Goal: Task Accomplishment & Management: Manage account settings

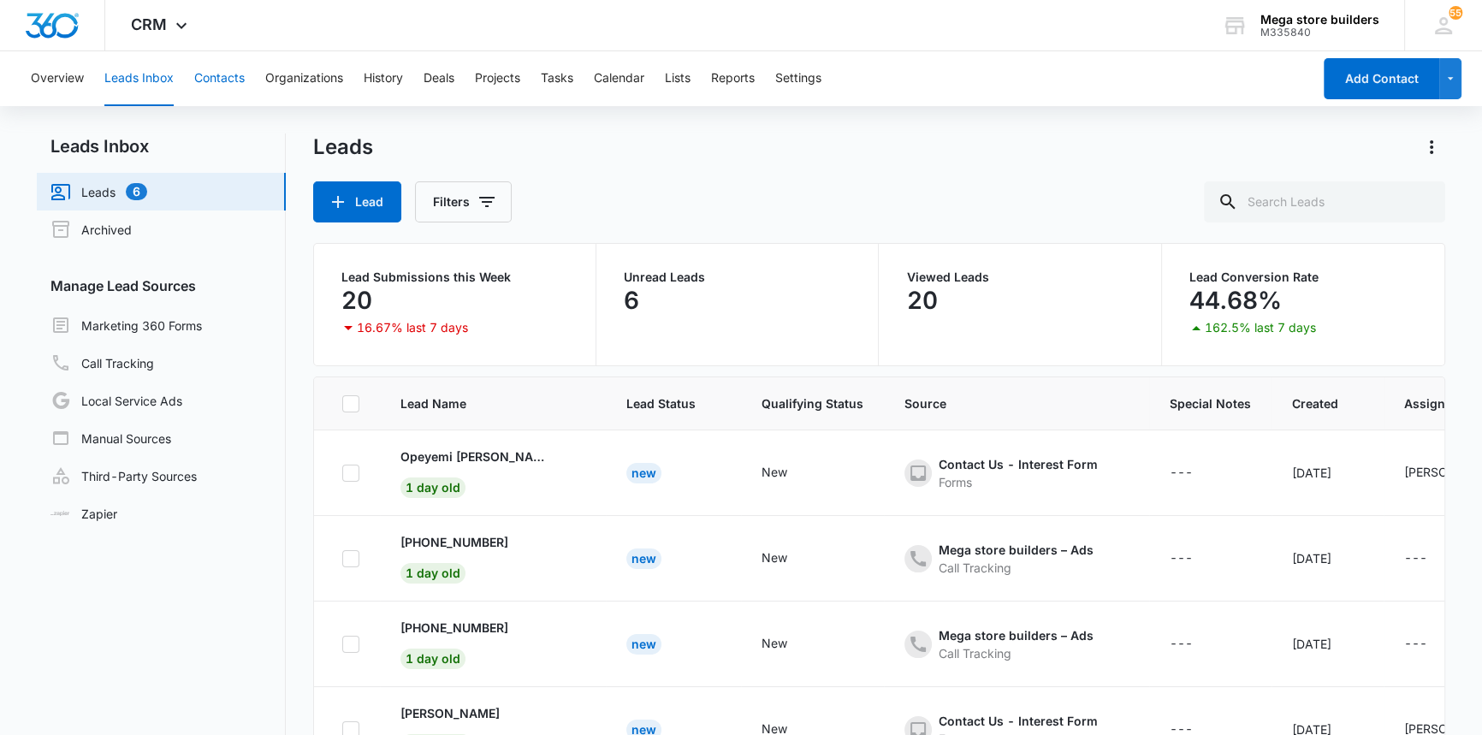
click at [235, 78] on button "Contacts" at bounding box center [219, 78] width 50 height 55
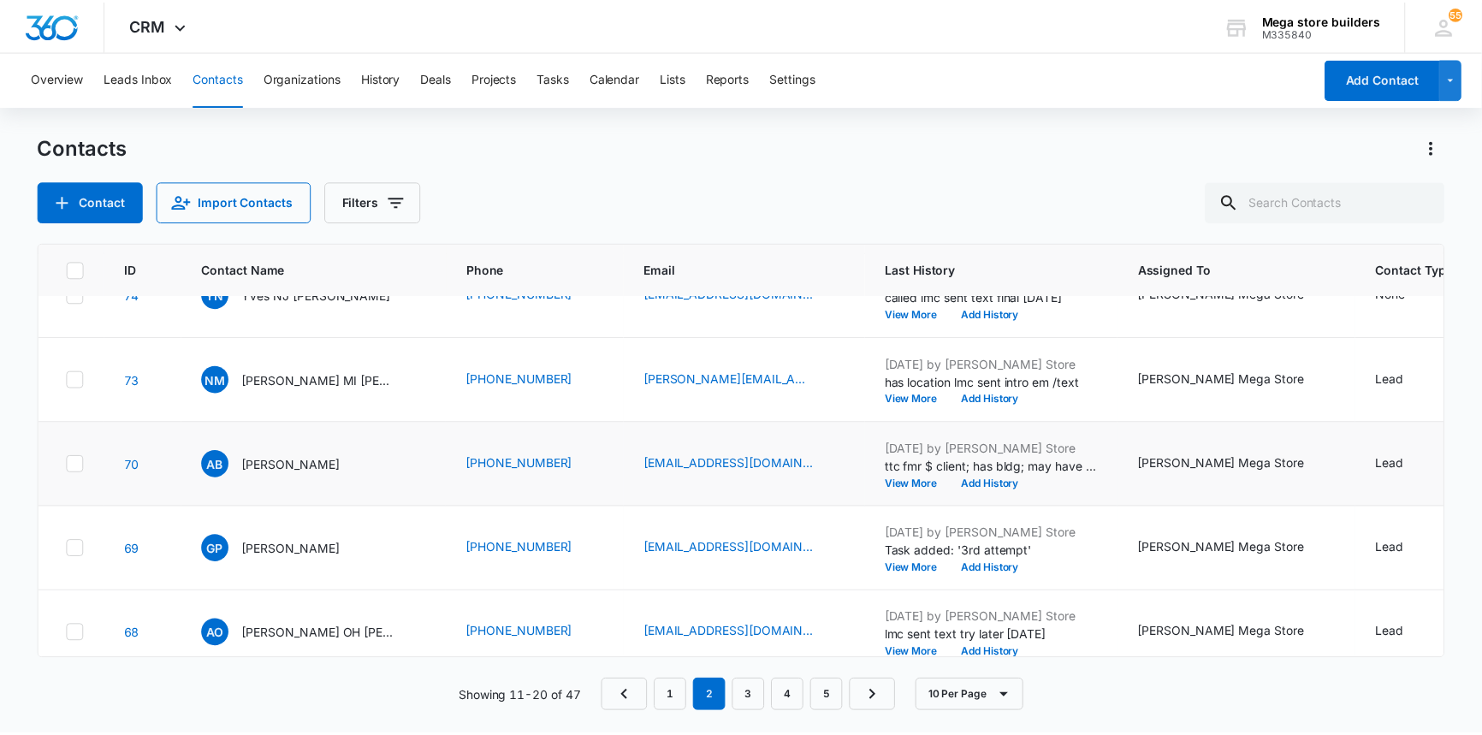
scroll to position [28, 0]
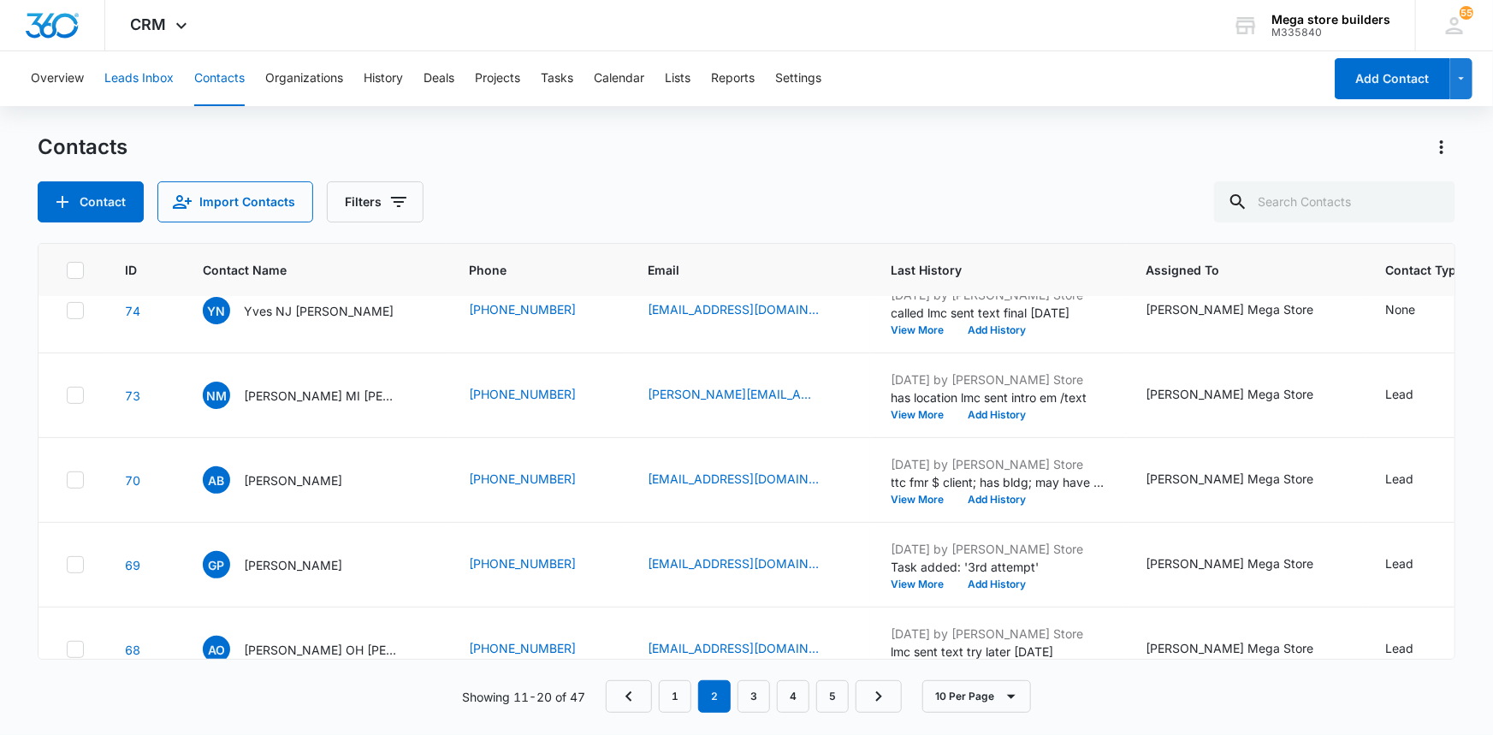
click at [121, 77] on button "Leads Inbox" at bounding box center [138, 78] width 69 height 55
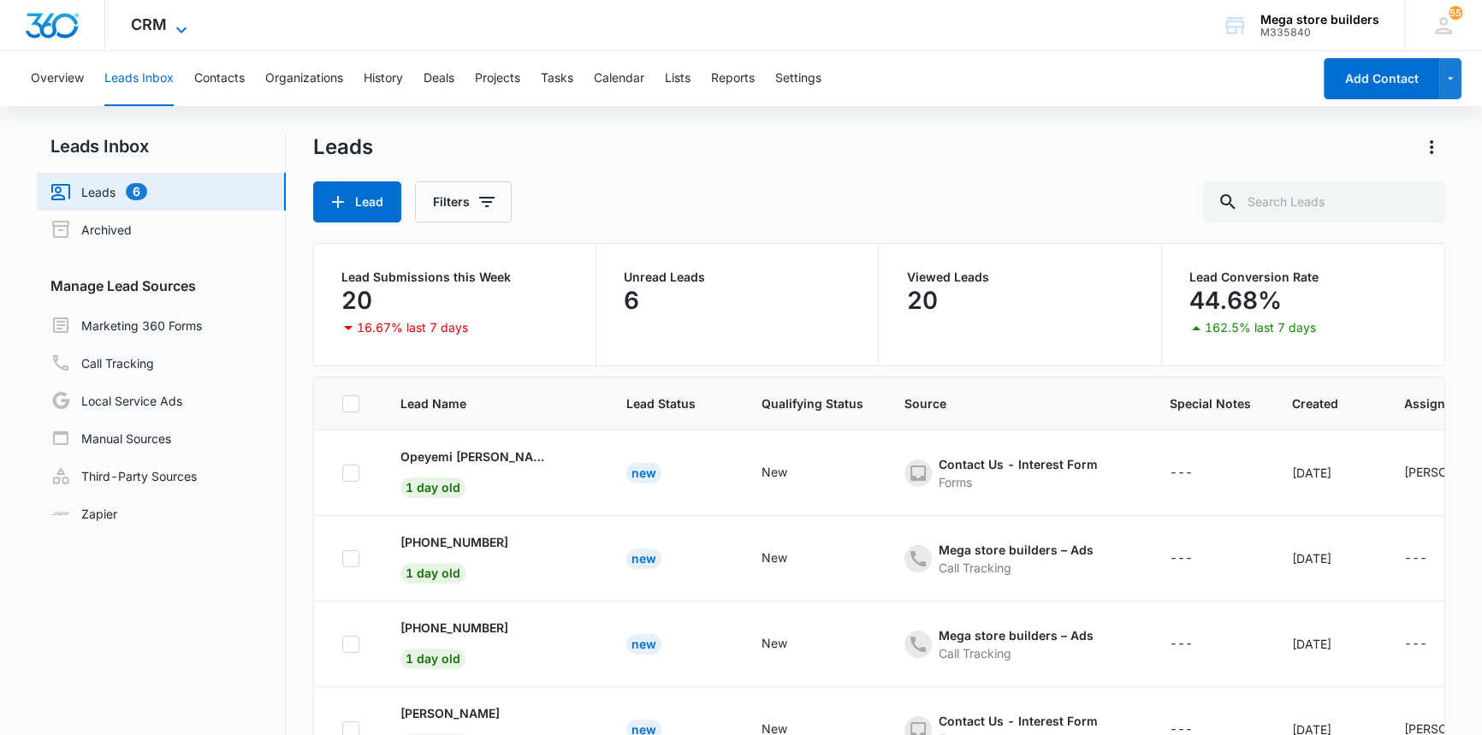
click at [172, 25] on icon at bounding box center [181, 30] width 21 height 21
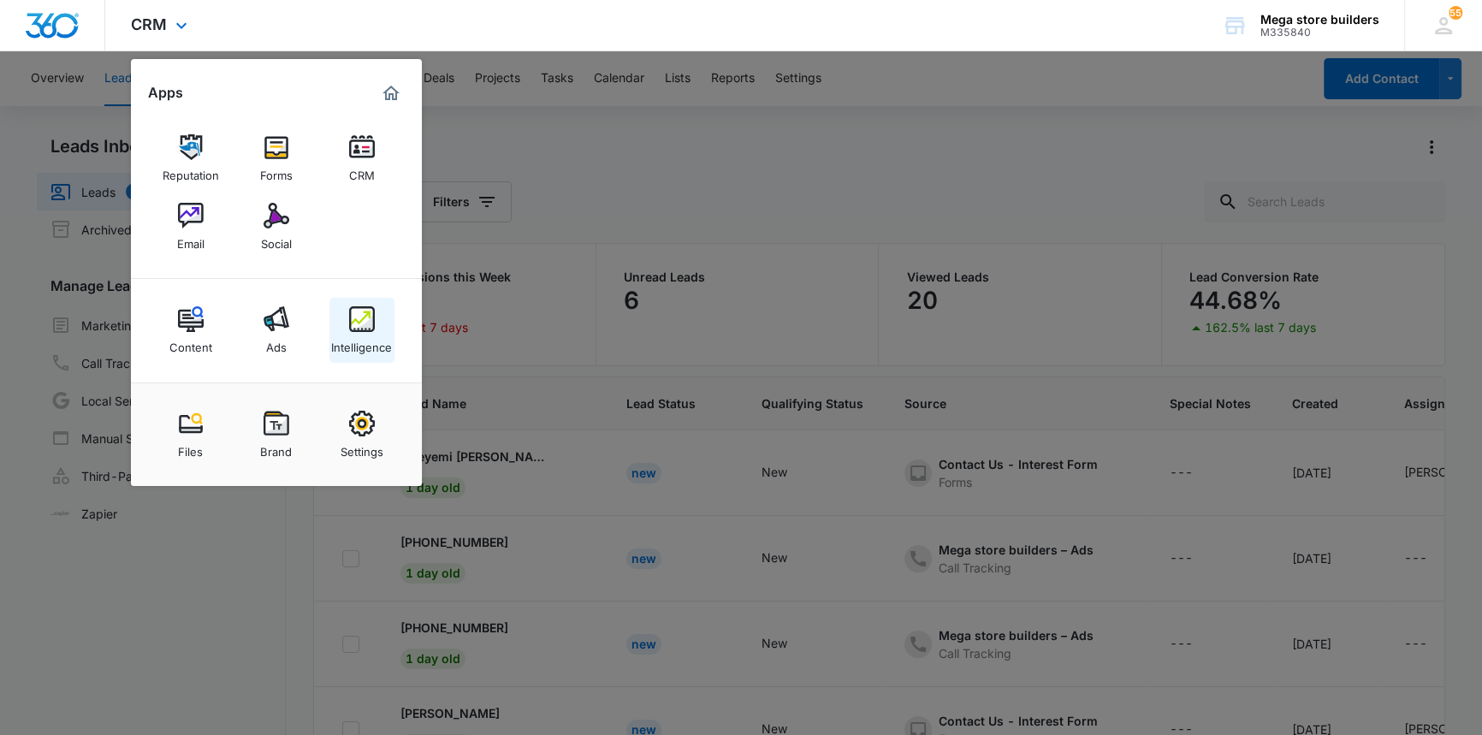
click at [365, 336] on div "Intelligence" at bounding box center [361, 343] width 61 height 22
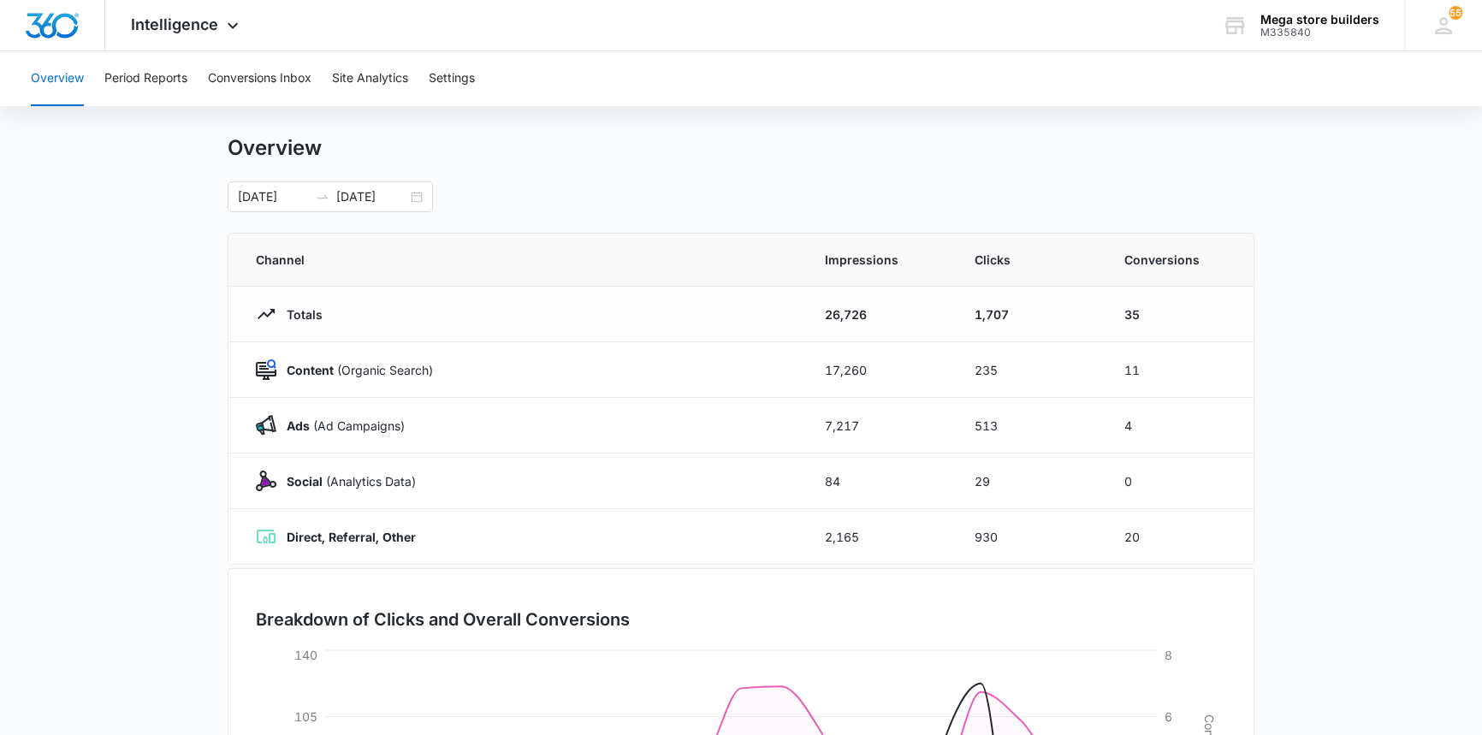
scroll to position [12, 0]
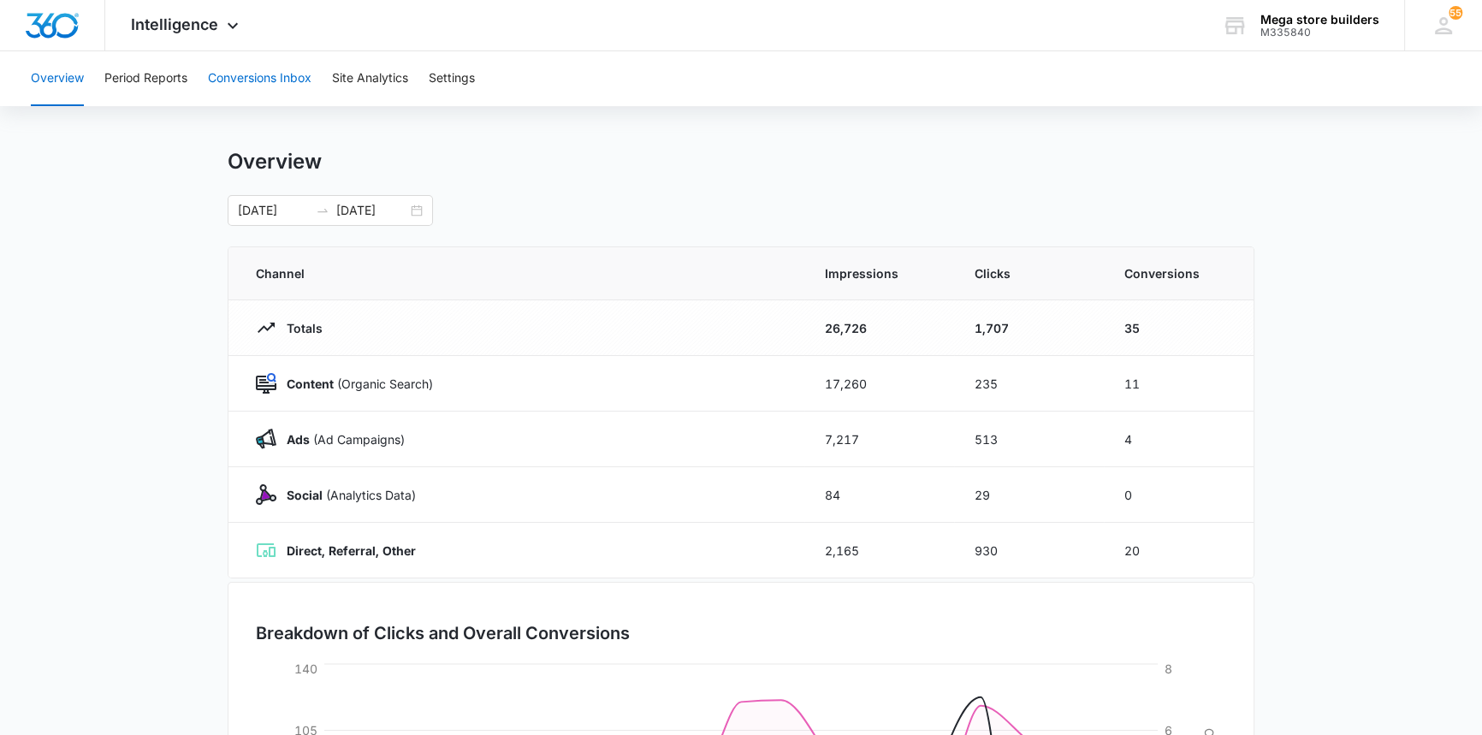
click at [271, 81] on button "Conversions Inbox" at bounding box center [260, 78] width 104 height 55
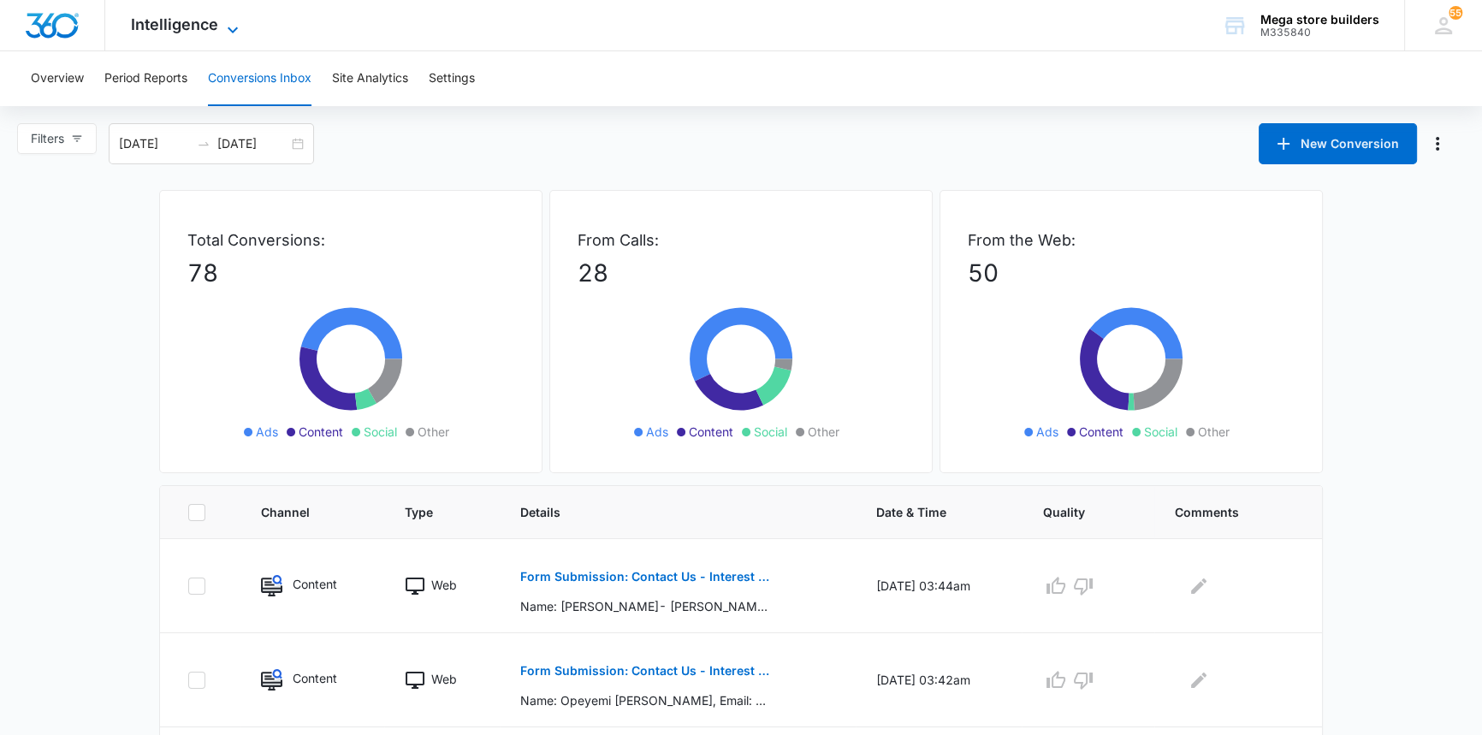
click at [236, 25] on icon at bounding box center [232, 30] width 21 height 21
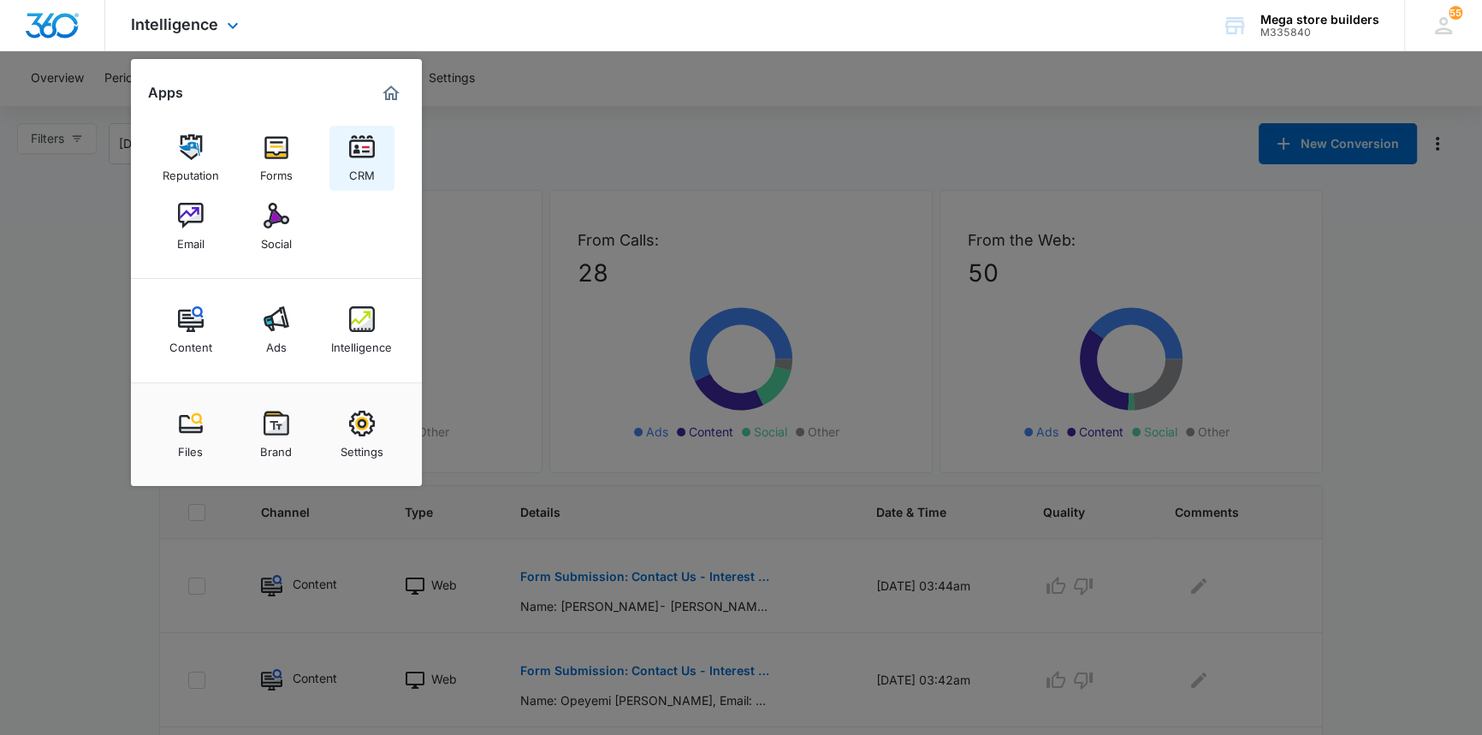
click at [359, 151] on img at bounding box center [362, 147] width 26 height 26
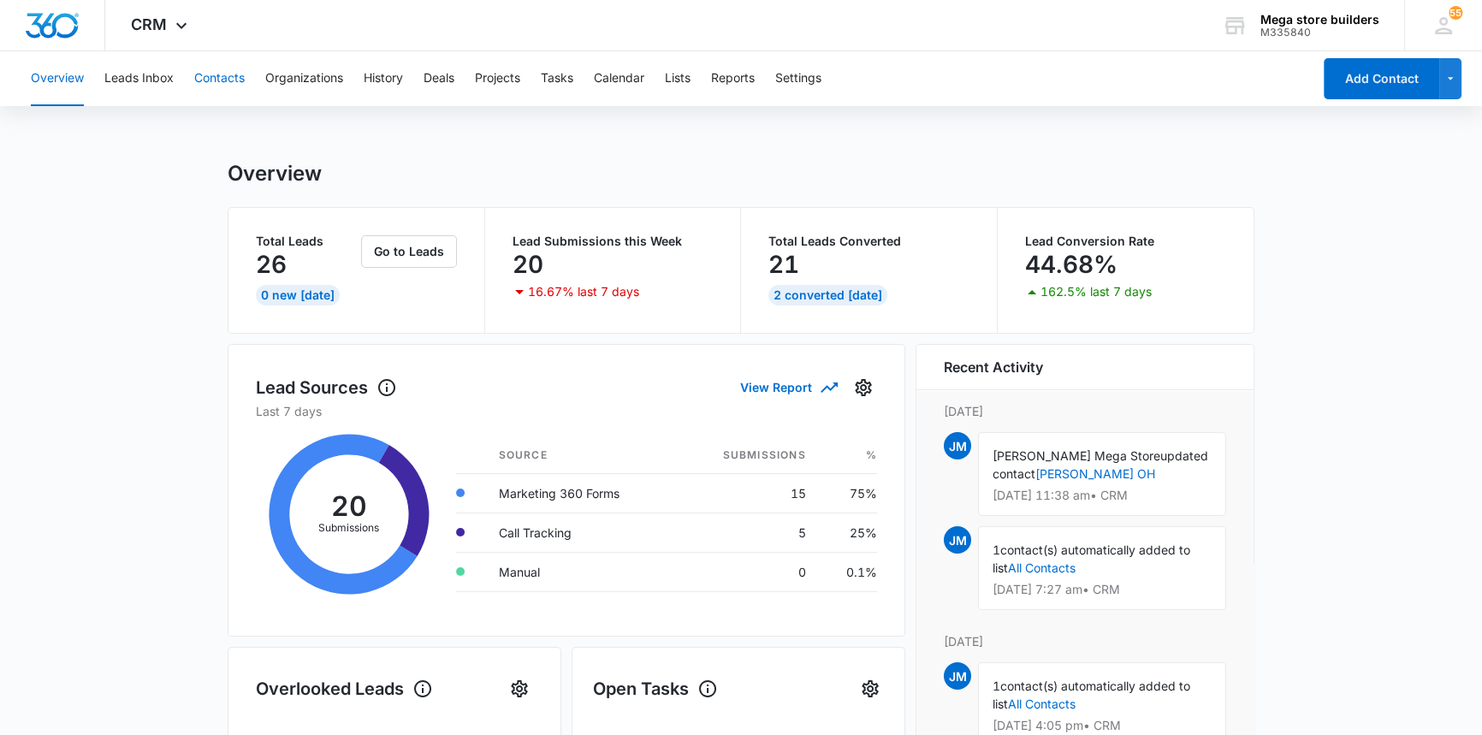
click at [214, 77] on button "Contacts" at bounding box center [219, 78] width 50 height 55
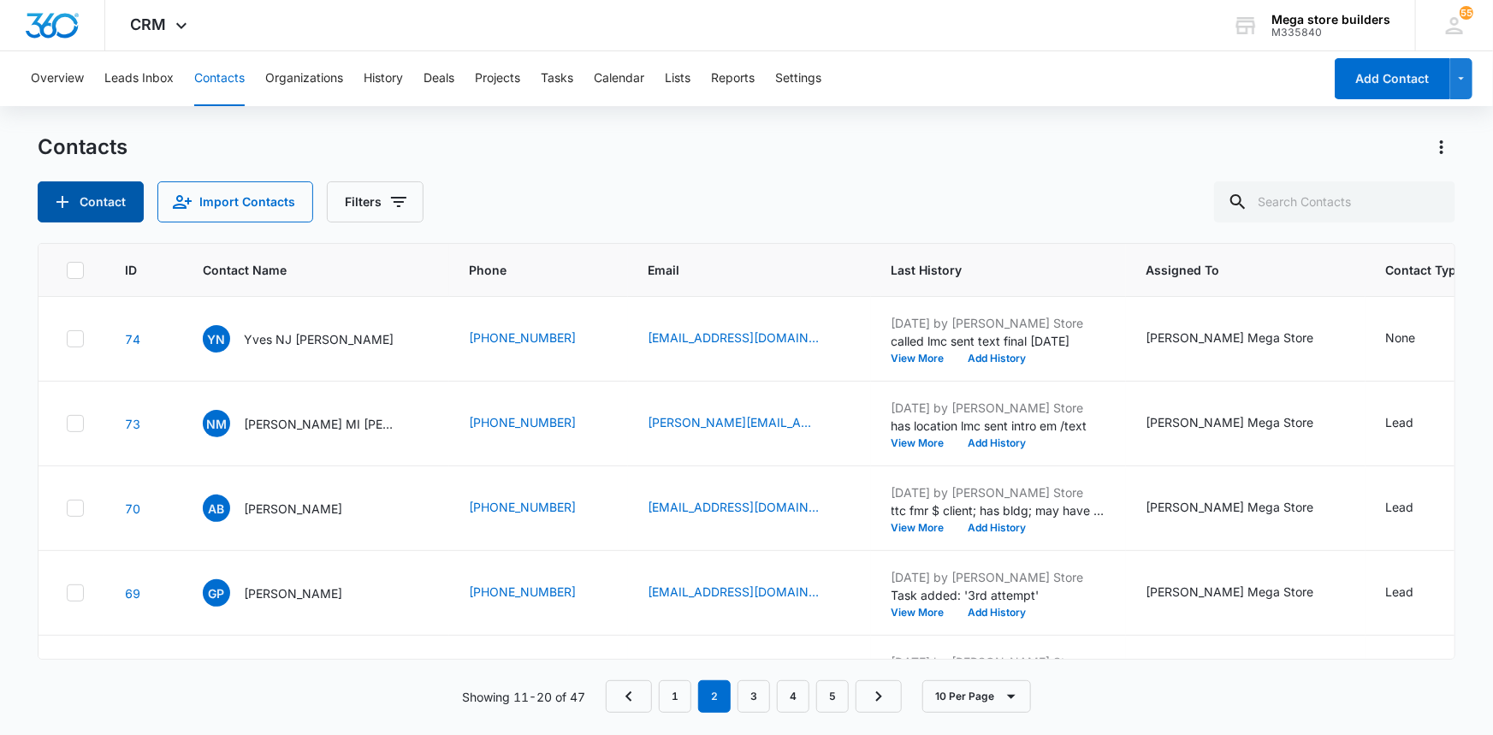
click at [103, 204] on button "Contact" at bounding box center [91, 201] width 106 height 41
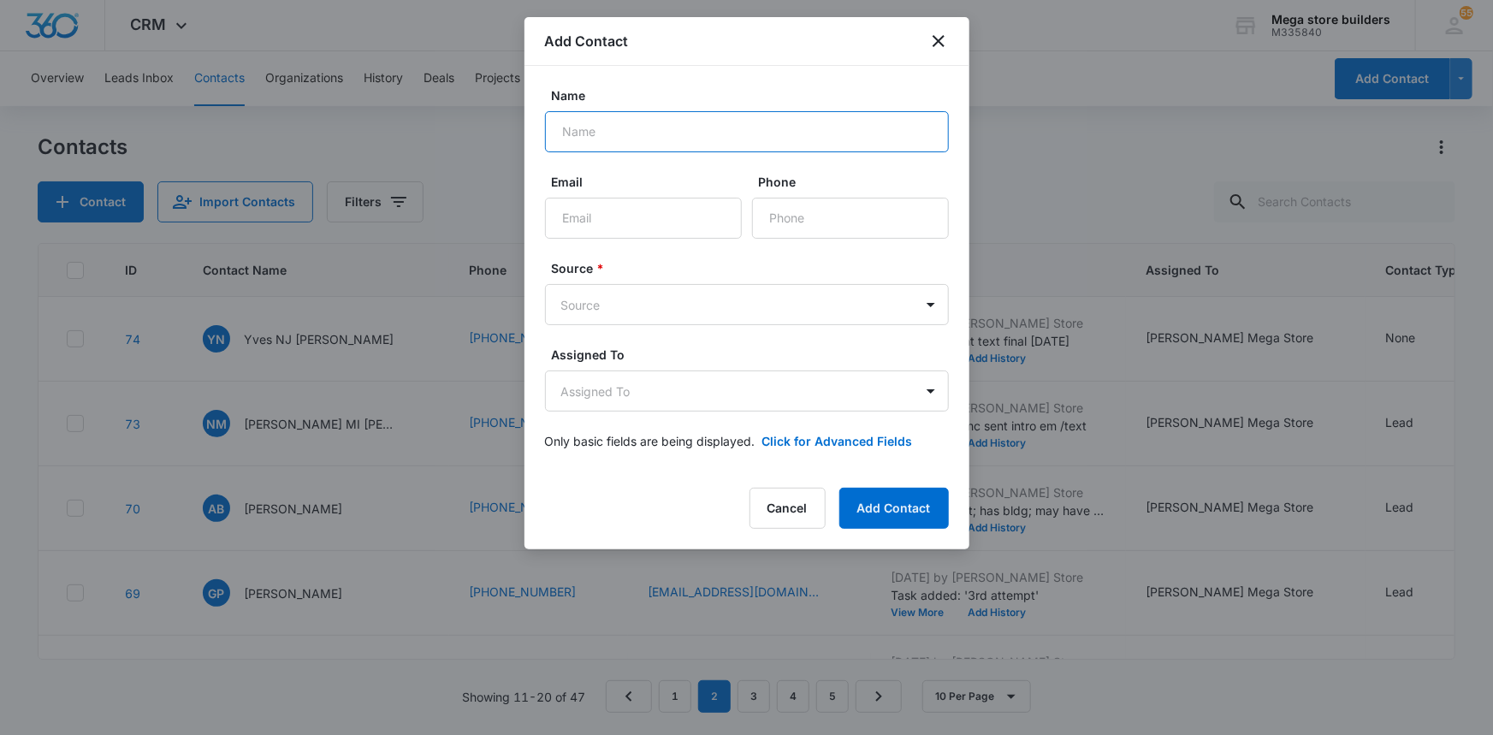
click at [623, 138] on input "Name" at bounding box center [747, 131] width 404 height 41
type input "andre howard"
click at [597, 216] on input "Email" at bounding box center [643, 218] width 197 height 41
type input "bigdre1469@gmail.com615-705-3645"
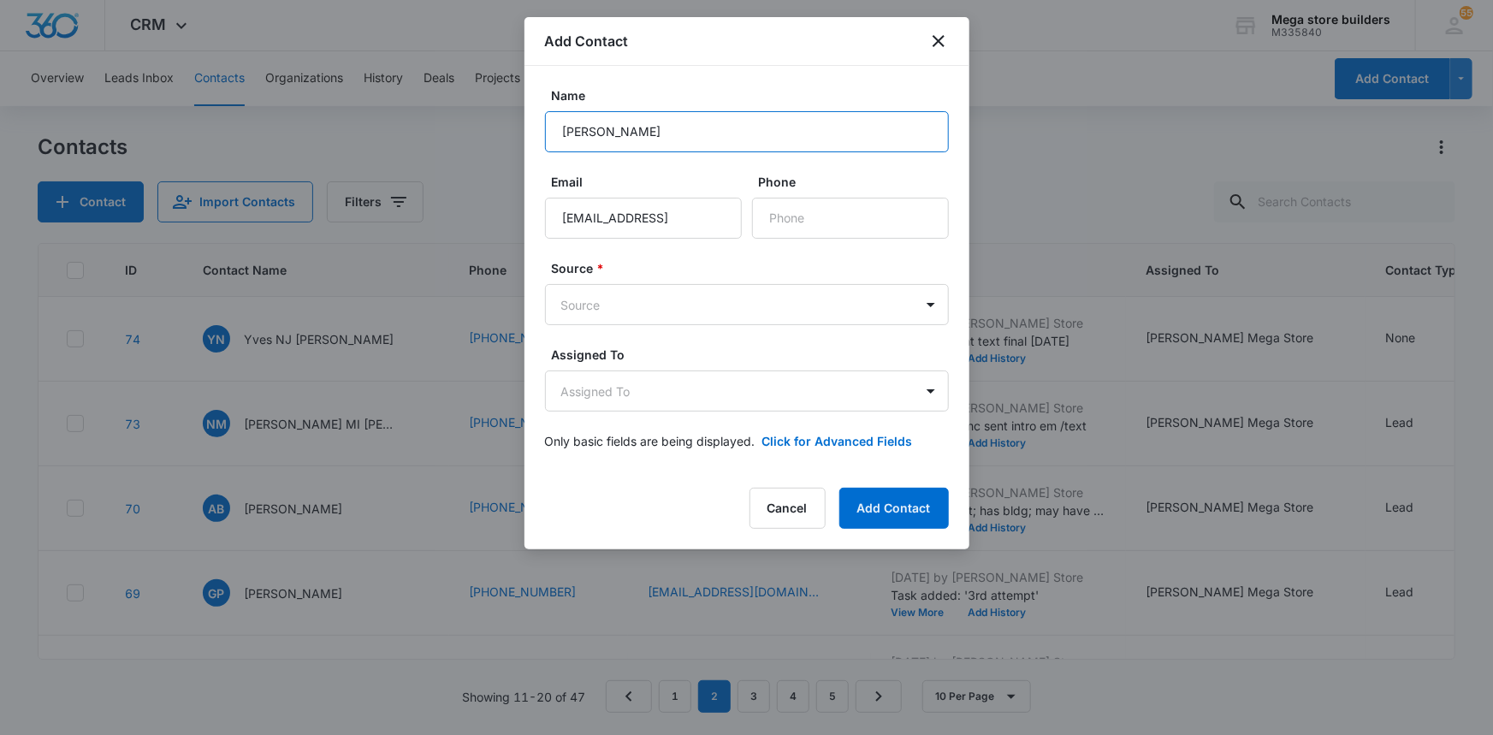
scroll to position [0, 0]
click at [598, 129] on input "andre howard" at bounding box center [747, 131] width 404 height 41
type input "andre all howard"
click at [788, 213] on input "Phone" at bounding box center [850, 218] width 197 height 41
type input "[PHONE_NUMBER]"
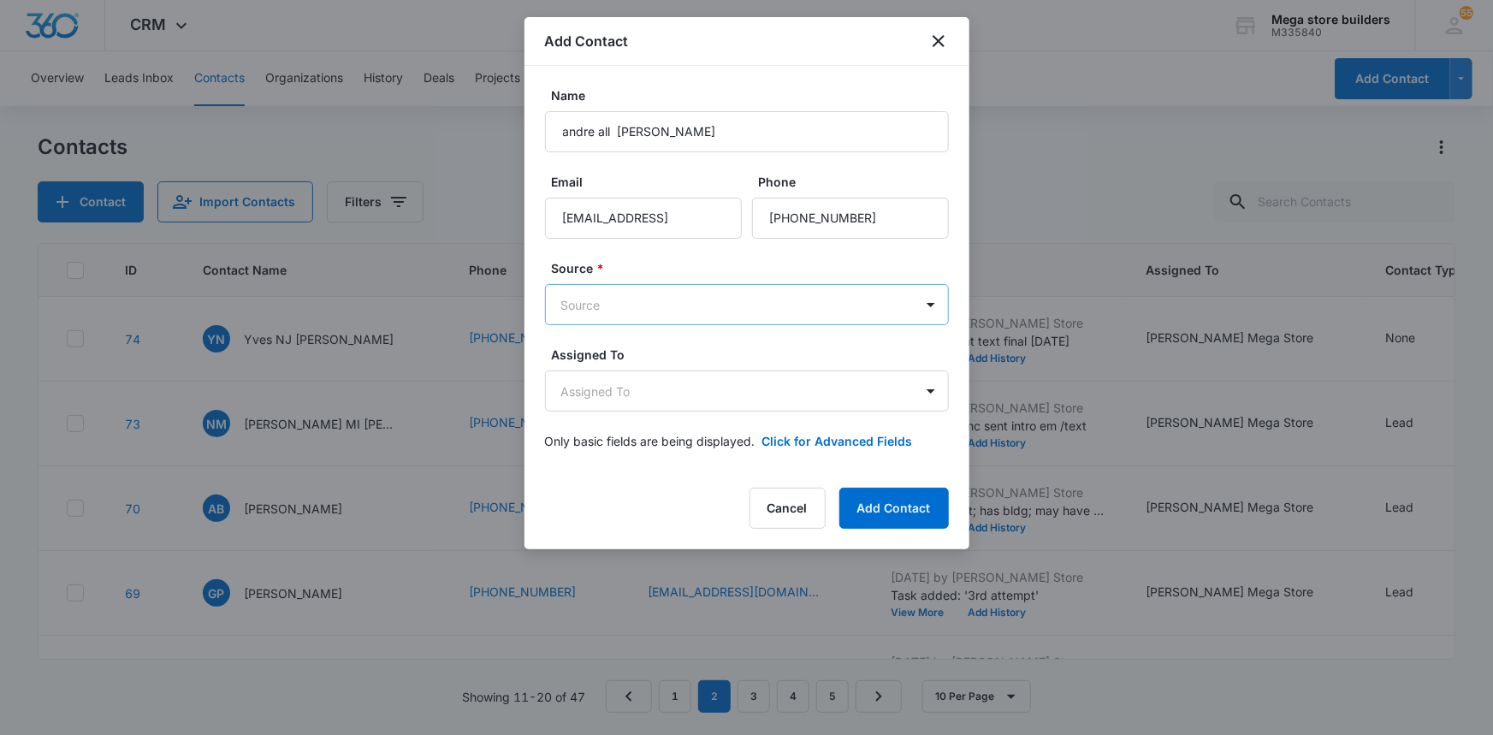
click at [642, 318] on body "CRM Apps Reputation Forms CRM Email Social Content Ads Intelligence Files Brand…" at bounding box center [746, 367] width 1493 height 735
click at [590, 430] on p "Manual" at bounding box center [586, 428] width 41 height 18
click at [721, 401] on body "CRM Apps Reputation Forms CRM Email Social Content Ads Intelligence Files Brand…" at bounding box center [746, 367] width 1493 height 735
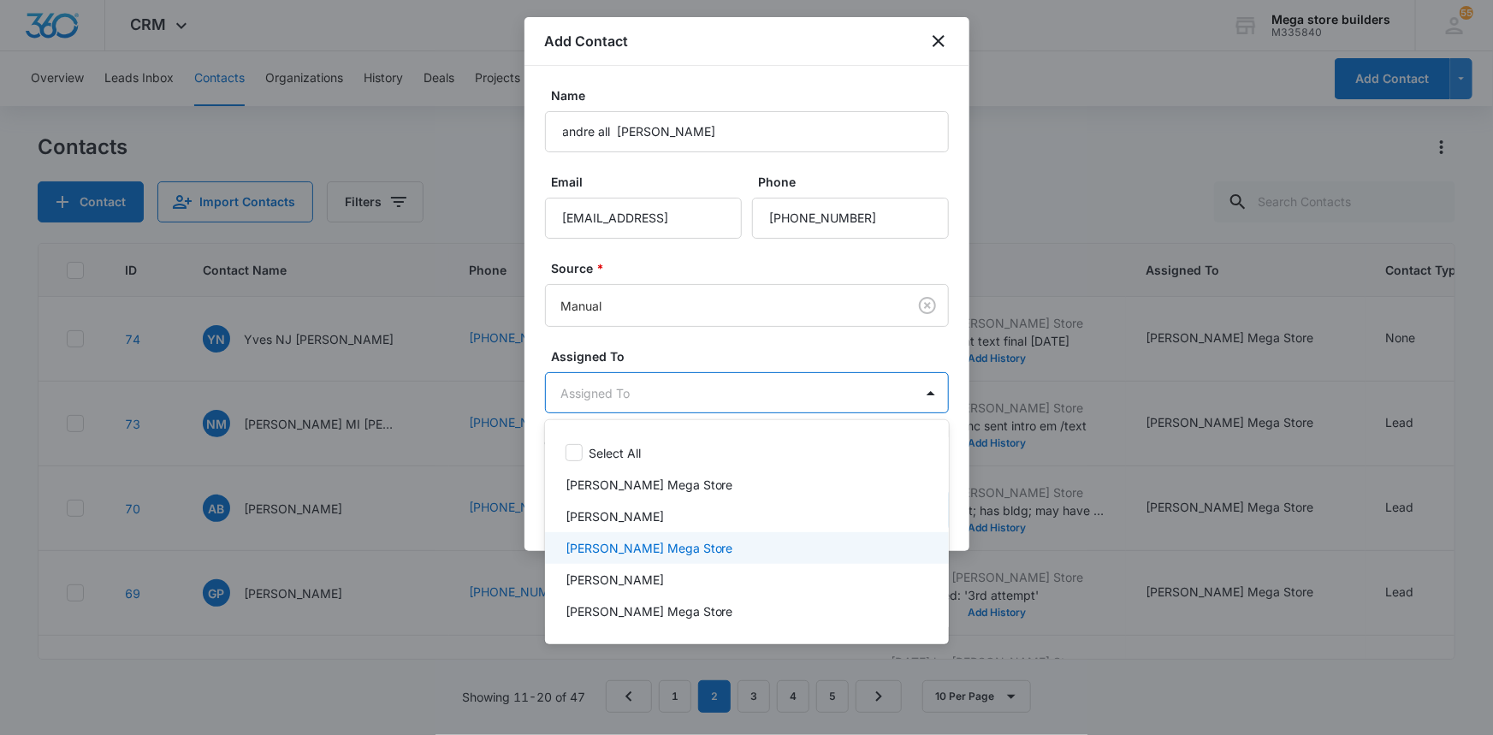
click at [599, 547] on p "John Mega Store" at bounding box center [650, 548] width 168 height 18
drag, startPoint x: 1168, startPoint y: 632, endPoint x: 1153, endPoint y: 625, distance: 17.2
click at [1162, 631] on div at bounding box center [746, 367] width 1493 height 735
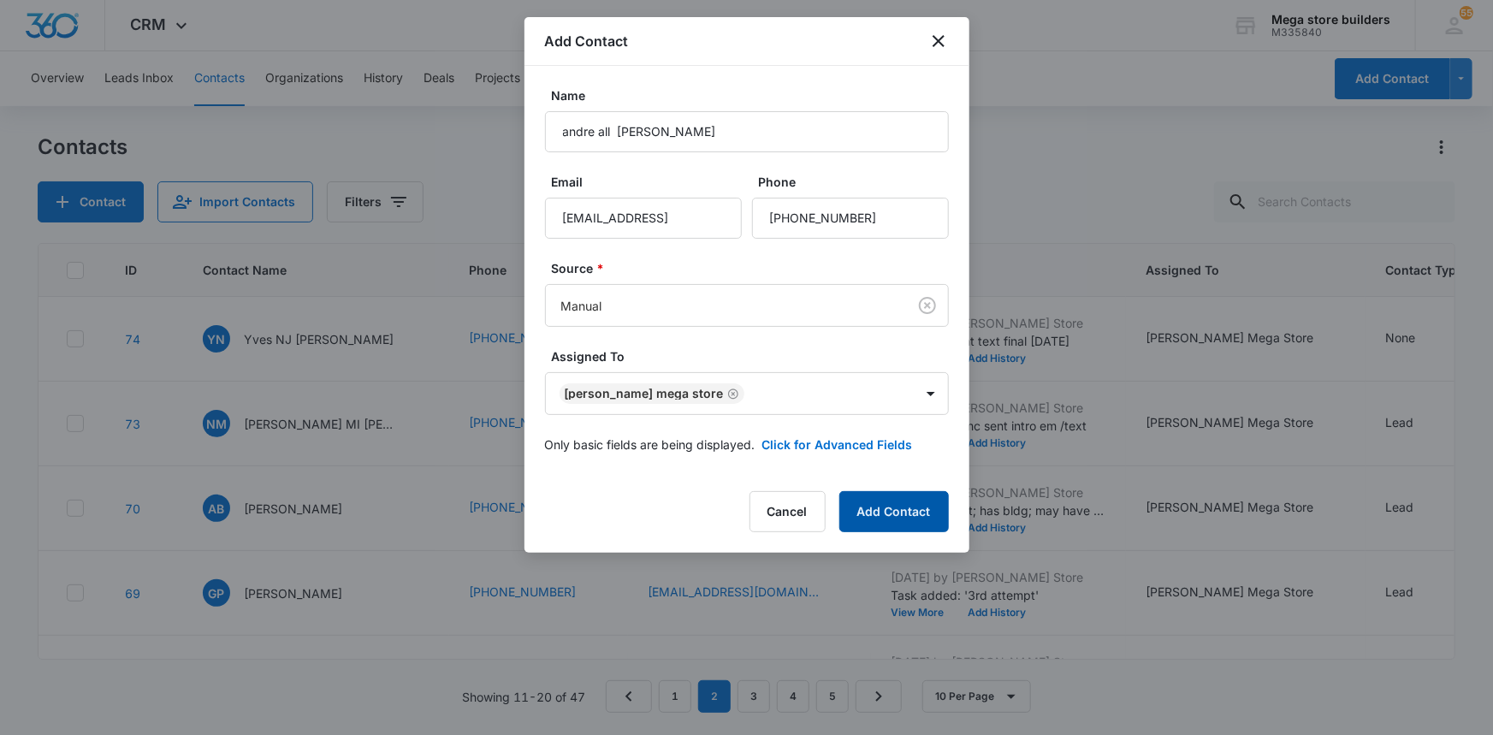
click at [927, 514] on button "Add Contact" at bounding box center [894, 511] width 110 height 41
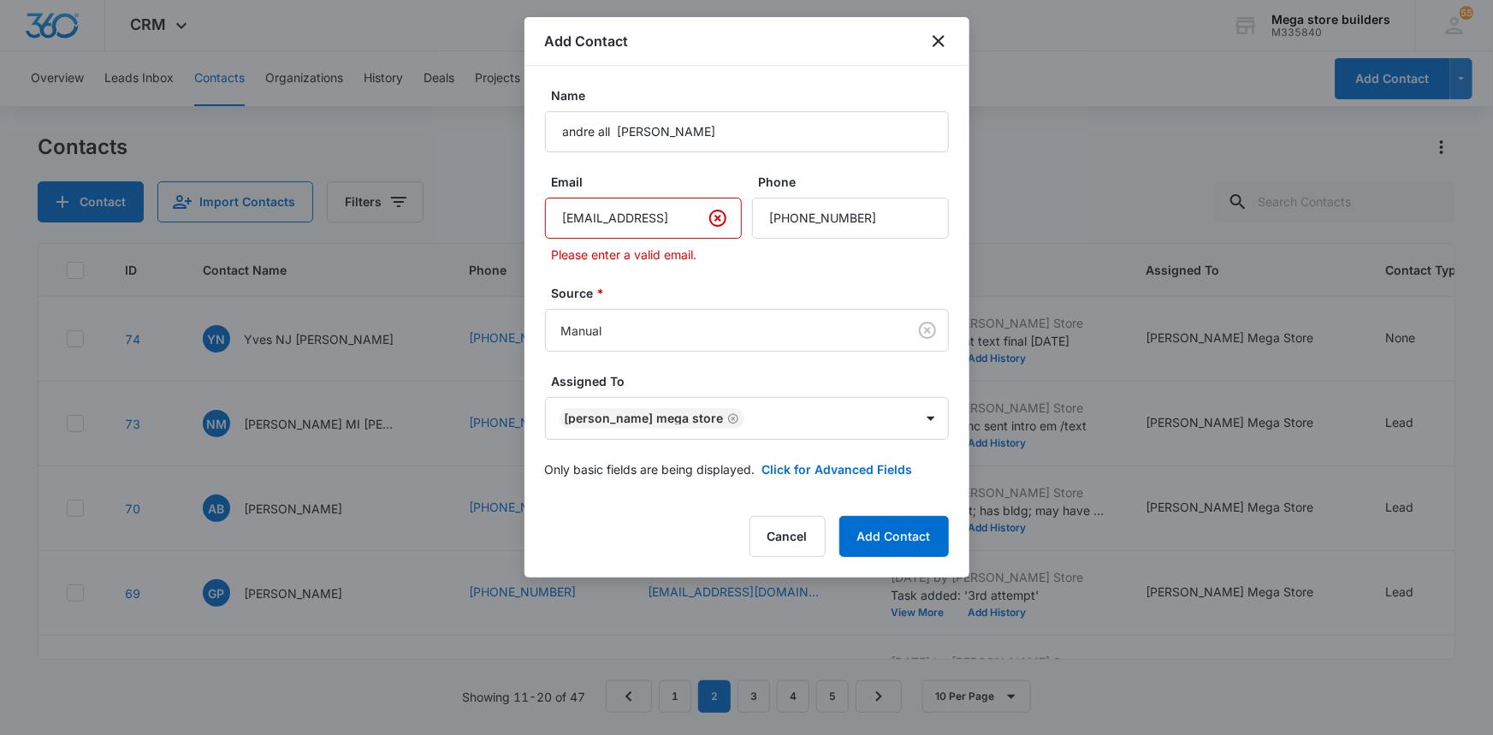
click at [698, 222] on input "bigdre1469@gmail.com615-705-3645" at bounding box center [643, 218] width 197 height 41
click at [702, 219] on input "bigdre1469@gmail.com615-705-3645" at bounding box center [643, 218] width 197 height 41
type input "15-705-3645"
drag, startPoint x: 671, startPoint y: 222, endPoint x: 500, endPoint y: 210, distance: 171.6
click at [500, 210] on body "CRM Apps Reputation Forms CRM Email Social Content Ads Intelligence Files Brand…" at bounding box center [746, 367] width 1493 height 735
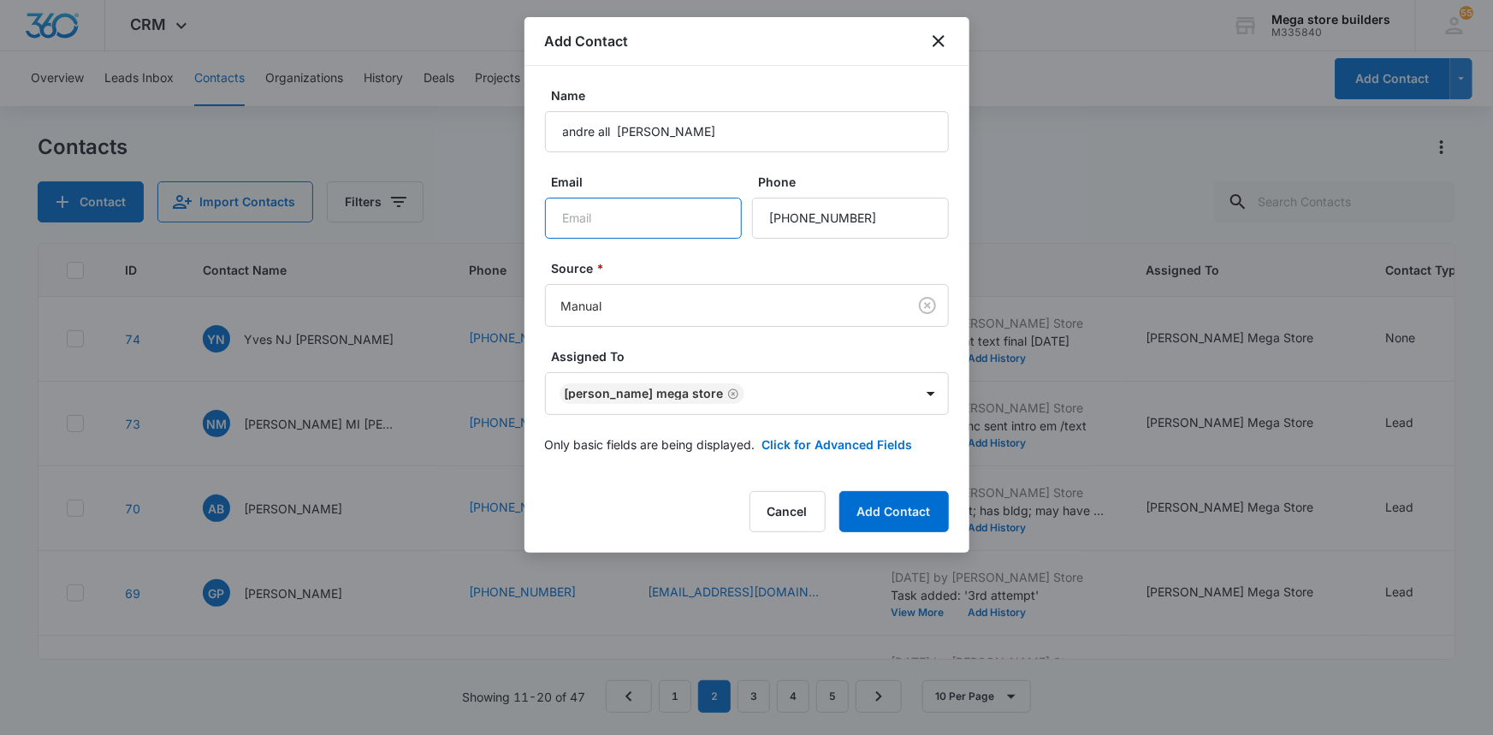
click at [577, 223] on input "Email" at bounding box center [643, 218] width 197 height 41
paste input "[EMAIL_ADDRESS][DOMAIN_NAME]"
type input "[EMAIL_ADDRESS][DOMAIN_NAME]"
click at [875, 516] on button "Add Contact" at bounding box center [894, 511] width 110 height 41
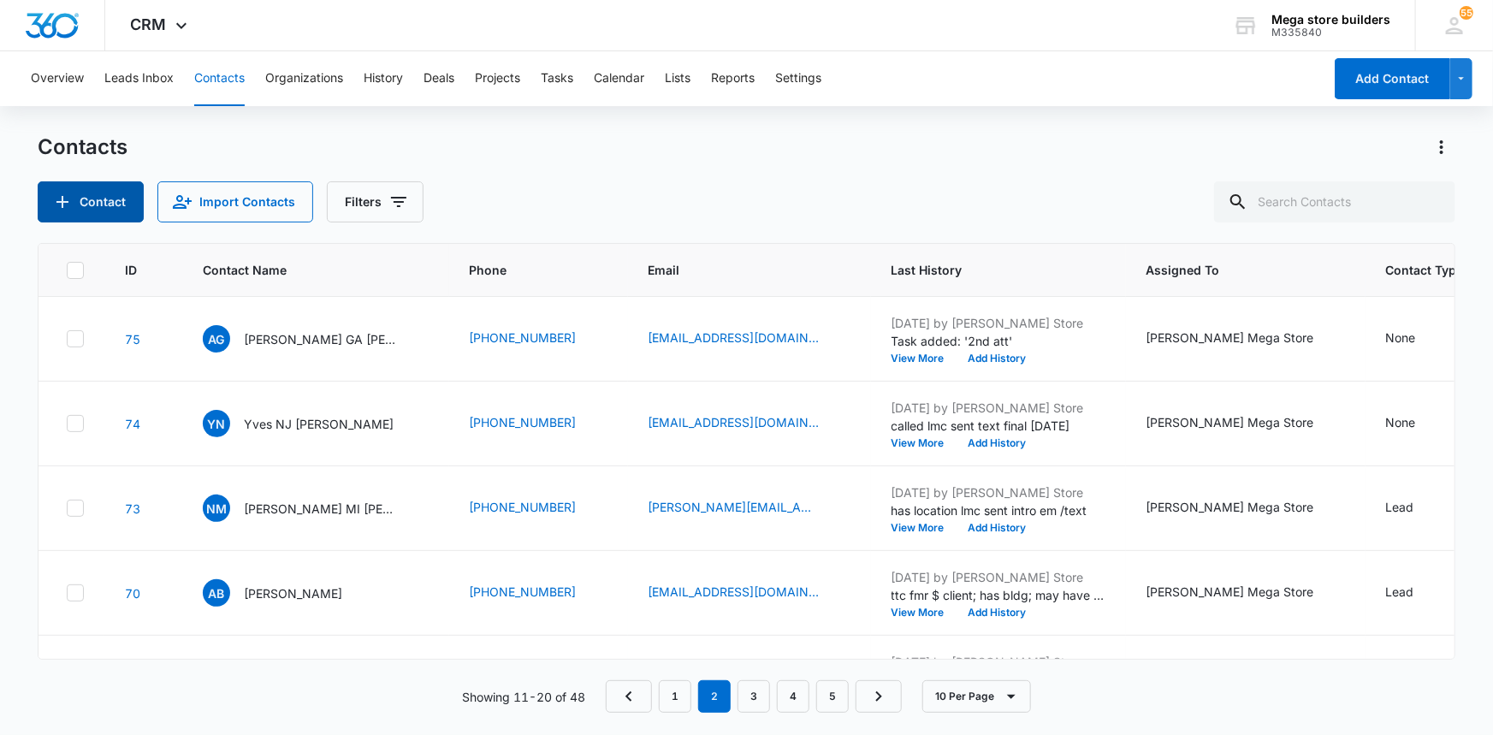
click at [116, 202] on button "Contact" at bounding box center [91, 201] width 106 height 41
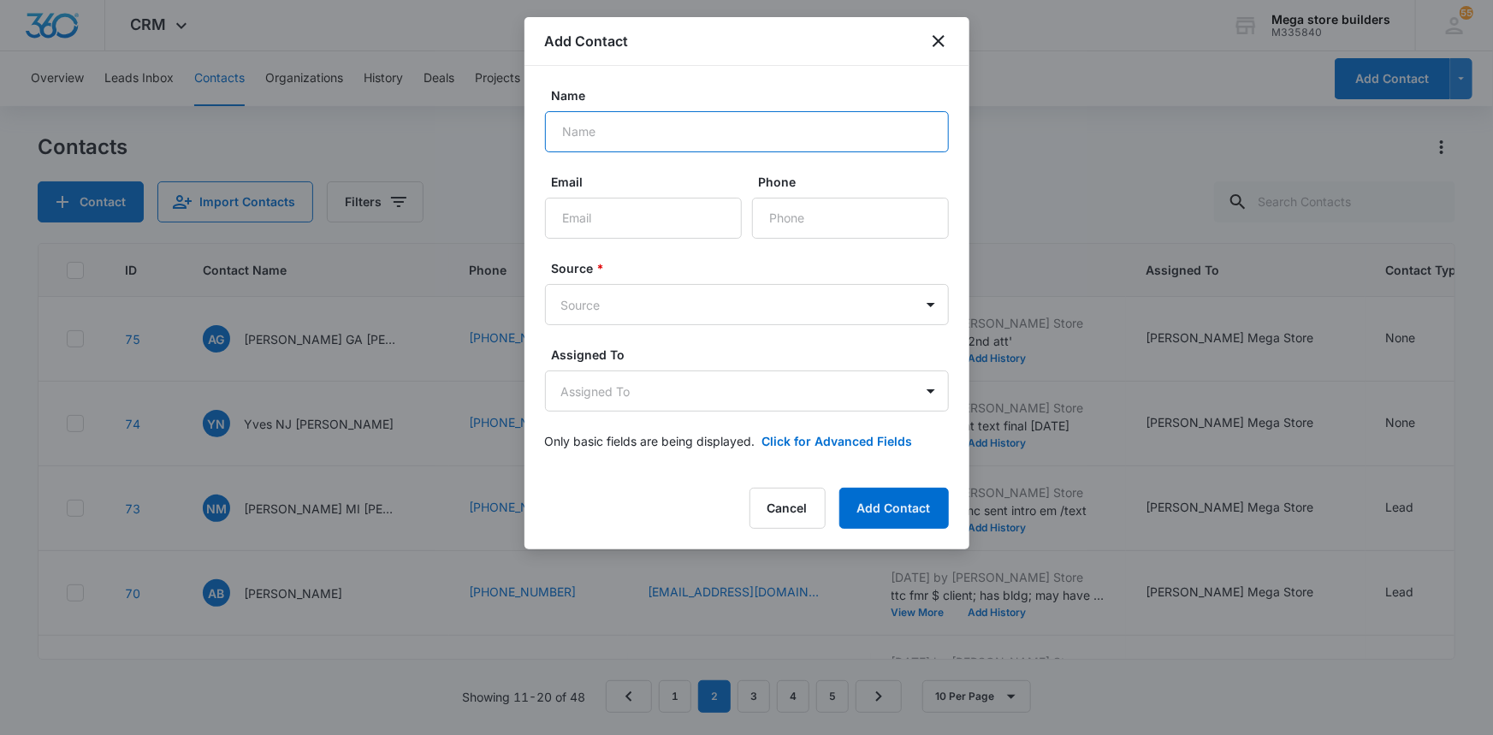
click at [608, 137] on input "Name" at bounding box center [747, 131] width 404 height 41
type input "[PERSON_NAME]"
click at [902, 516] on button "Add Contact" at bounding box center [894, 508] width 110 height 41
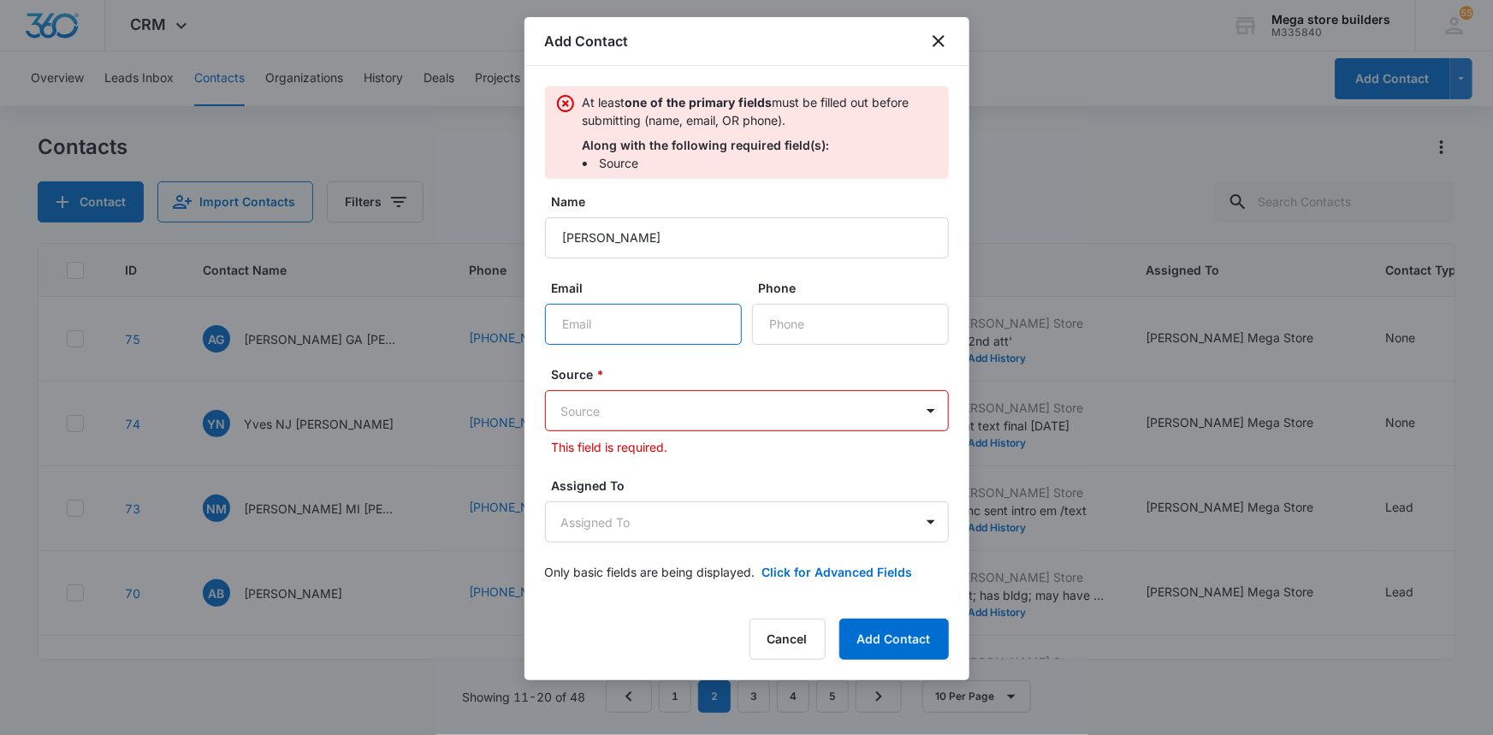
click at [664, 327] on input "Email" at bounding box center [643, 324] width 197 height 41
click at [590, 325] on input "Email" at bounding box center [643, 324] width 197 height 41
paste input "[EMAIL_ADDRESS][DOMAIN_NAME]"
type input "[EMAIL_ADDRESS][DOMAIN_NAME]"
click at [800, 325] on input "Phone" at bounding box center [850, 324] width 197 height 41
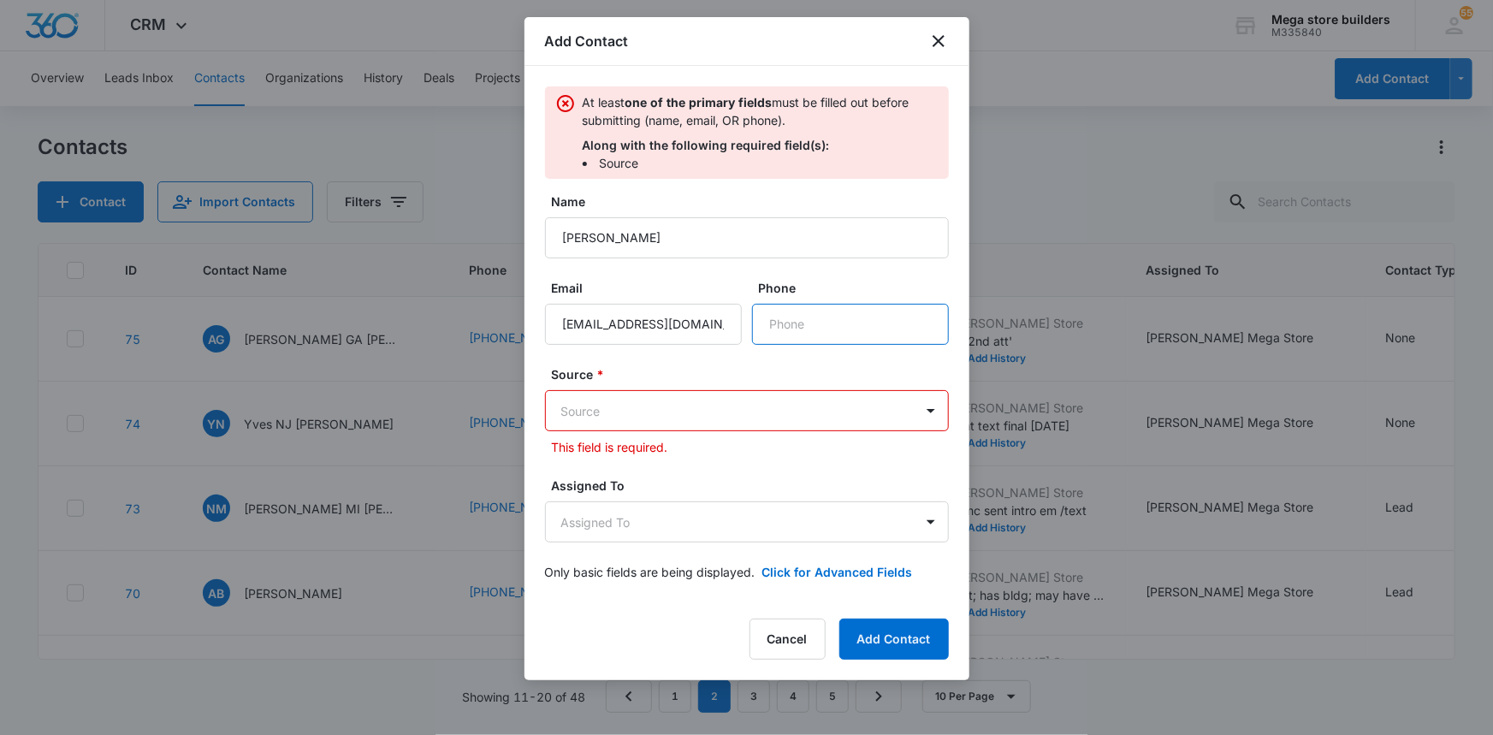
paste input "[PHONE_NUMBER]"
type input "[PHONE_NUMBER]"
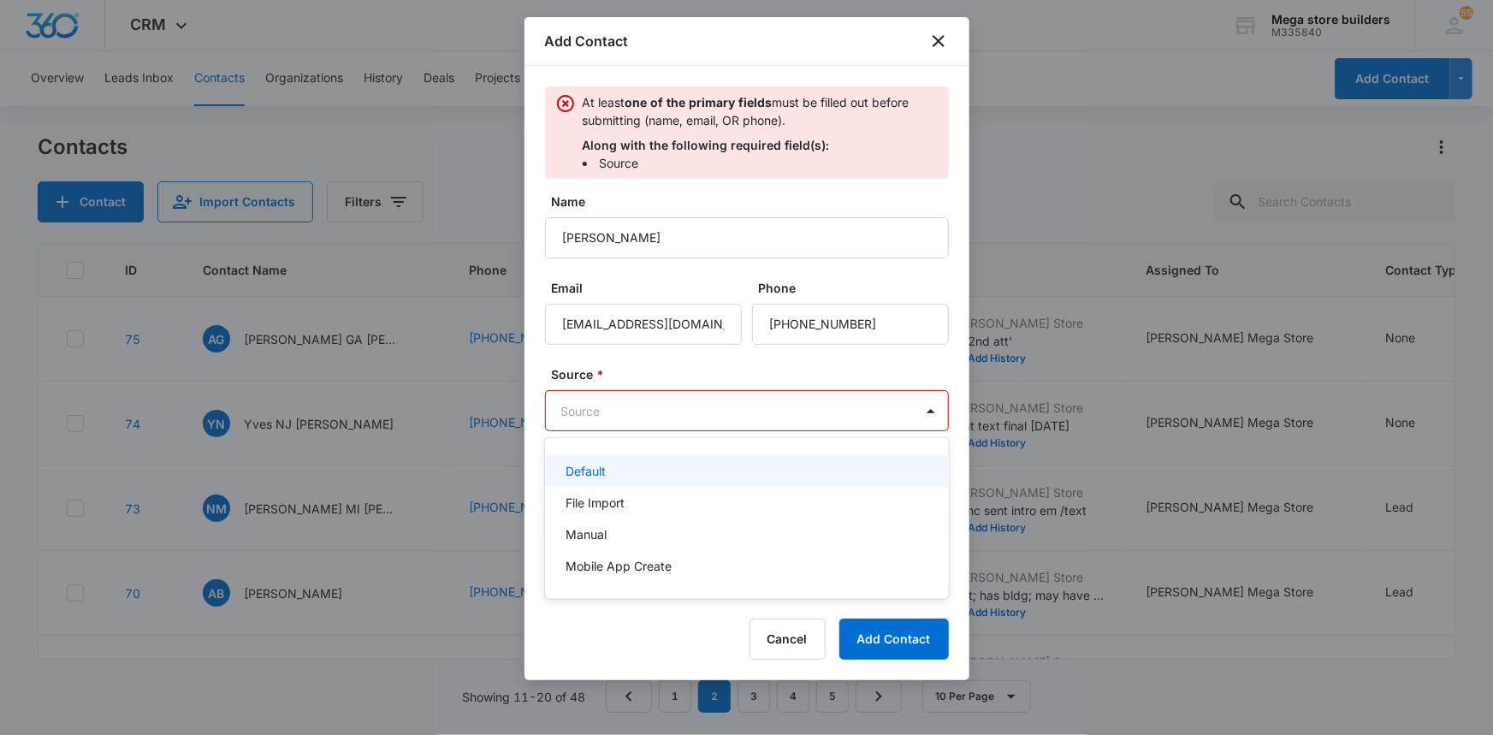
click at [666, 401] on body "CRM Apps Reputation Forms CRM Email Social Content Ads Intelligence Files Brand…" at bounding box center [746, 367] width 1493 height 735
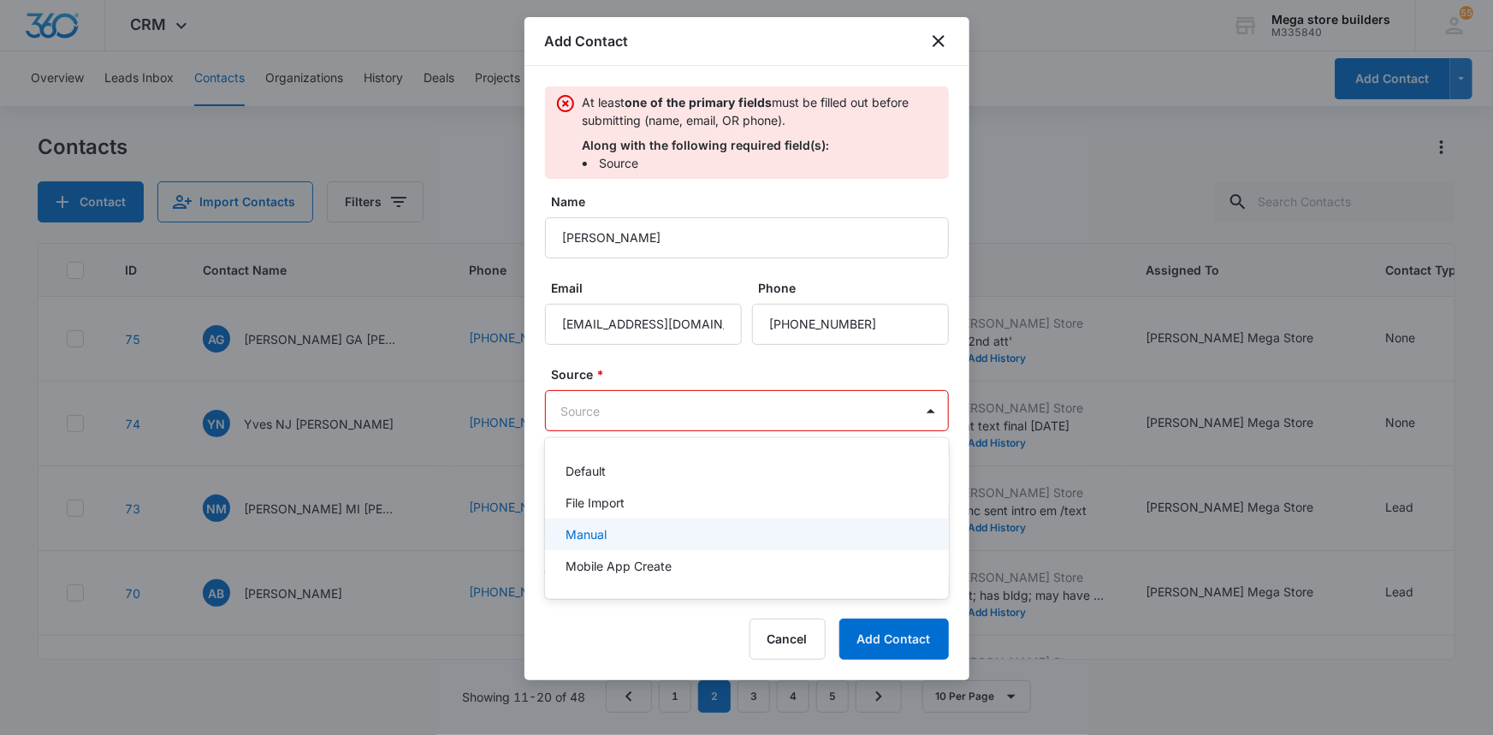
click at [613, 536] on div "Manual" at bounding box center [745, 534] width 359 height 18
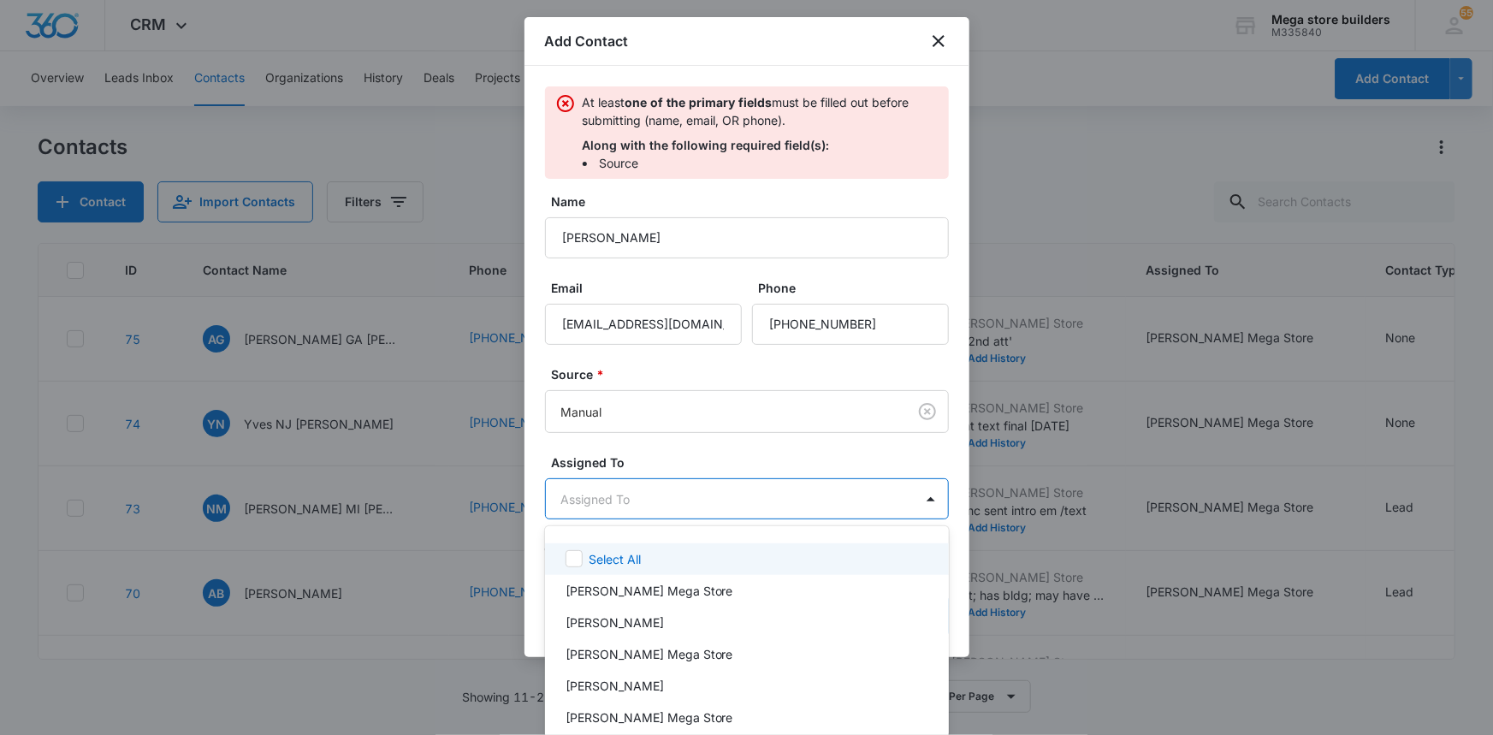
click at [718, 505] on body "CRM Apps Reputation Forms CRM Email Social Content Ads Intelligence Files Brand…" at bounding box center [746, 367] width 1493 height 735
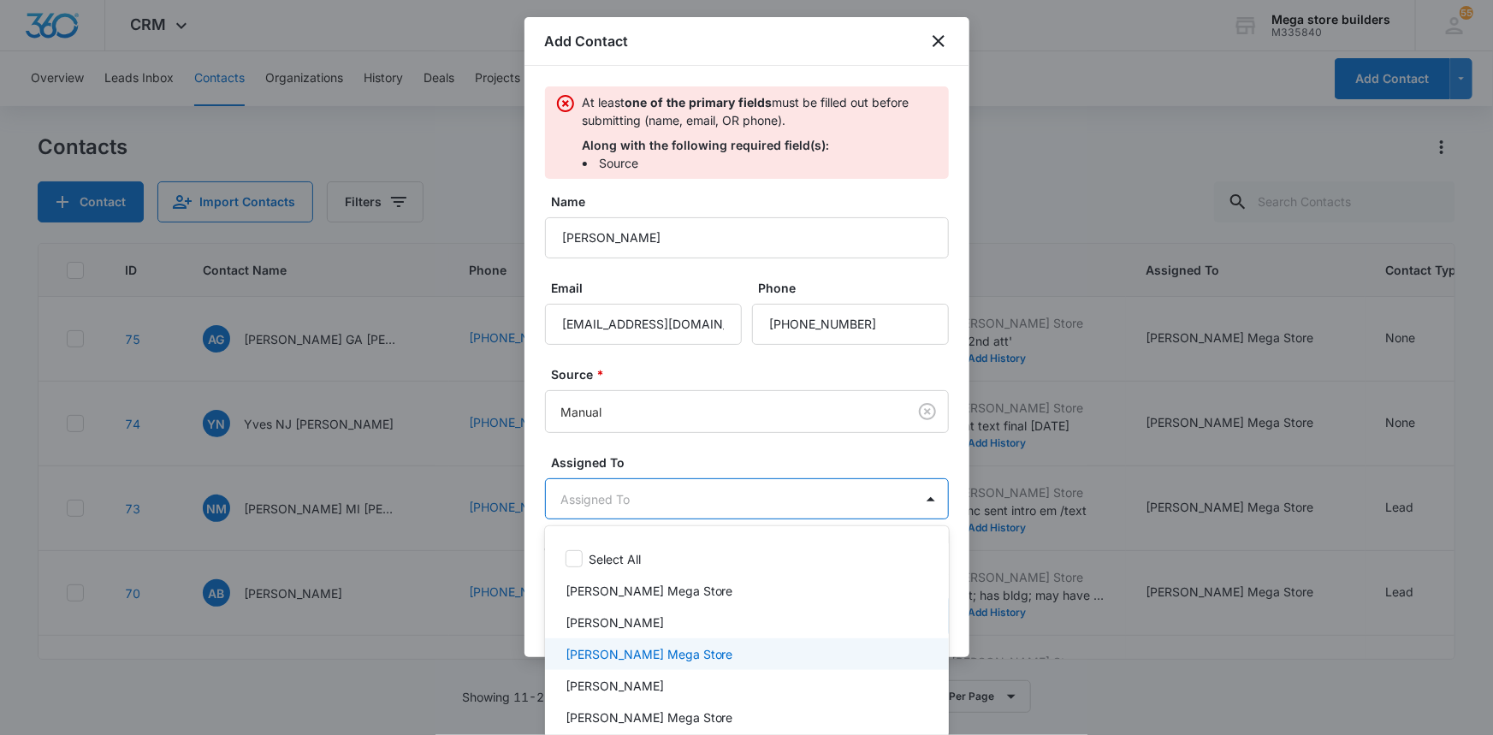
click at [625, 651] on p "John Mega Store" at bounding box center [650, 654] width 168 height 18
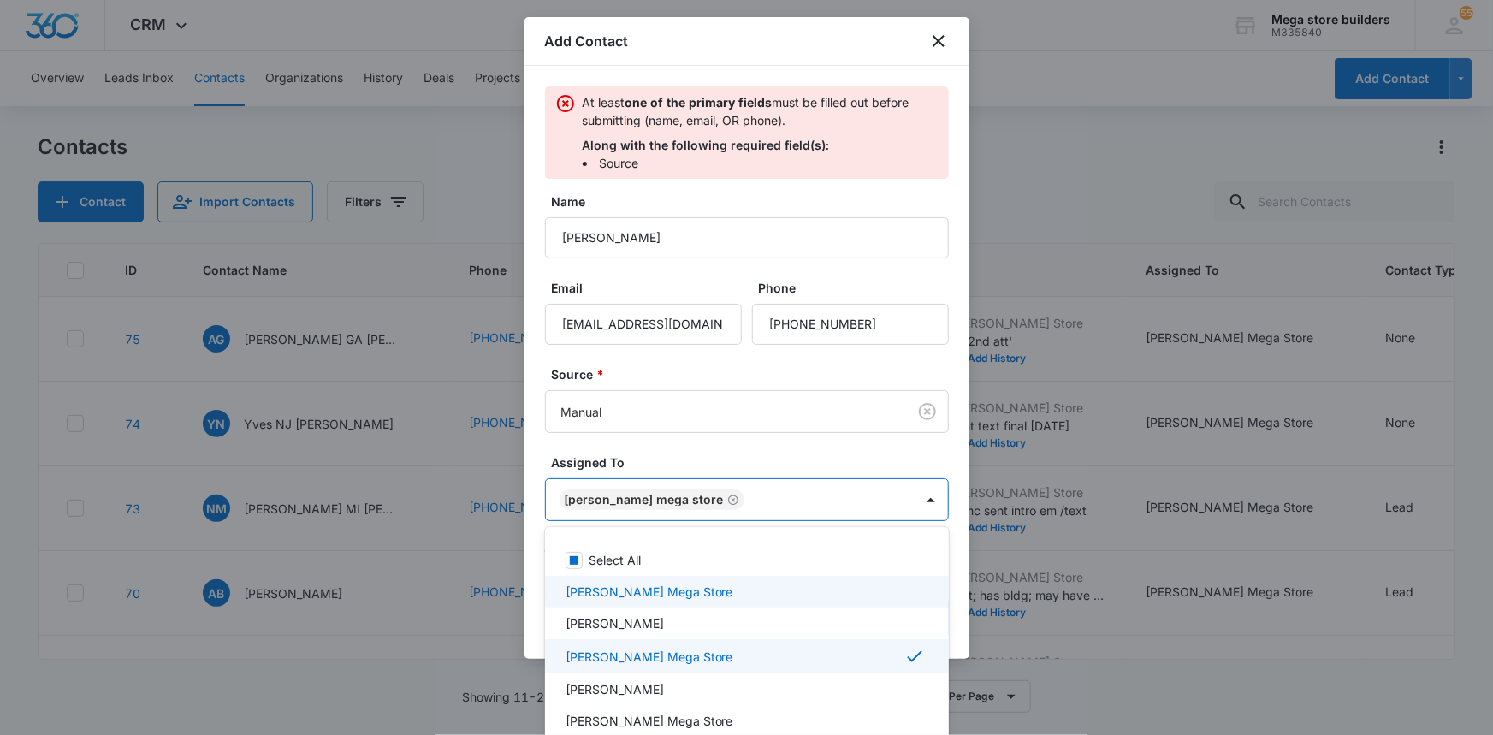
click at [1028, 564] on div at bounding box center [746, 367] width 1493 height 735
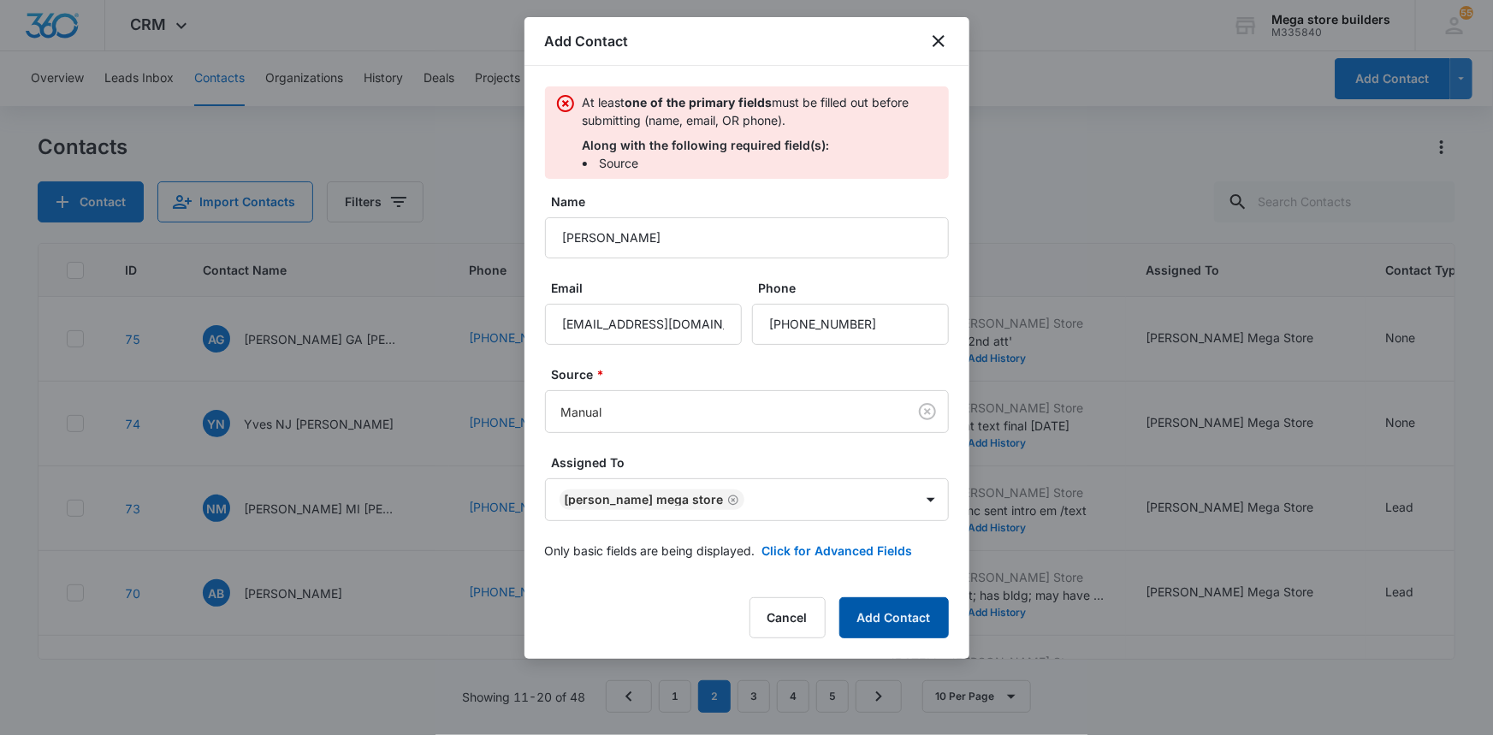
click at [907, 621] on button "Add Contact" at bounding box center [894, 617] width 110 height 41
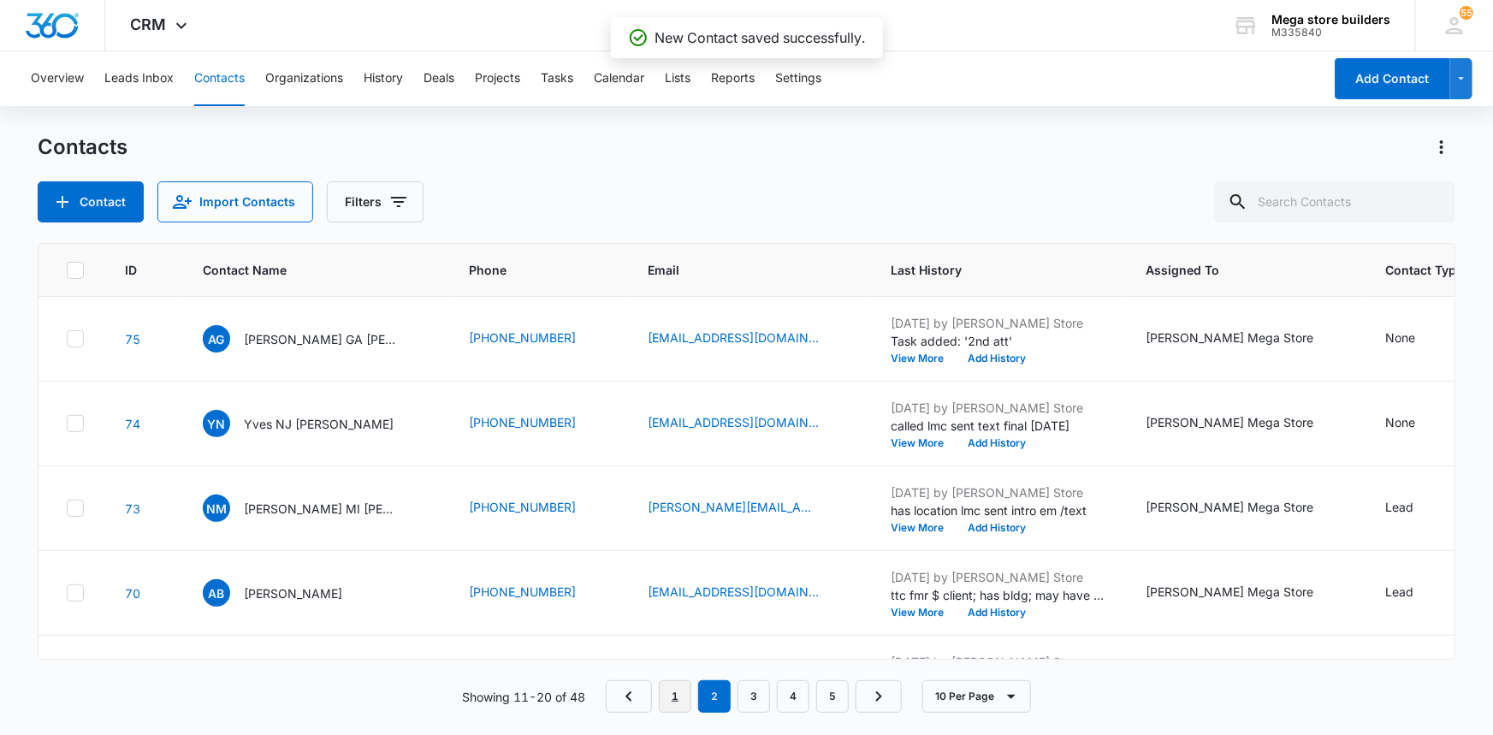
click at [674, 696] on link "1" at bounding box center [675, 696] width 33 height 33
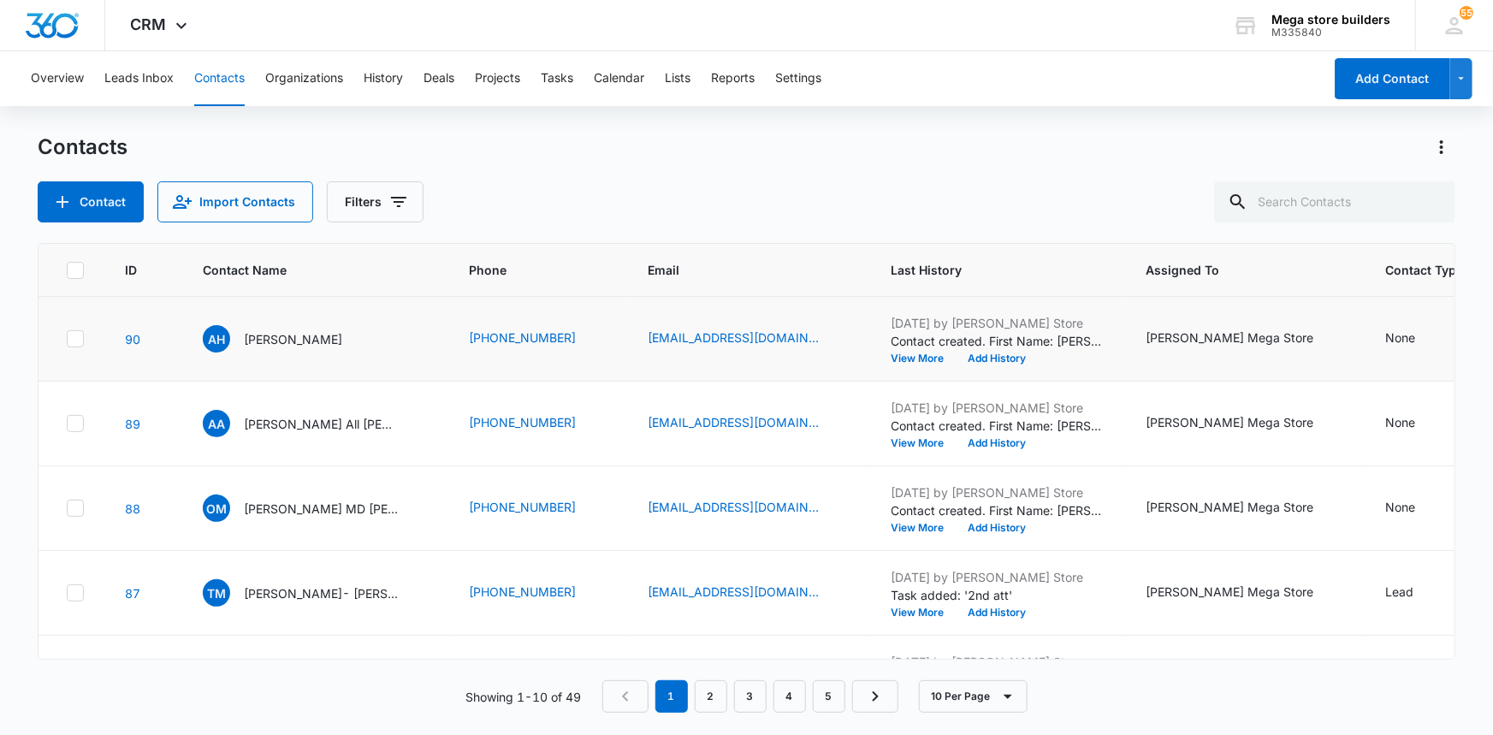
click at [76, 337] on icon at bounding box center [75, 339] width 10 height 8
click at [67, 339] on input "checkbox" at bounding box center [66, 339] width 1 height 1
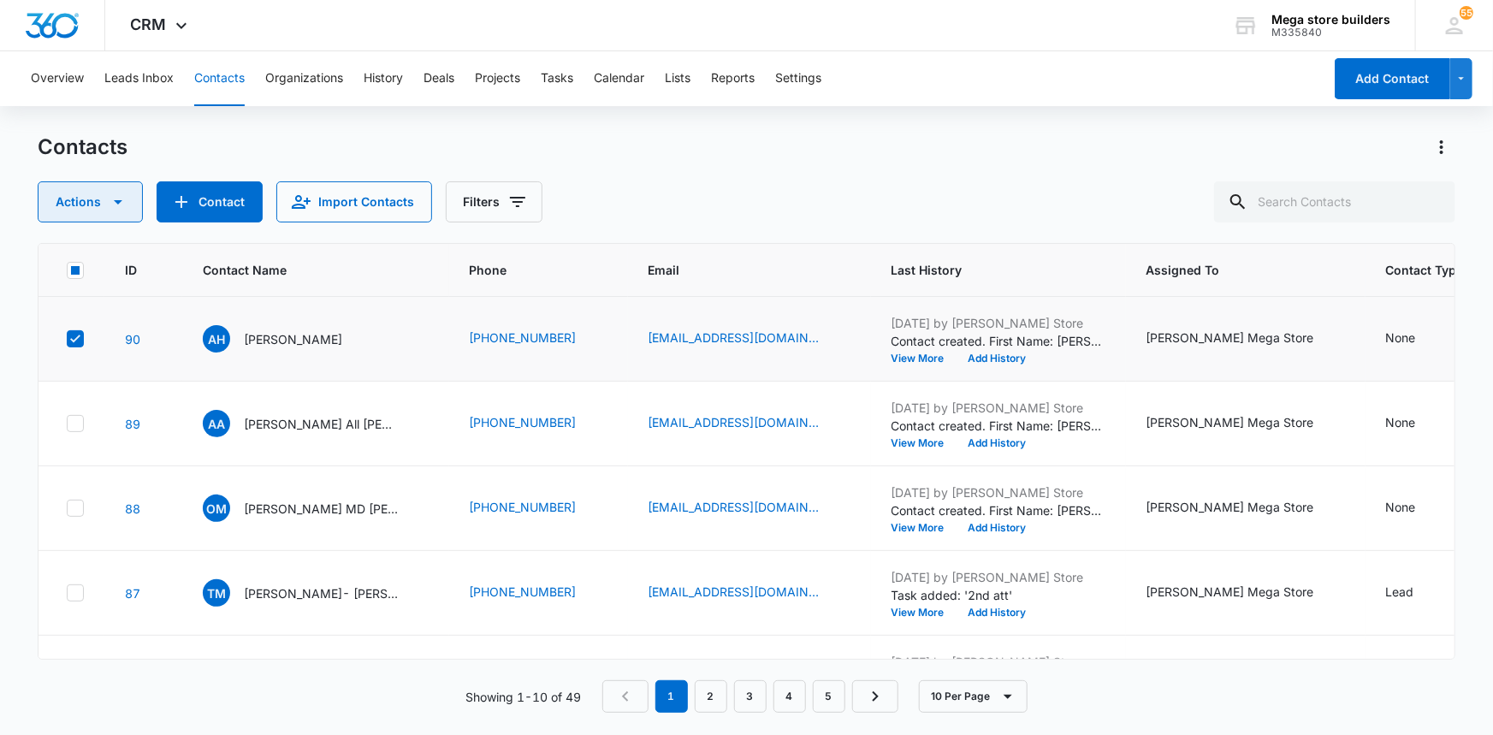
click at [120, 199] on icon "button" at bounding box center [118, 202] width 21 height 21
click at [86, 357] on div "Delete" at bounding box center [97, 359] width 77 height 12
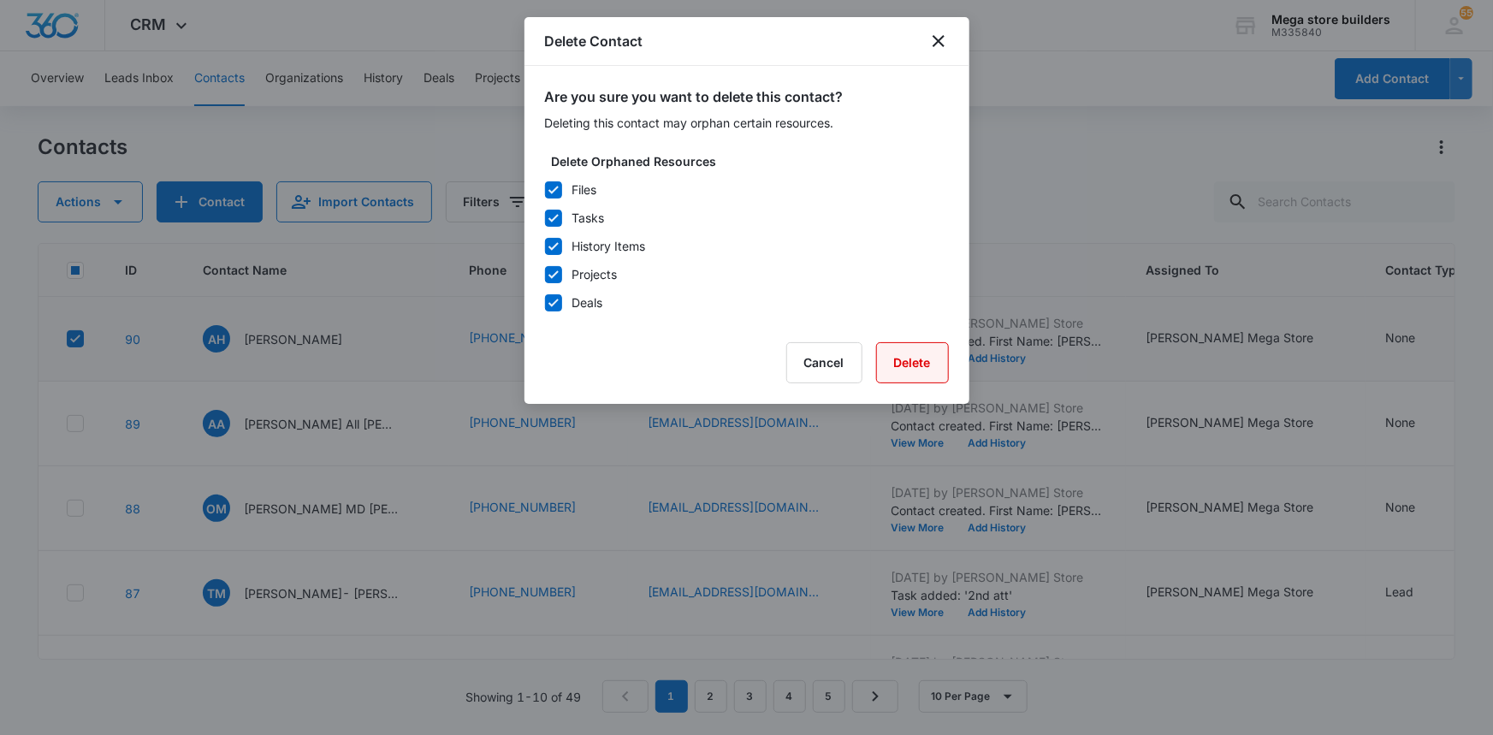
click at [917, 365] on button "Delete" at bounding box center [912, 362] width 73 height 41
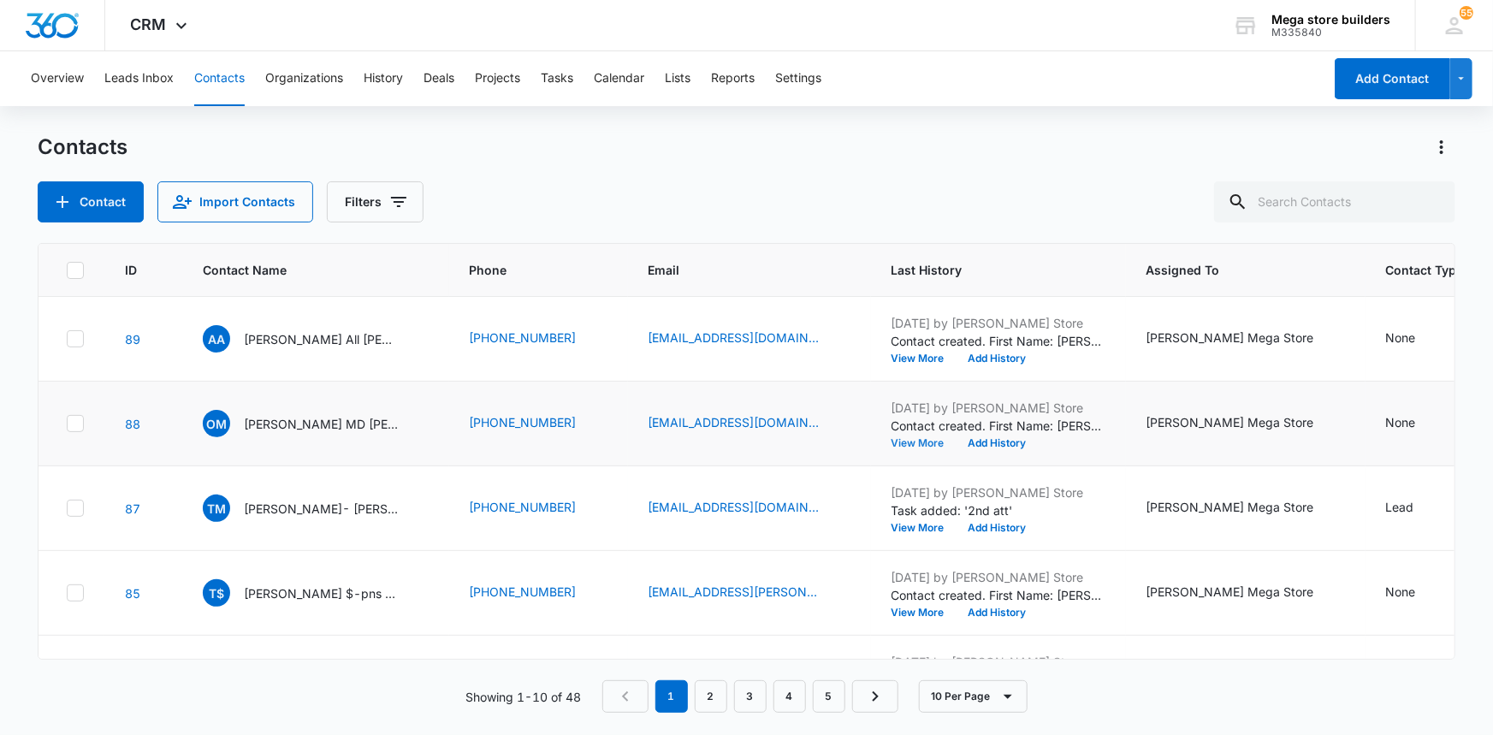
click at [892, 441] on button "View More" at bounding box center [924, 443] width 65 height 10
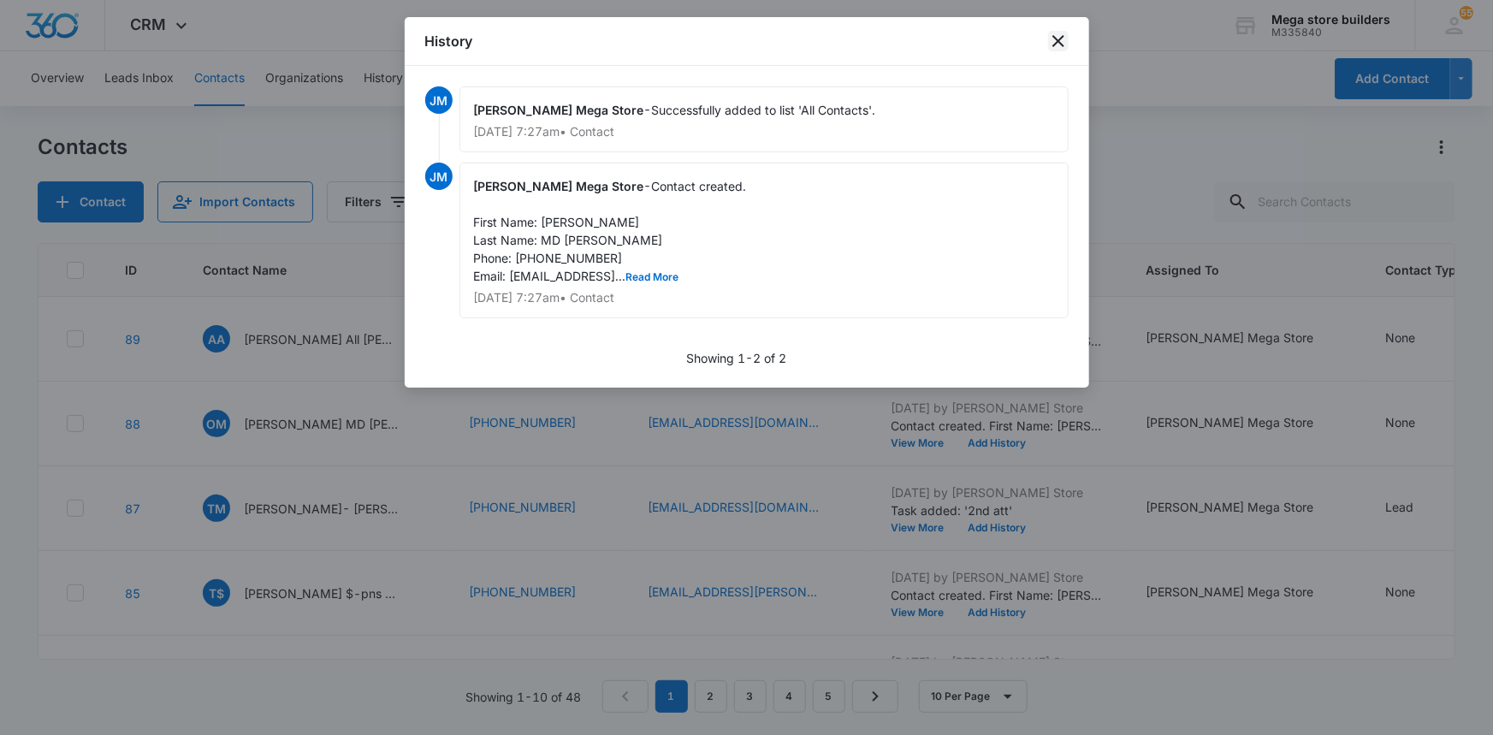
click at [1059, 40] on icon "close" at bounding box center [1058, 41] width 12 height 12
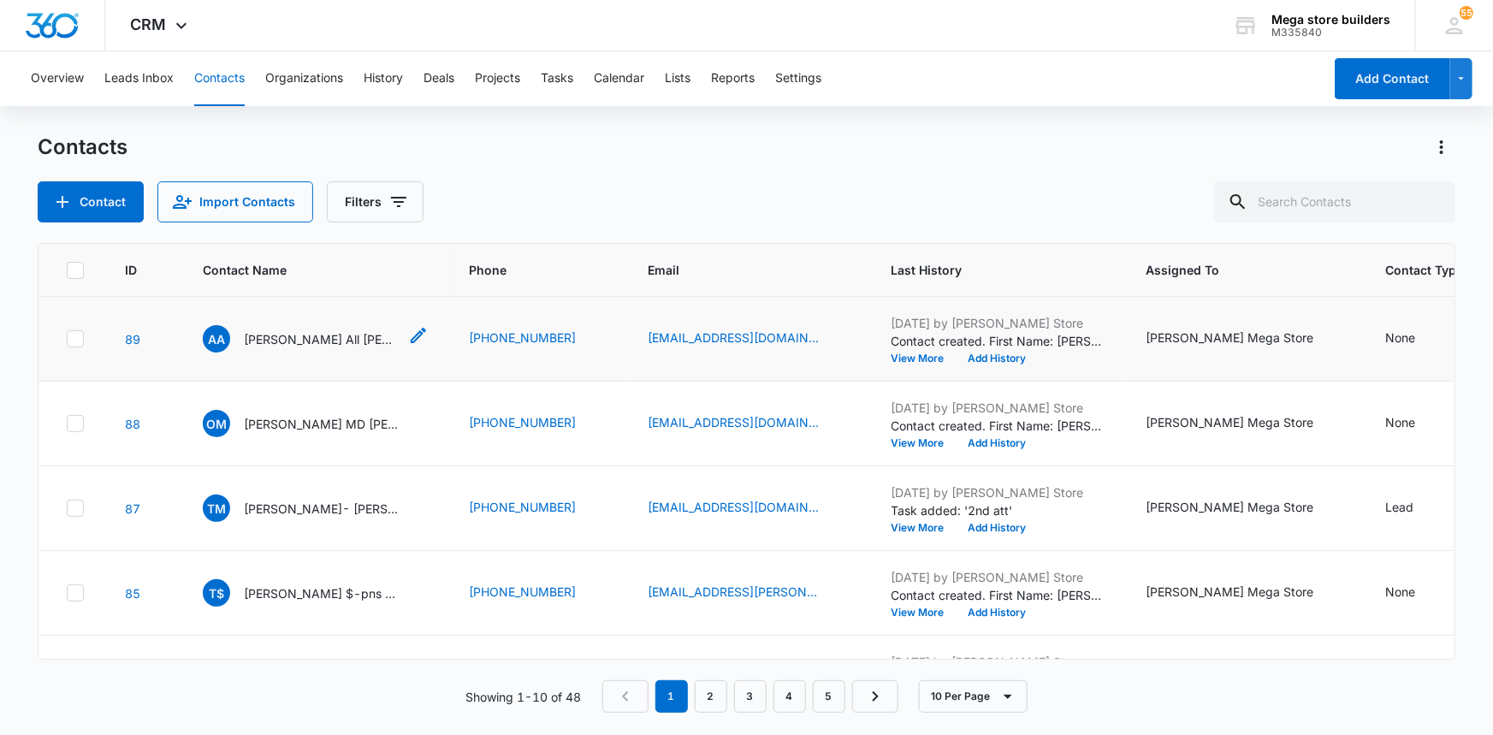
click at [411, 334] on icon "Contact Name - Andre All howard - Select to Edit Field" at bounding box center [418, 335] width 15 height 15
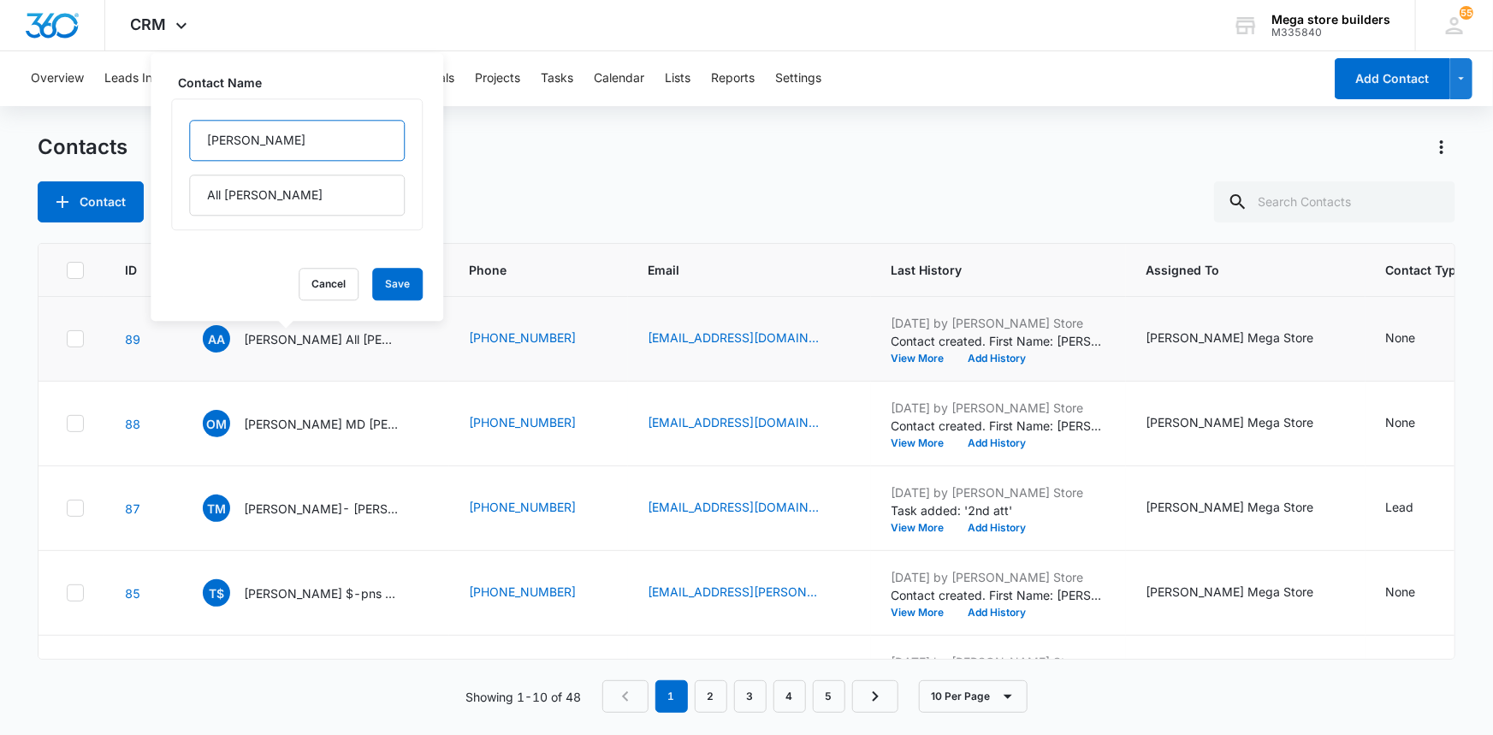
click at [289, 144] on input "Andre" at bounding box center [297, 140] width 216 height 41
type input "Andre tn"
click at [372, 287] on button "Save" at bounding box center [397, 284] width 50 height 33
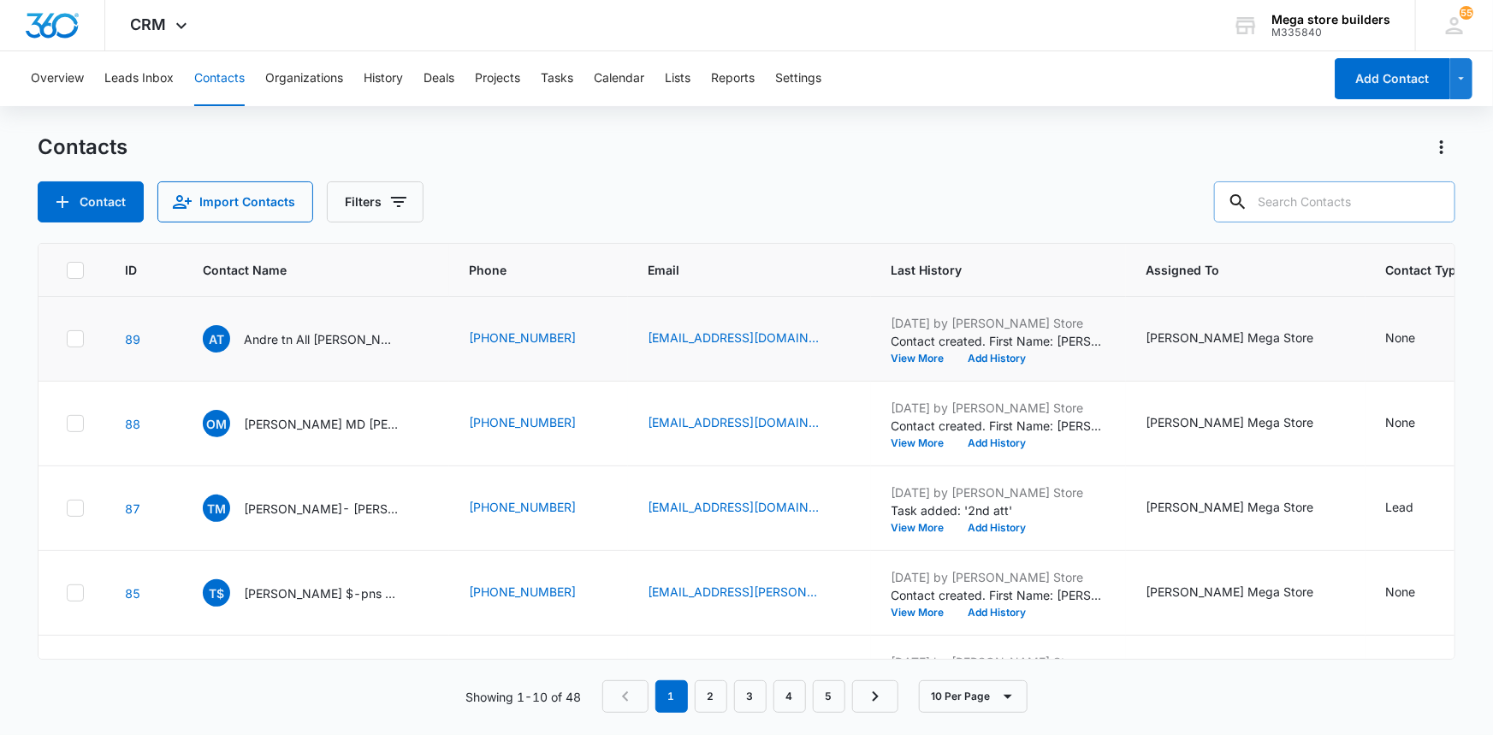
click at [1342, 204] on input "text" at bounding box center [1334, 201] width 241 height 41
type input "meli"
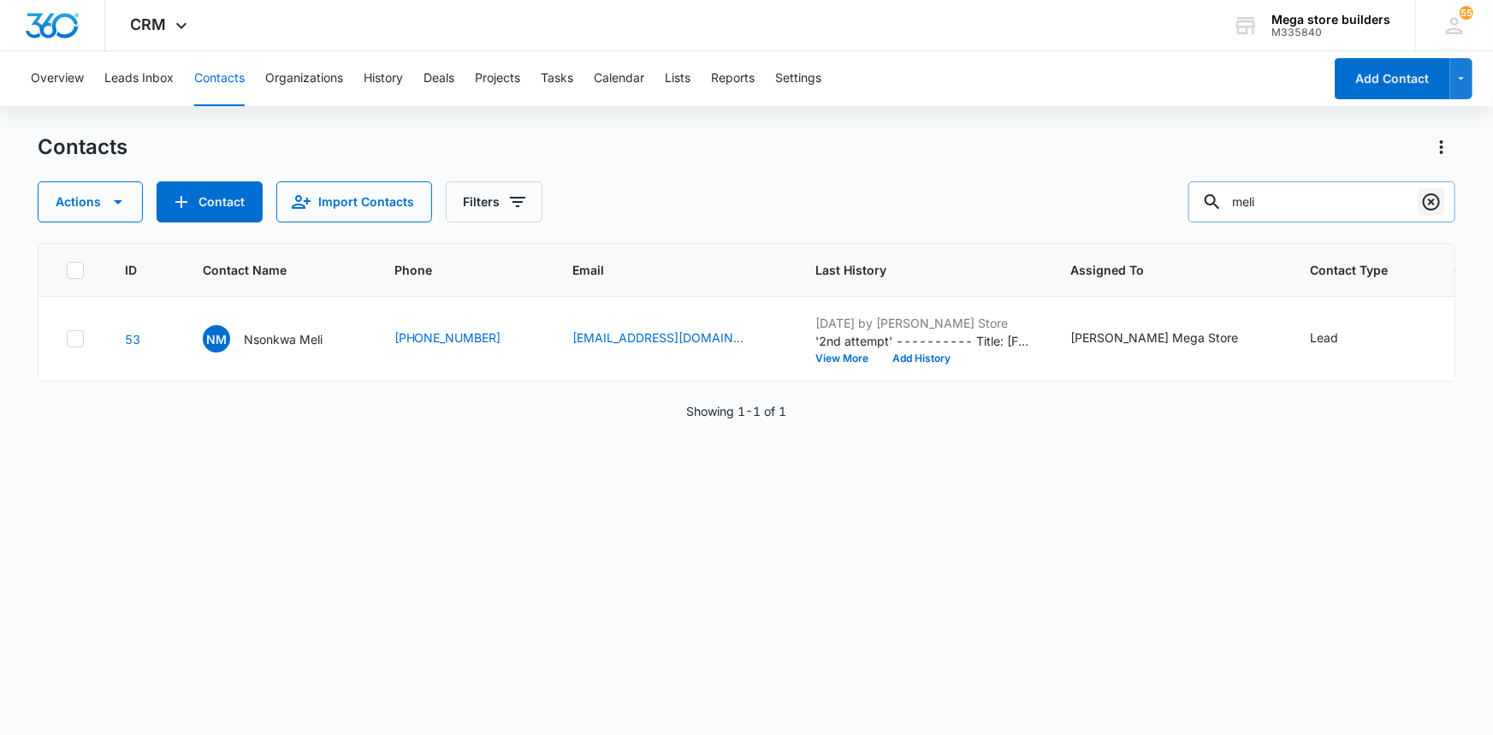
click at [1440, 199] on icon "Clear" at bounding box center [1431, 202] width 21 height 21
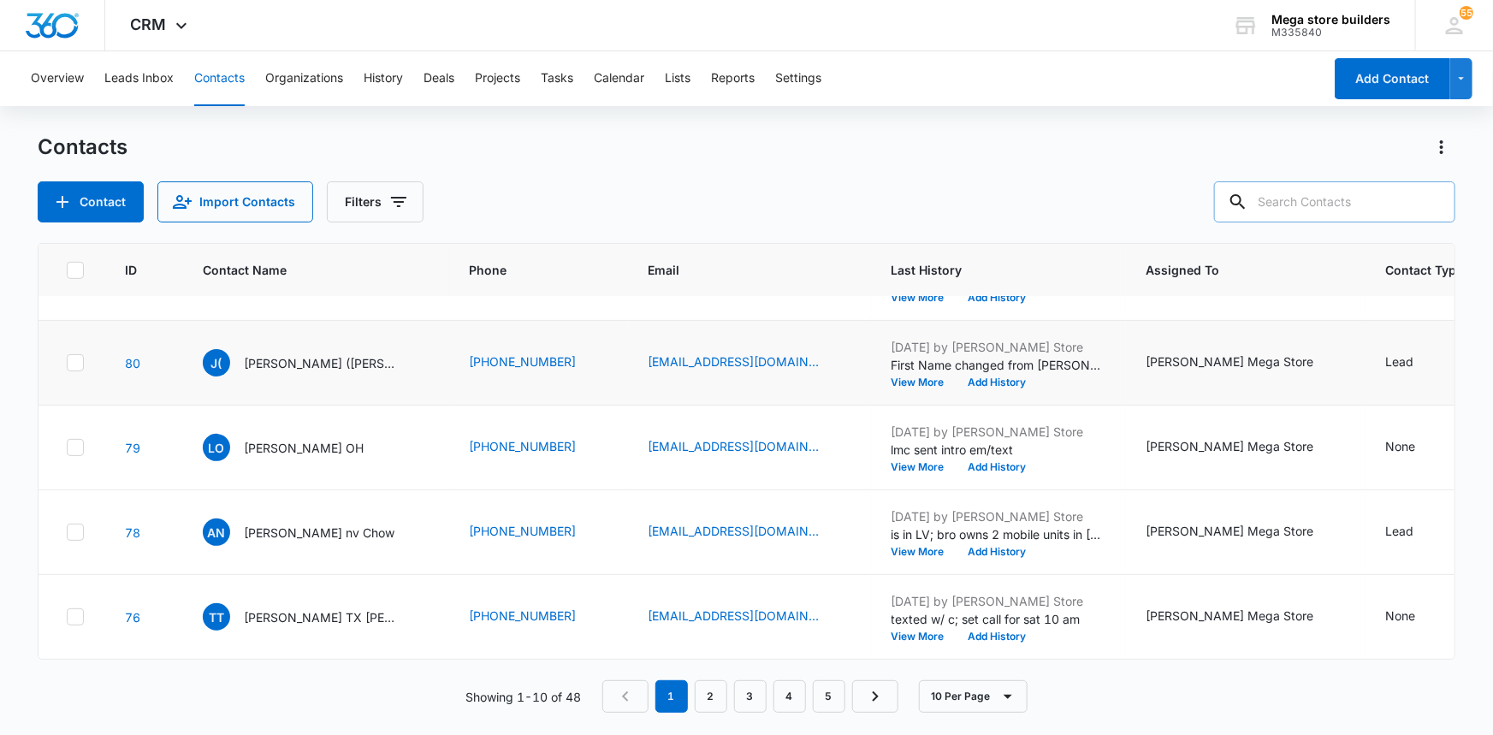
scroll to position [495, 0]
click at [1289, 202] on input "text" at bounding box center [1334, 201] width 241 height 41
type input "mintah"
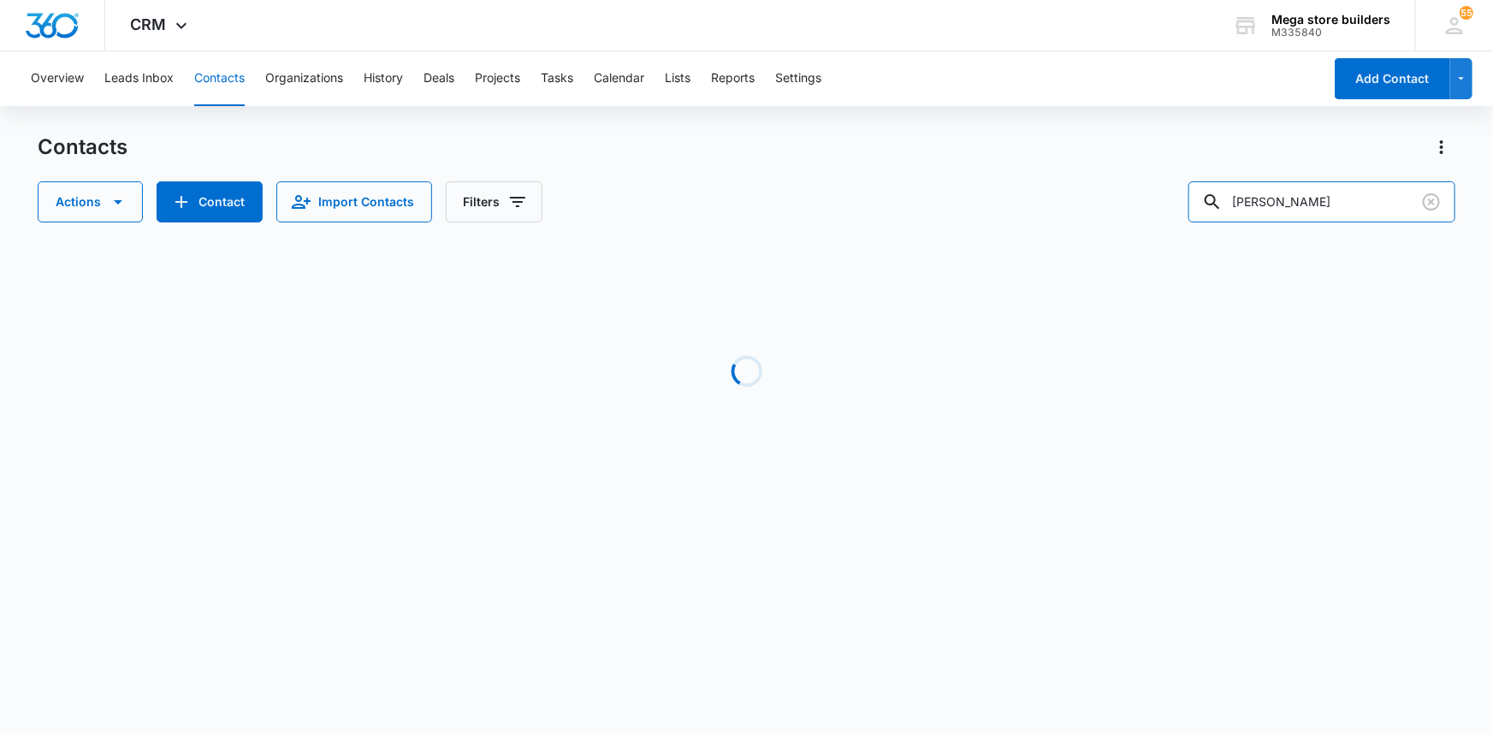
scroll to position [0, 0]
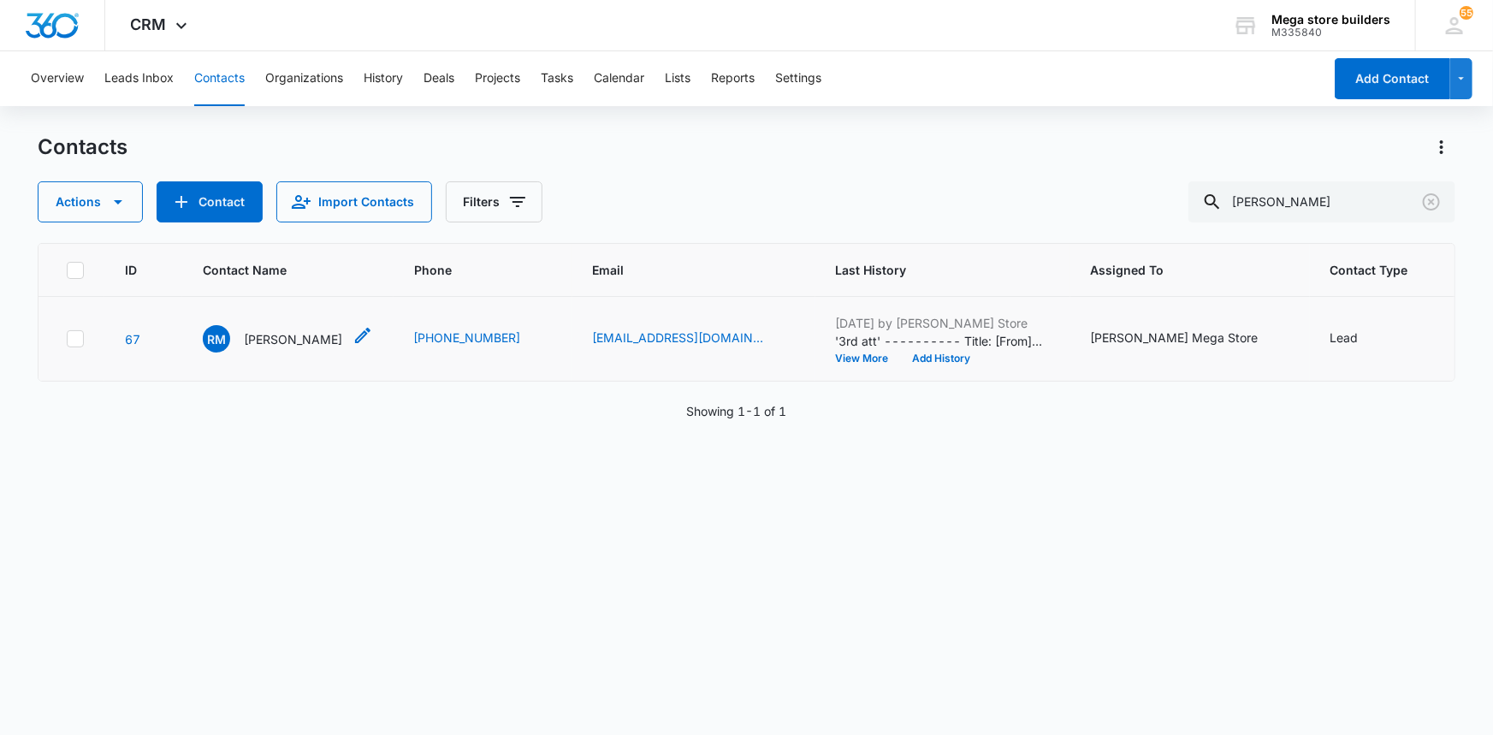
click at [355, 336] on icon "Contact Name - Richard Mintah - Select to Edit Field" at bounding box center [362, 335] width 15 height 15
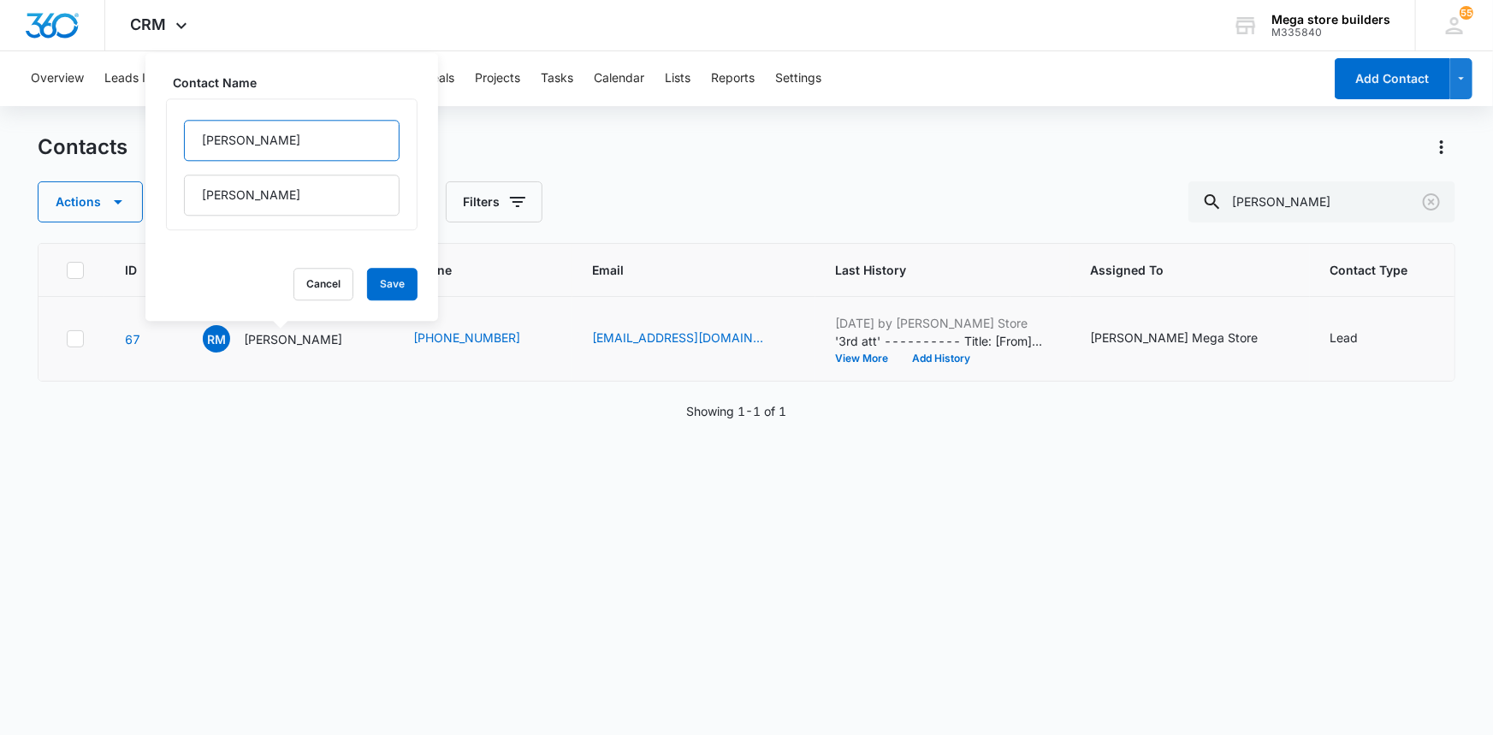
click at [285, 144] on input "Richard" at bounding box center [292, 140] width 216 height 41
type input "Richard MD"
click at [379, 282] on button "Save" at bounding box center [392, 284] width 50 height 33
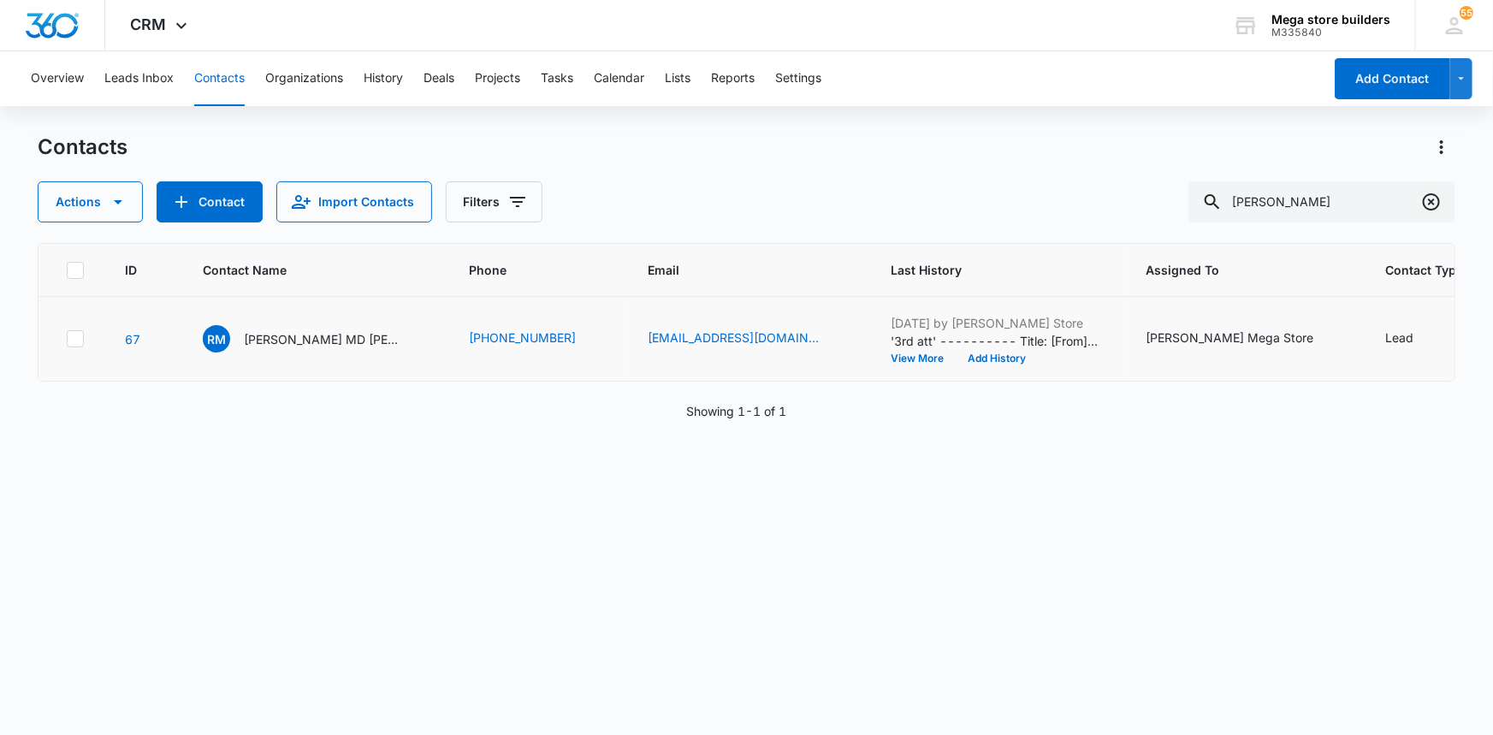
click at [1434, 204] on icon "Clear" at bounding box center [1431, 201] width 17 height 17
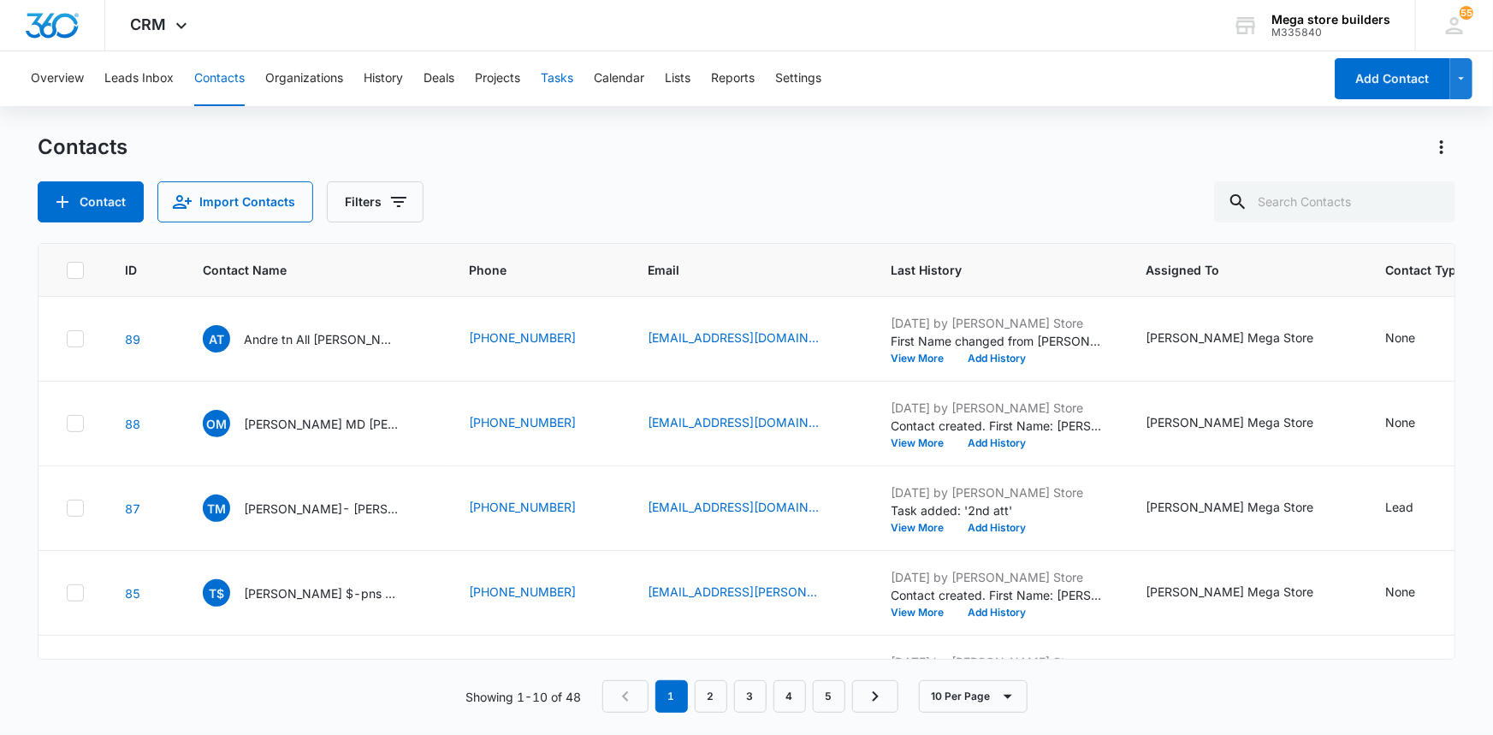
click at [569, 78] on button "Tasks" at bounding box center [557, 78] width 33 height 55
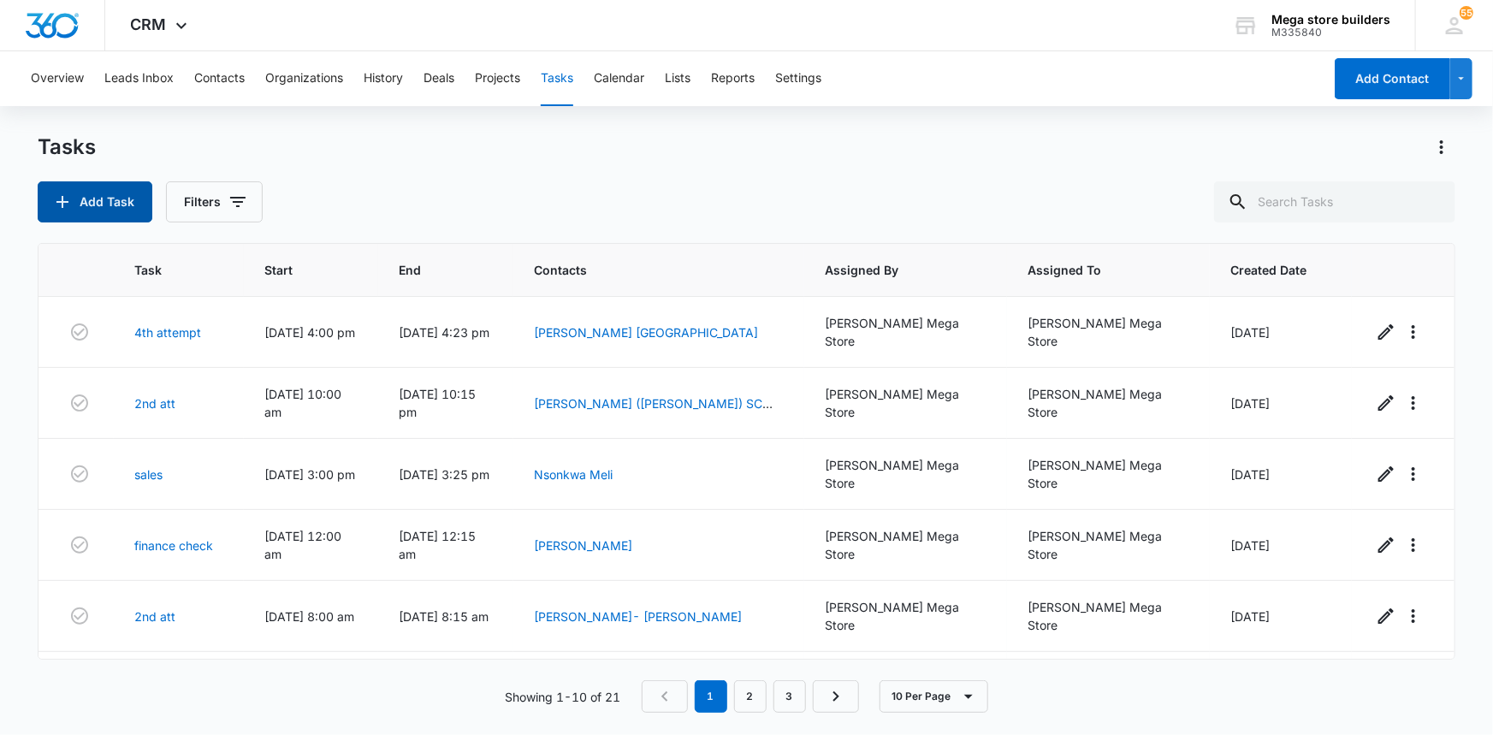
click at [124, 210] on button "Add Task" at bounding box center [95, 201] width 115 height 41
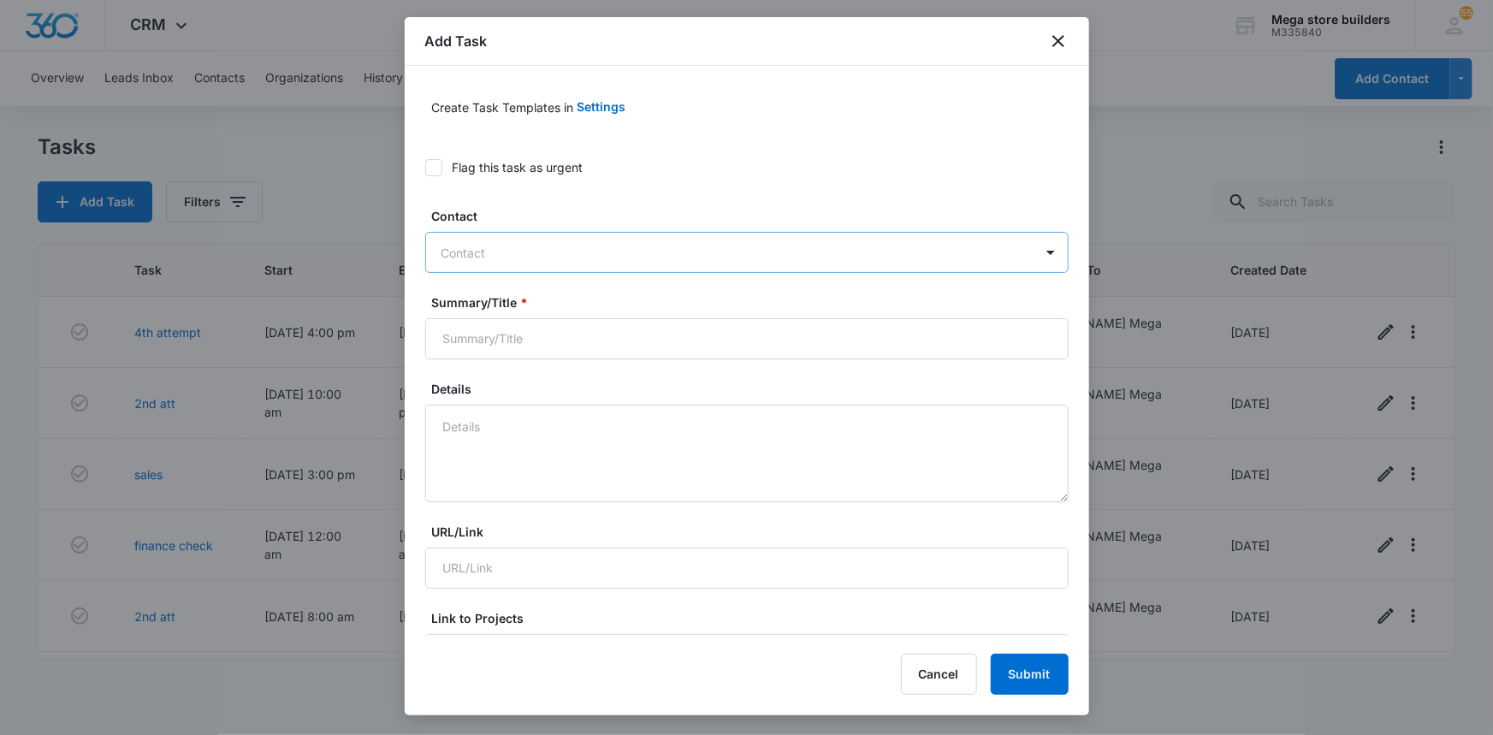
click at [525, 247] on div at bounding box center [737, 252] width 590 height 21
type input "Andre howard"
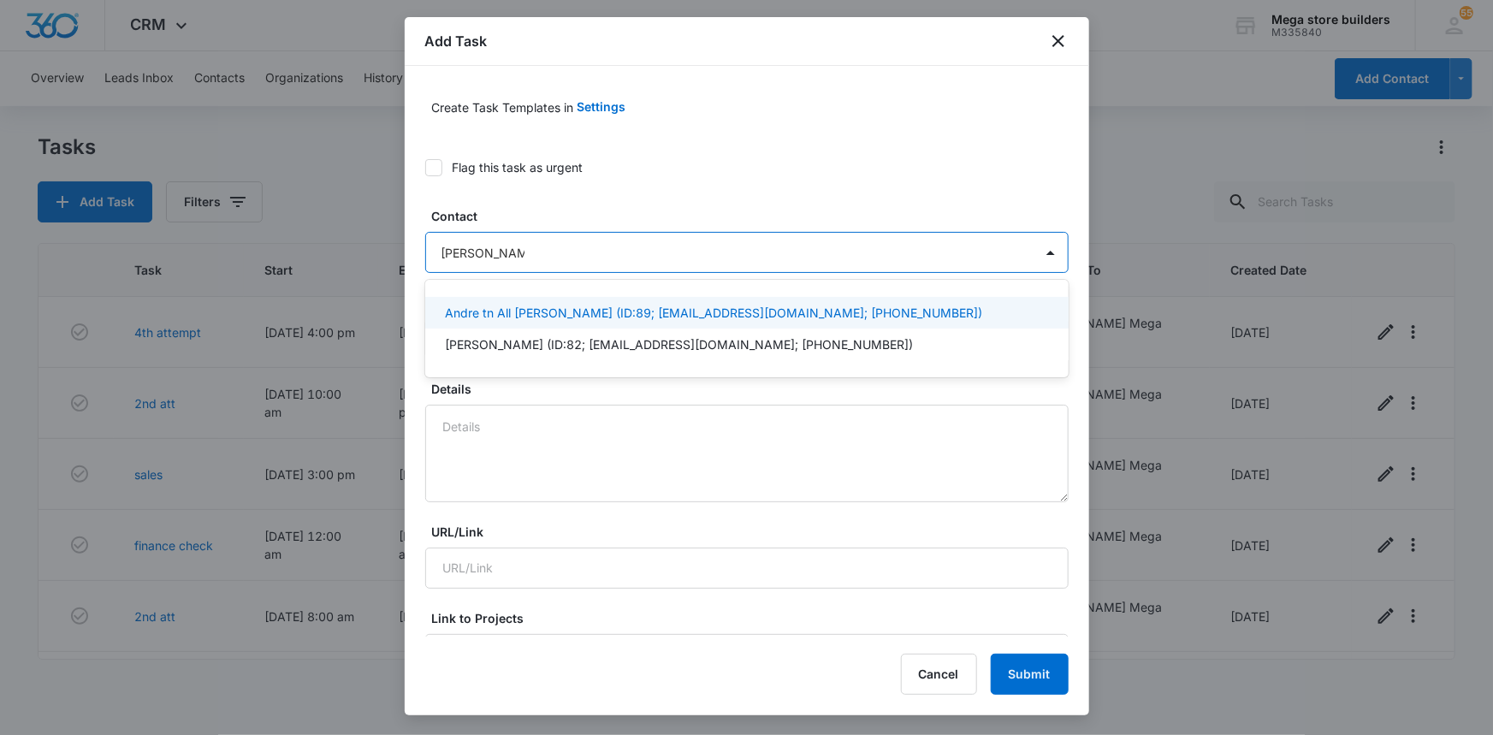
click at [580, 320] on p "Andre tn All howard (ID:89; bigdre1469@gmail.com; (615) 705-3645)" at bounding box center [714, 313] width 537 height 18
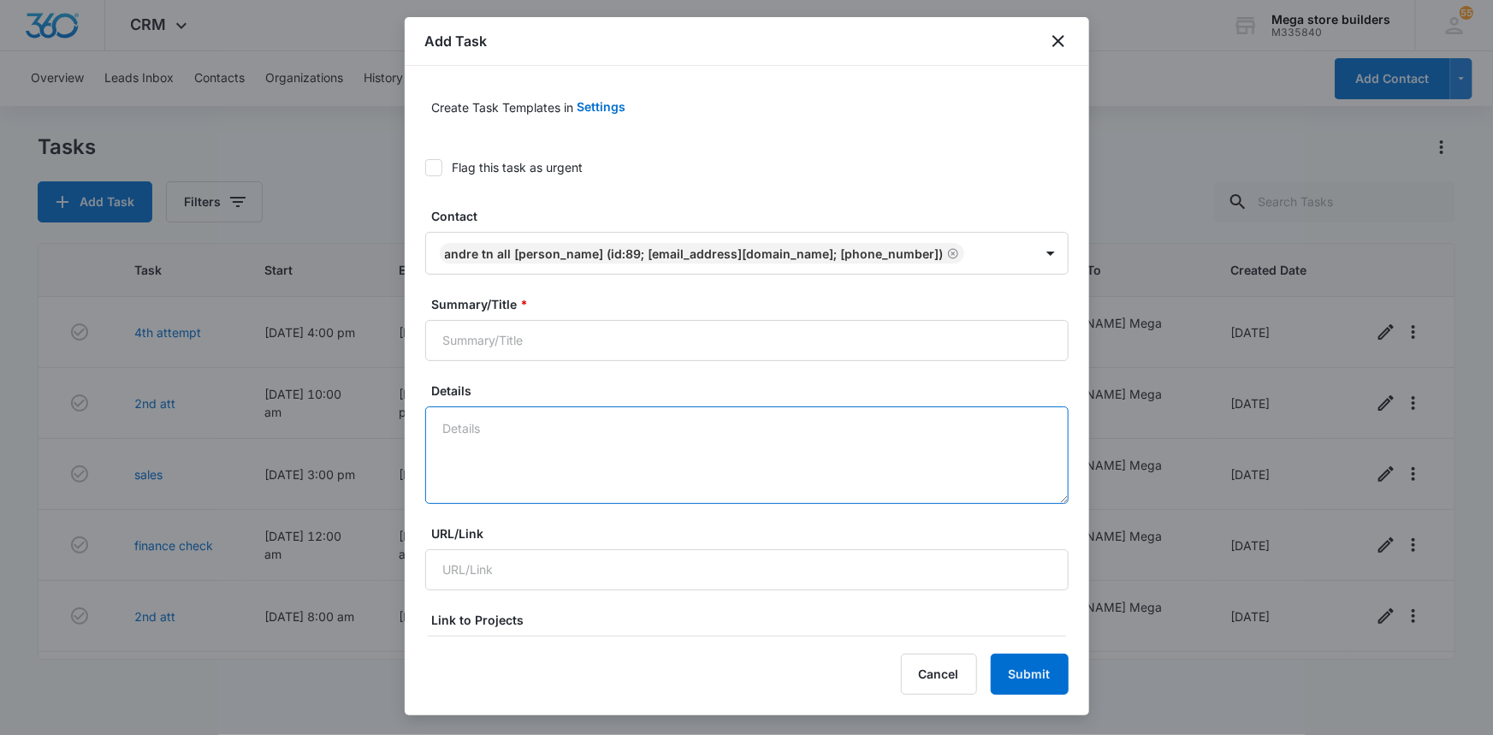
click at [528, 425] on textarea "Details" at bounding box center [746, 455] width 643 height 98
click at [525, 341] on input "Summary/Title *" at bounding box center [746, 340] width 643 height 41
type input "lost call"
click at [490, 447] on textarea "Details" at bounding box center [746, 455] width 643 height 98
click at [483, 433] on textarea "re enmgage" at bounding box center [746, 455] width 643 height 98
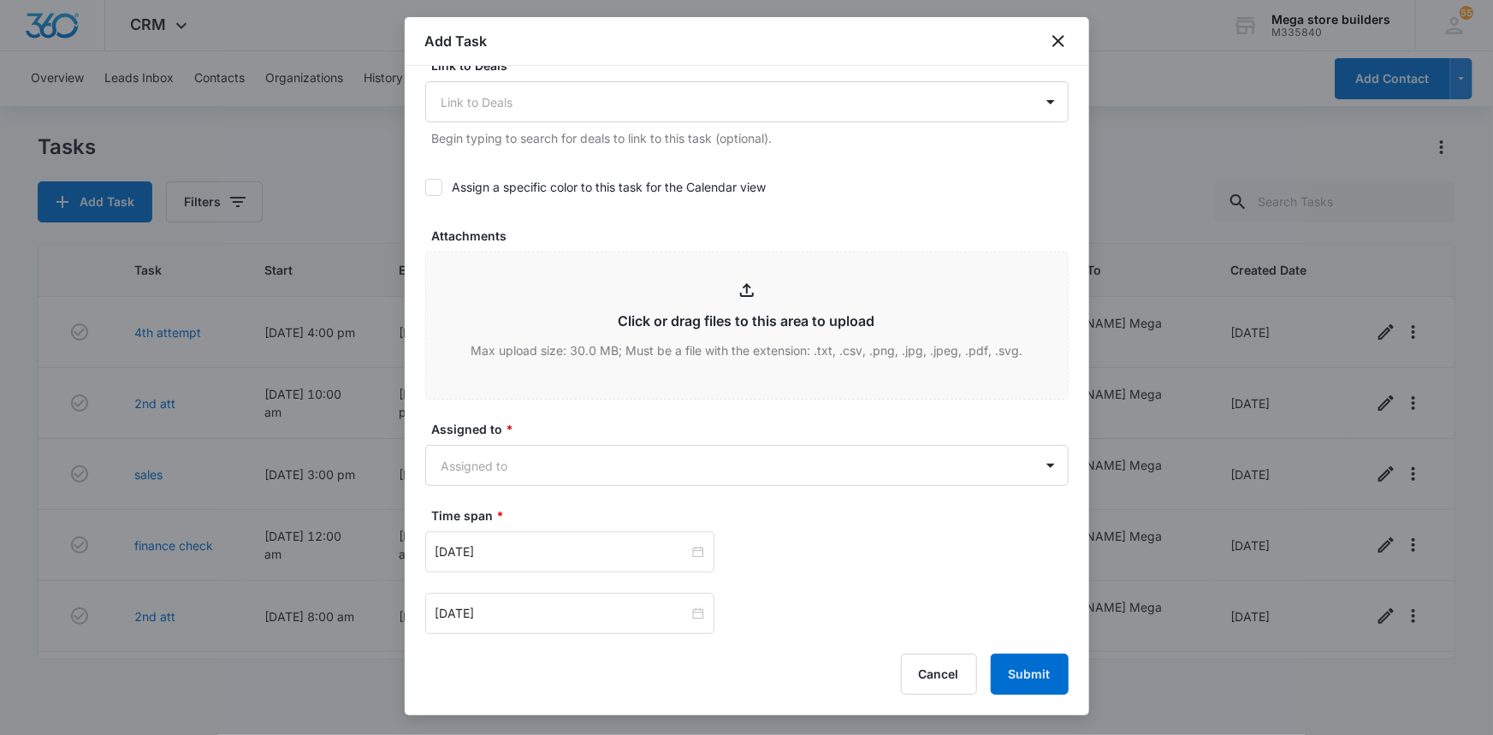
scroll to position [856, 0]
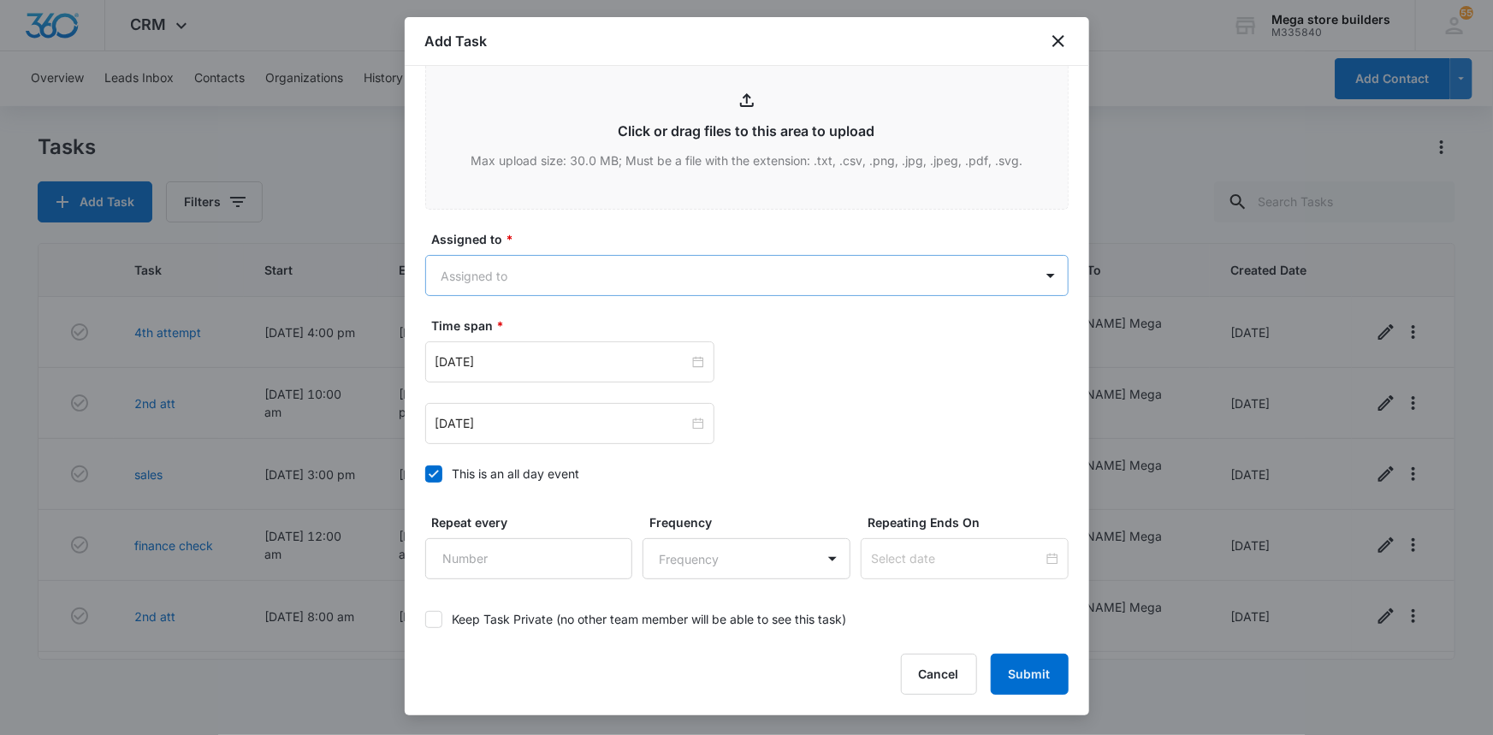
type textarea "re engage"
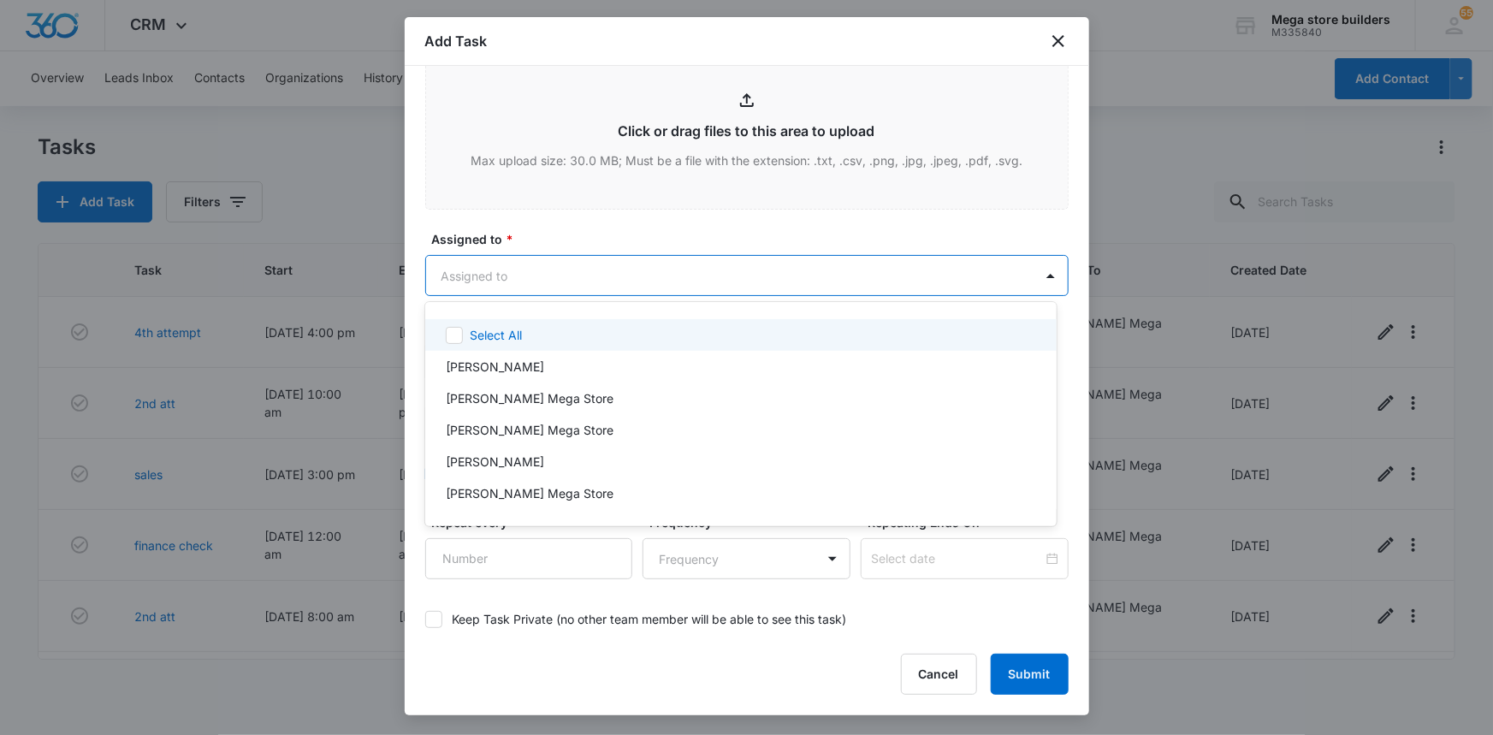
drag, startPoint x: 552, startPoint y: 272, endPoint x: 547, endPoint y: 282, distance: 10.7
click at [550, 276] on body "CRM Apps Reputation Forms CRM Email Social Content Ads Intelligence Files Brand…" at bounding box center [746, 367] width 1493 height 735
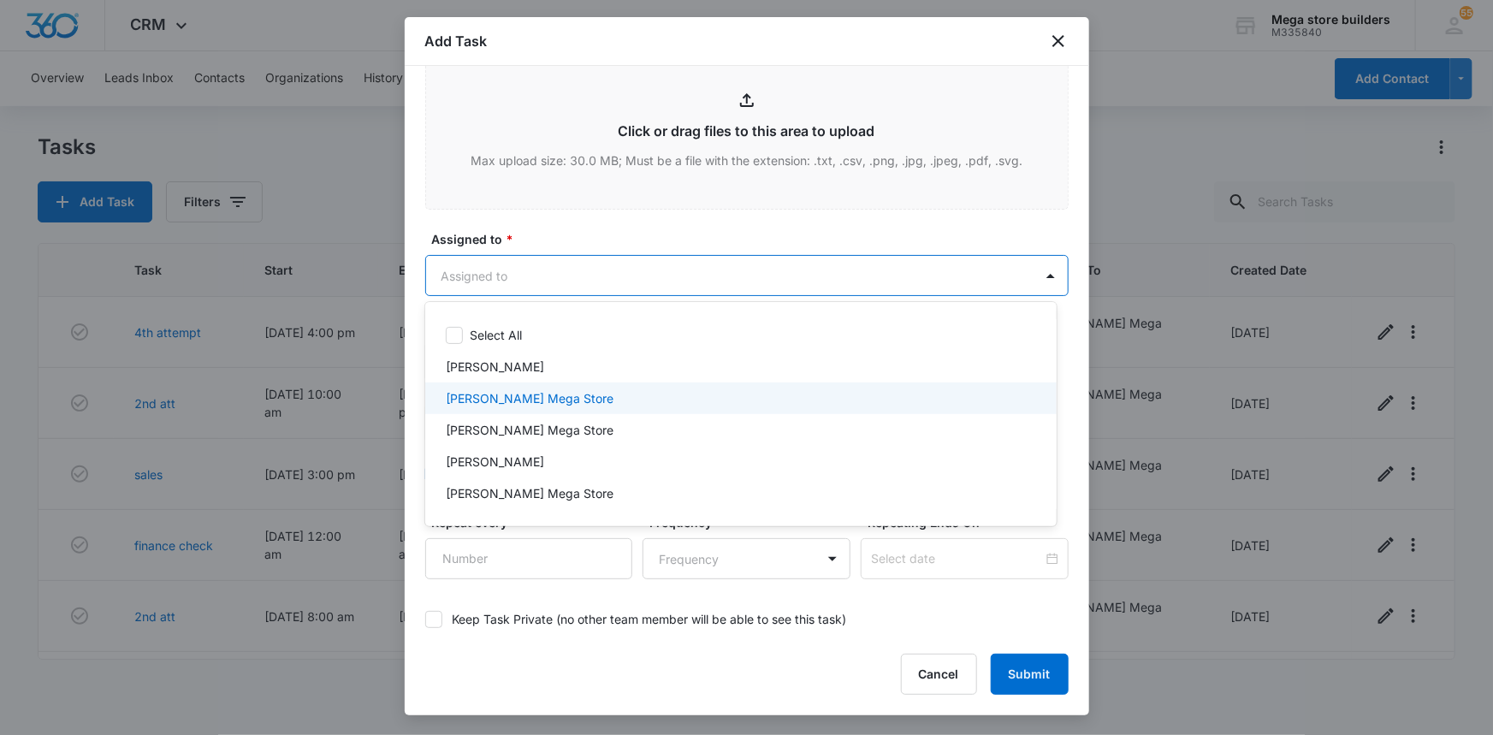
click at [532, 397] on p "[PERSON_NAME] Mega Store" at bounding box center [530, 398] width 168 height 18
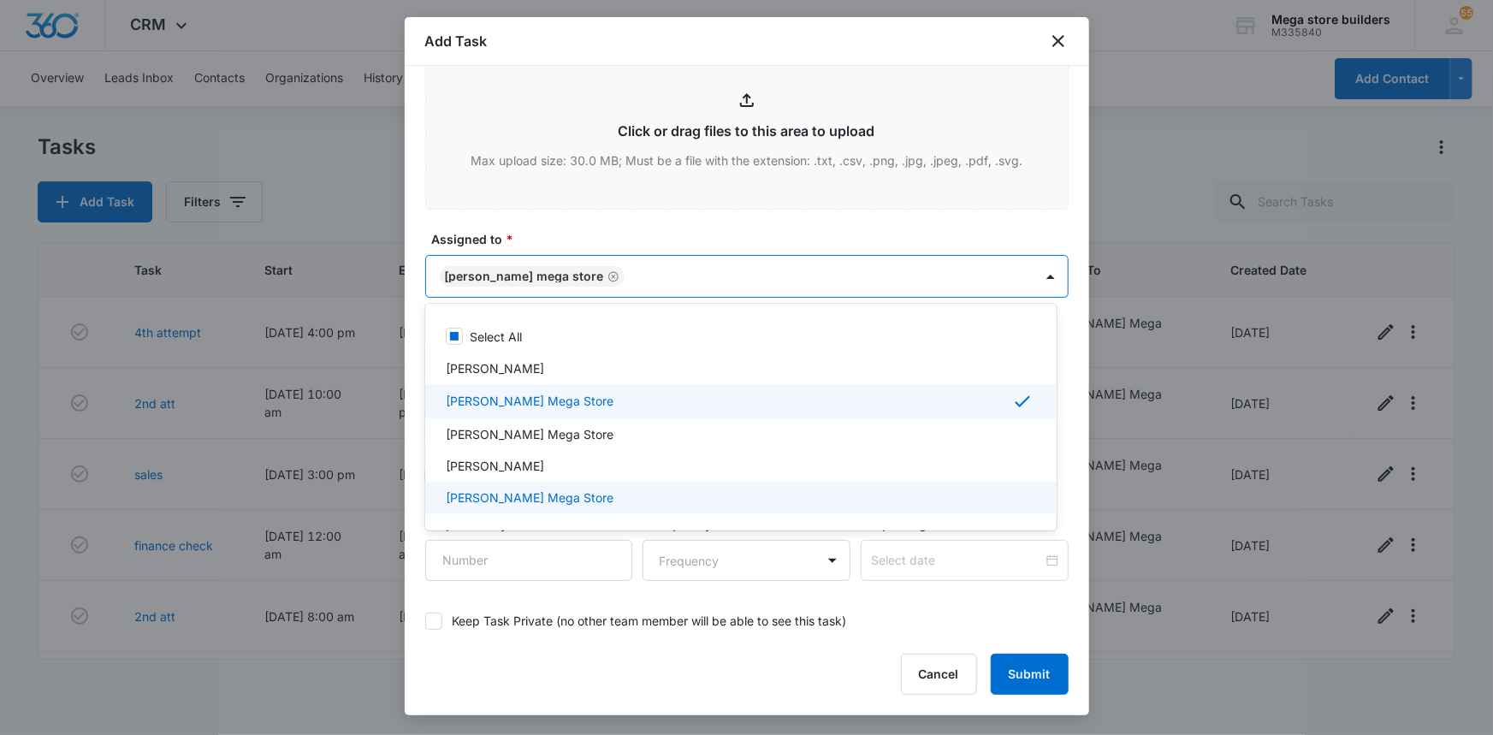
click at [804, 539] on div at bounding box center [746, 367] width 1493 height 735
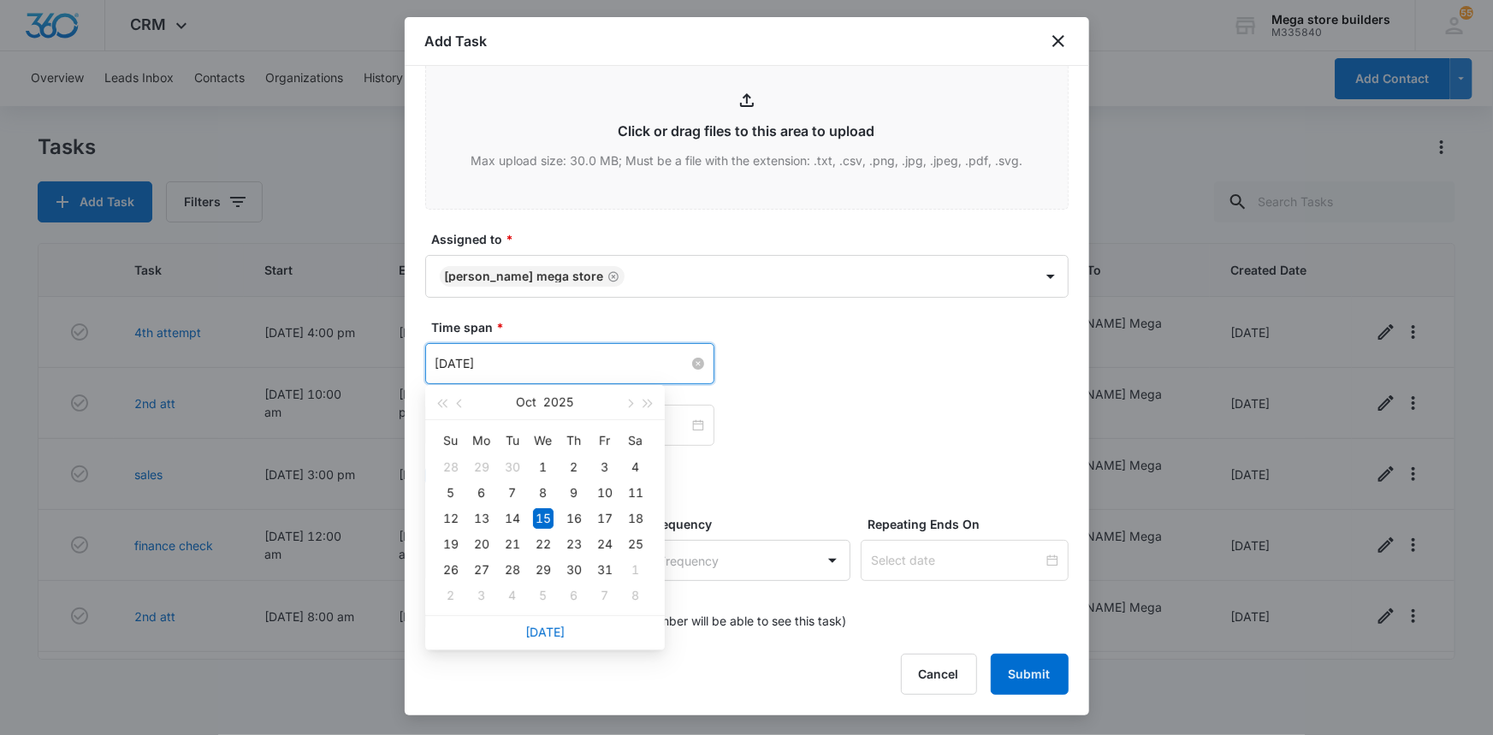
click at [465, 361] on input "[DATE]" at bounding box center [562, 363] width 253 height 19
type input "[DATE]"
click at [572, 511] on div "16" at bounding box center [574, 518] width 21 height 21
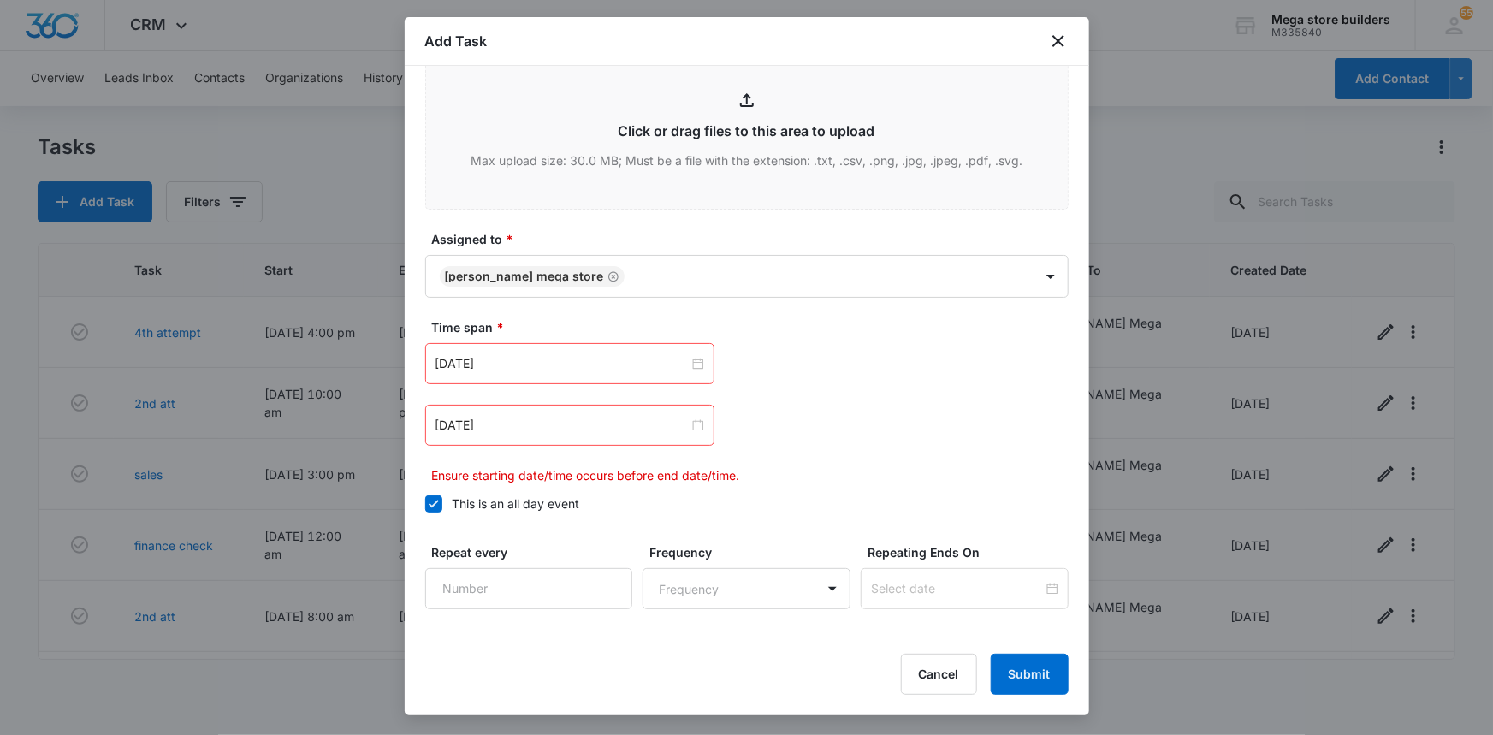
click at [430, 503] on icon at bounding box center [433, 503] width 15 height 15
click at [425, 504] on input "This is an all day event" at bounding box center [425, 504] width 0 height 0
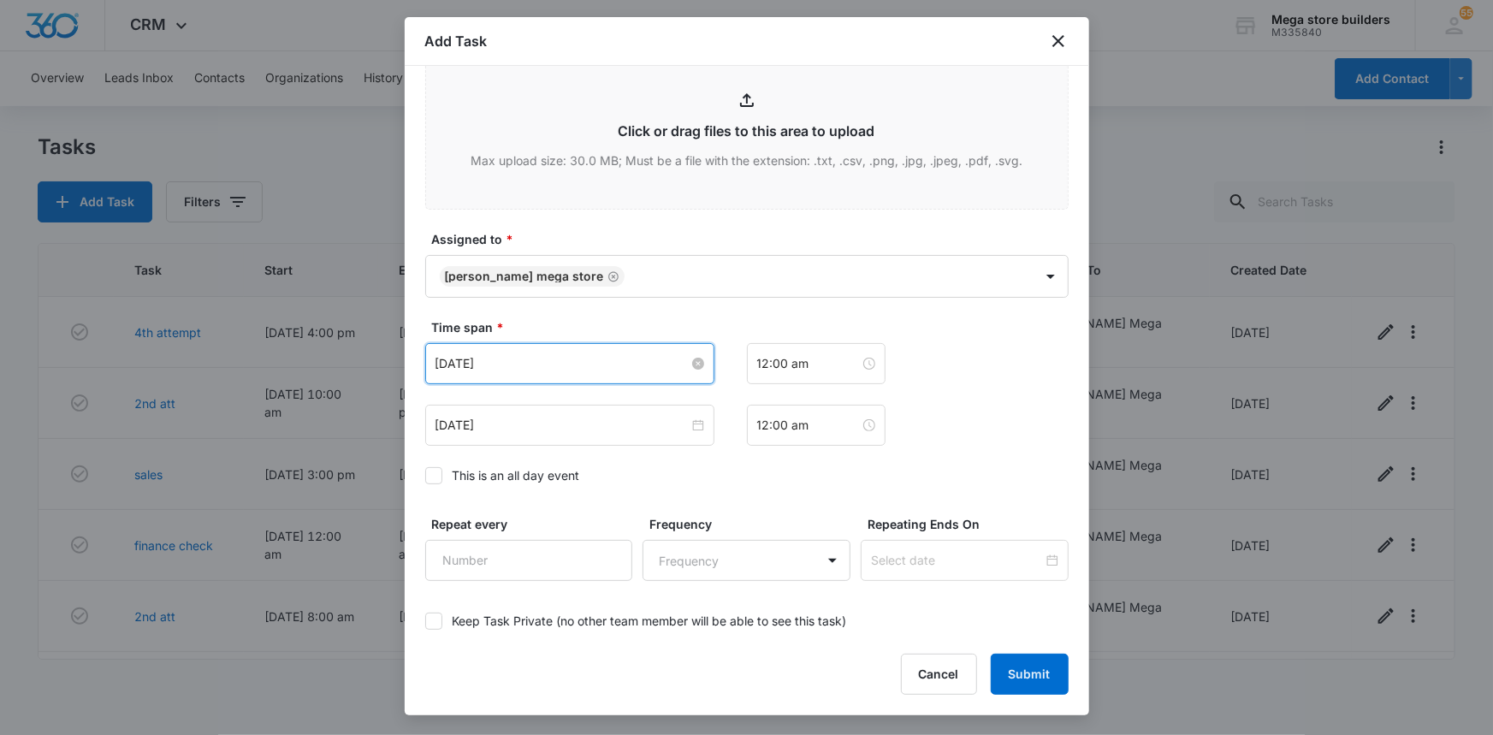
click at [603, 367] on input "[DATE]" at bounding box center [562, 363] width 253 height 19
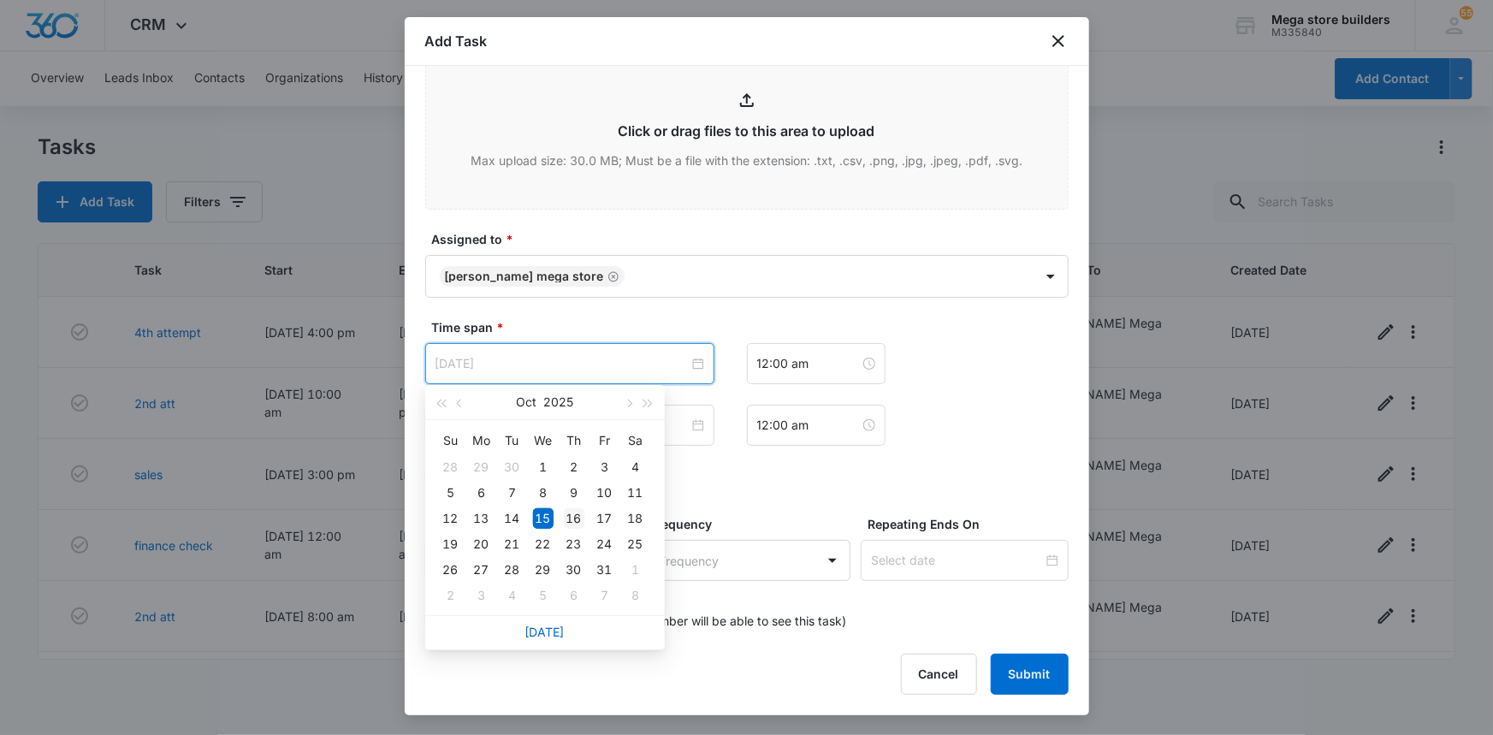
type input "[DATE]"
click at [573, 513] on div "16" at bounding box center [574, 518] width 21 height 21
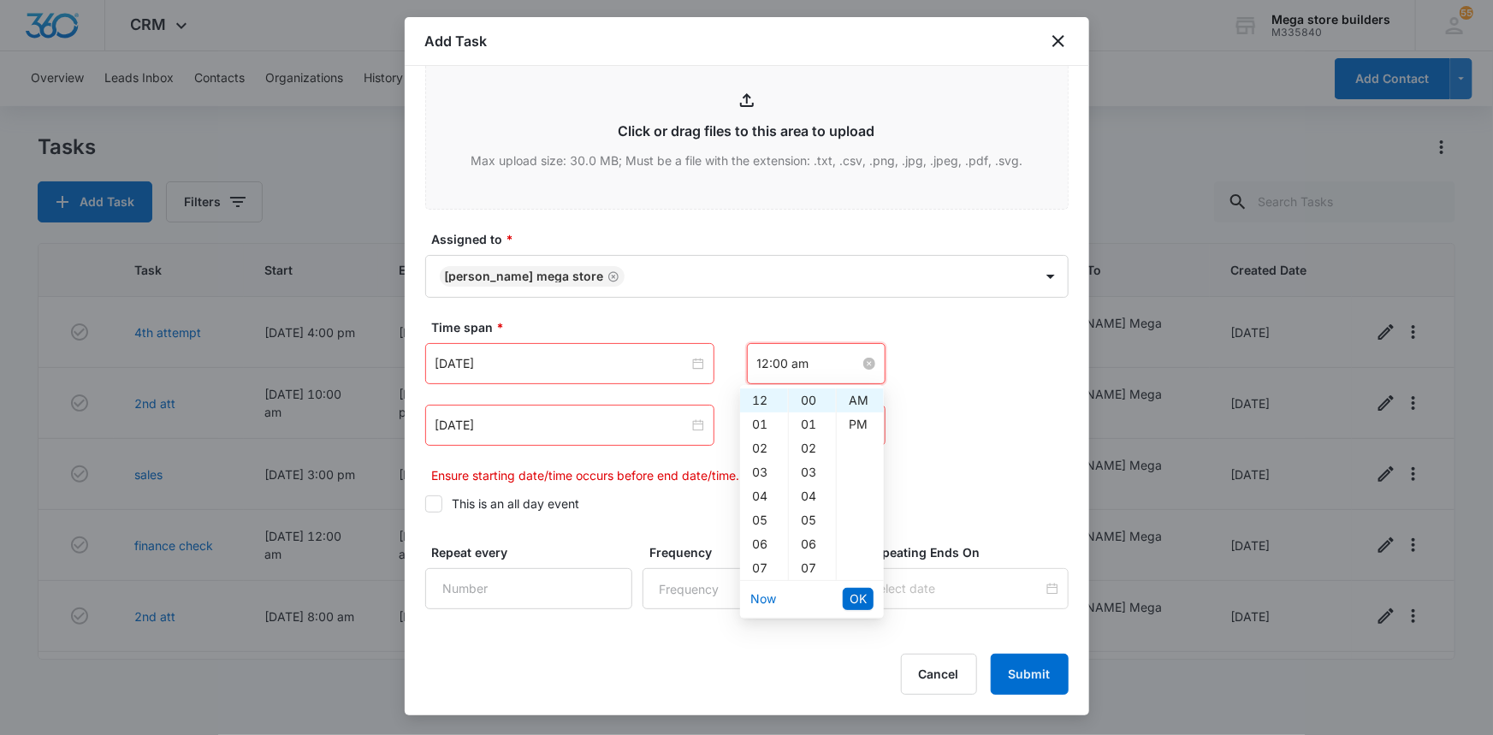
click at [813, 367] on input "12:00 am" at bounding box center [808, 363] width 103 height 19
click at [760, 516] on div "08" at bounding box center [764, 515] width 48 height 24
type input "8:00 am"
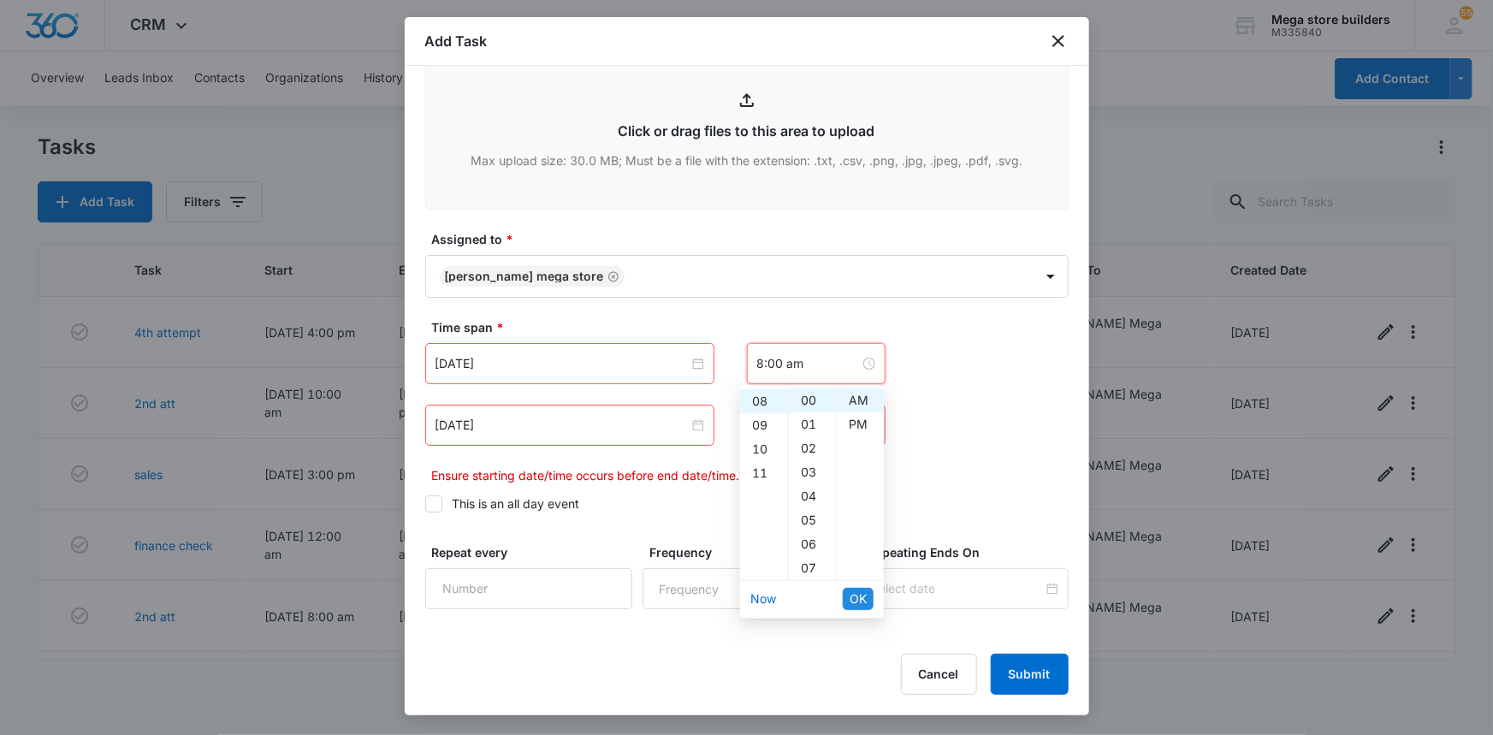
click at [862, 596] on span "OK" at bounding box center [858, 599] width 17 height 19
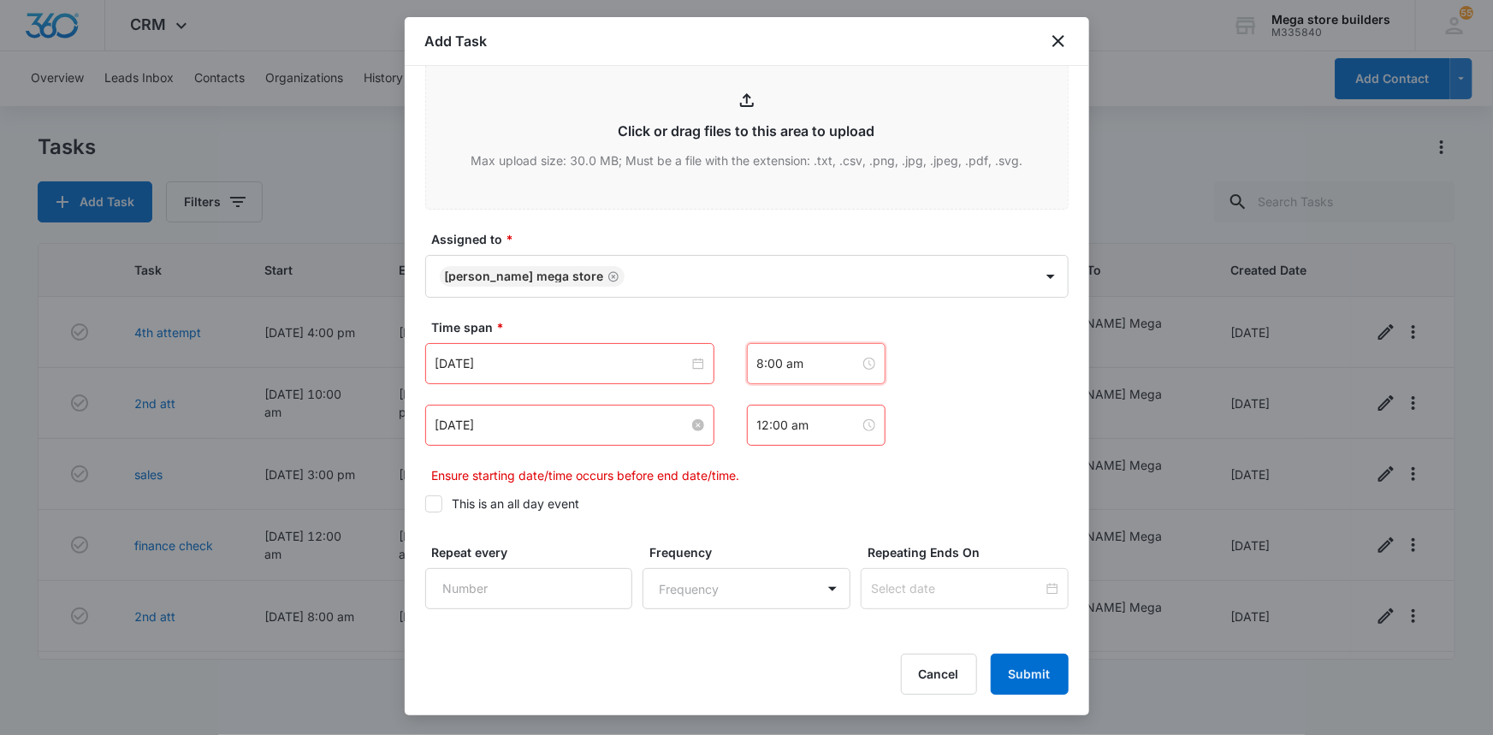
click at [611, 426] on input "[DATE]" at bounding box center [562, 425] width 253 height 19
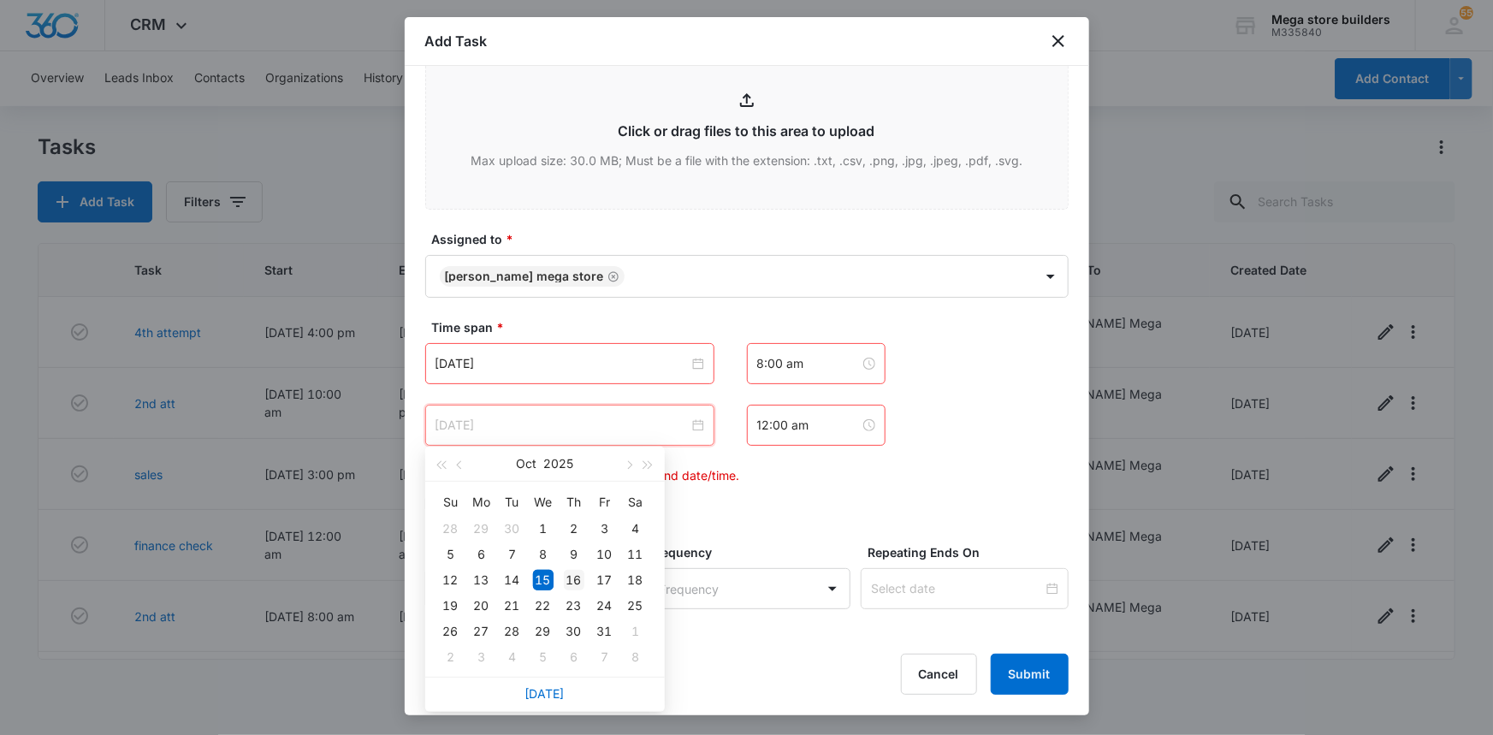
type input "[DATE]"
click at [578, 581] on div "16" at bounding box center [574, 580] width 21 height 21
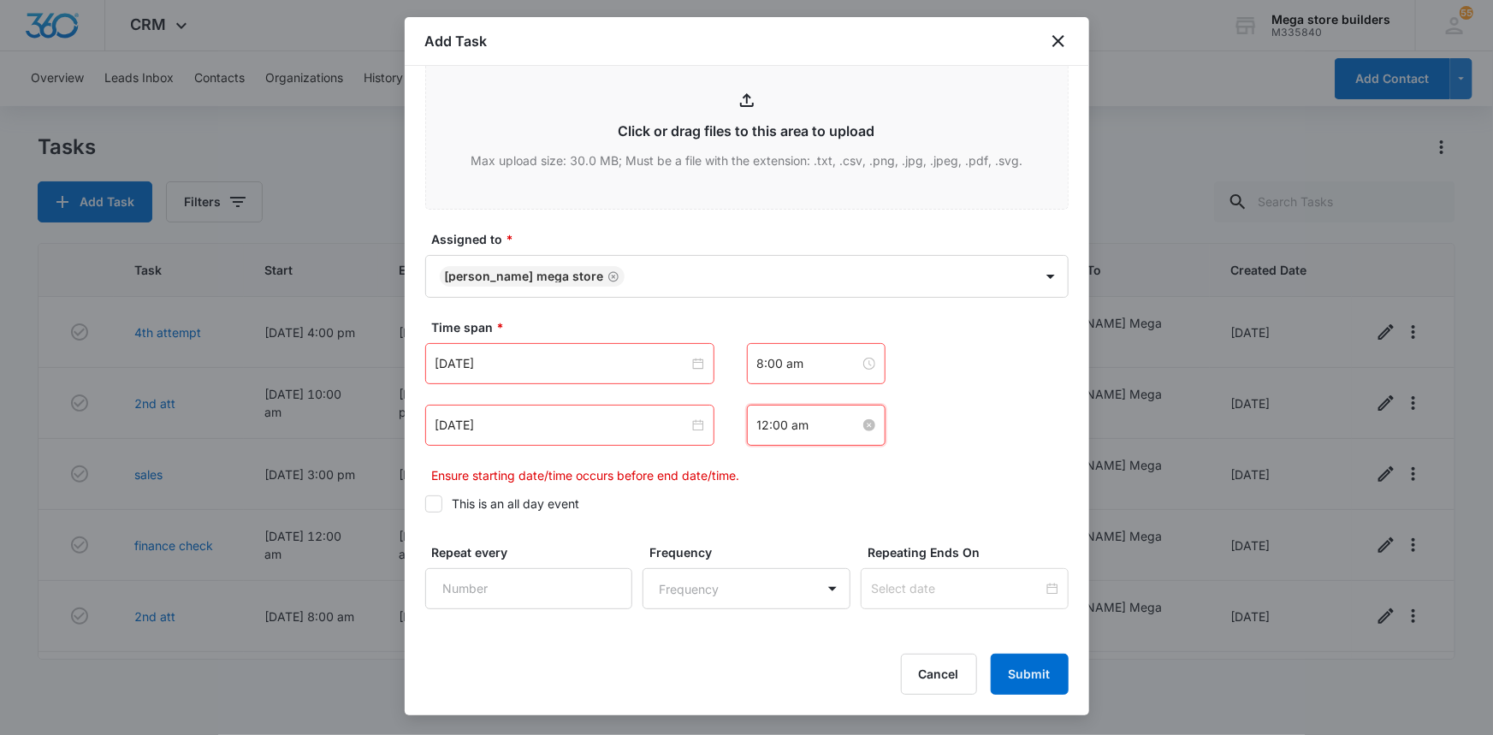
click at [808, 433] on input "12:00 am" at bounding box center [808, 425] width 103 height 19
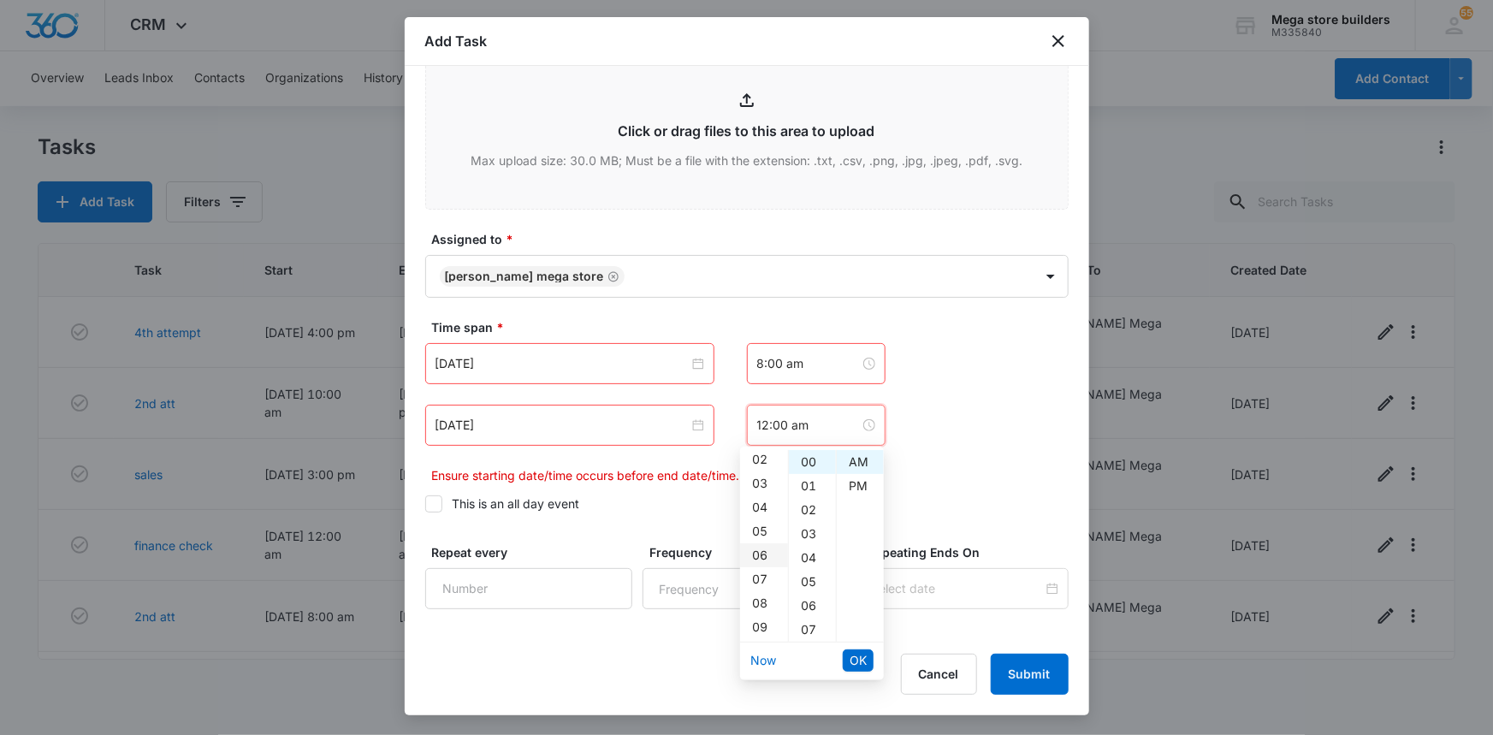
scroll to position [155, 0]
click at [766, 496] on div "08" at bounding box center [764, 499] width 48 height 24
click at [812, 593] on div "15" at bounding box center [812, 589] width 47 height 24
type input "8:15 am"
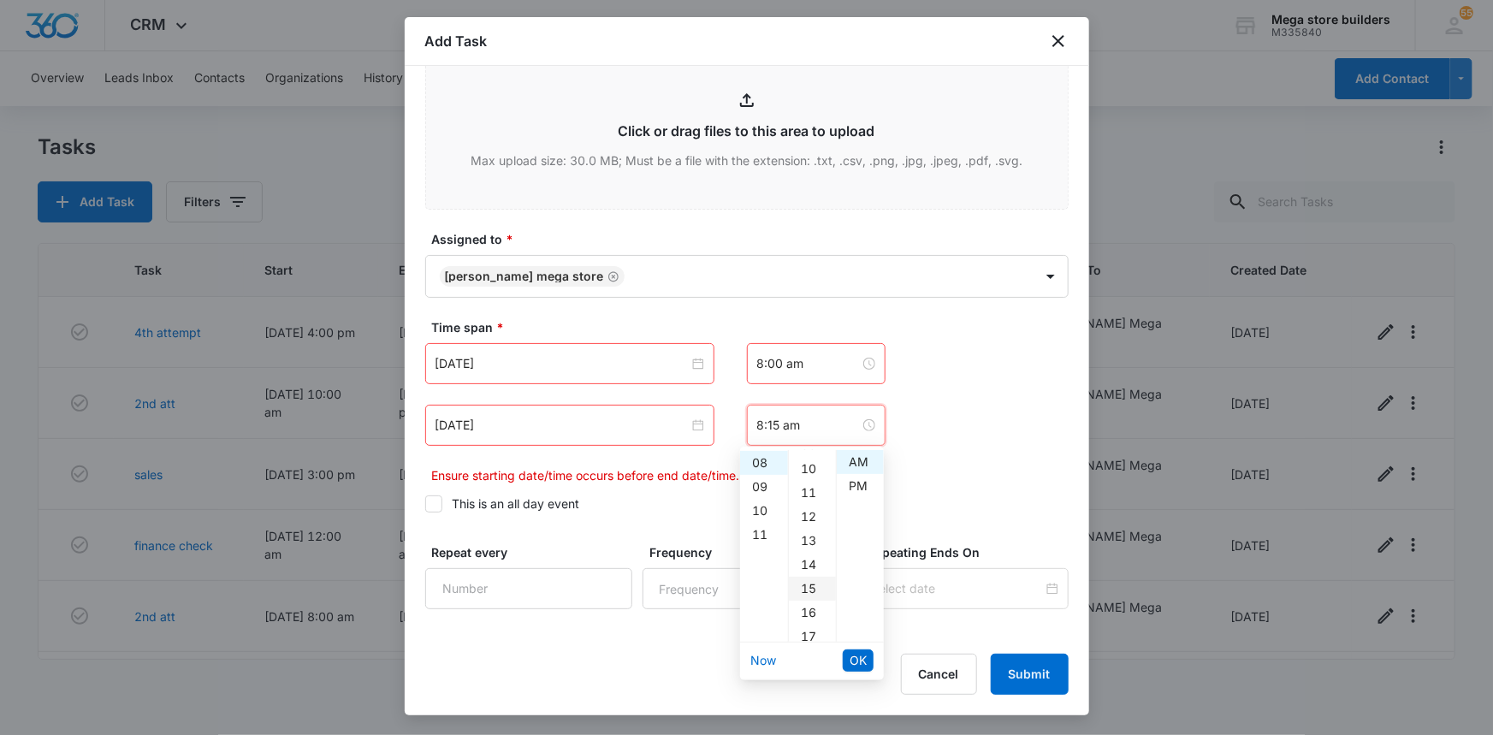
scroll to position [359, 0]
click at [852, 658] on span "OK" at bounding box center [858, 660] width 17 height 19
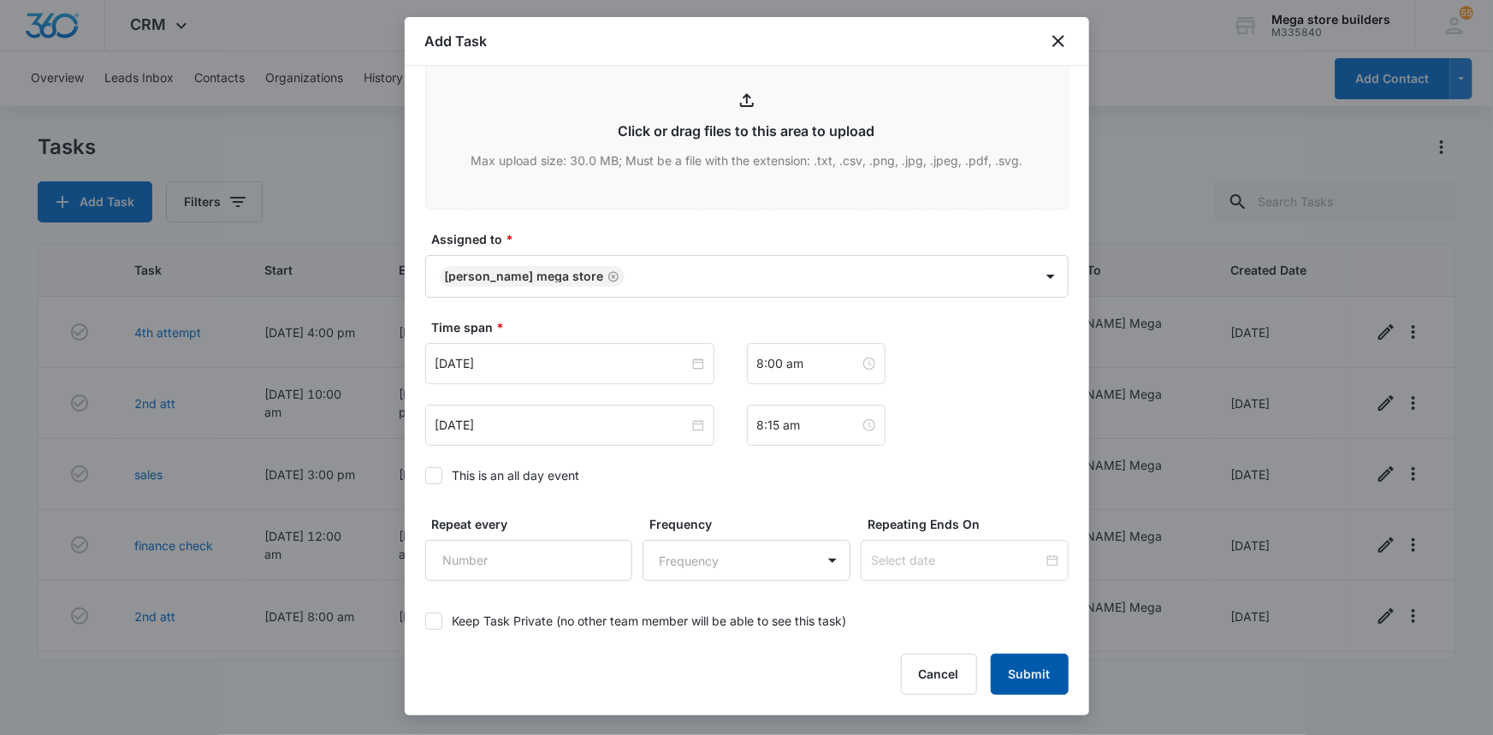
click at [1016, 684] on button "Submit" at bounding box center [1030, 674] width 78 height 41
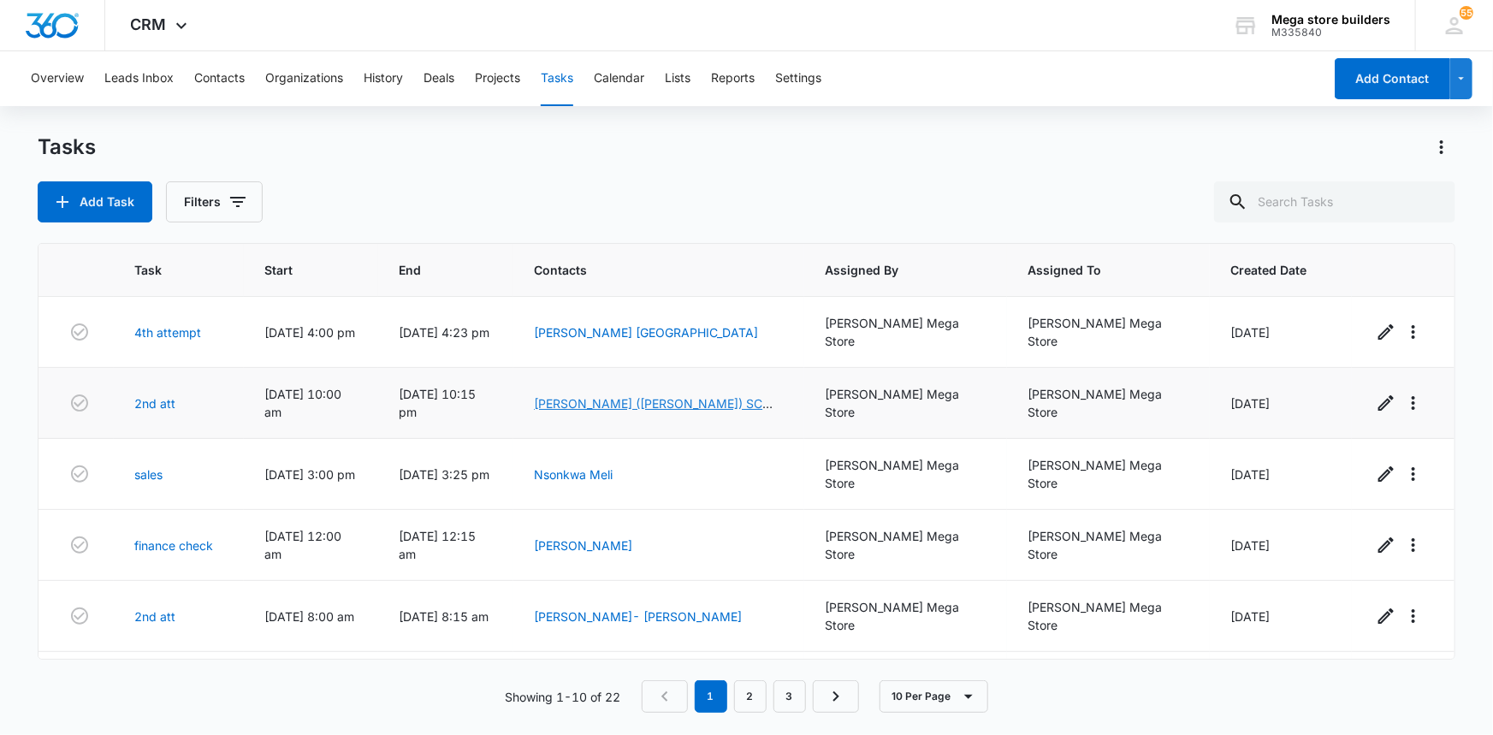
click at [659, 396] on link "[PERSON_NAME] ([PERSON_NAME]) SC Sage" at bounding box center [653, 412] width 239 height 33
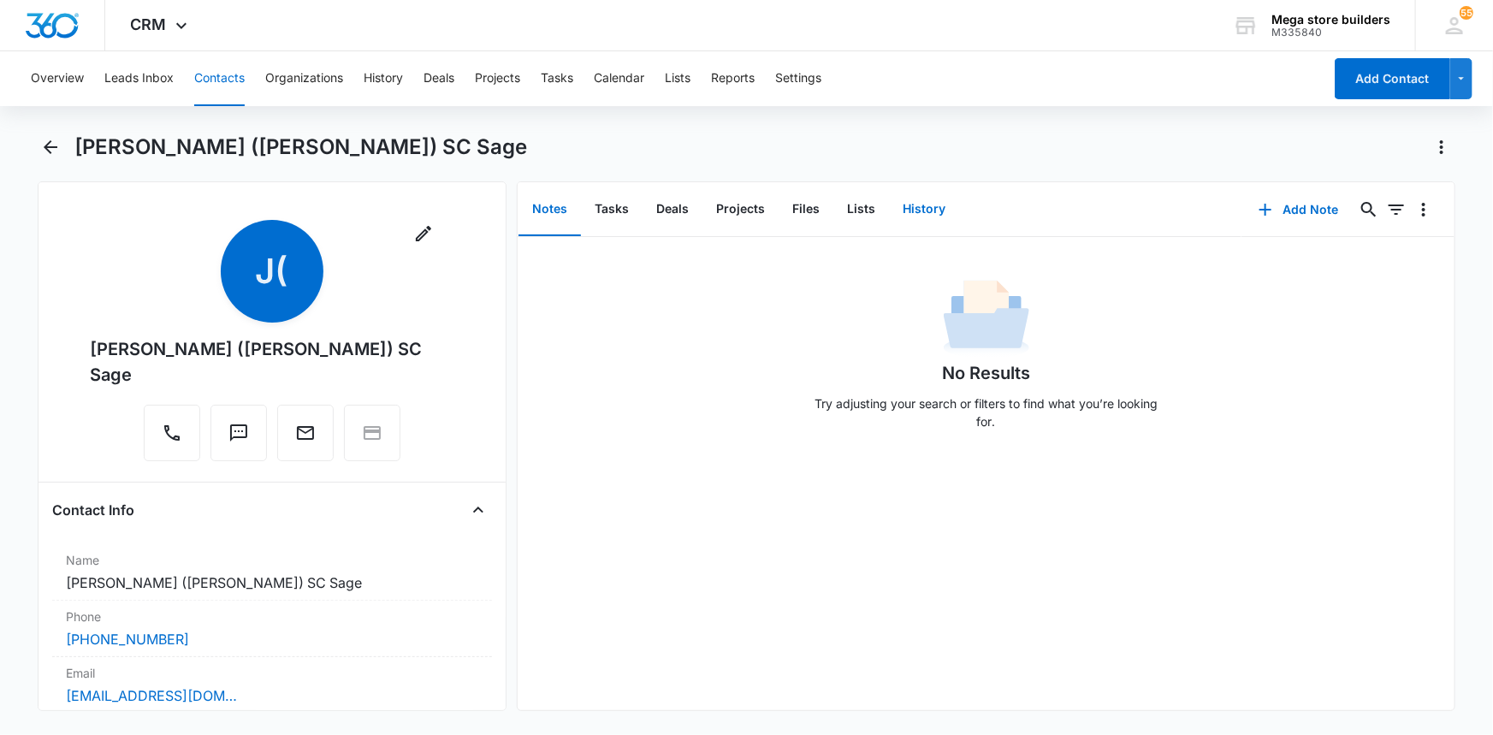
click at [928, 205] on button "History" at bounding box center [924, 209] width 70 height 53
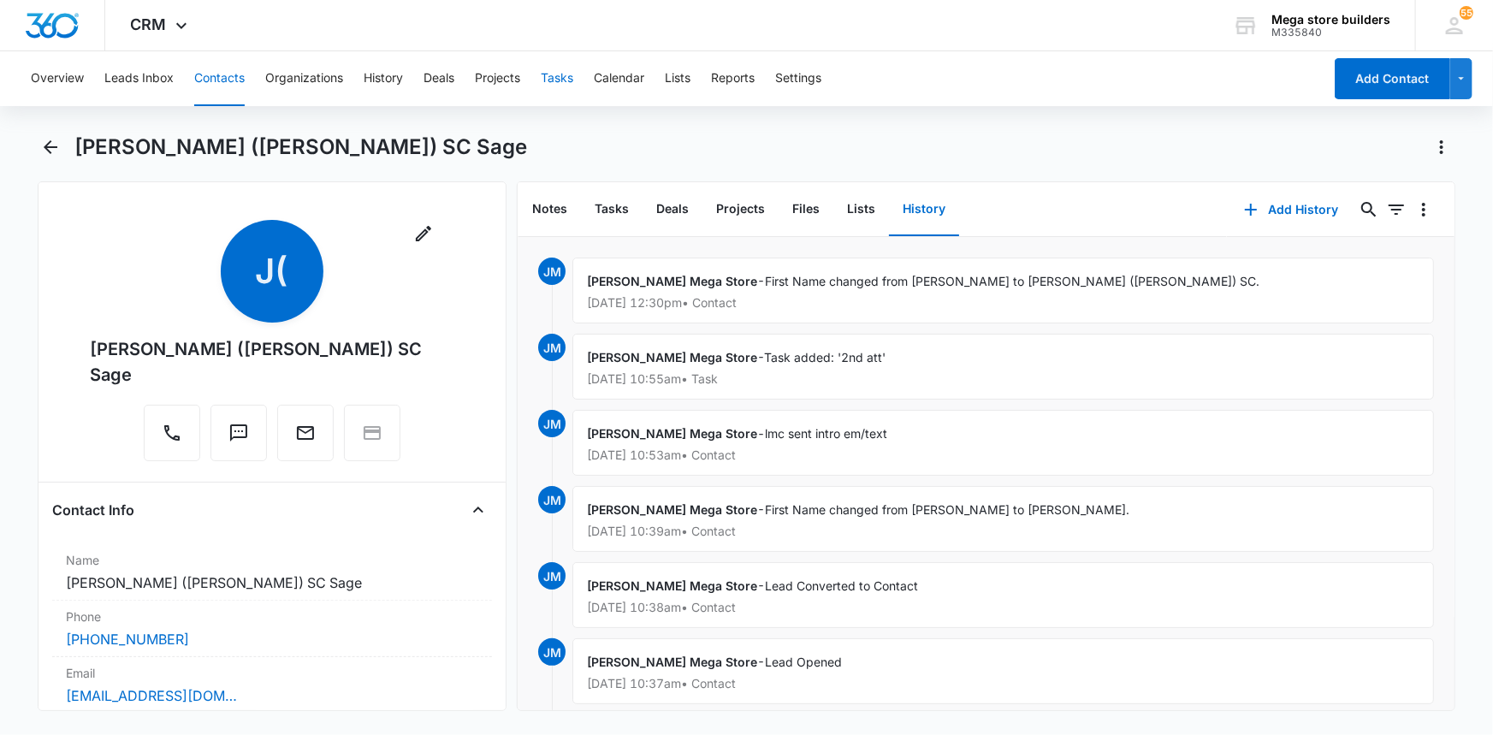
click at [560, 72] on button "Tasks" at bounding box center [557, 78] width 33 height 55
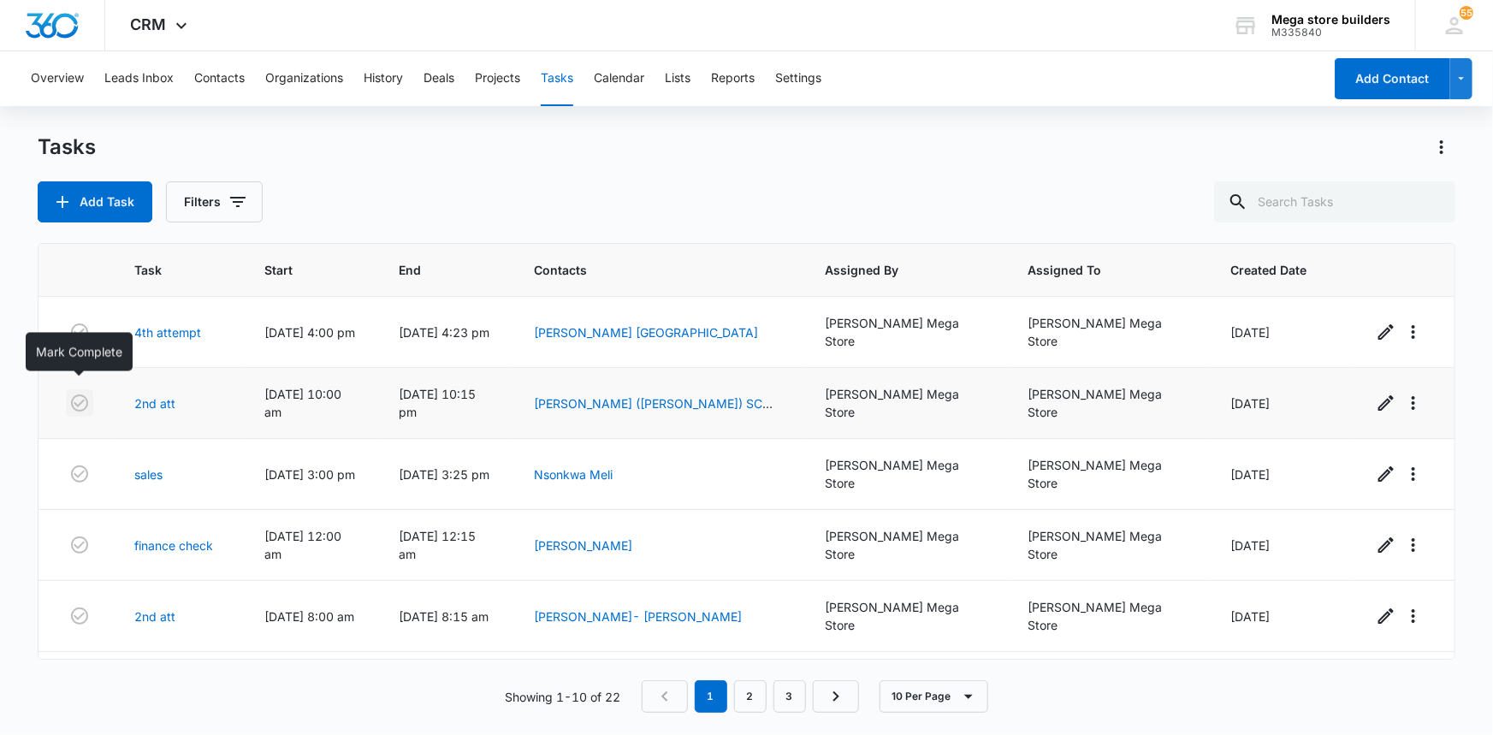
click at [82, 393] on icon "button" at bounding box center [79, 403] width 21 height 21
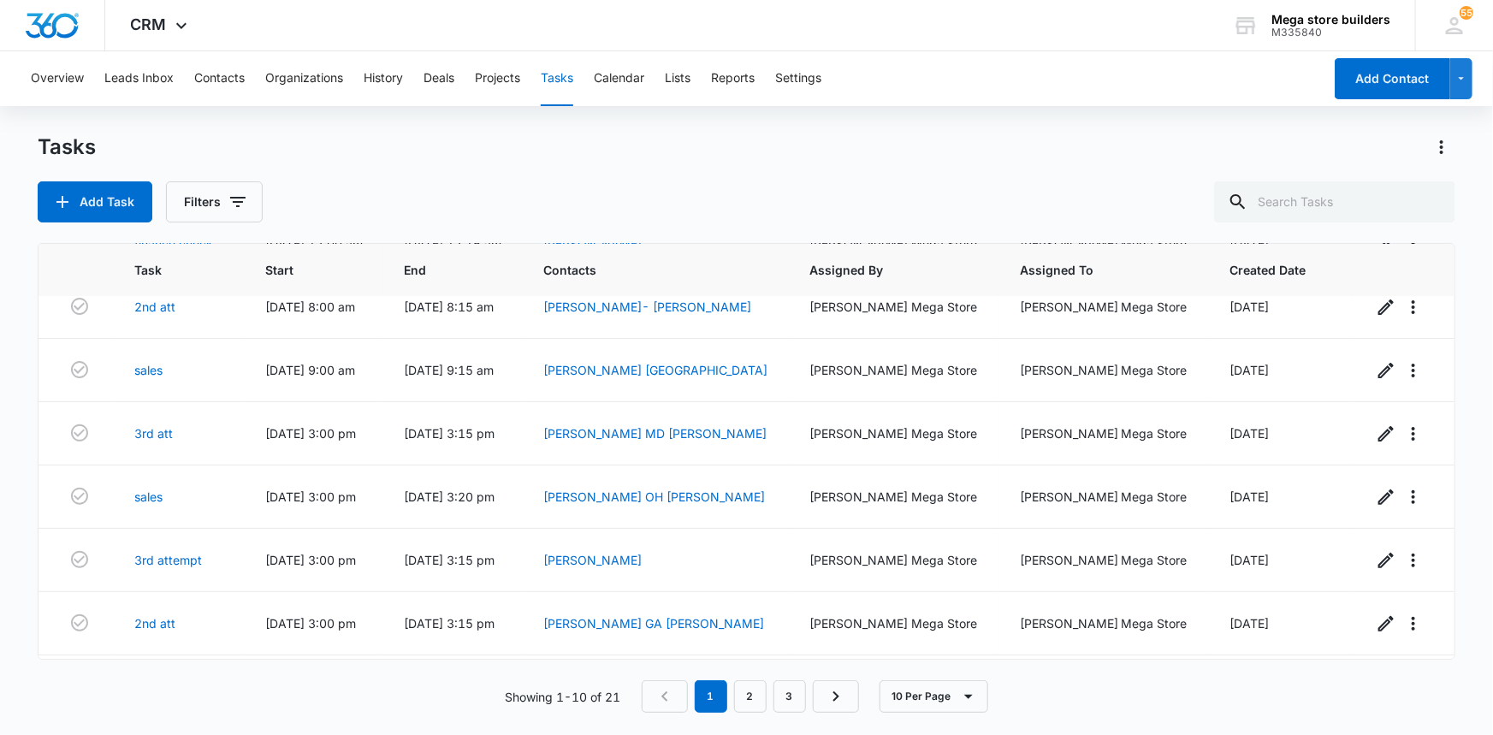
scroll to position [274, 0]
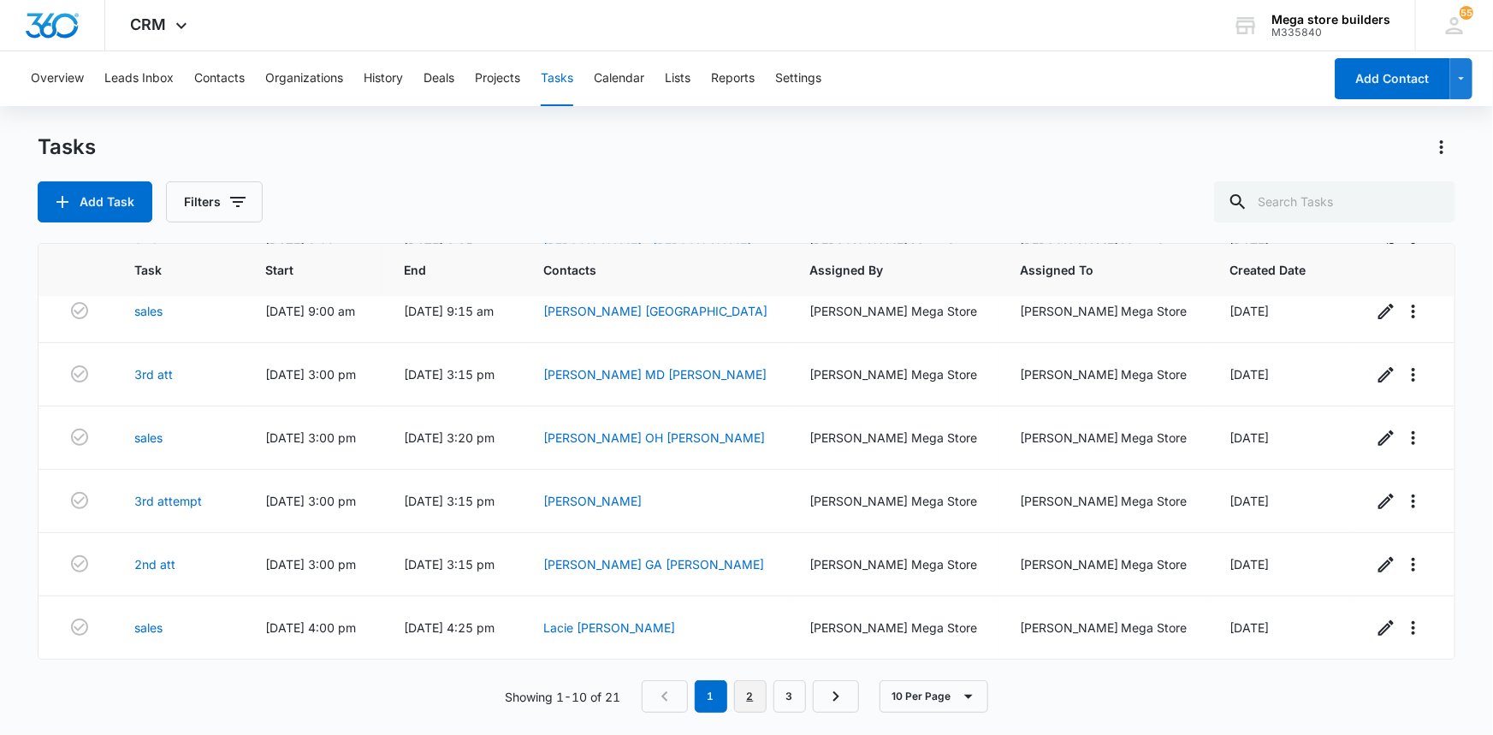
click at [759, 702] on link "2" at bounding box center [750, 696] width 33 height 33
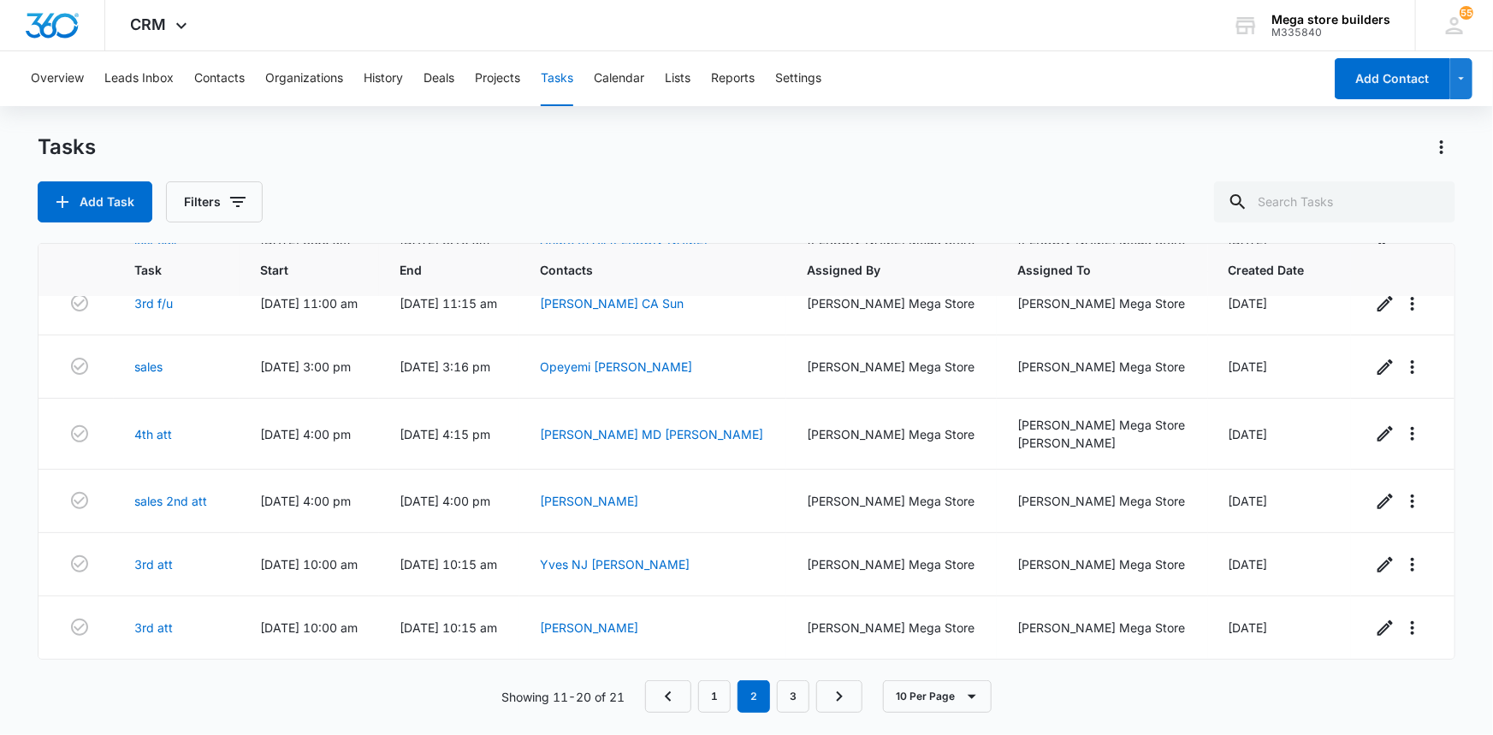
scroll to position [281, 0]
click at [797, 694] on link "3" at bounding box center [793, 696] width 33 height 33
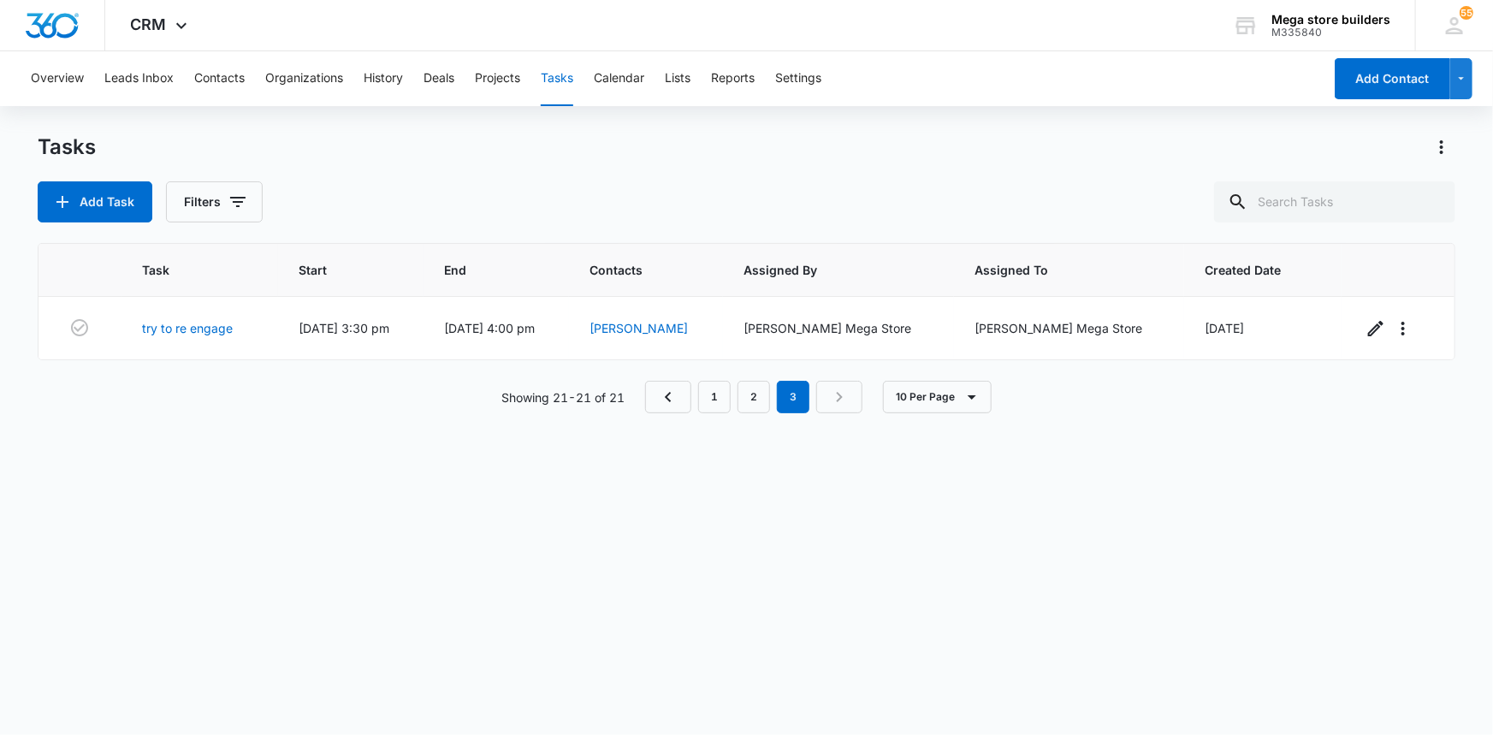
scroll to position [0, 0]
click at [720, 390] on link "1" at bounding box center [714, 397] width 33 height 33
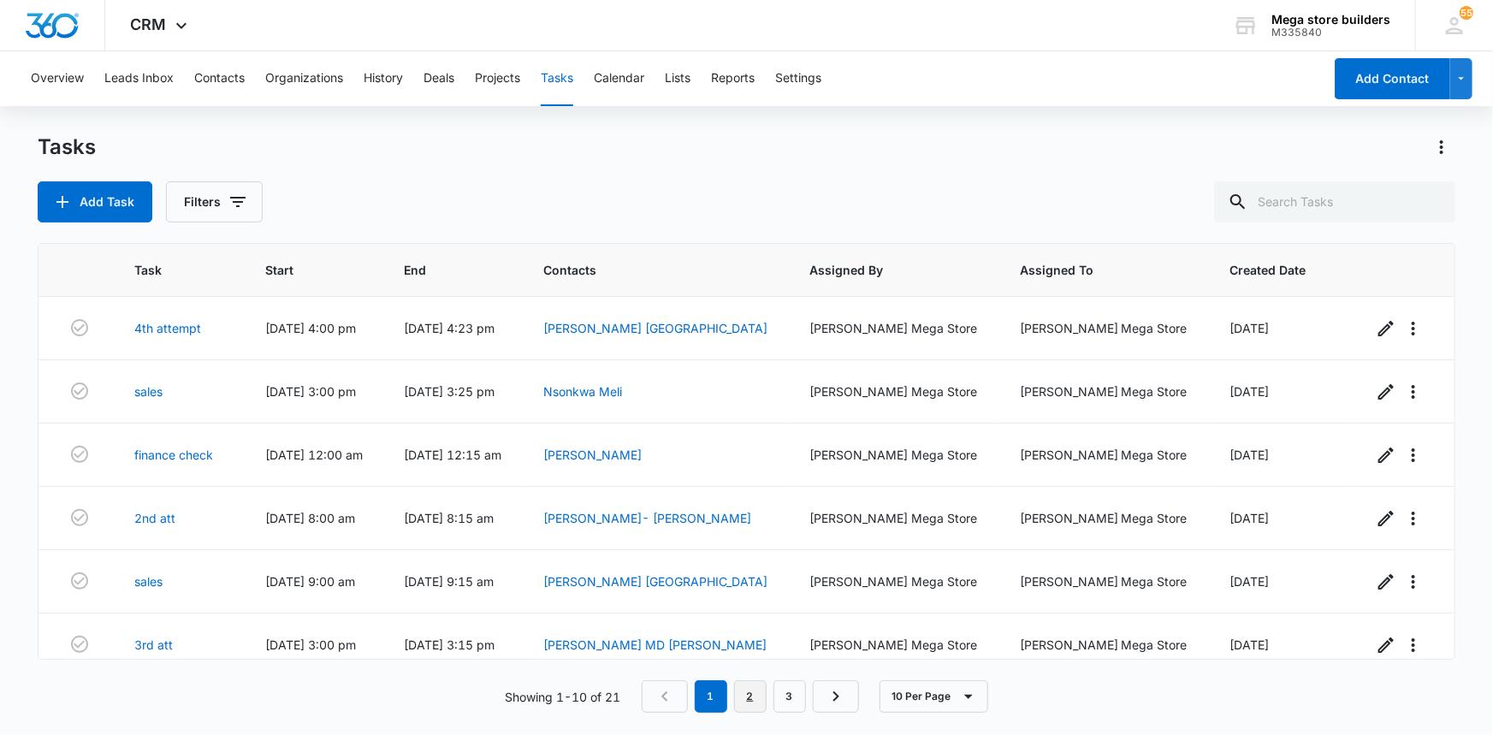
click at [758, 693] on link "2" at bounding box center [750, 696] width 33 height 33
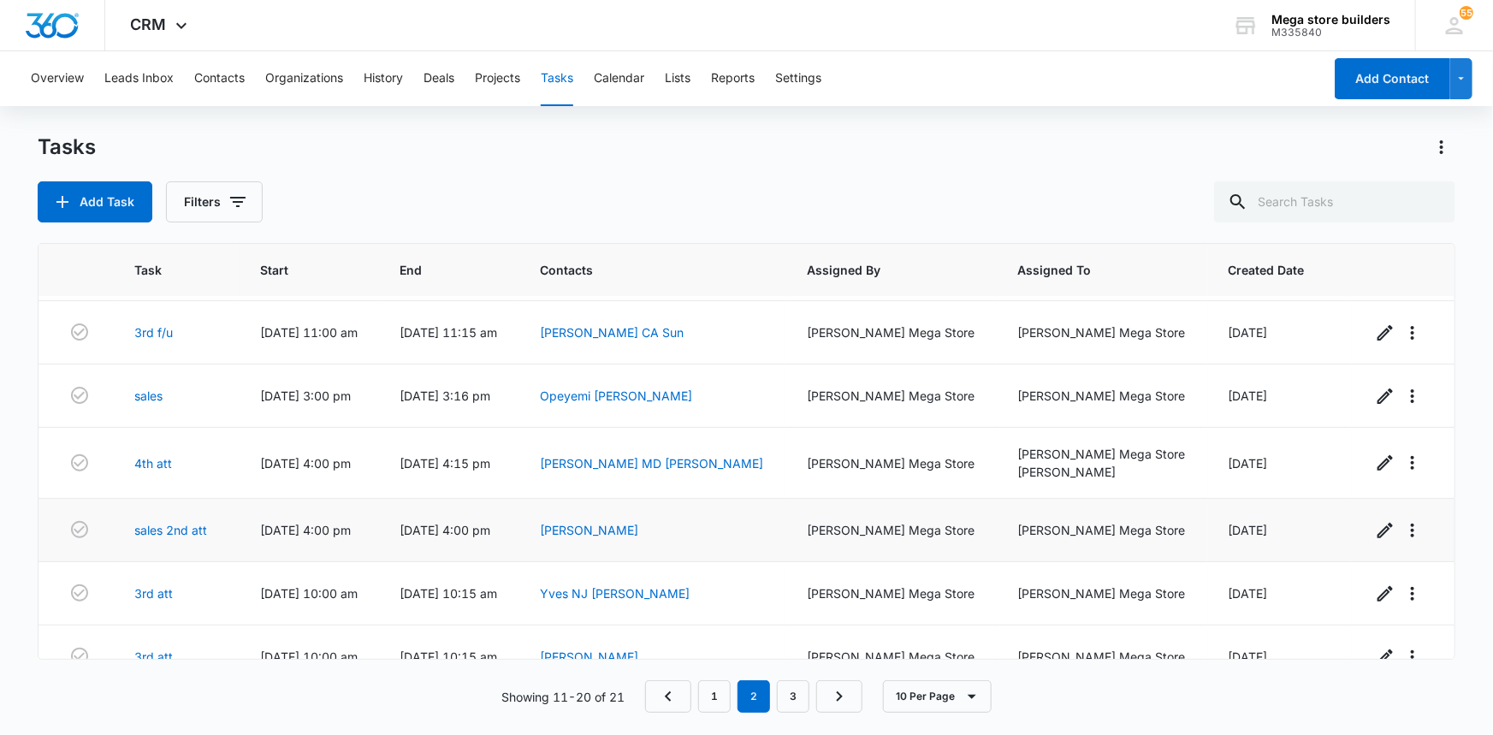
scroll to position [281, 0]
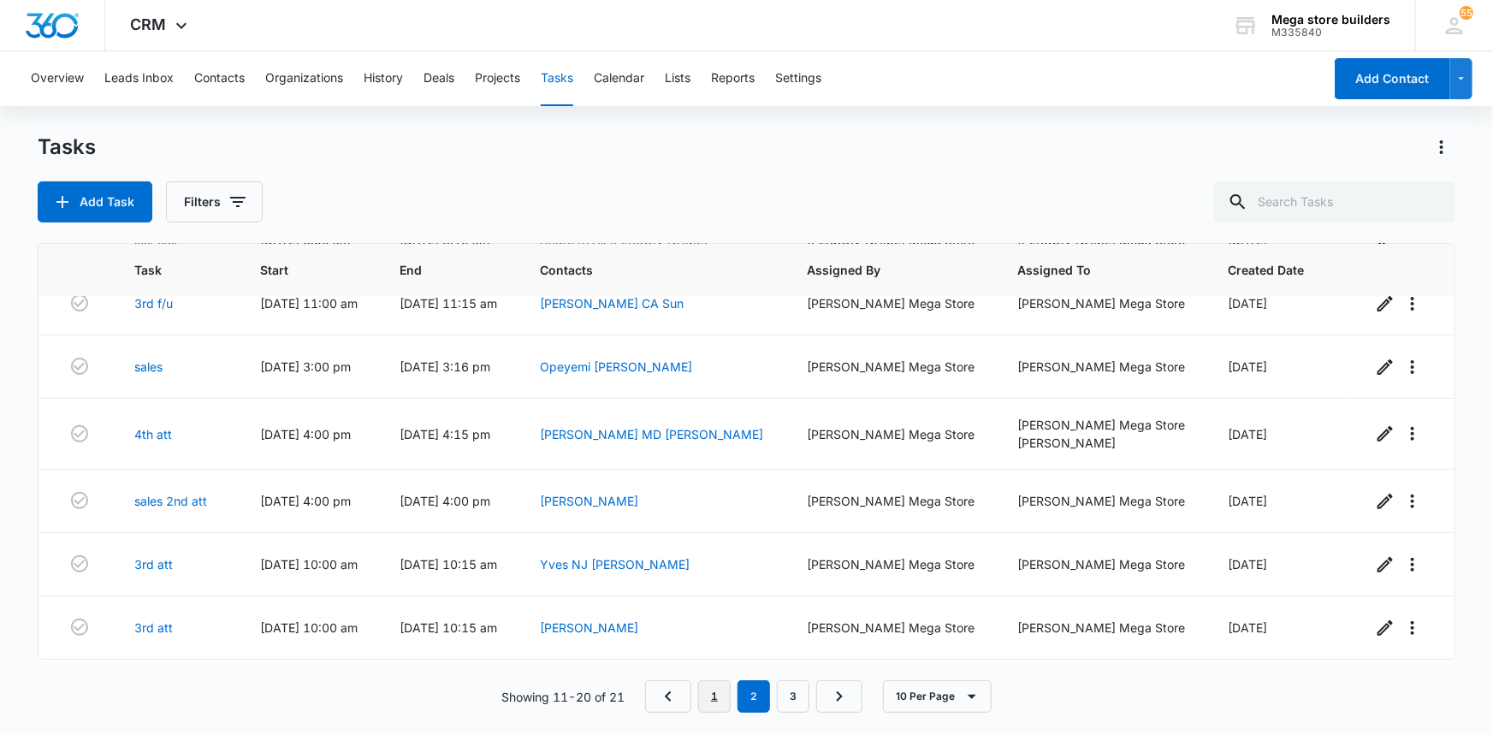
click at [711, 691] on link "1" at bounding box center [714, 696] width 33 height 33
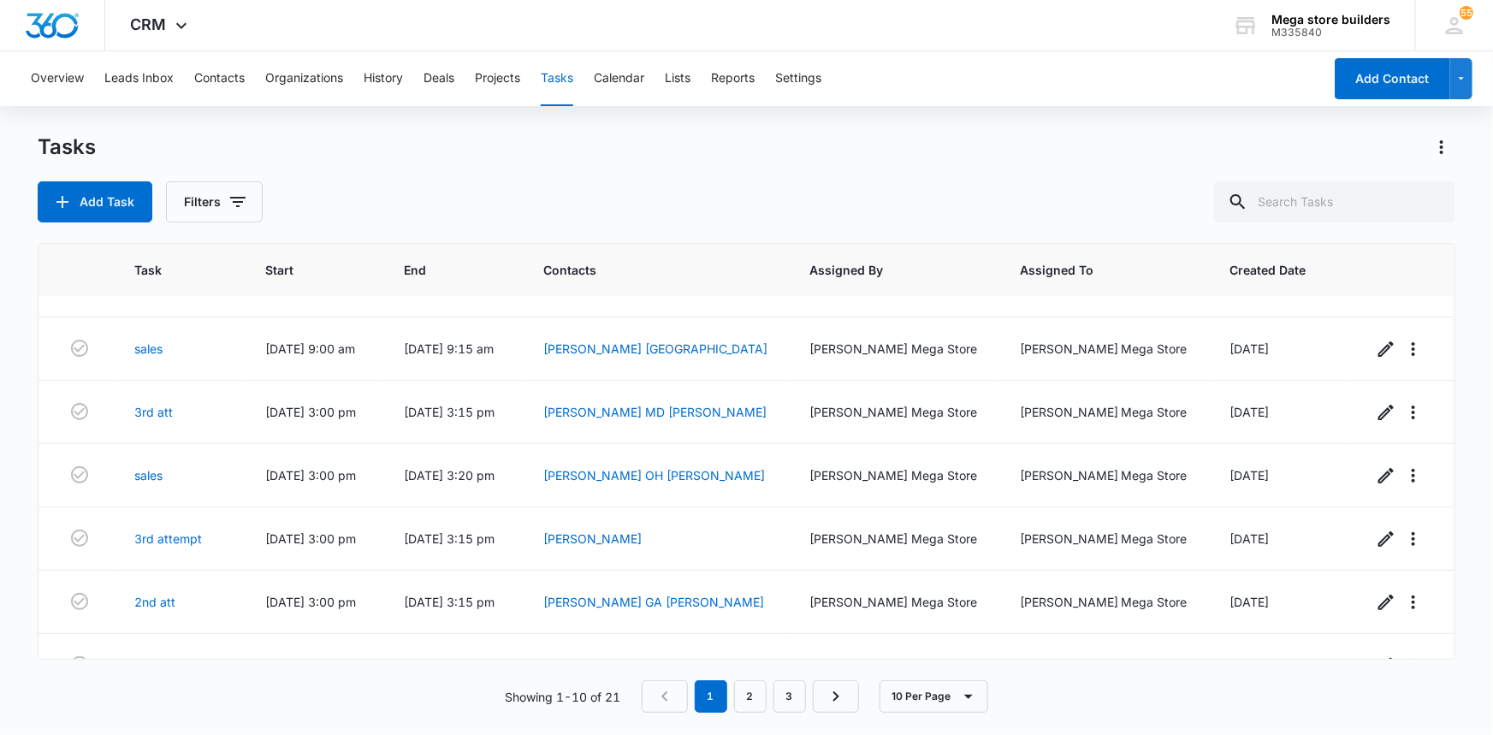
scroll to position [274, 0]
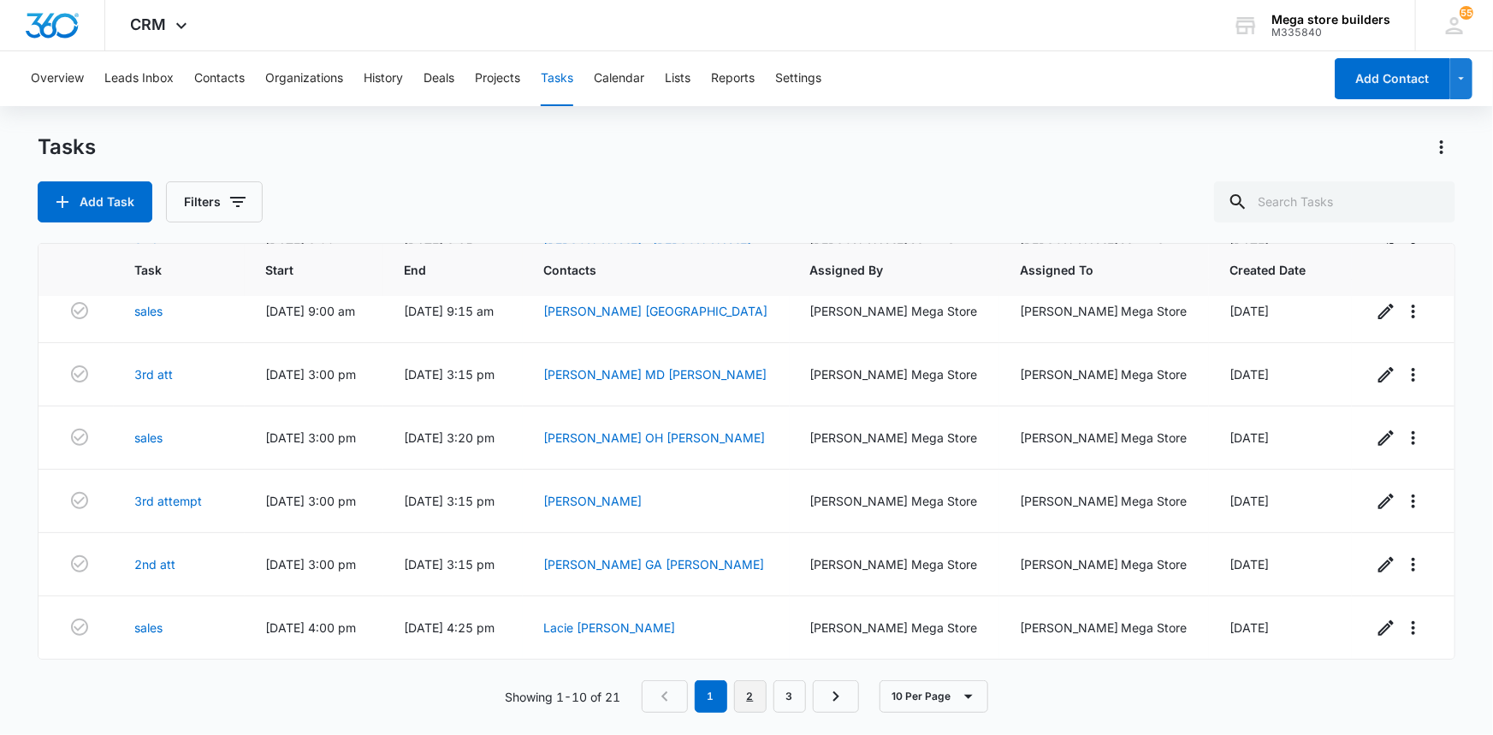
click at [747, 709] on link "2" at bounding box center [750, 696] width 33 height 33
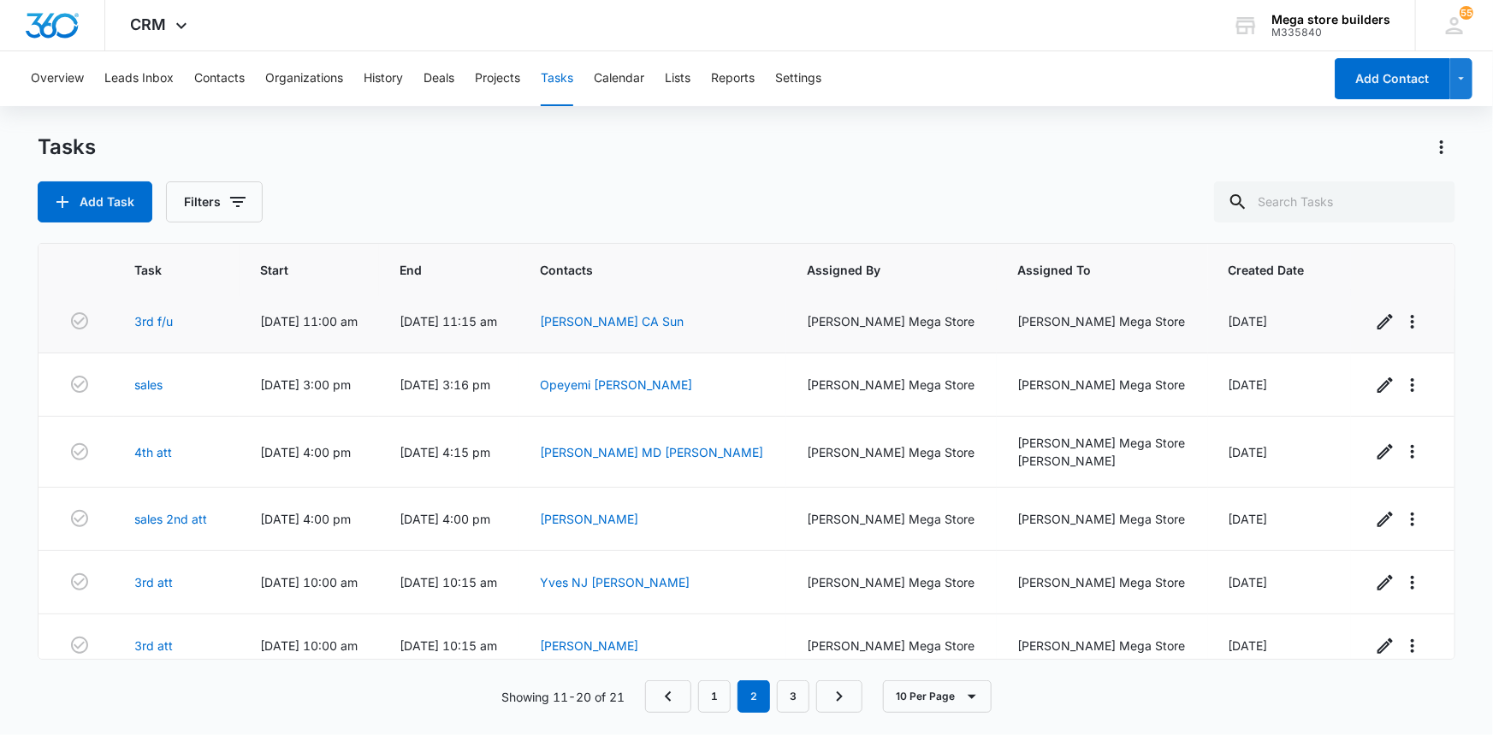
scroll to position [281, 0]
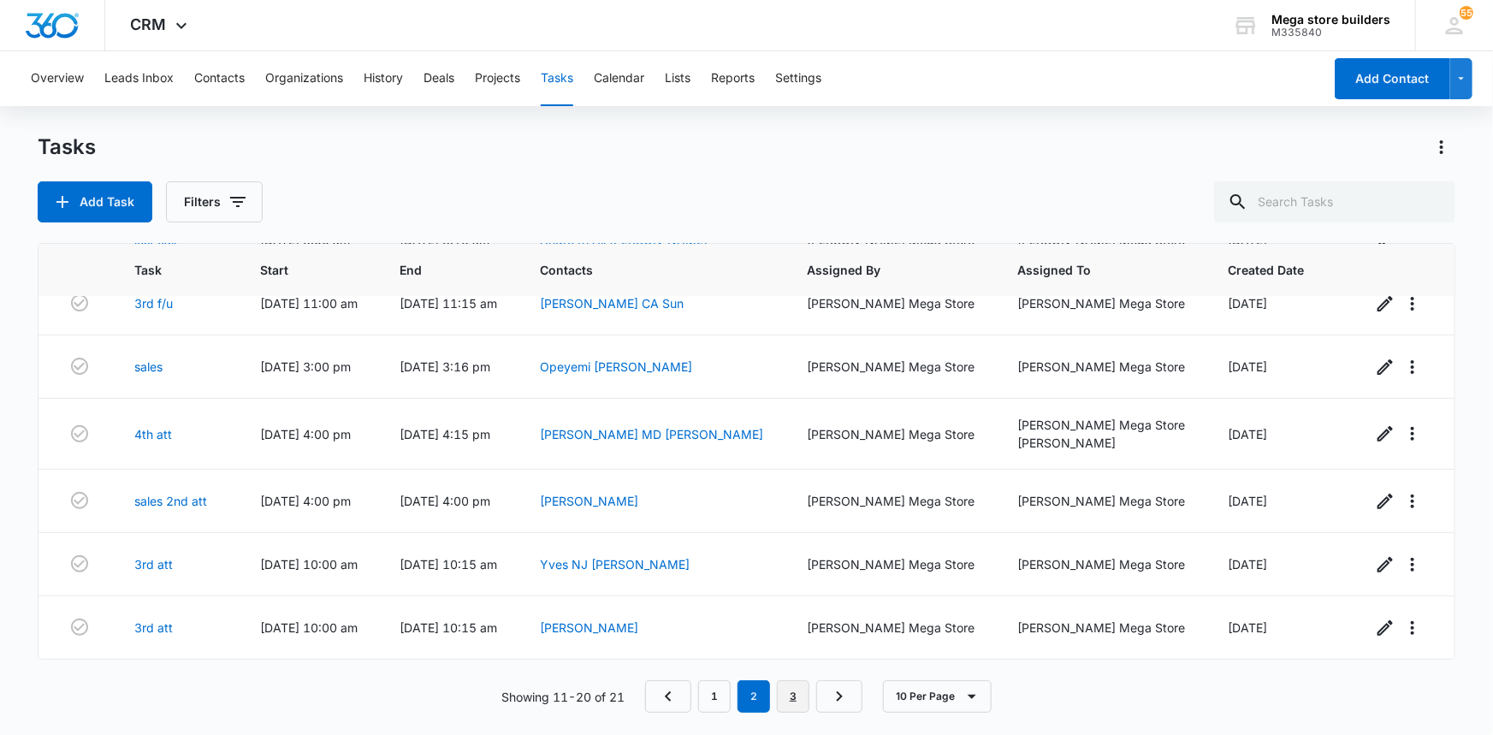
click at [801, 690] on link "3" at bounding box center [793, 696] width 33 height 33
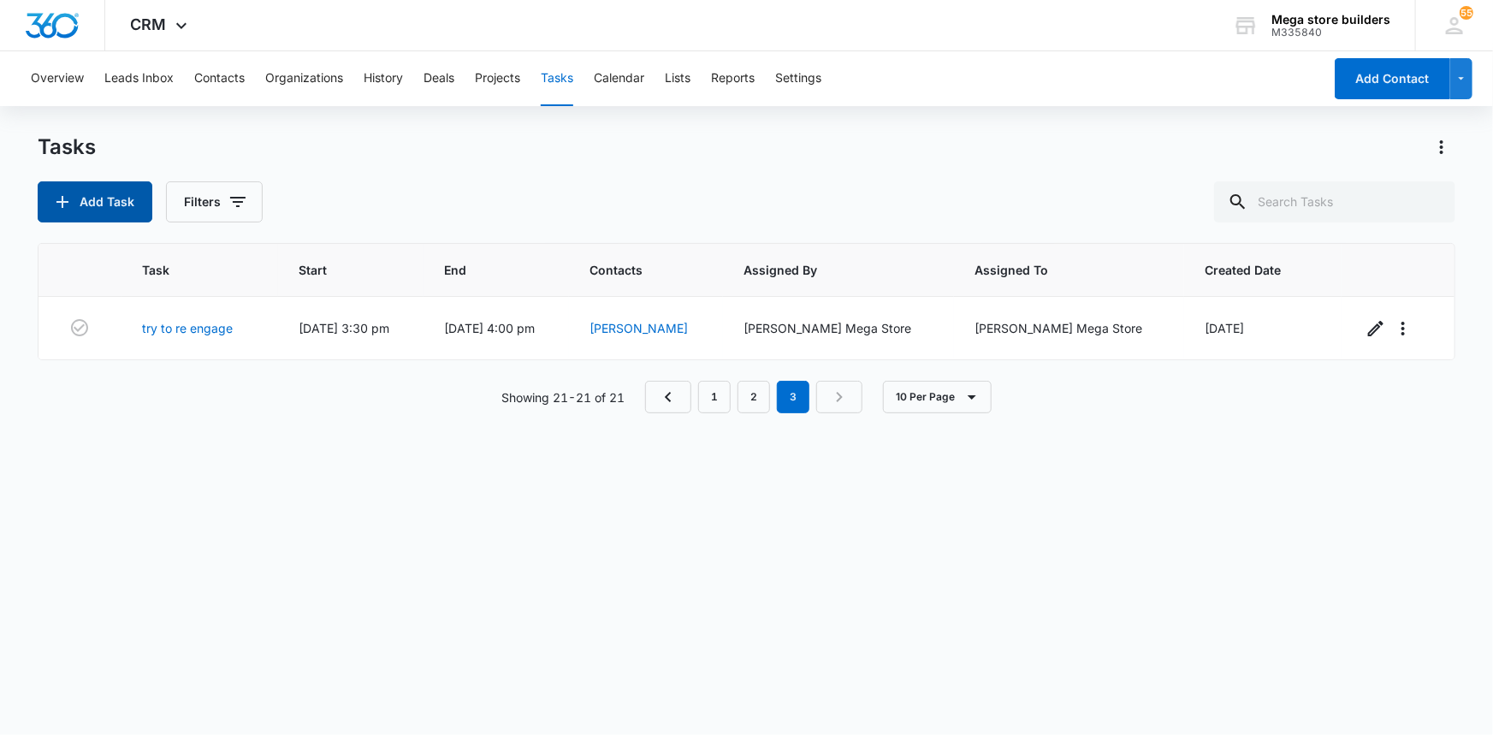
click at [89, 197] on button "Add Task" at bounding box center [95, 201] width 115 height 41
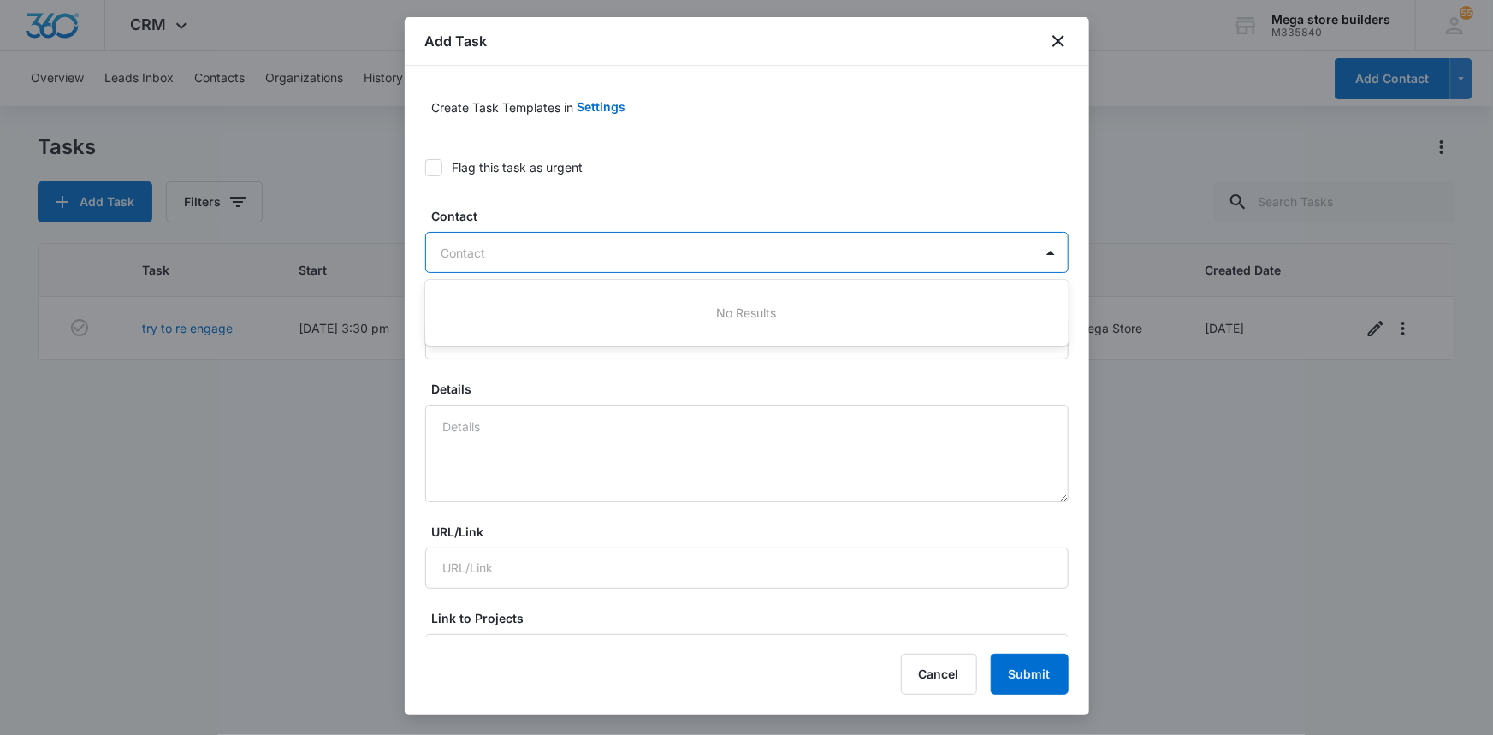
click at [662, 251] on div at bounding box center [737, 252] width 590 height 21
type input "jamie sage"
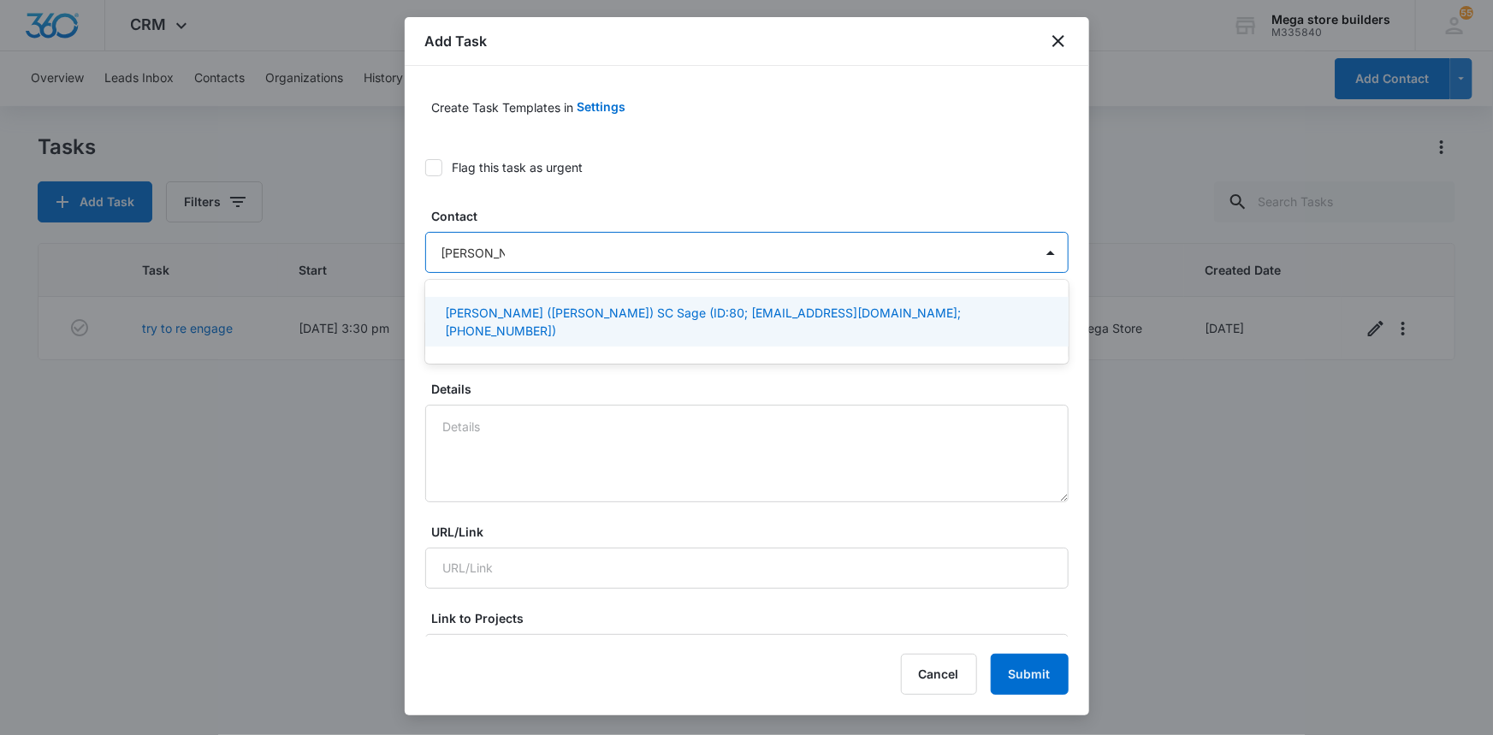
click at [607, 317] on p "Jamie (Shawn) SC Sage (ID:80; JamieSage26@live.com; (803) 673-1848)" at bounding box center [745, 322] width 599 height 36
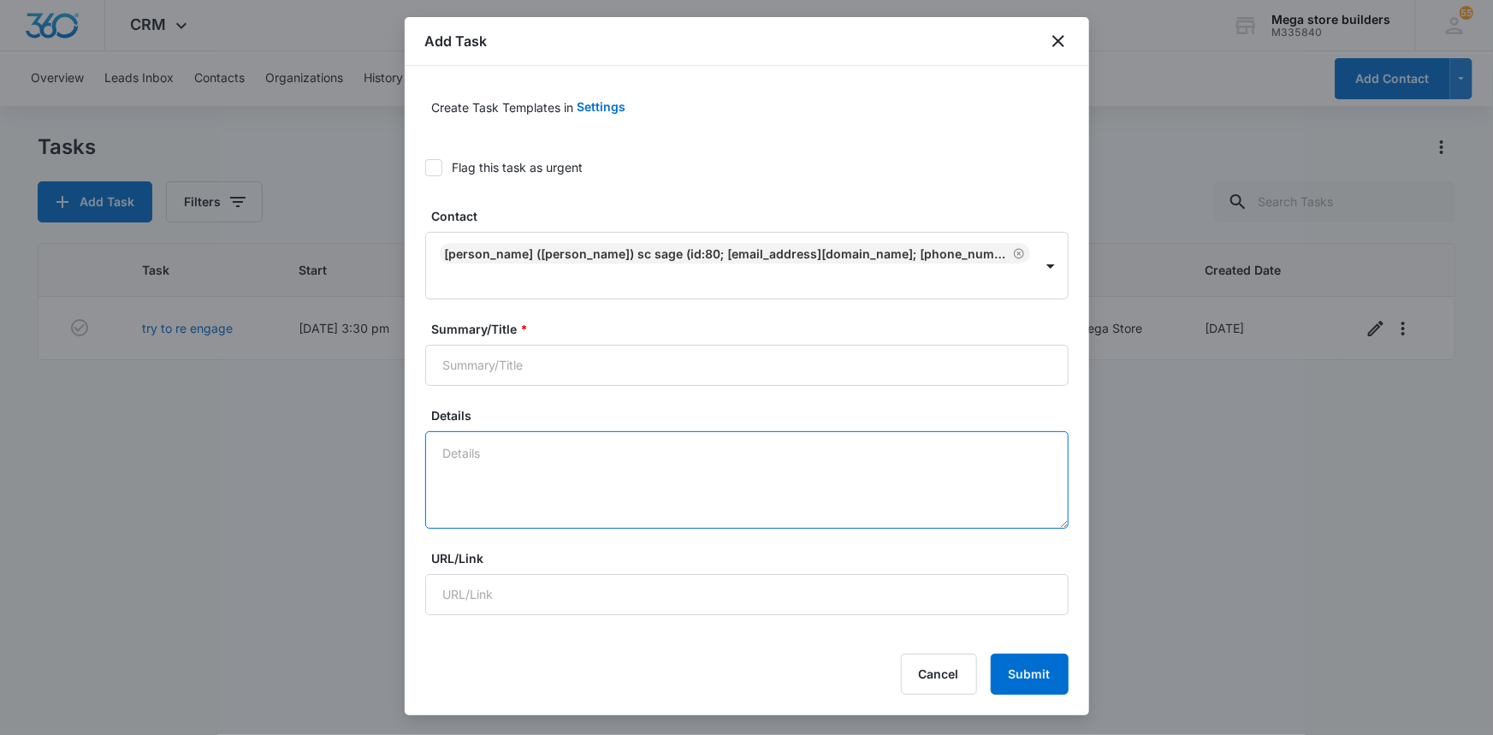
click at [507, 433] on textarea "Details" at bounding box center [746, 480] width 643 height 98
click at [514, 348] on input "Summary/Title *" at bounding box center [746, 365] width 643 height 41
type input "s"
type input "sales"
click at [479, 431] on textarea "Details" at bounding box center [746, 480] width 643 height 98
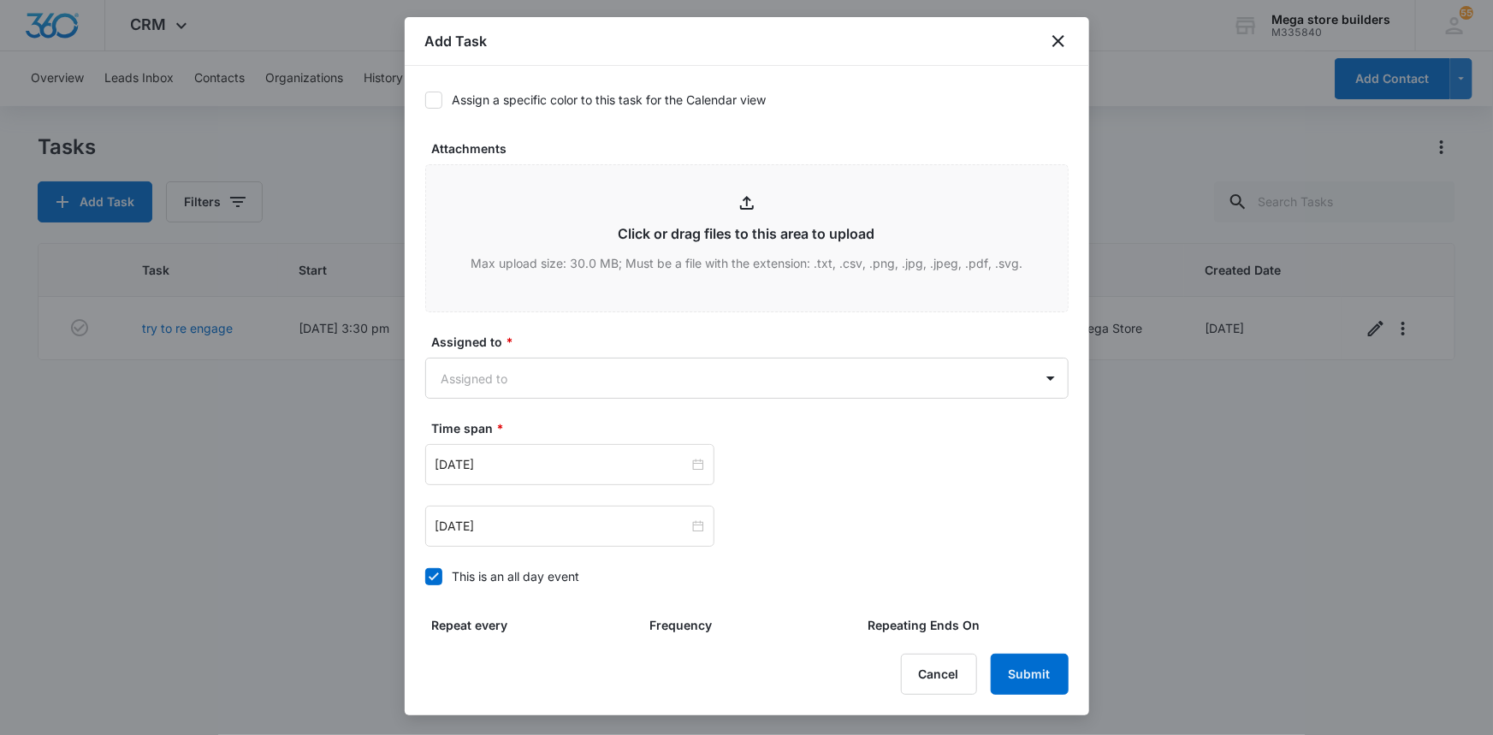
scroll to position [856, 0]
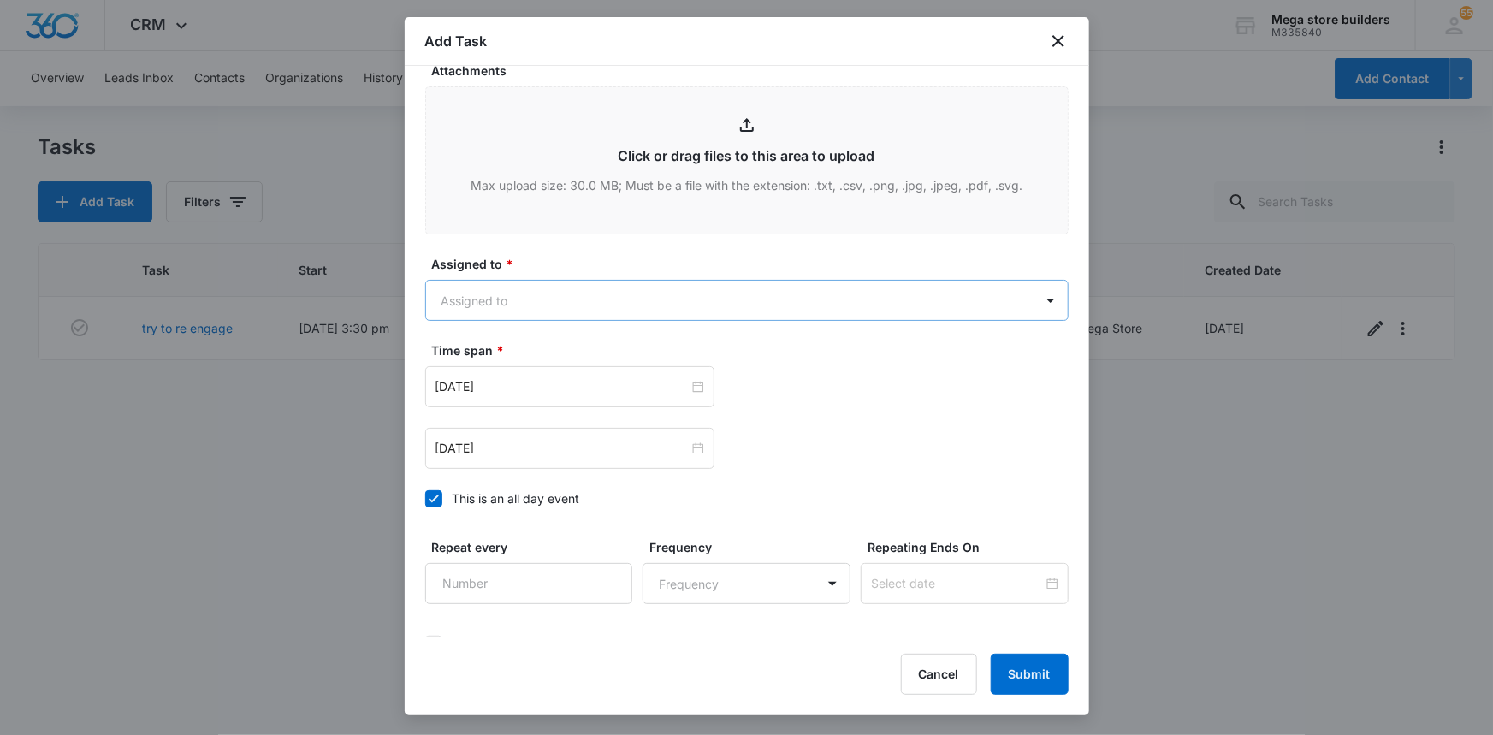
type textarea "back from const job"
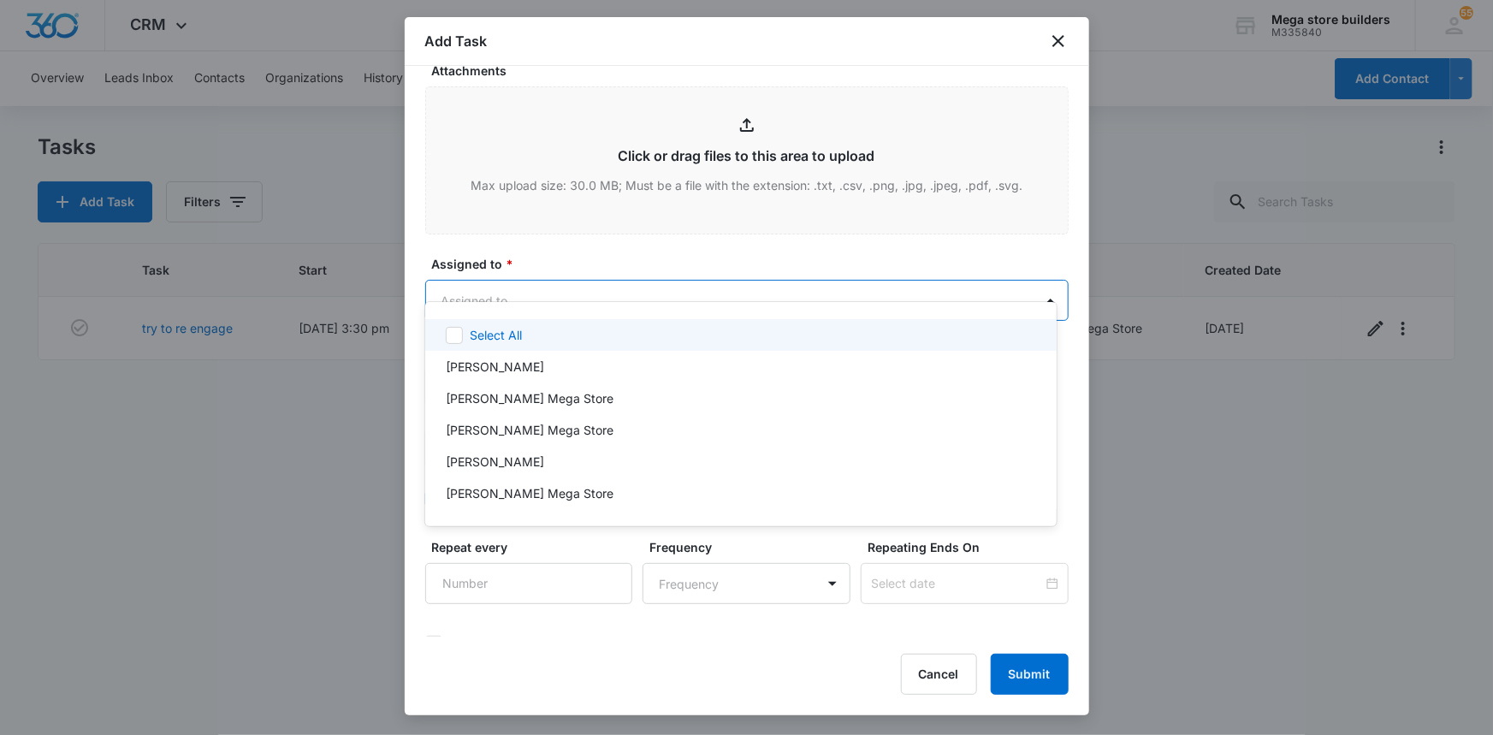
click at [514, 276] on body "CRM Apps Reputation Forms CRM Email Social Content Ads Intelligence Files Brand…" at bounding box center [746, 367] width 1493 height 735
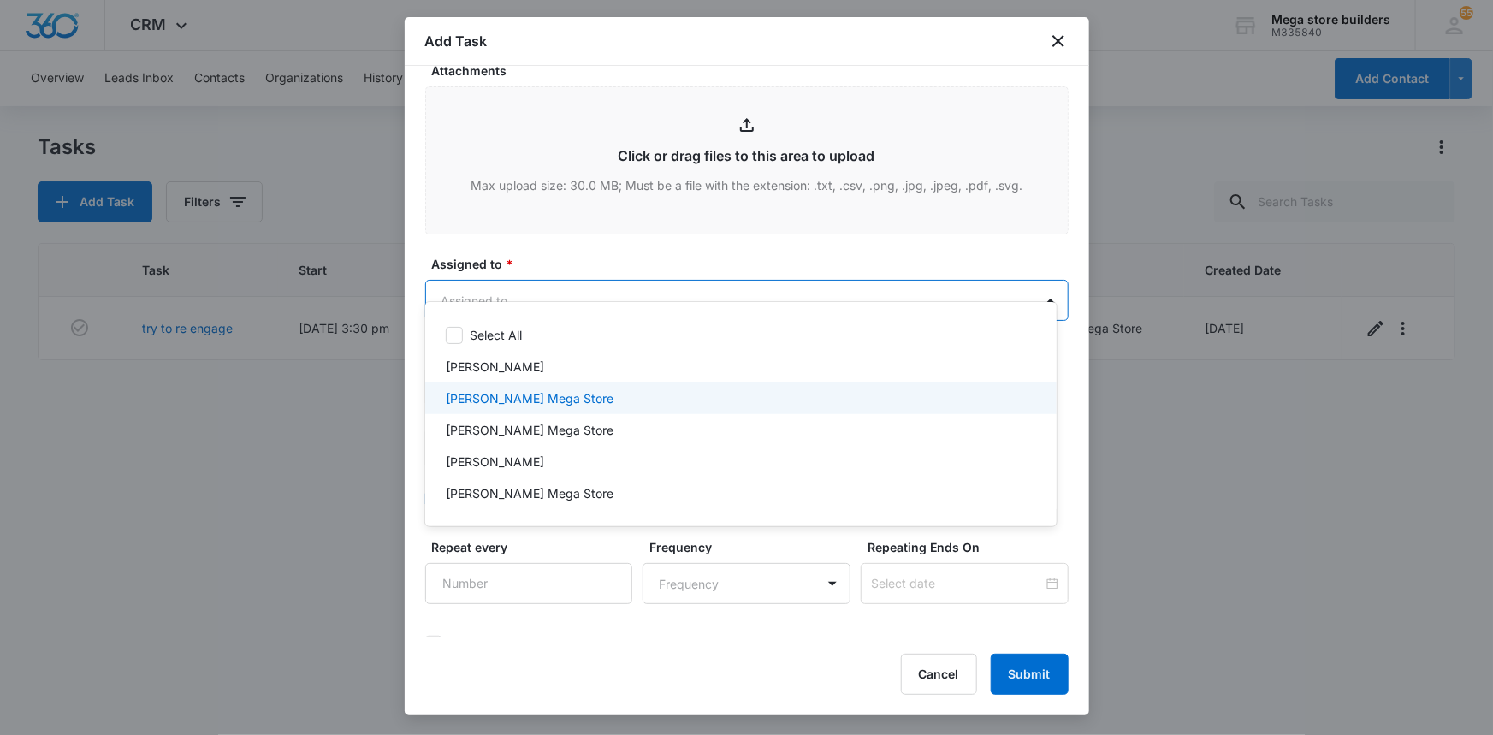
click at [500, 403] on p "[PERSON_NAME] Mega Store" at bounding box center [530, 398] width 168 height 18
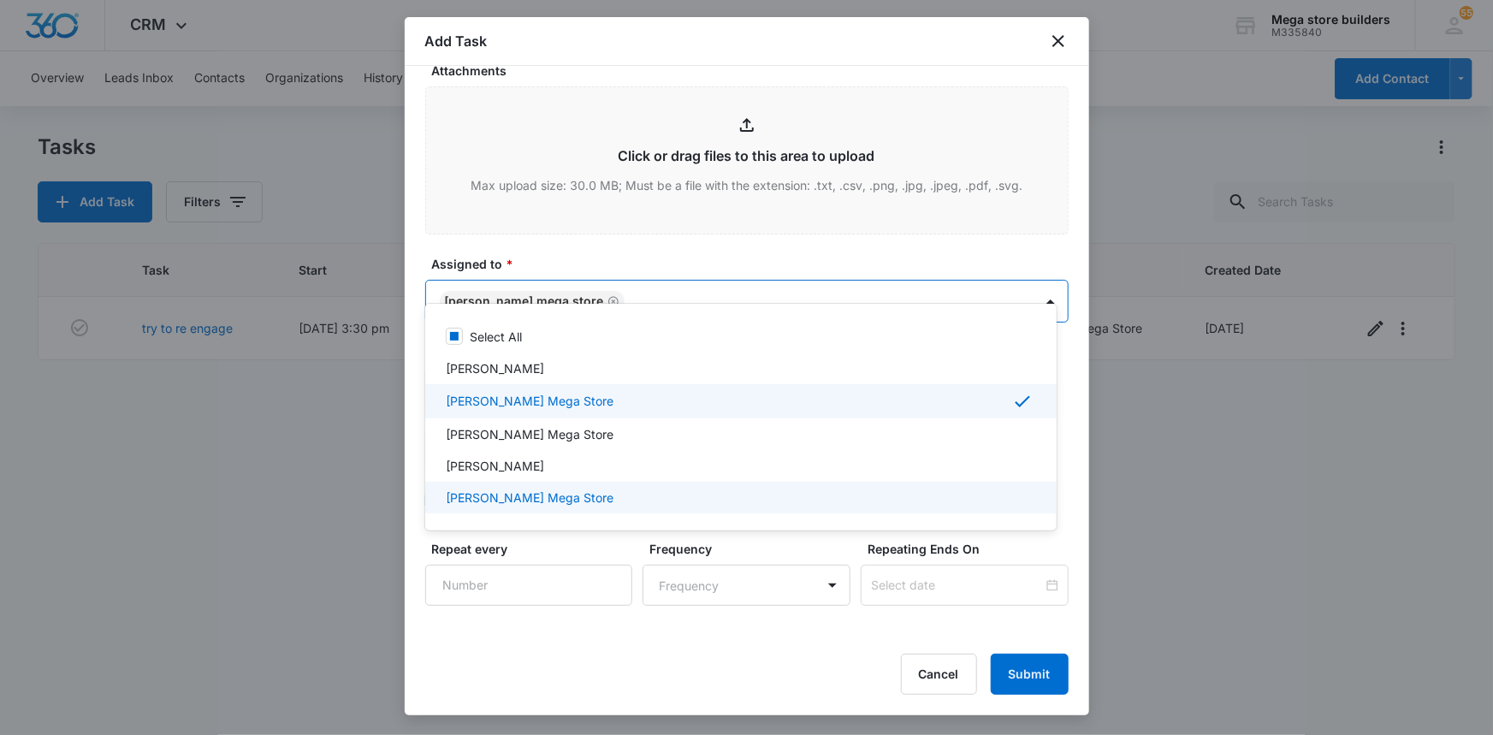
click at [459, 628] on div at bounding box center [746, 367] width 1493 height 735
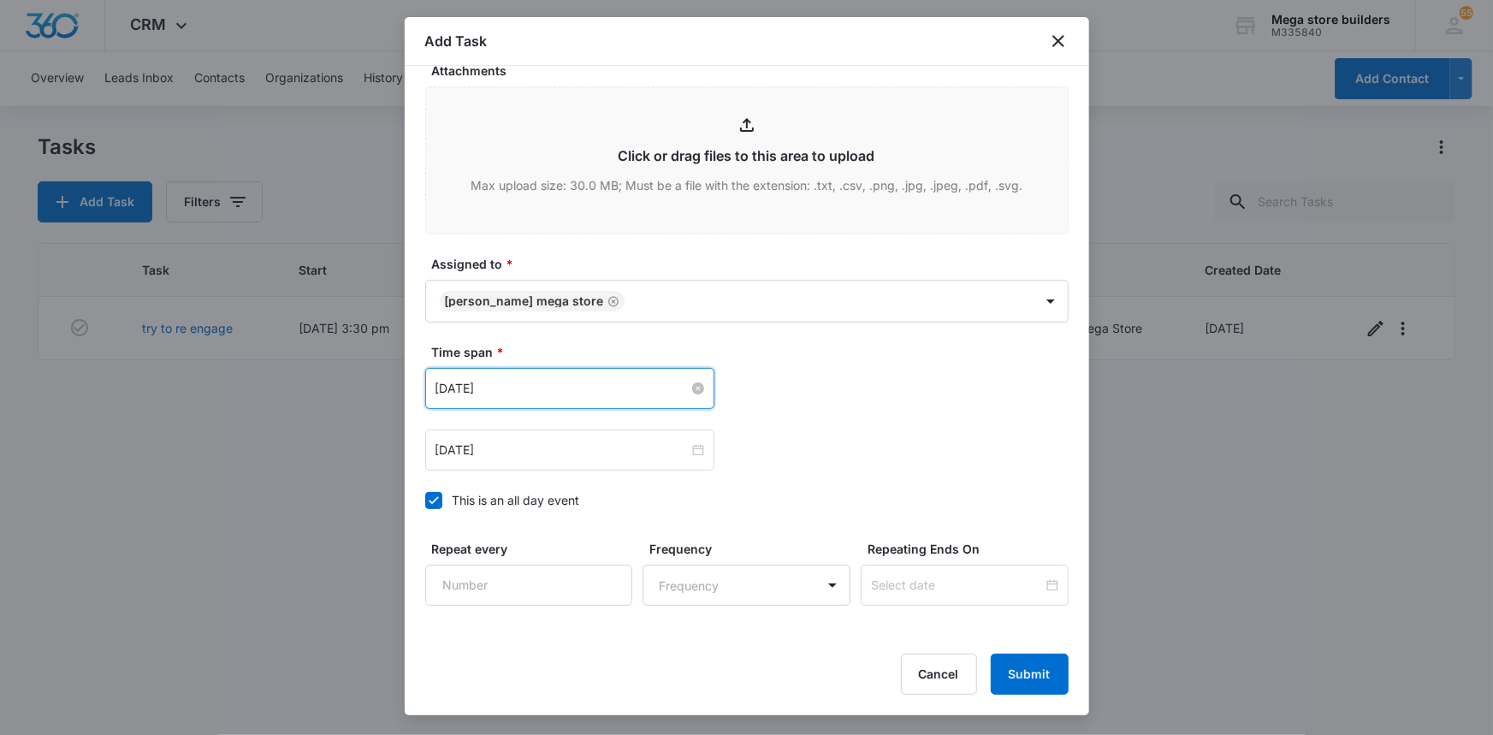
click at [525, 379] on input "[DATE]" at bounding box center [562, 388] width 253 height 19
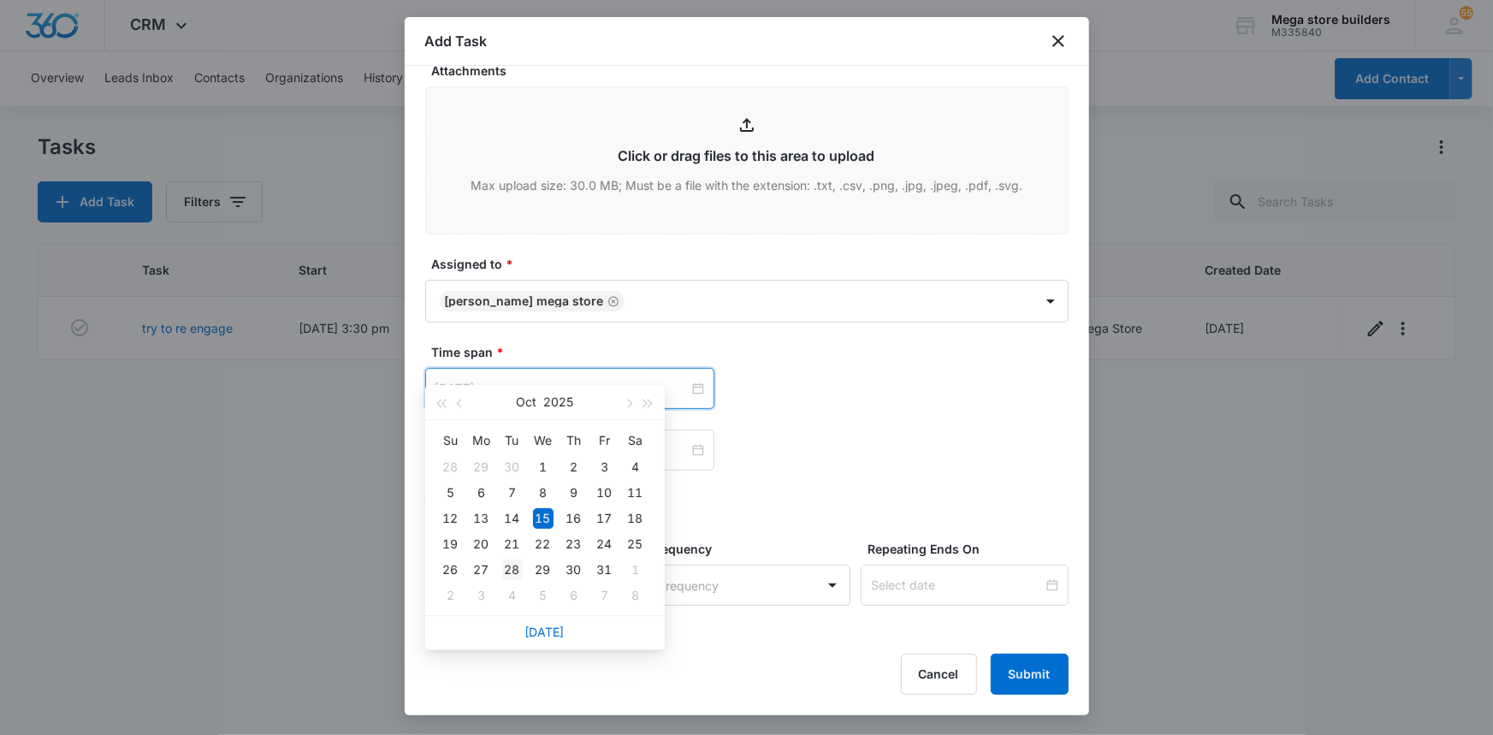
type input "Oct 28, 2025"
click at [513, 563] on div "28" at bounding box center [512, 570] width 21 height 21
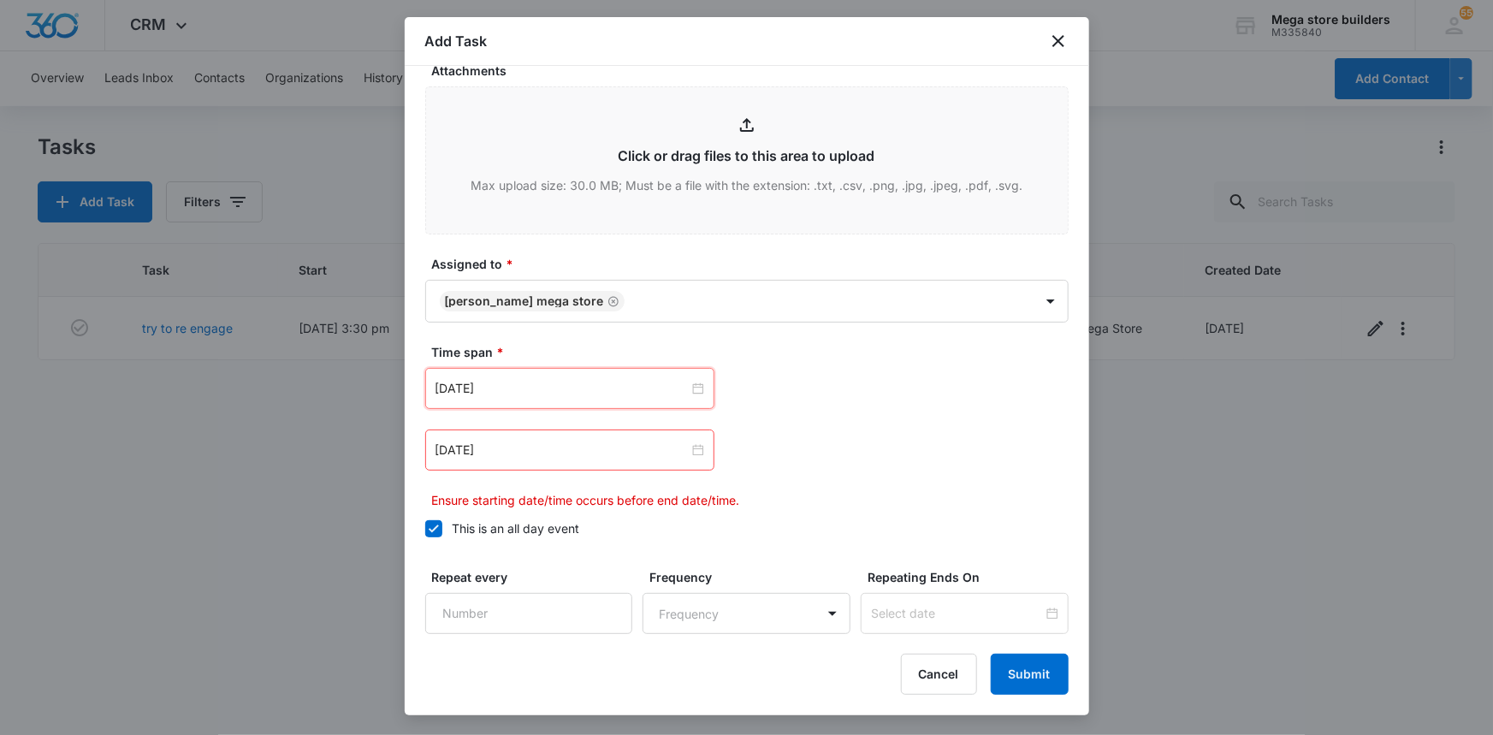
click at [442, 519] on label "This is an all day event" at bounding box center [746, 528] width 643 height 18
click at [425, 529] on input "This is an all day event" at bounding box center [425, 529] width 0 height 0
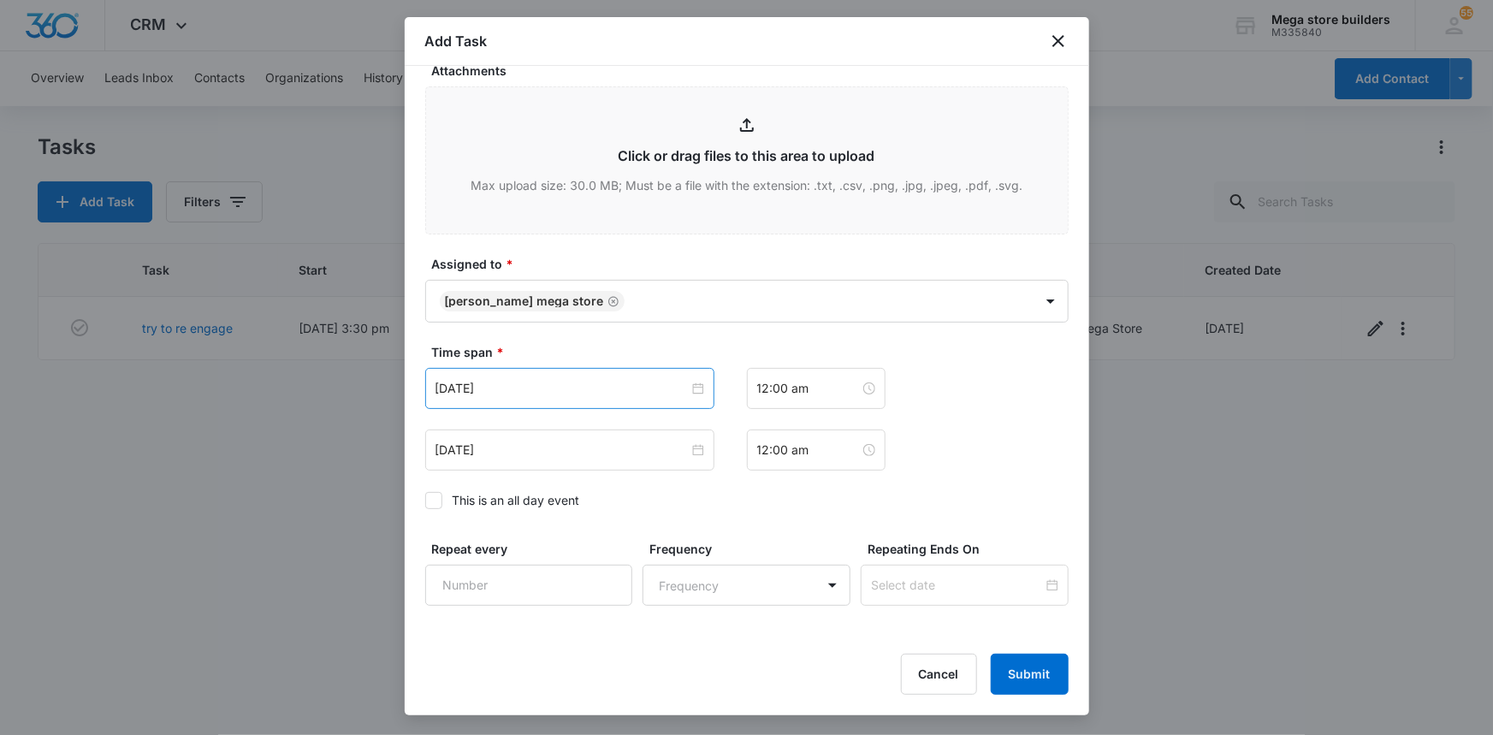
click at [533, 372] on div "[DATE]" at bounding box center [569, 388] width 289 height 41
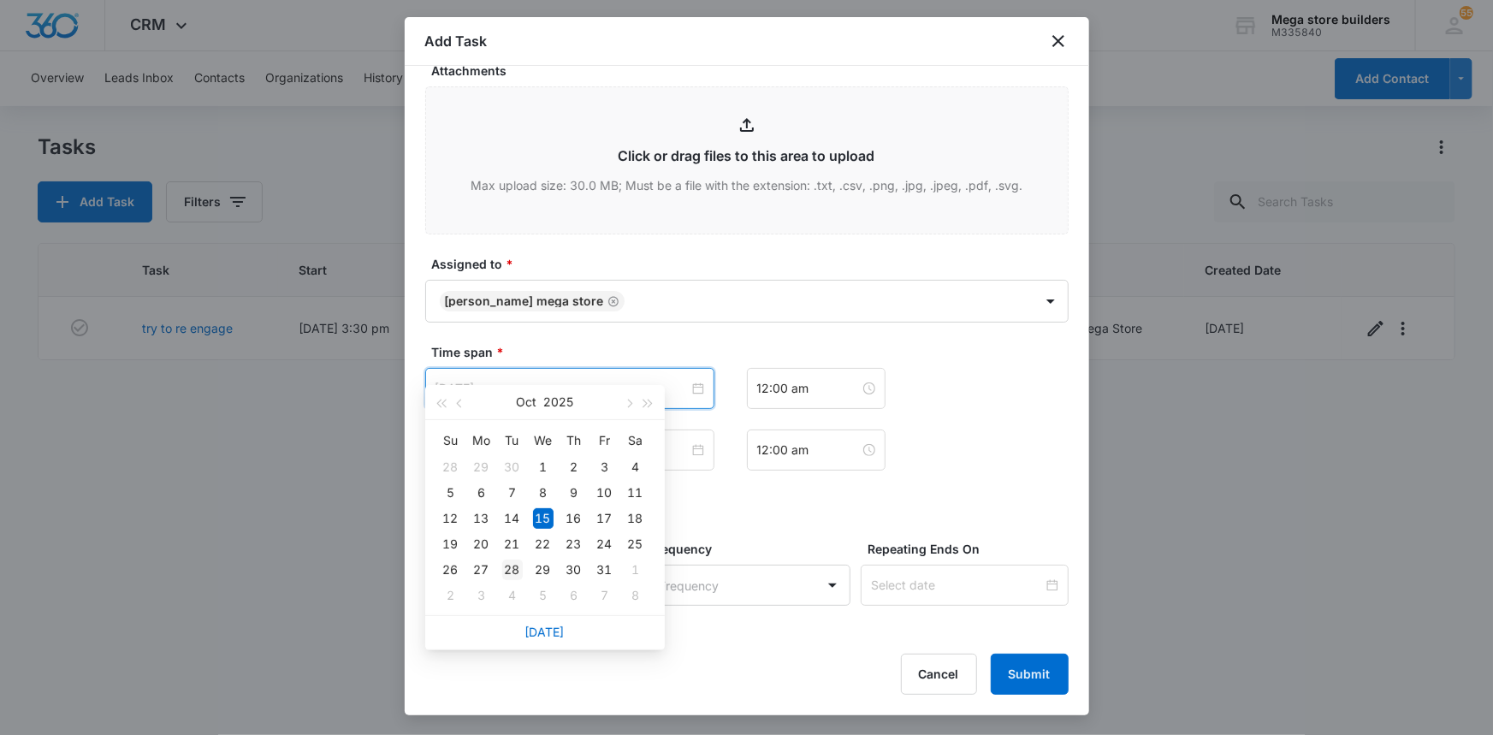
type input "Oct 28, 2025"
click at [513, 568] on div "28" at bounding box center [512, 570] width 21 height 21
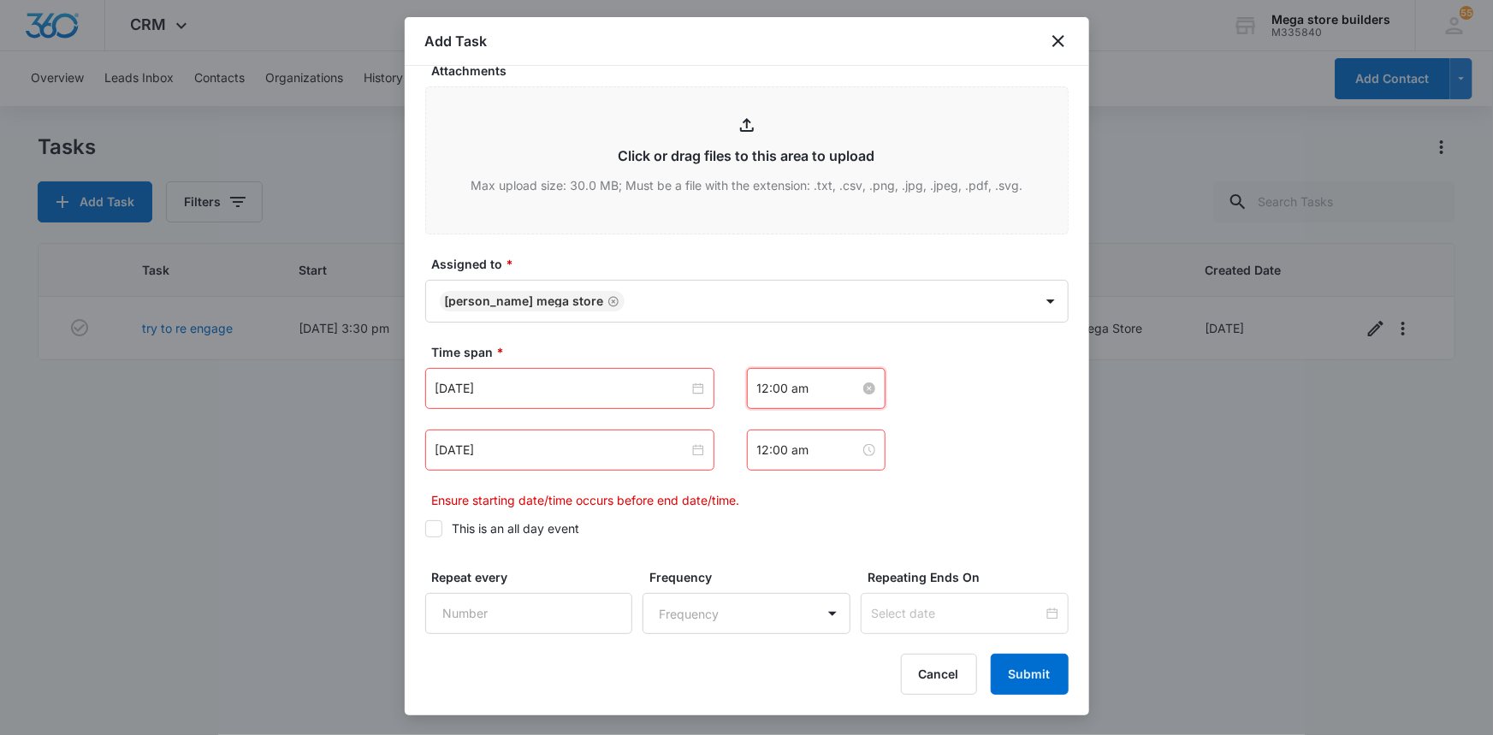
click at [801, 379] on input "12:00 am" at bounding box center [808, 388] width 103 height 19
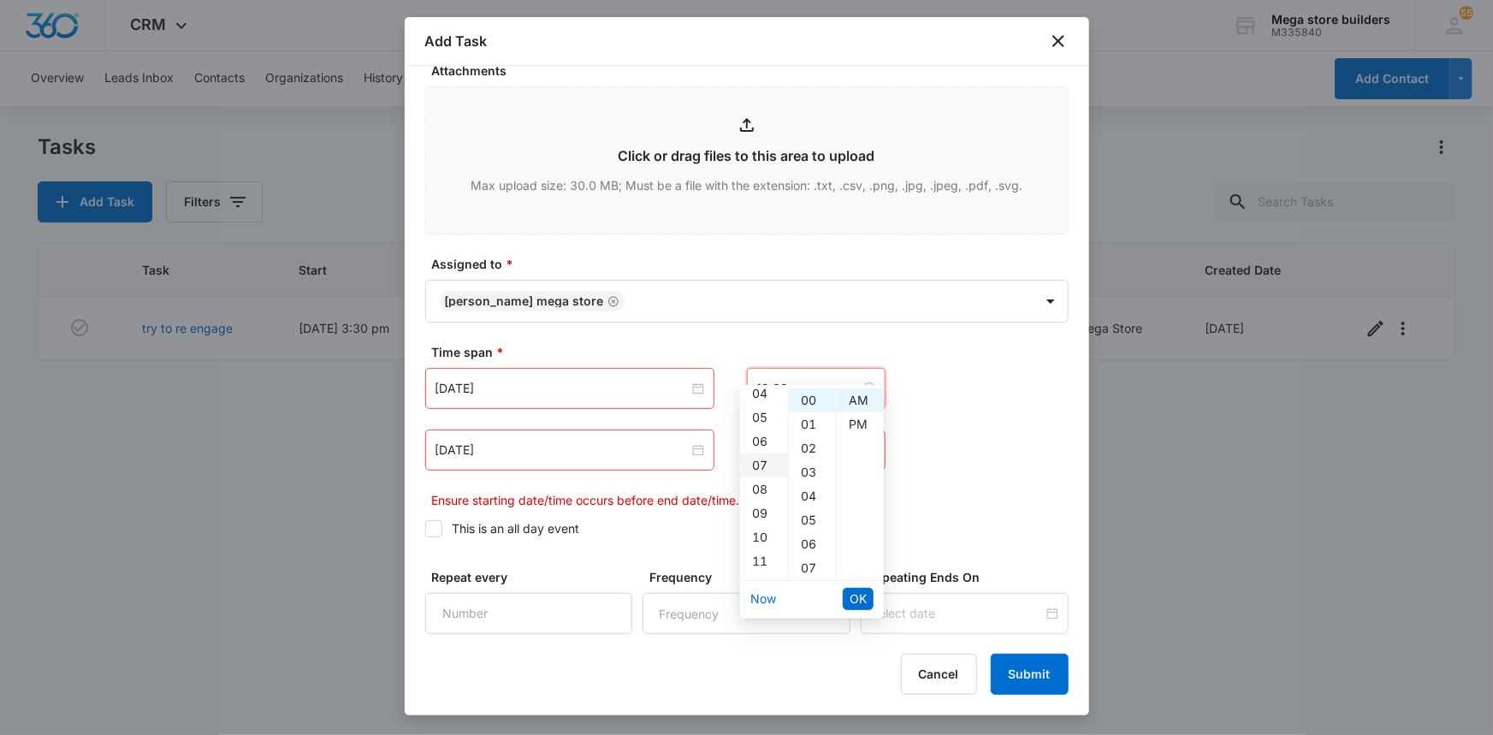
scroll to position [155, 0]
click at [768, 436] on div "08" at bounding box center [764, 437] width 48 height 24
type input "8:00 am"
click at [864, 613] on li "OK" at bounding box center [858, 598] width 31 height 29
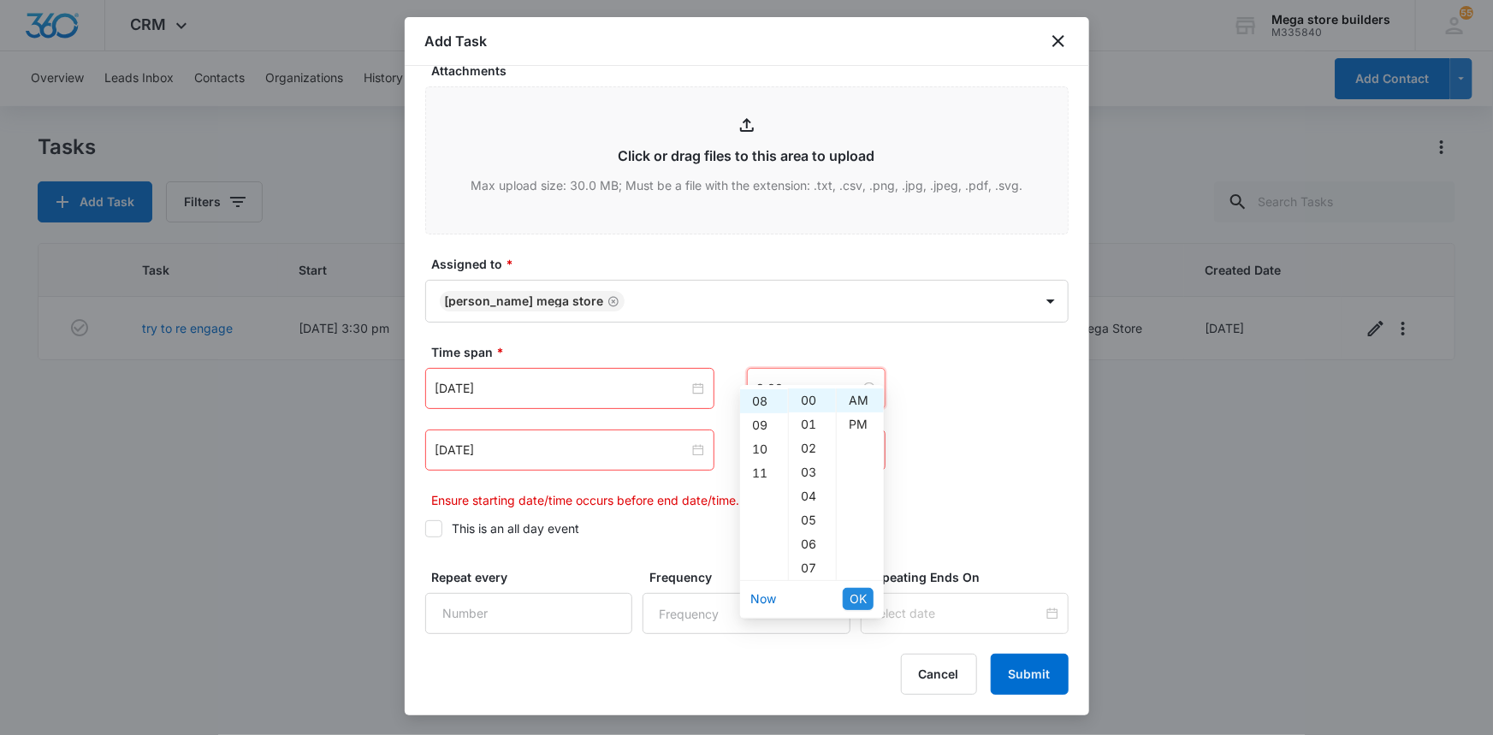
click at [843, 596] on button "OK" at bounding box center [858, 599] width 31 height 22
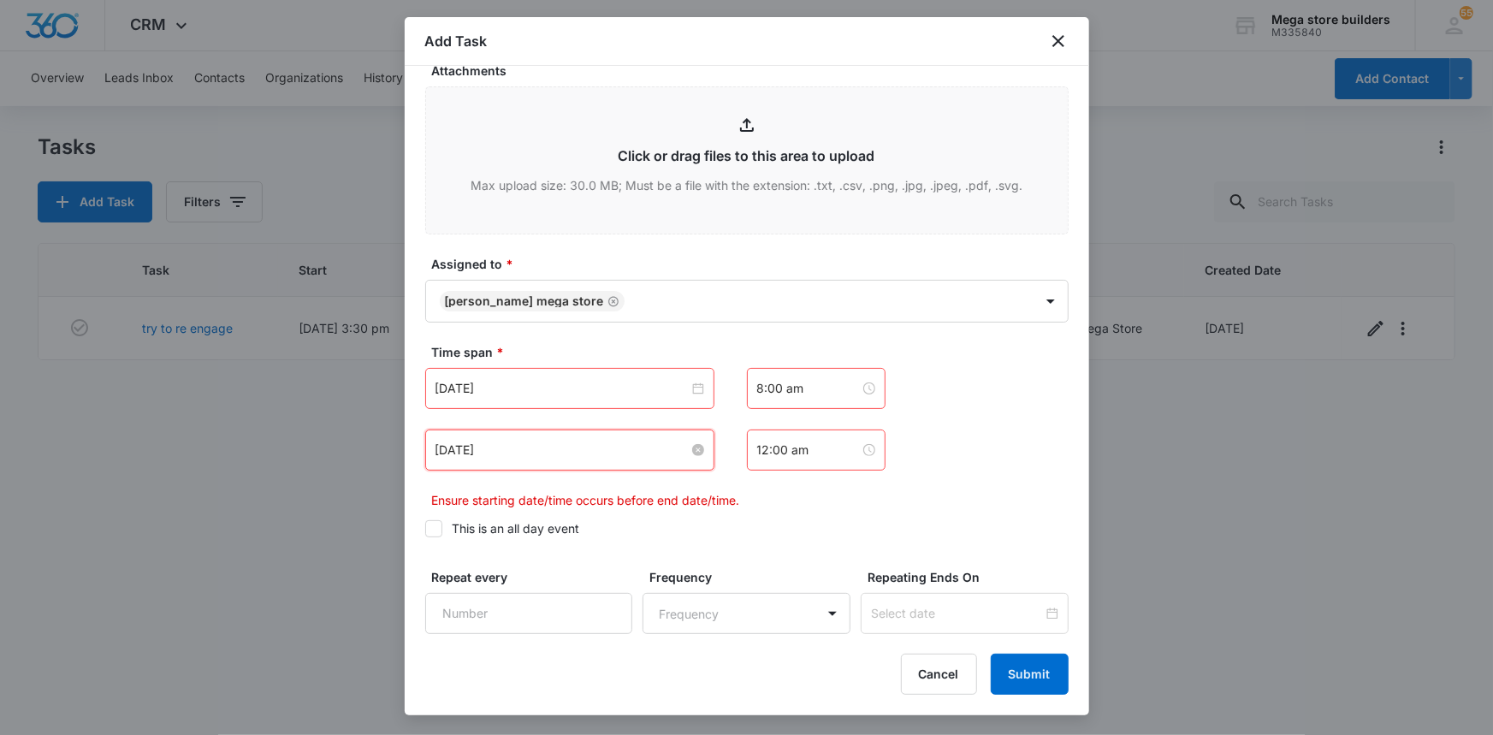
click at [560, 441] on input "[DATE]" at bounding box center [562, 450] width 253 height 19
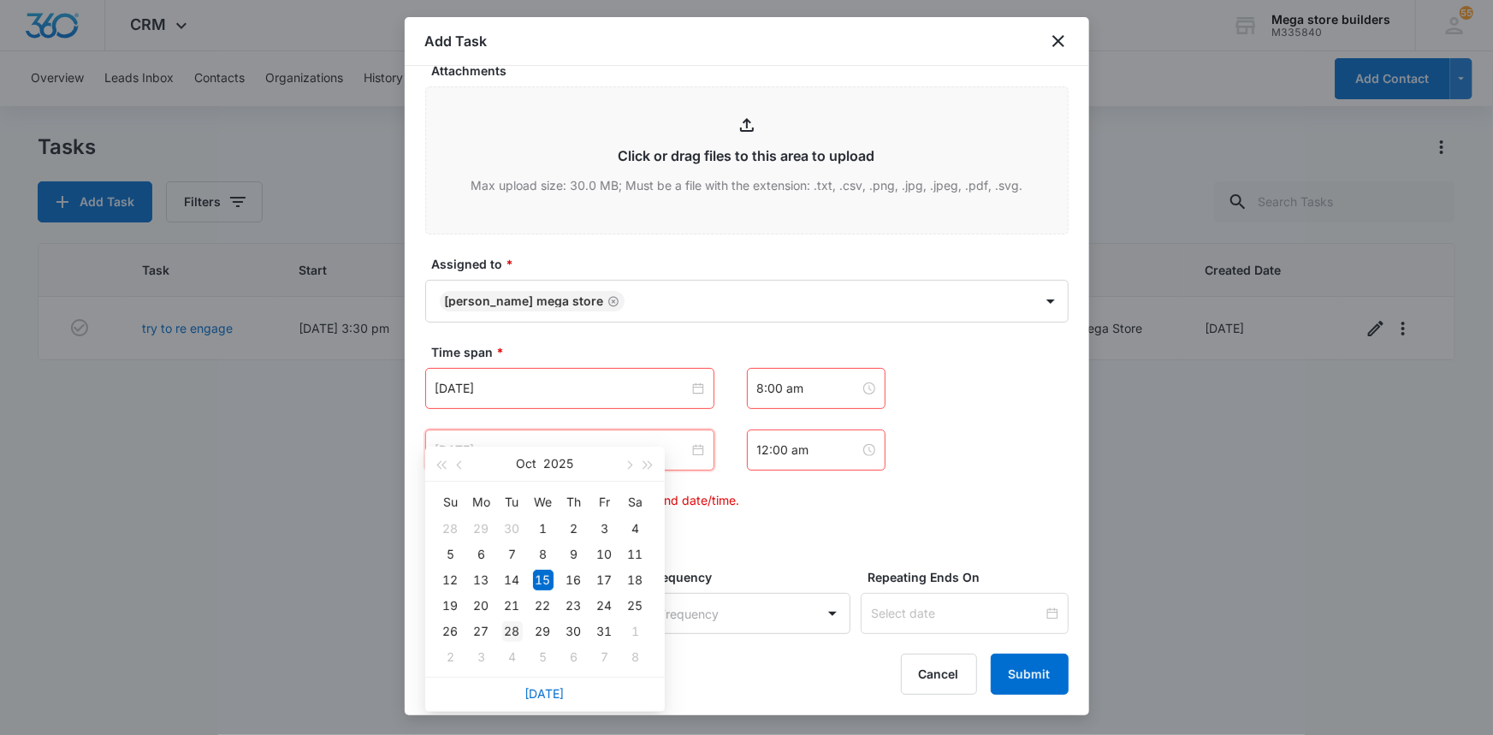
type input "Oct 28, 2025"
click at [509, 628] on div "28" at bounding box center [512, 631] width 21 height 21
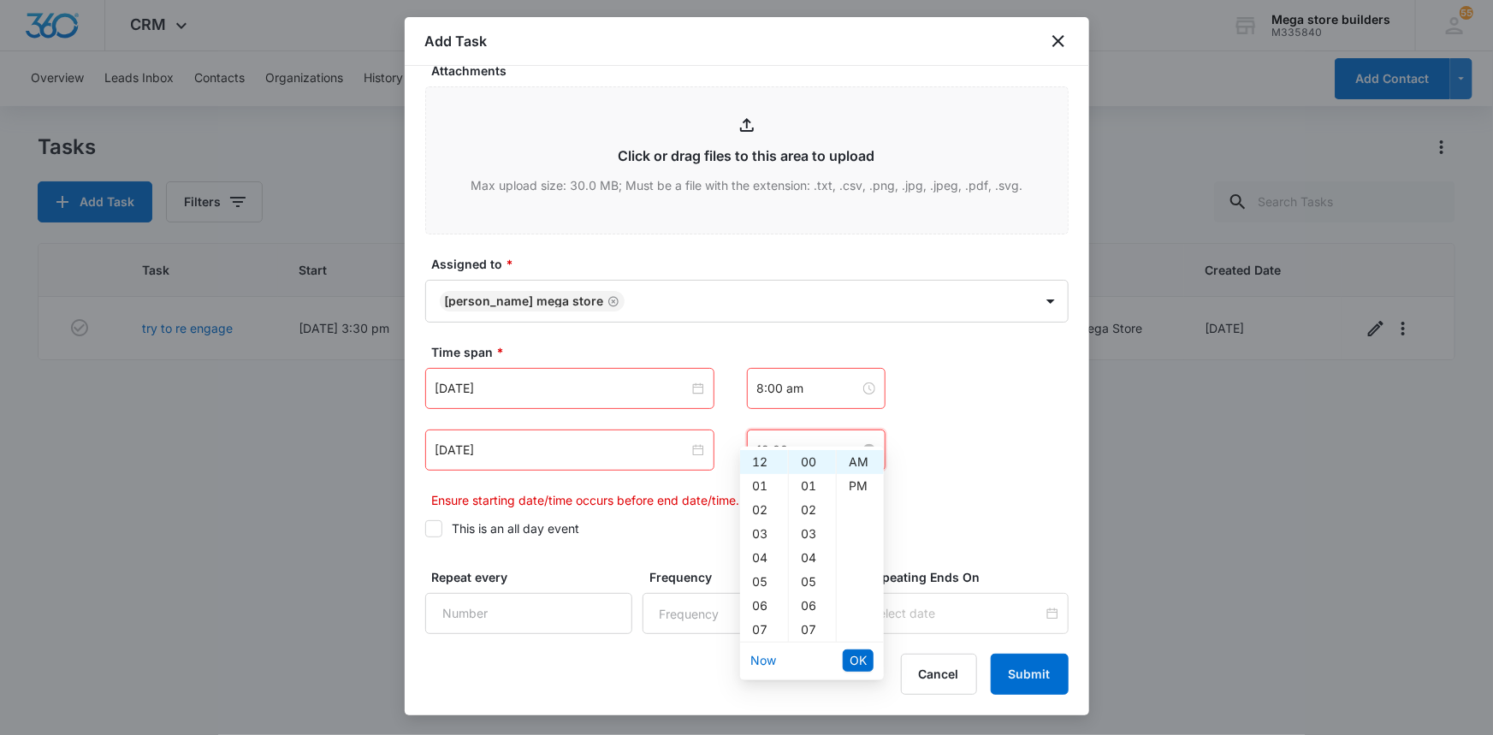
click at [807, 441] on input "12:00 am" at bounding box center [808, 450] width 103 height 19
click at [759, 499] on div "08" at bounding box center [764, 499] width 48 height 24
click at [809, 584] on div "15" at bounding box center [812, 589] width 47 height 24
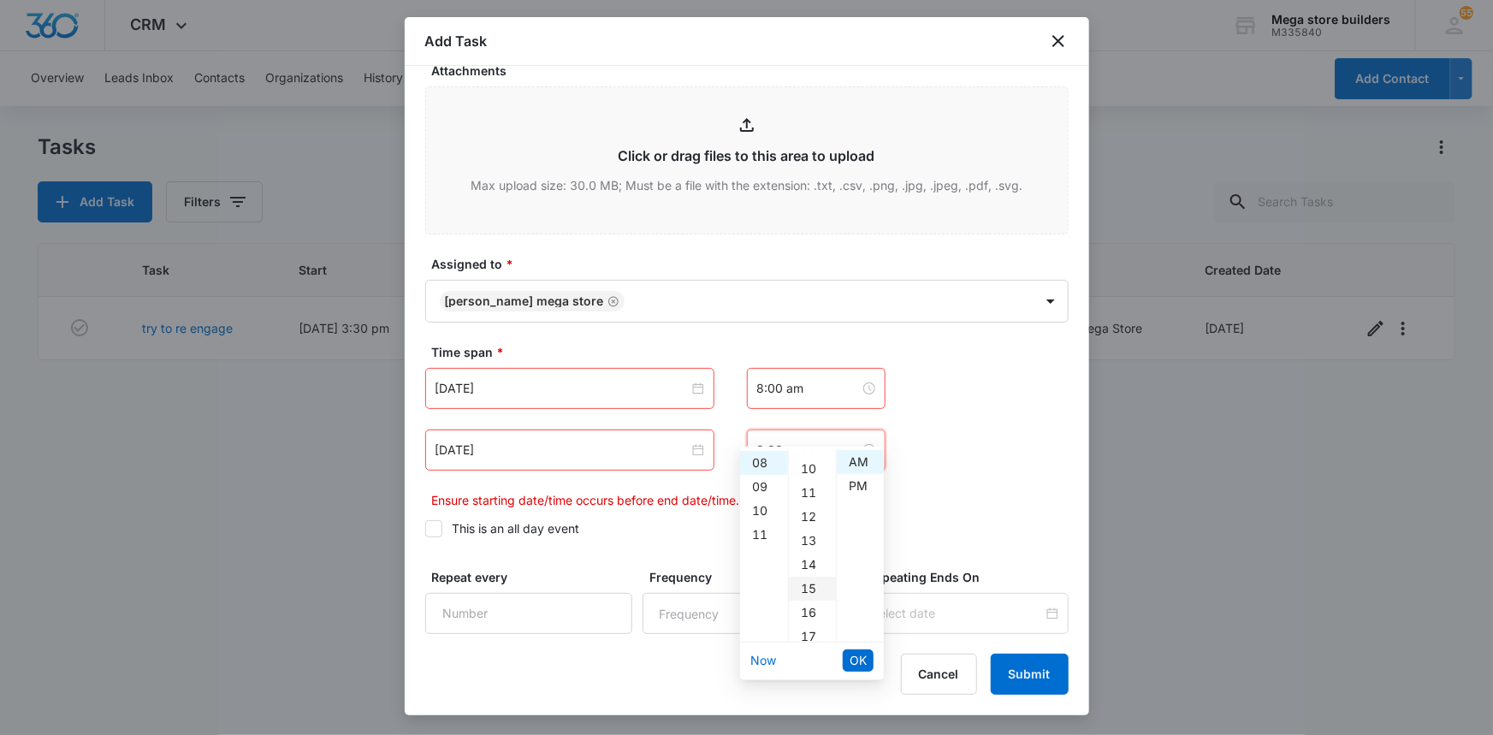
type input "8:15 am"
click at [868, 664] on button "OK" at bounding box center [858, 660] width 31 height 22
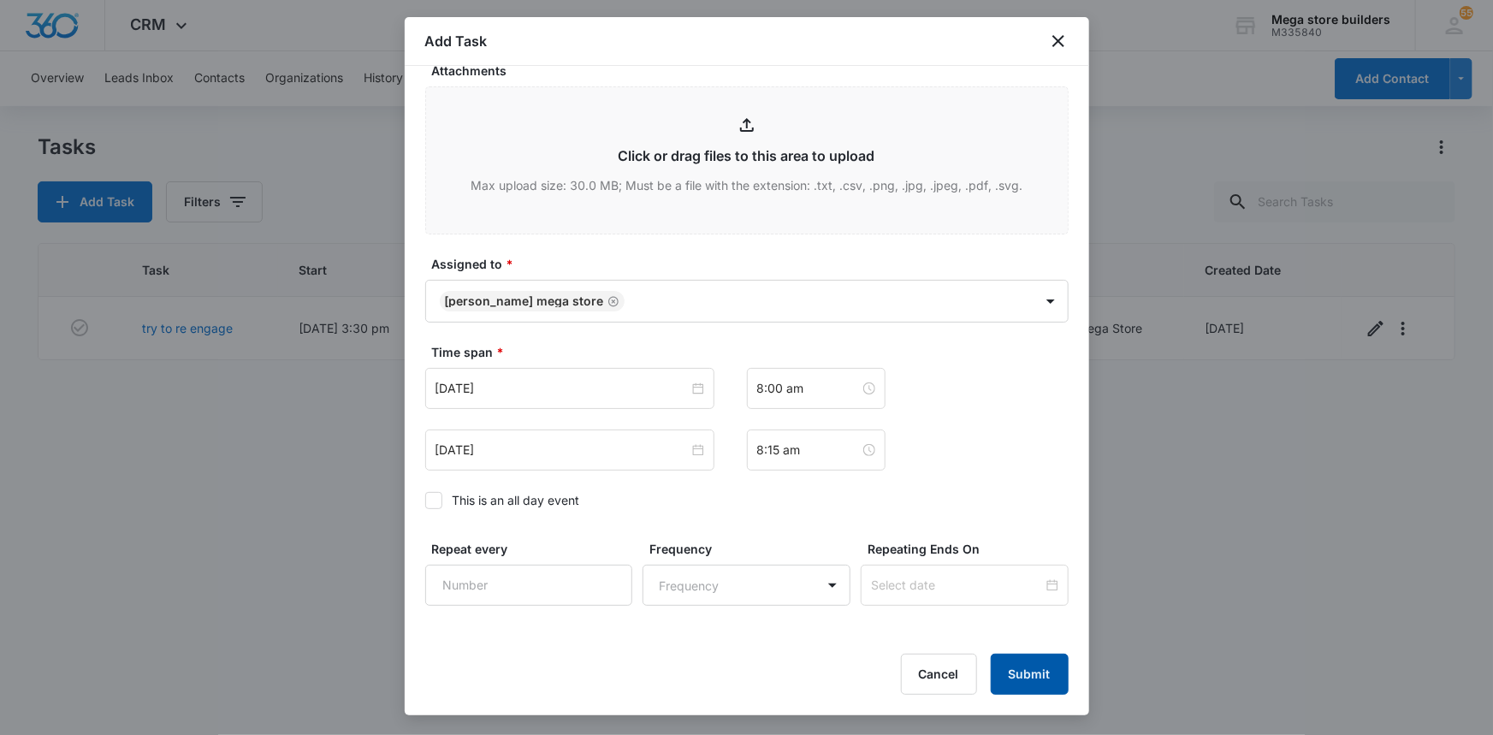
click at [1027, 678] on button "Submit" at bounding box center [1030, 674] width 78 height 41
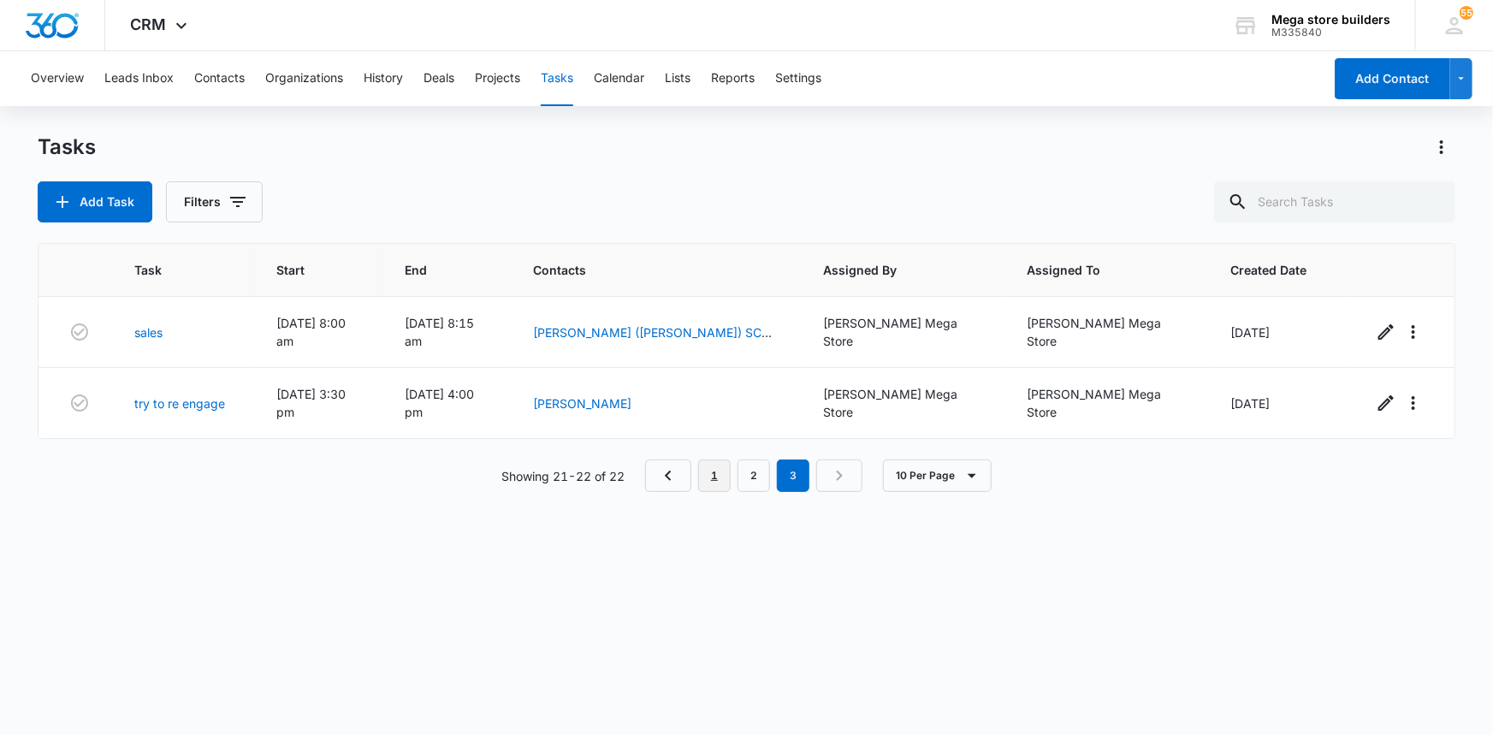
click at [710, 463] on link "1" at bounding box center [714, 475] width 33 height 33
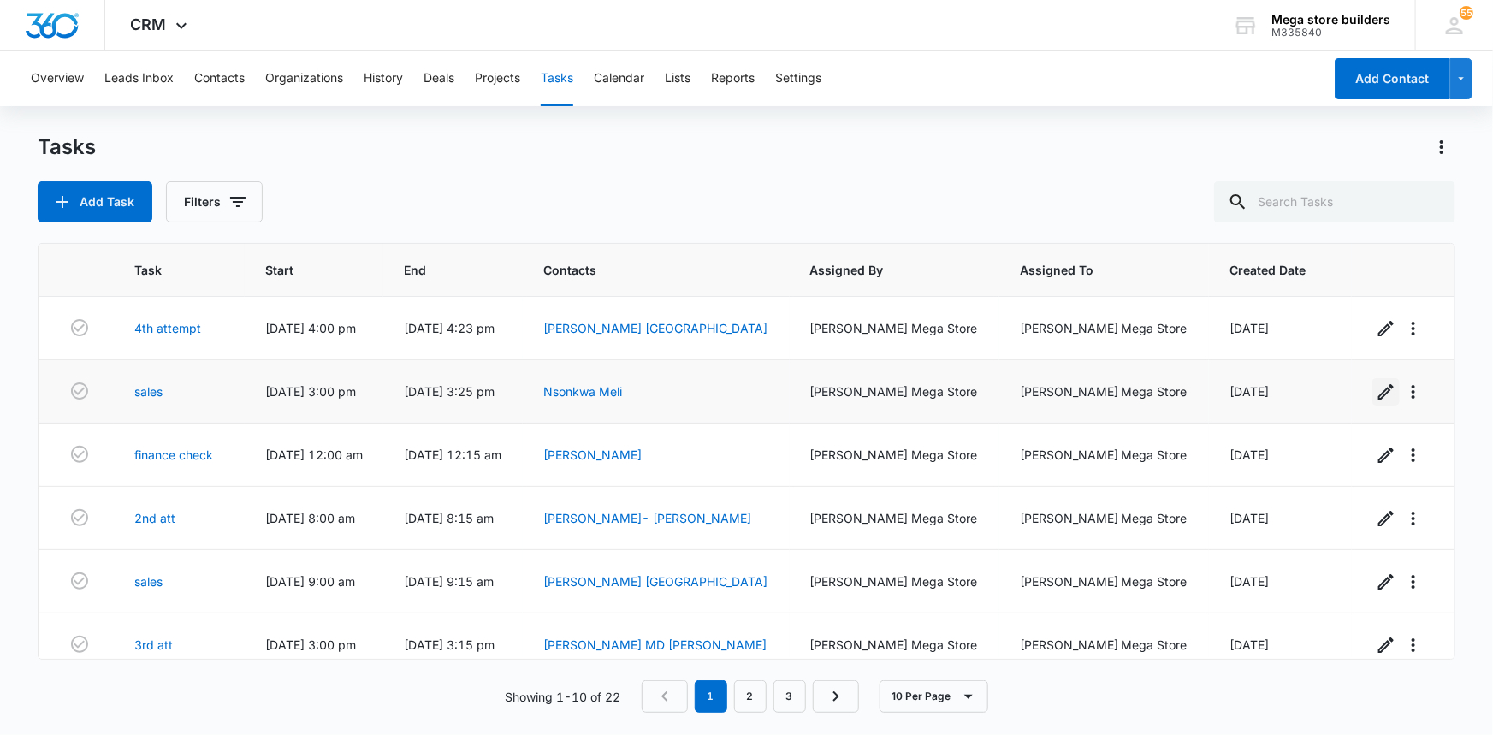
click at [1376, 388] on icon "button" at bounding box center [1386, 392] width 21 height 21
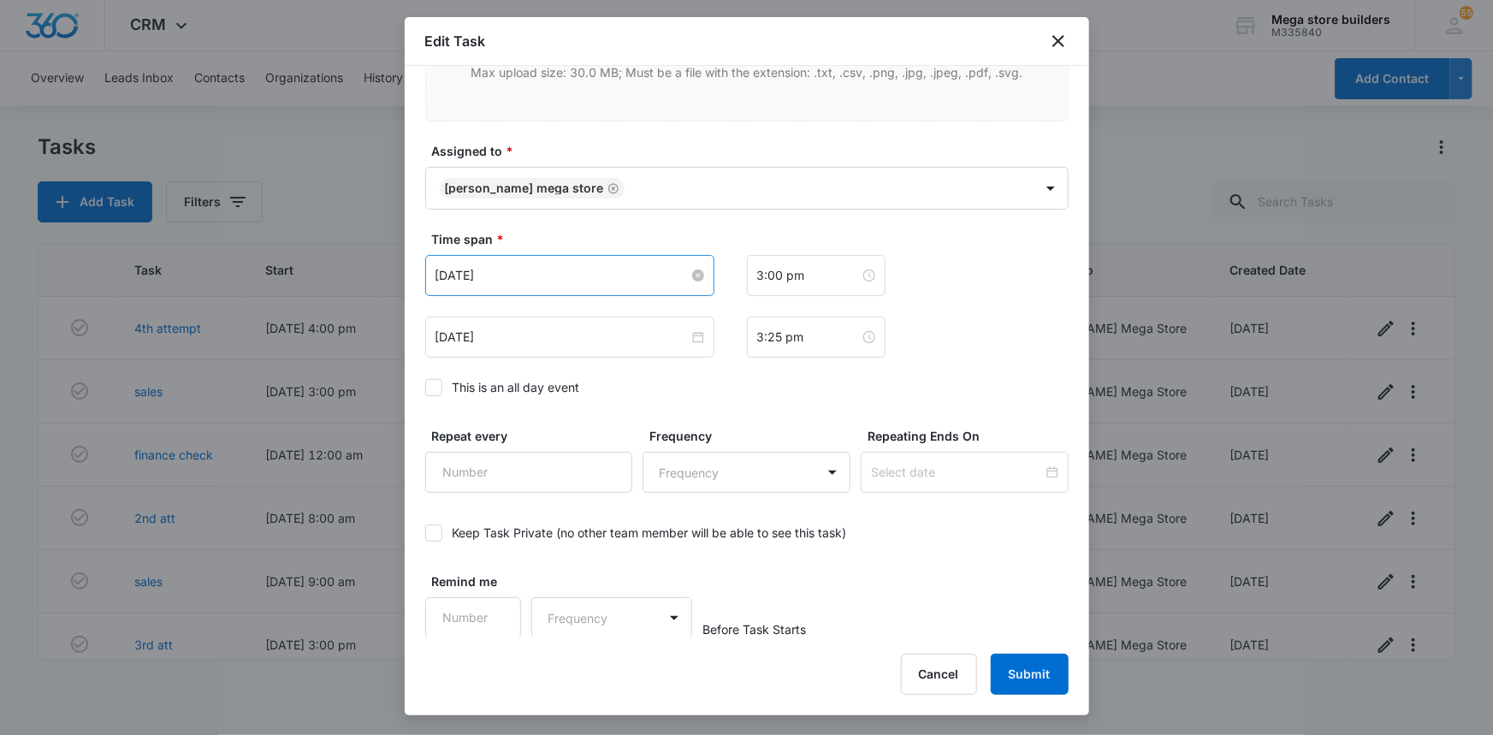
scroll to position [883, 0]
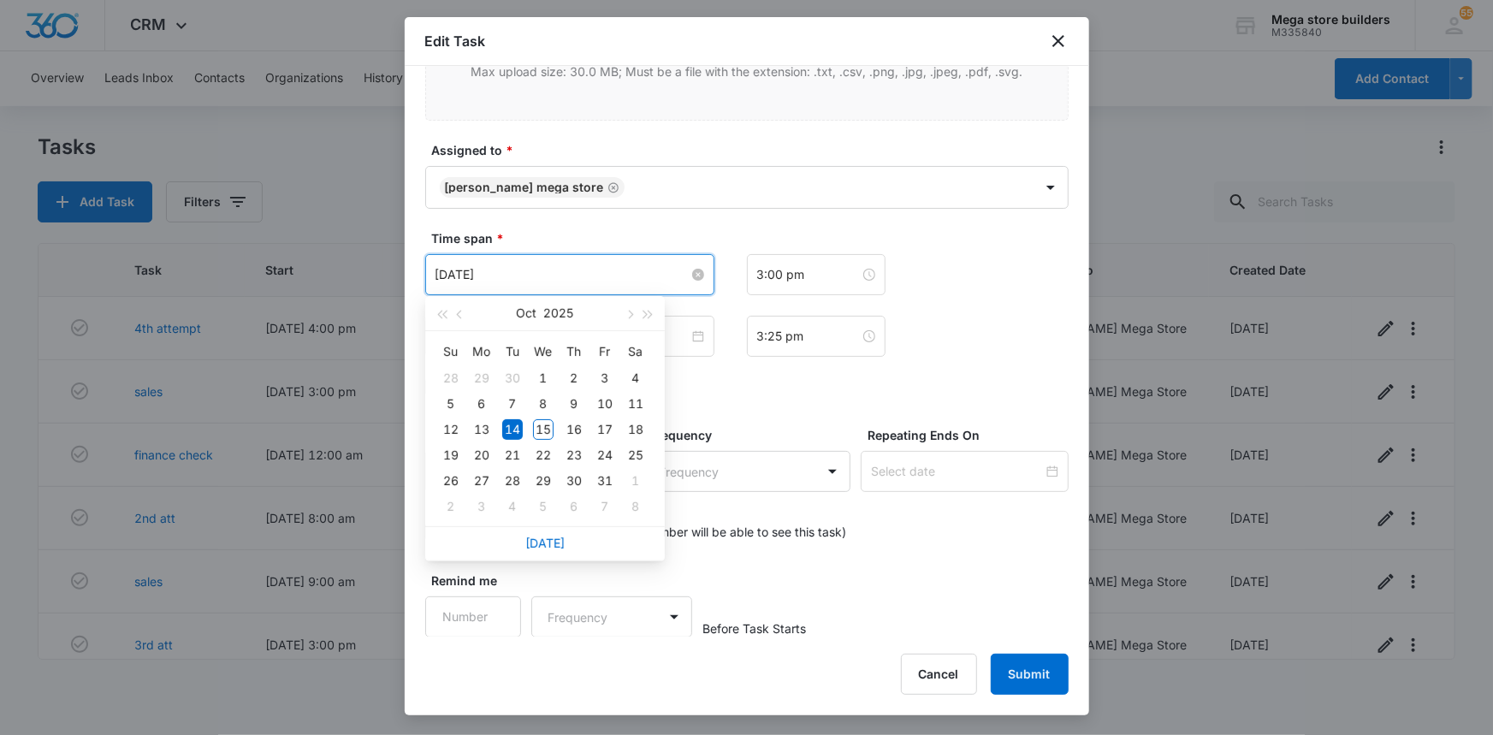
click at [566, 275] on input "Oct 14, 2025" at bounding box center [562, 274] width 253 height 19
type input "[DATE]"
click at [574, 428] on div "16" at bounding box center [574, 429] width 21 height 21
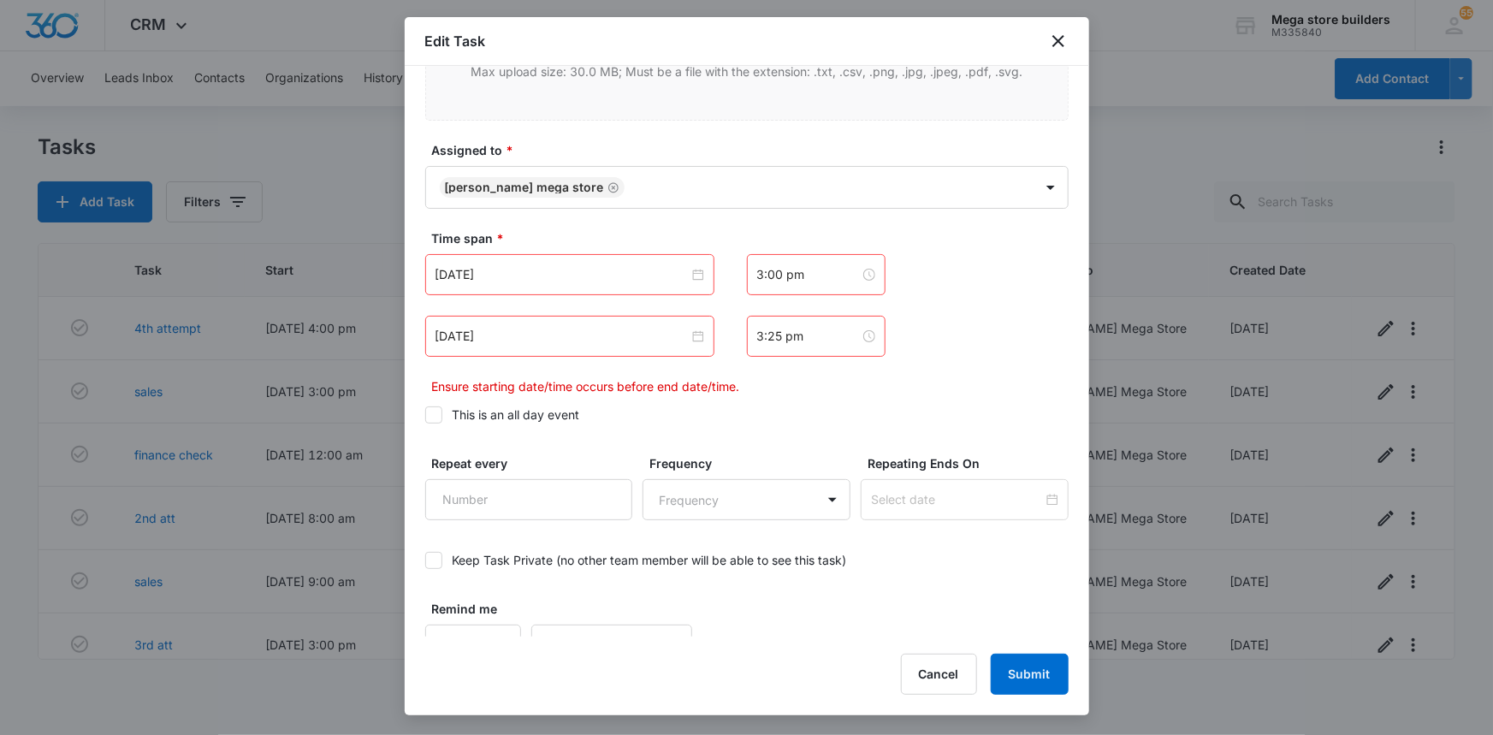
click at [624, 346] on div "Oct 14, 2025" at bounding box center [569, 336] width 289 height 41
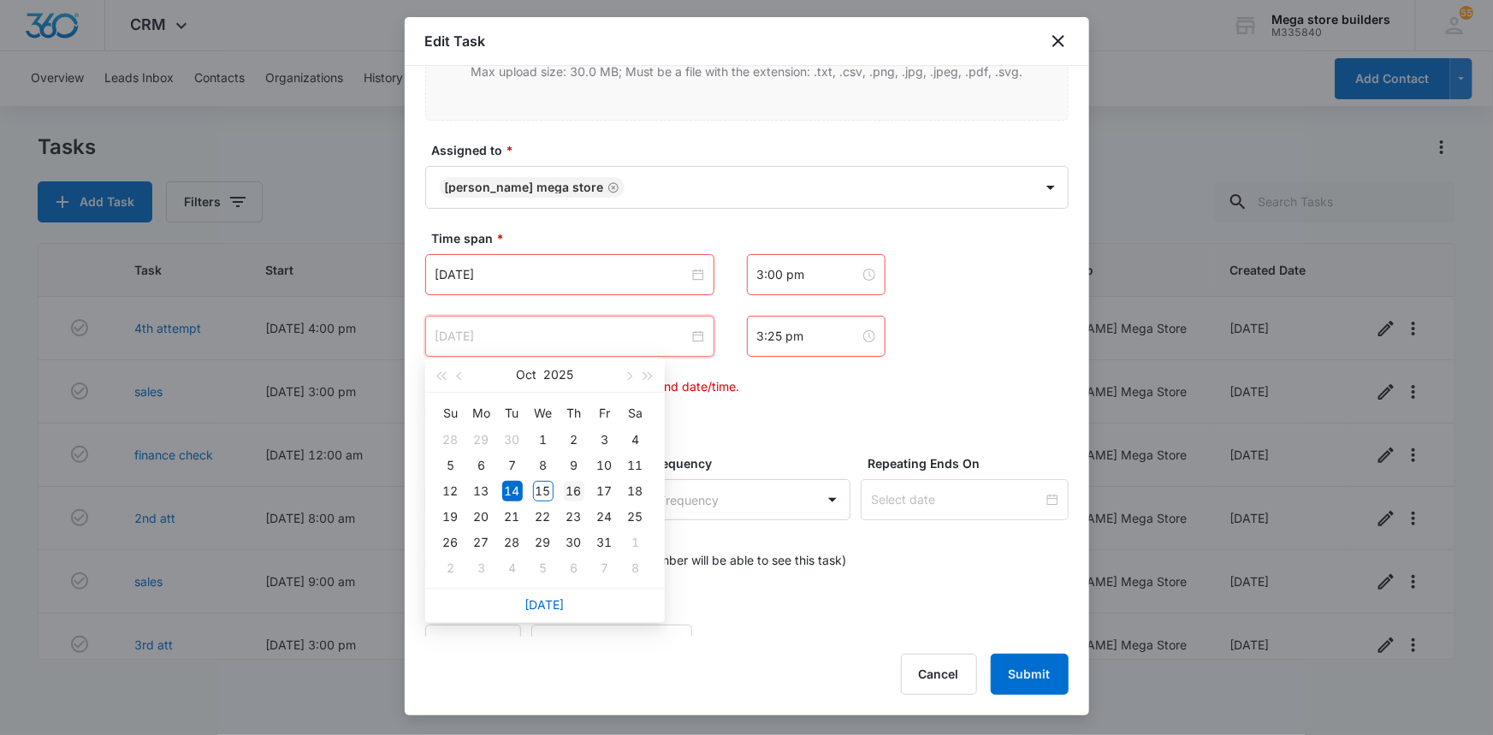
type input "[DATE]"
click at [575, 489] on div "16" at bounding box center [574, 491] width 21 height 21
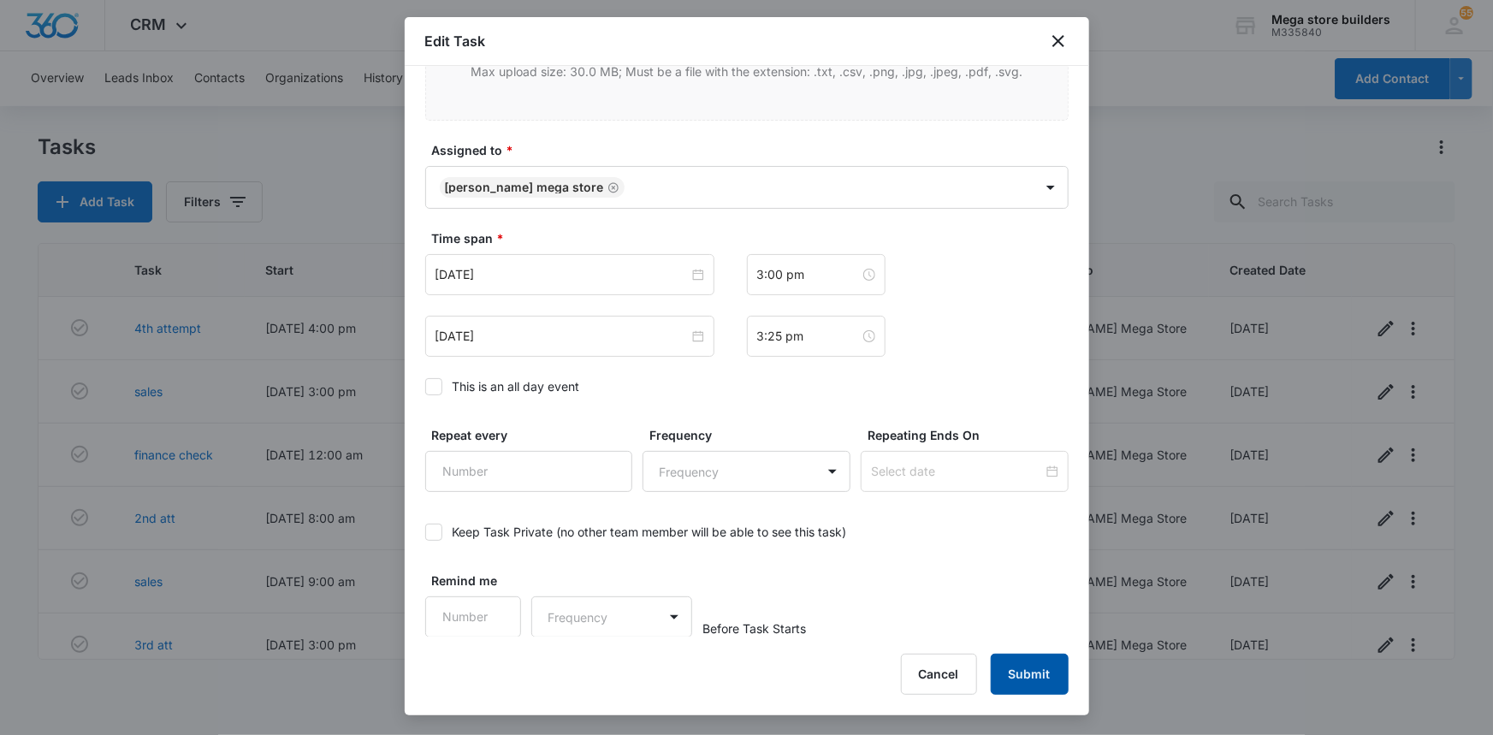
click at [1040, 677] on button "Submit" at bounding box center [1030, 674] width 78 height 41
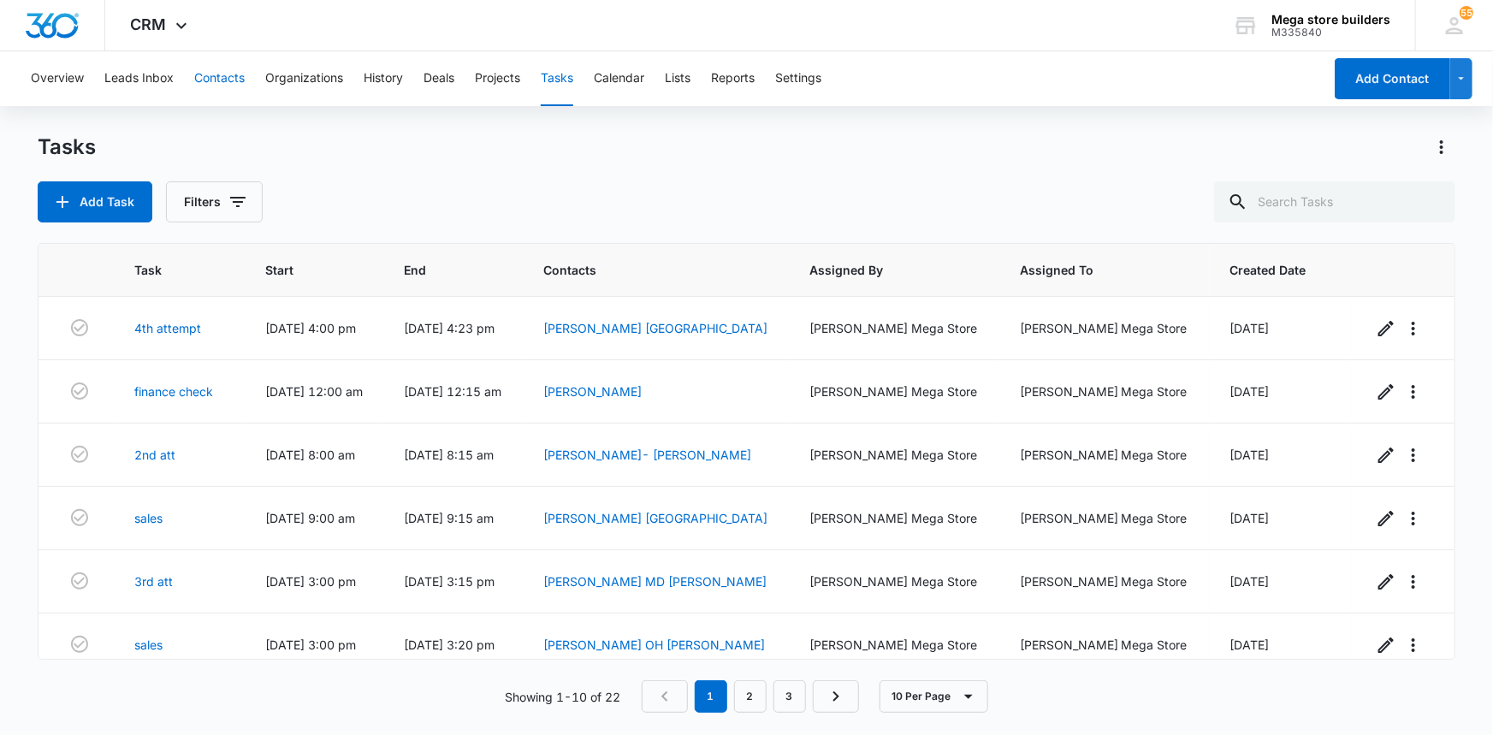
click at [230, 82] on button "Contacts" at bounding box center [219, 78] width 50 height 55
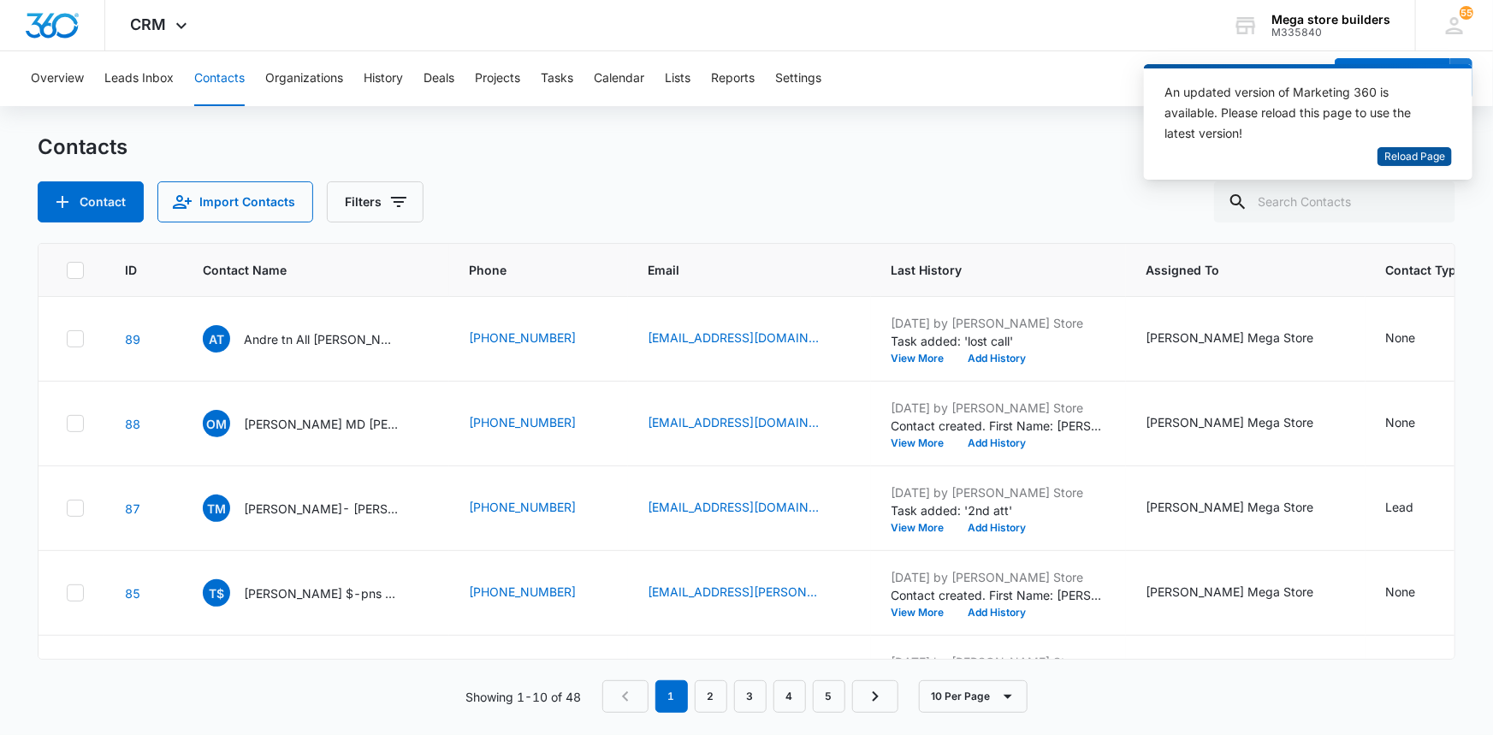
click at [1395, 158] on span "Reload Page" at bounding box center [1414, 157] width 61 height 16
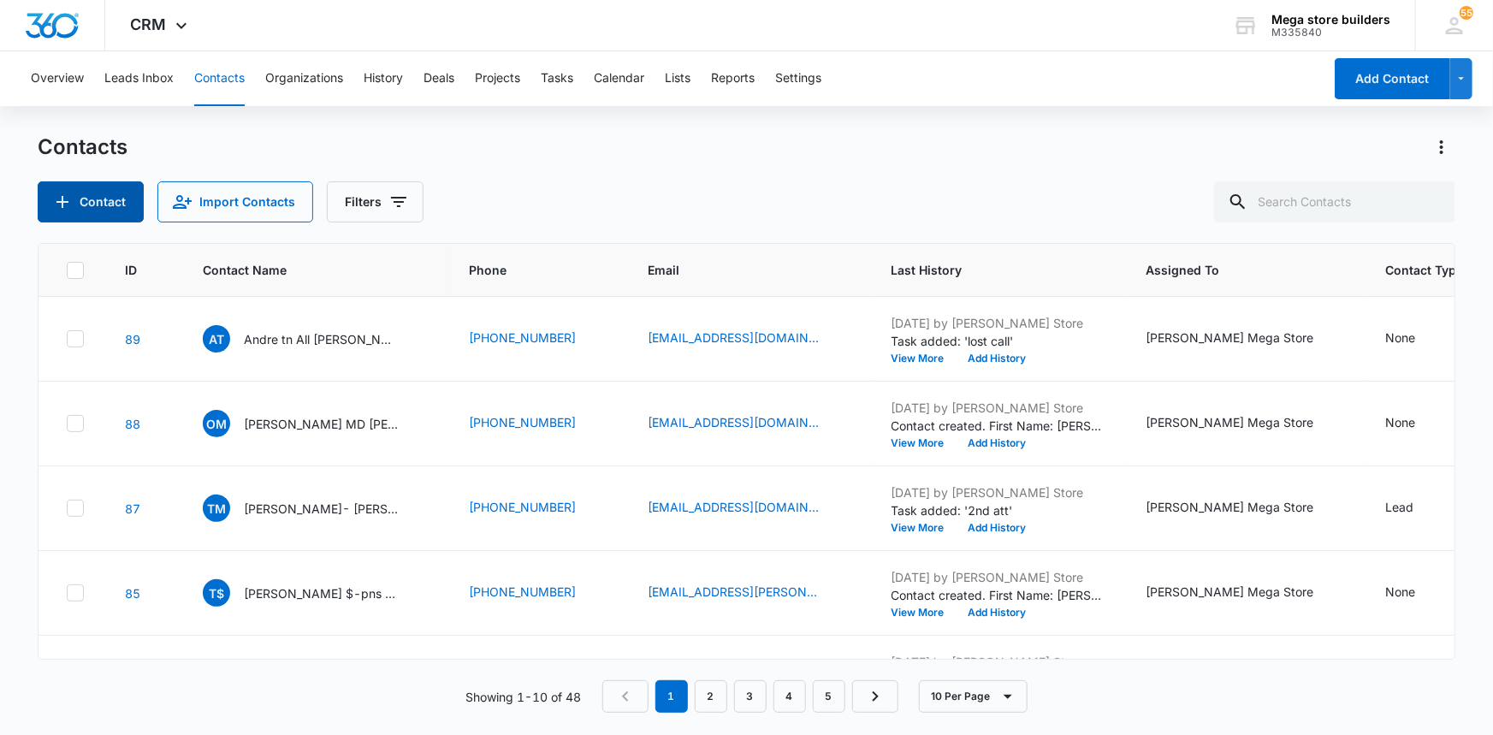
click at [91, 204] on button "Contact" at bounding box center [91, 201] width 106 height 41
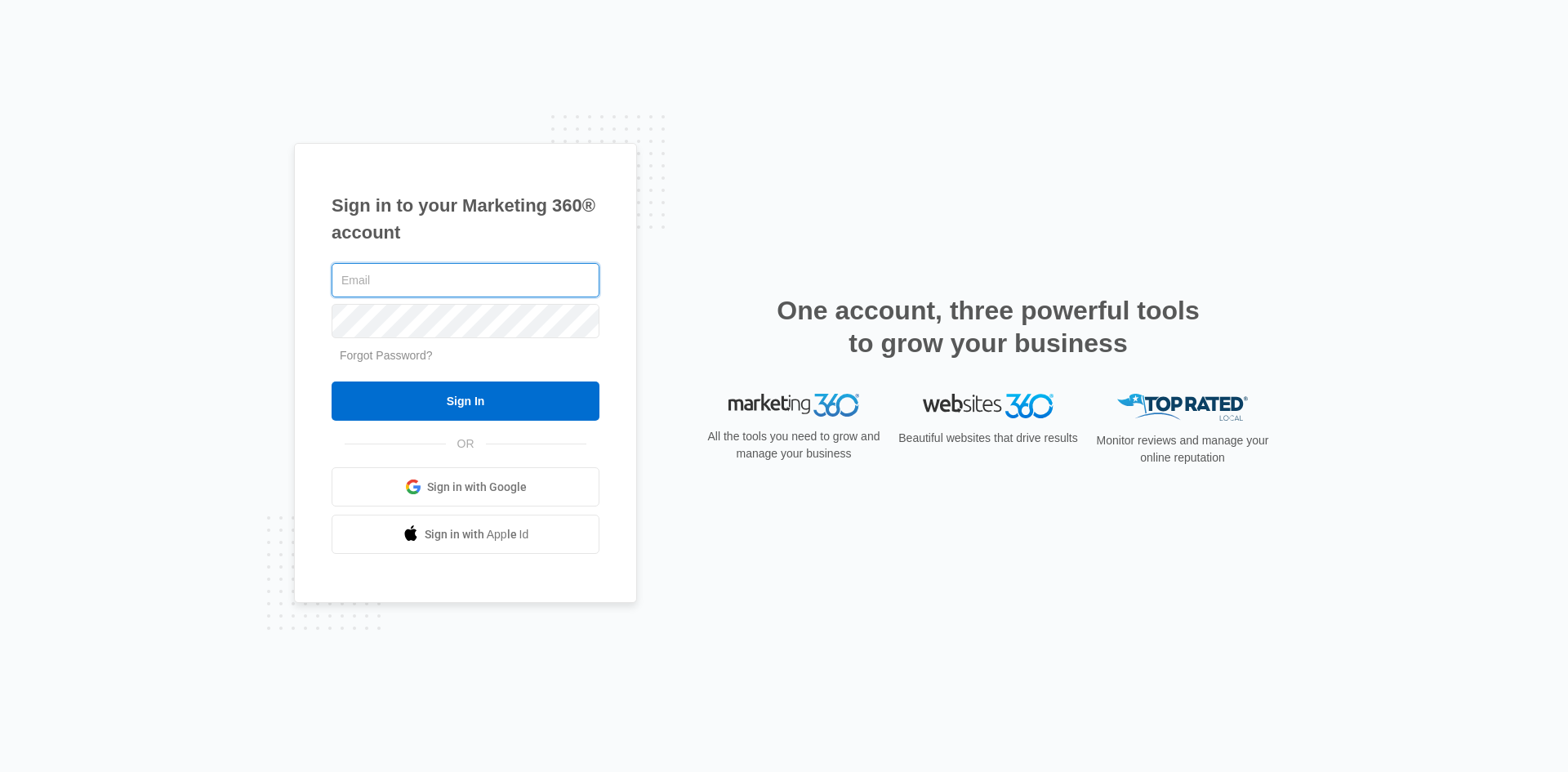
click at [416, 283] on input "text" at bounding box center [465, 281] width 268 height 34
type input "[PERSON_NAME][EMAIL_ADDRESS][DOMAIN_NAME]"
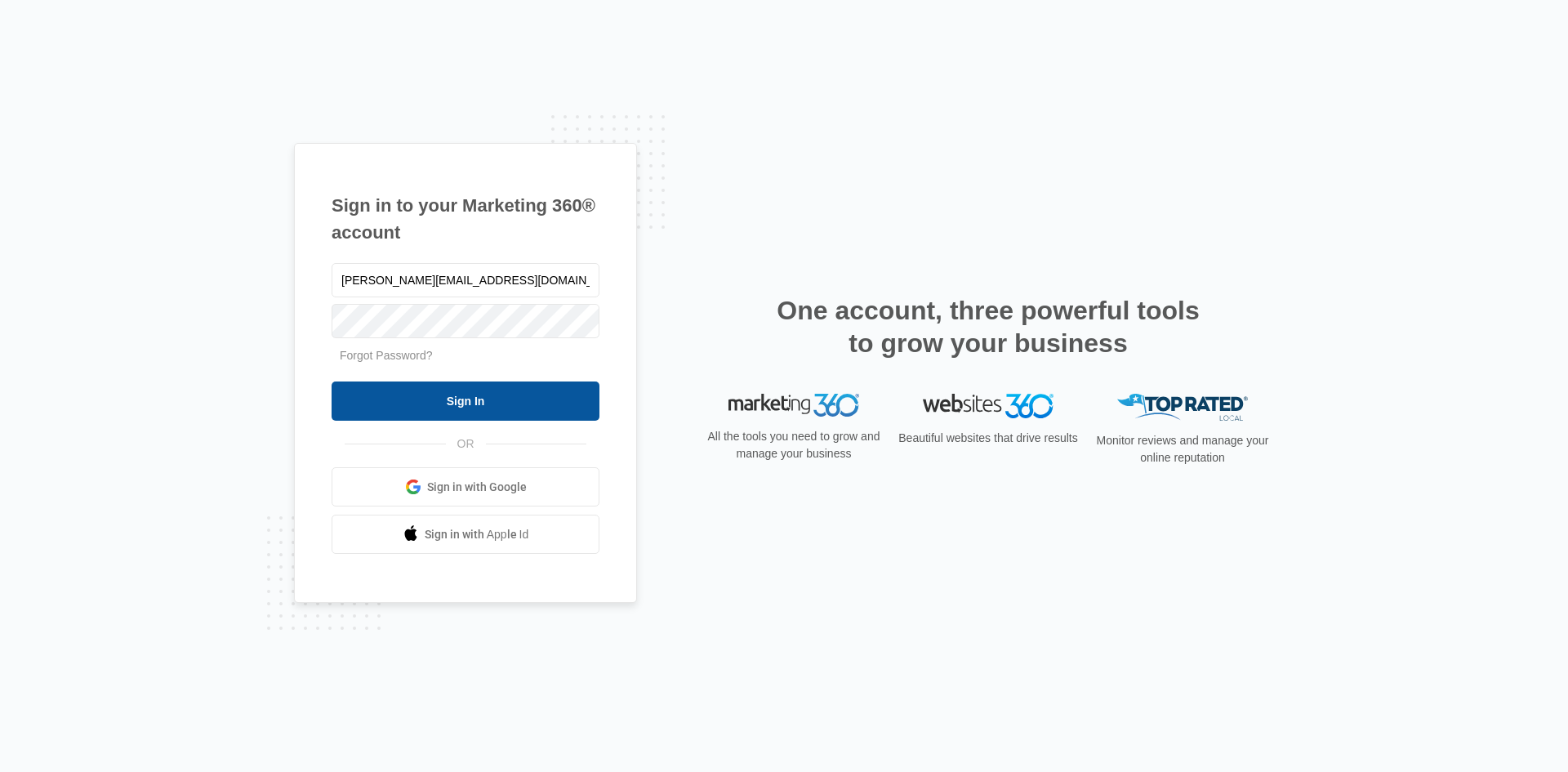
click at [495, 414] on input "Sign In" at bounding box center [465, 401] width 268 height 39
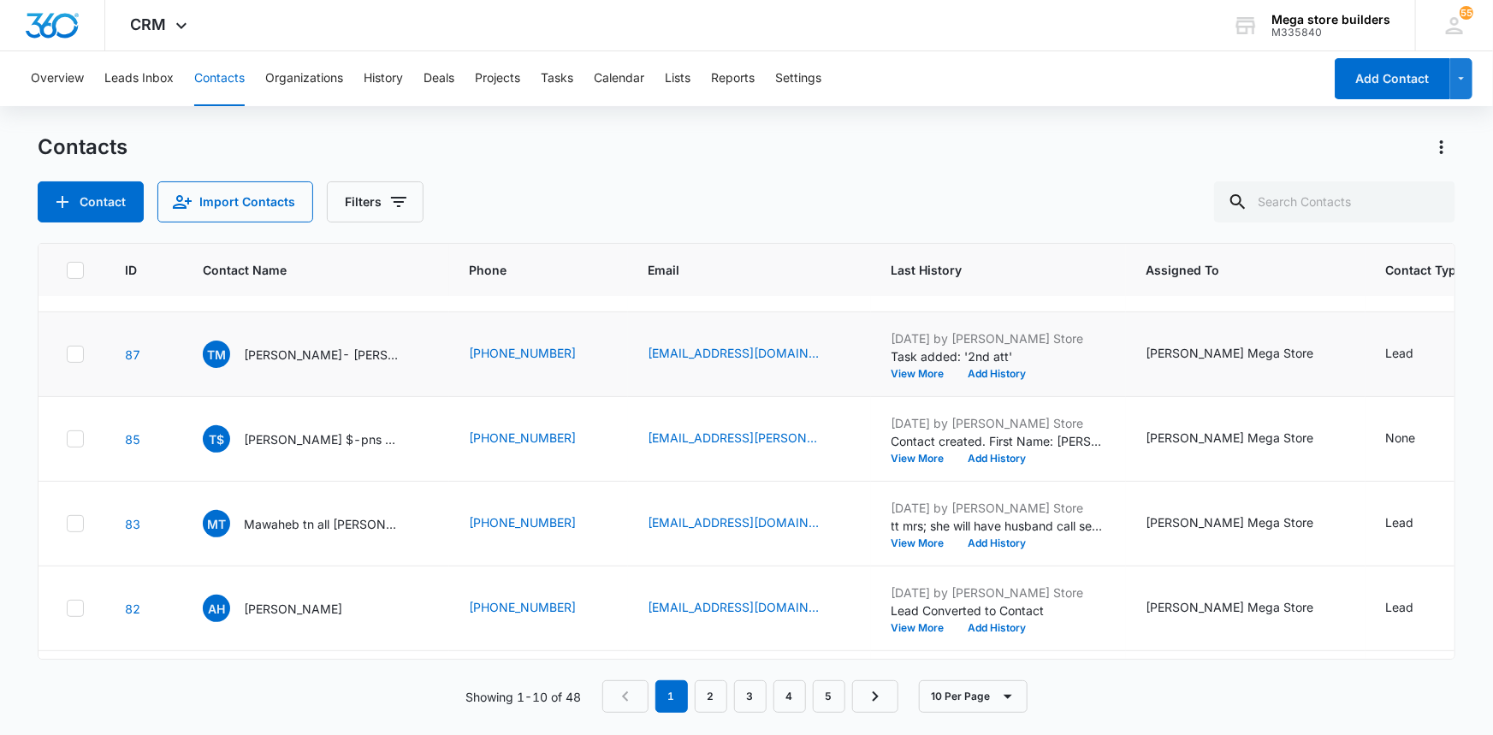
scroll to position [155, 0]
click at [88, 199] on button "Contact" at bounding box center [91, 201] width 106 height 41
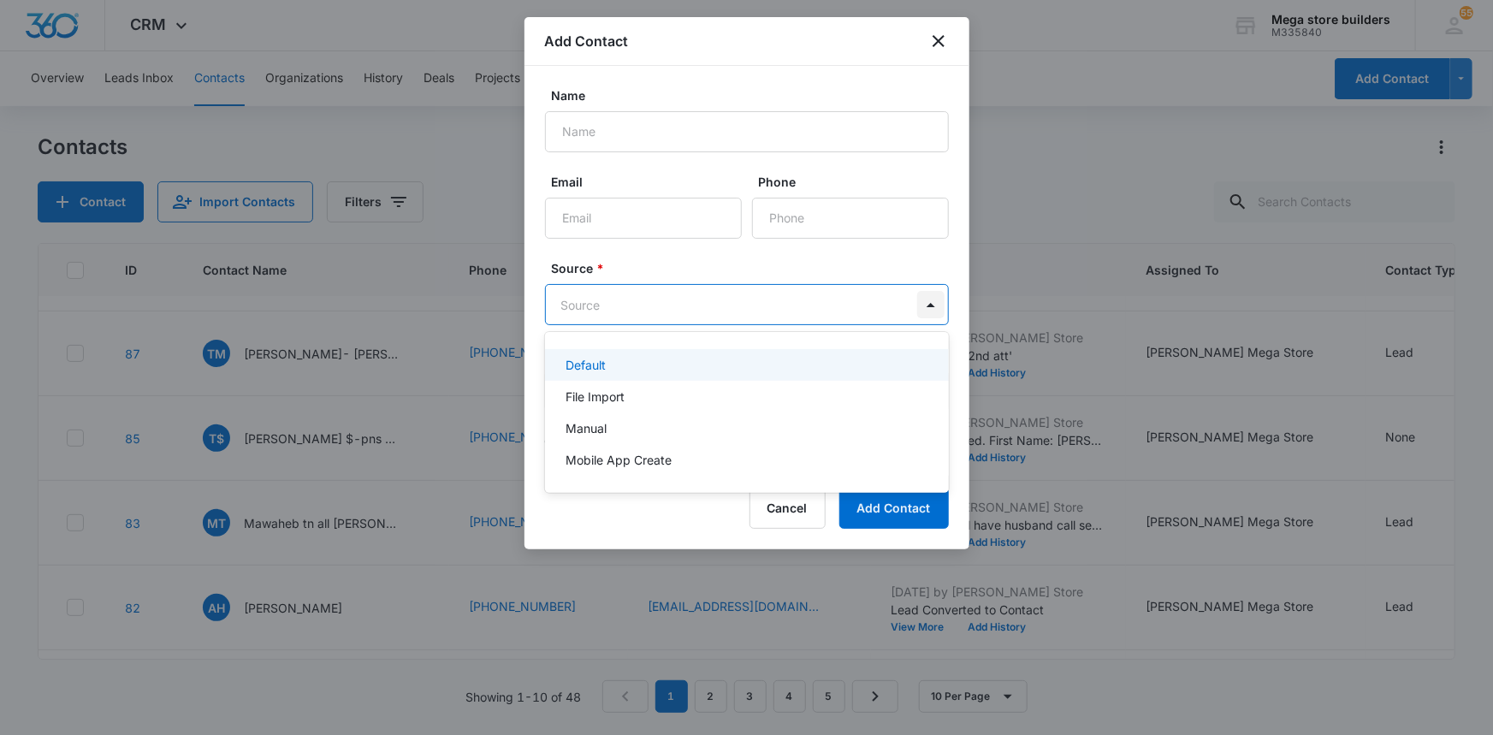
click at [928, 304] on body "CRM Apps Reputation Forms CRM Email Social Content Ads Intelligence Files Brand…" at bounding box center [746, 367] width 1493 height 735
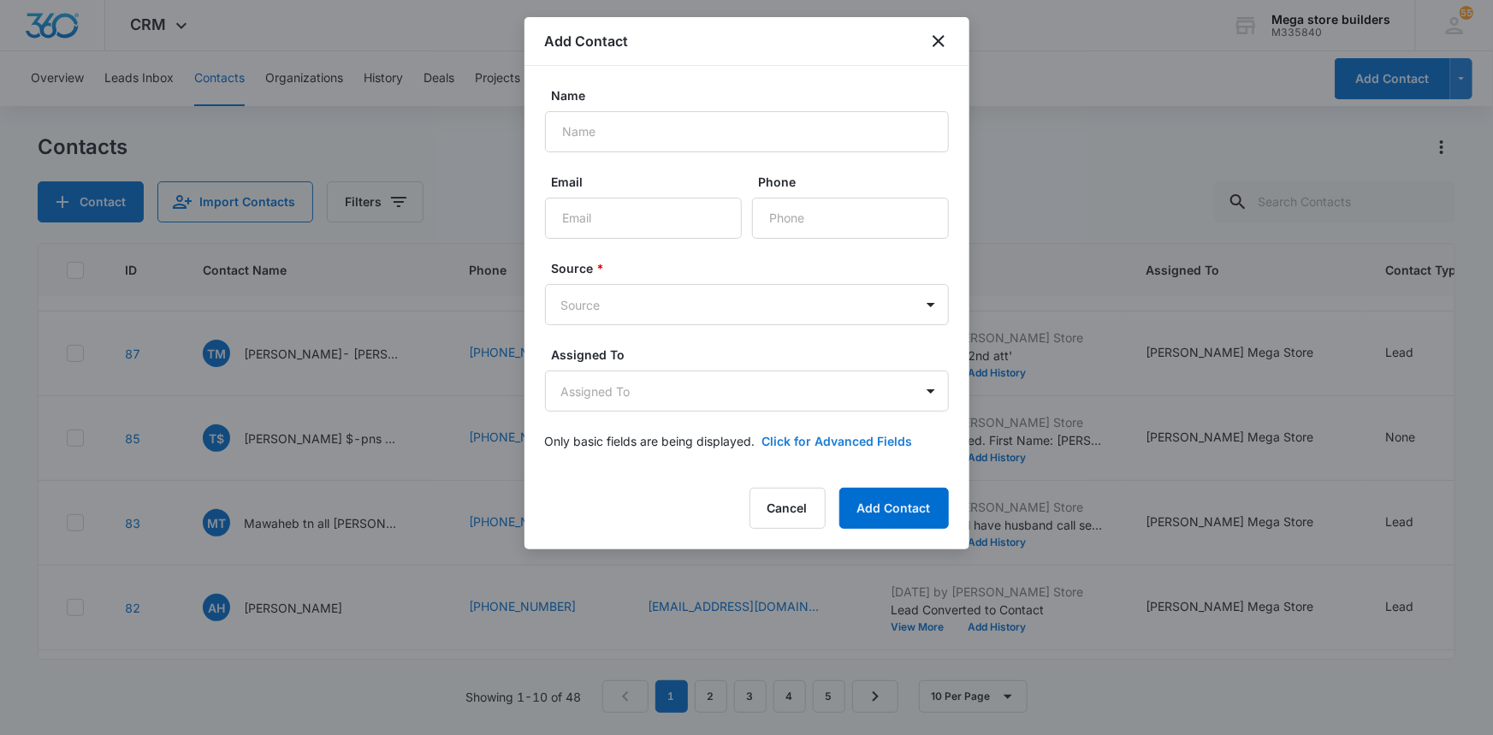
click at [805, 439] on button "Click for Advanced Fields" at bounding box center [837, 441] width 151 height 18
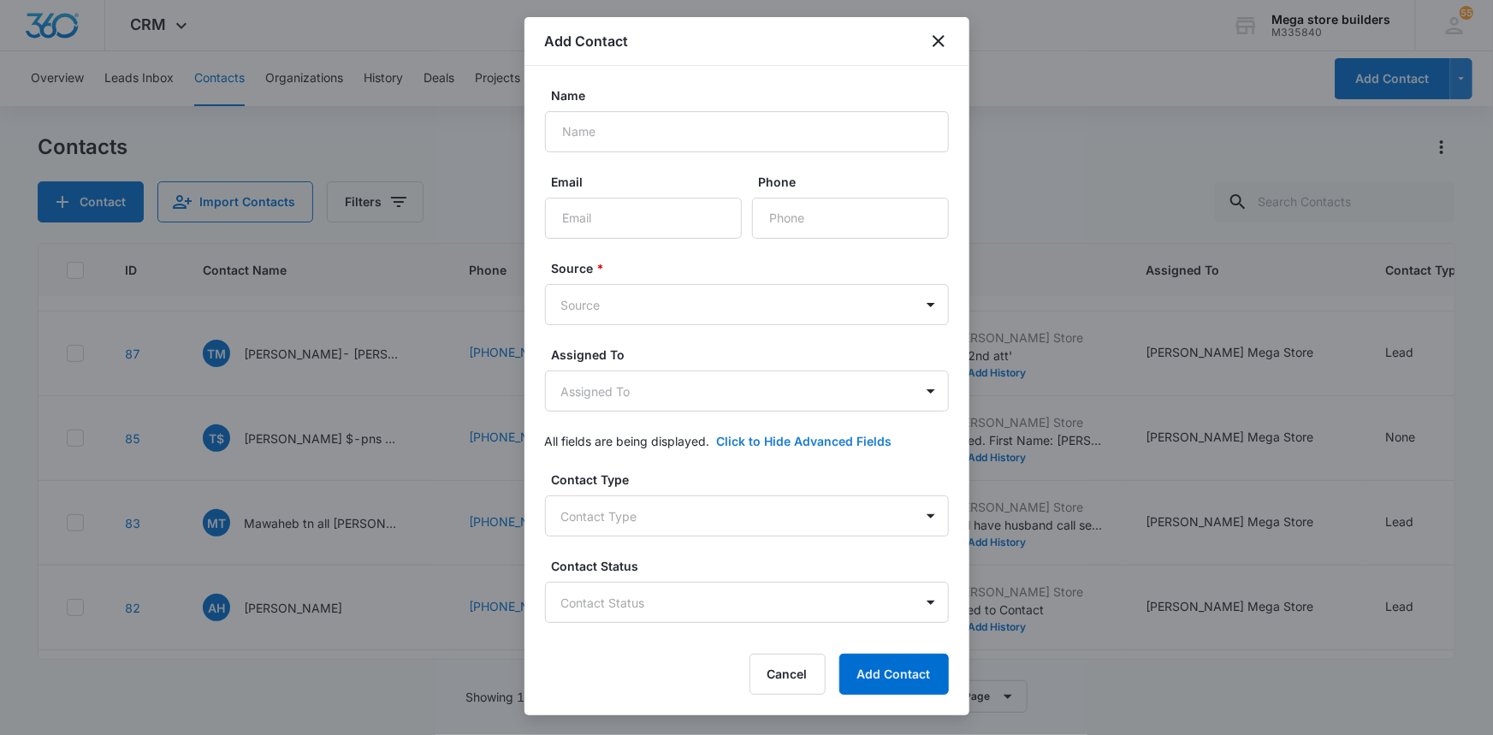
scroll to position [77, 0]
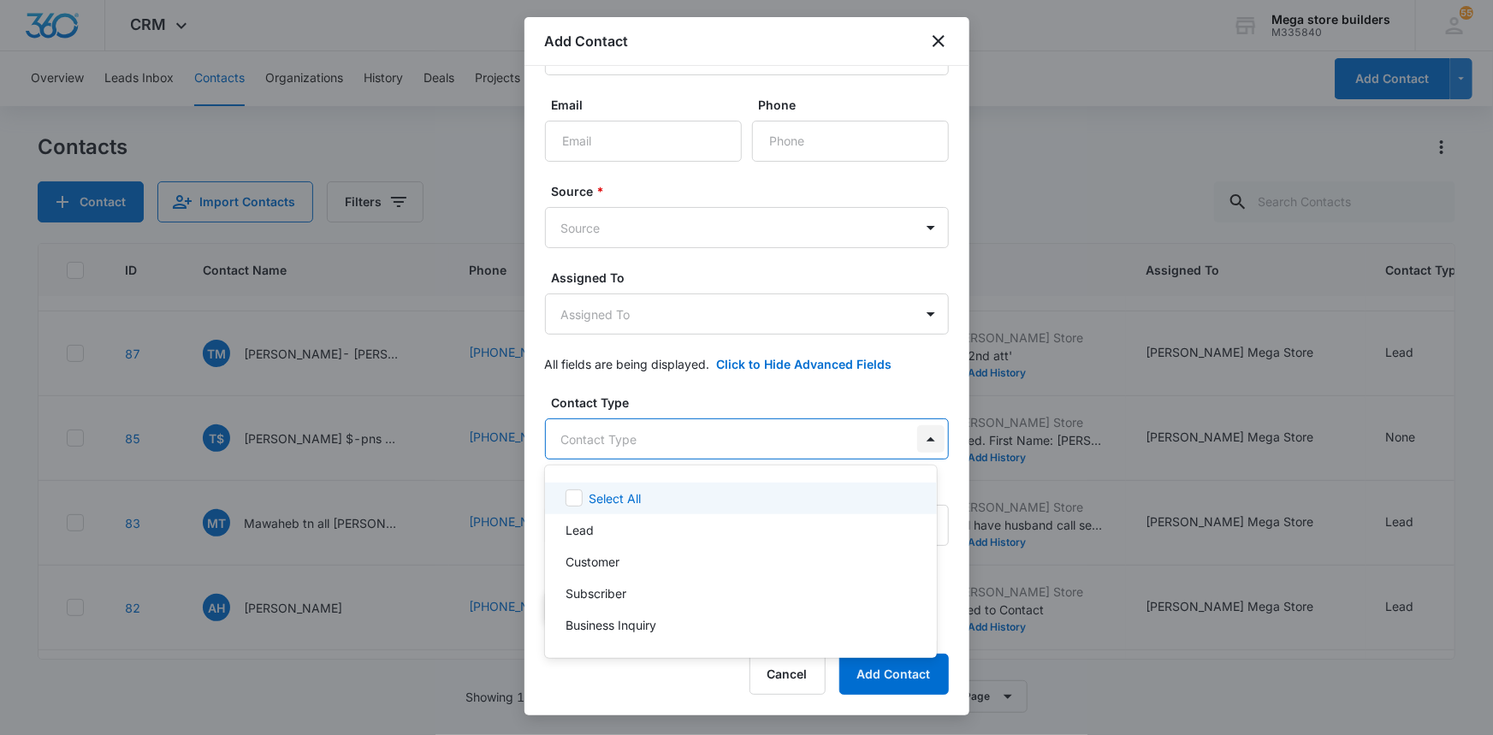
click at [911, 438] on body "CRM Apps Reputation Forms CRM Email Social Content Ads Intelligence Files Brand…" at bounding box center [746, 367] width 1493 height 735
click at [939, 35] on div at bounding box center [746, 367] width 1493 height 735
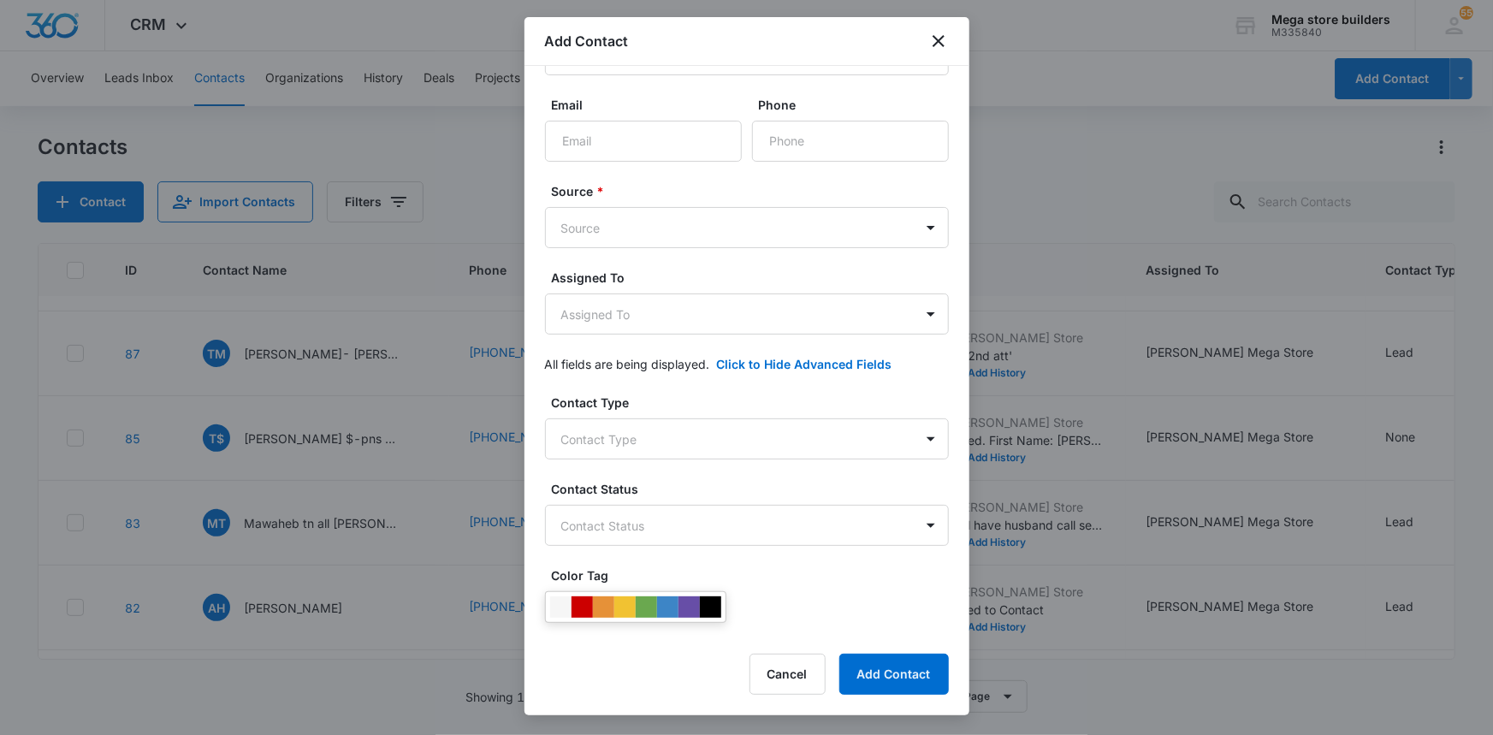
drag, startPoint x: 953, startPoint y: 385, endPoint x: 1016, endPoint y: 385, distance: 62.5
click at [1016, 386] on body "CRM Apps Reputation Forms CRM Email Social Content Ads Intelligence Files Brand…" at bounding box center [746, 367] width 1493 height 735
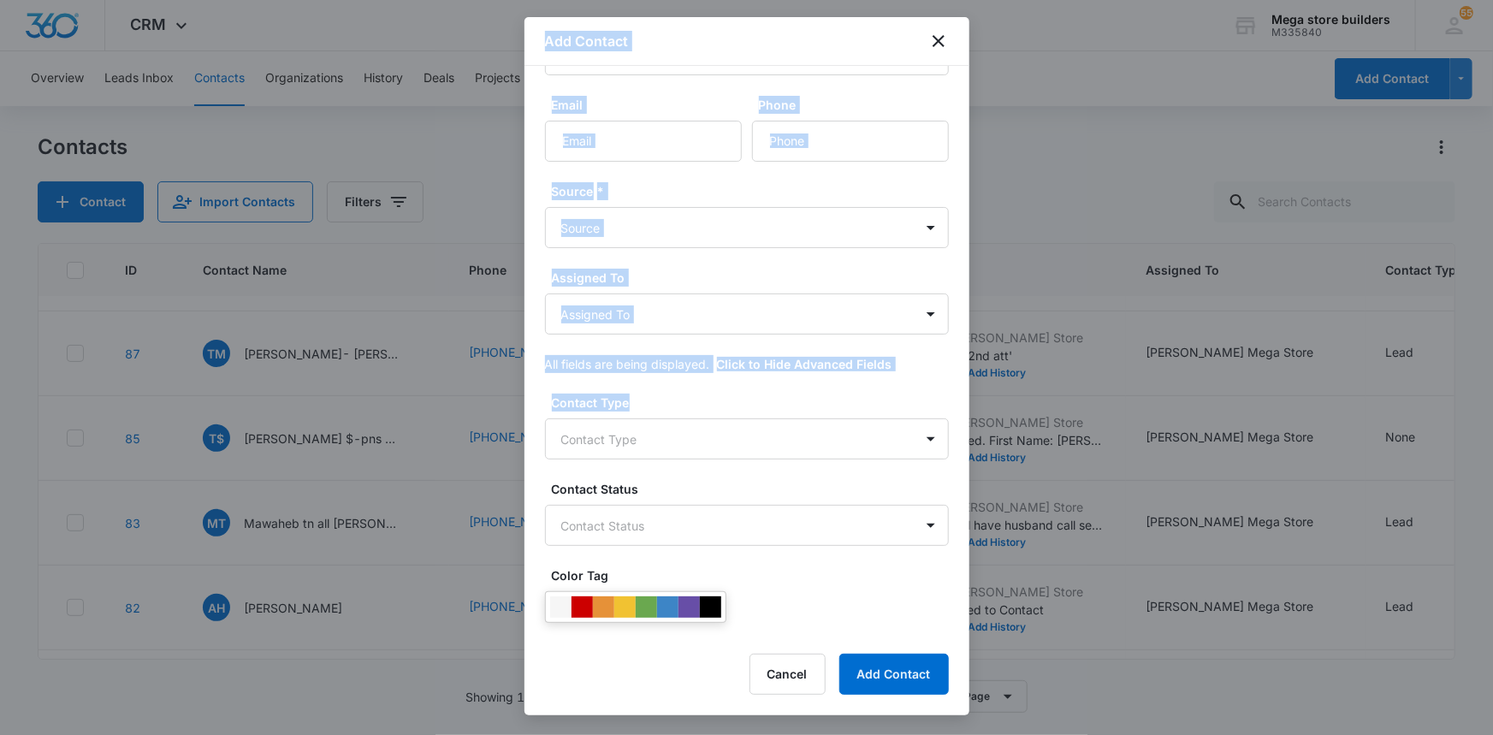
click at [1033, 102] on div at bounding box center [746, 367] width 1493 height 735
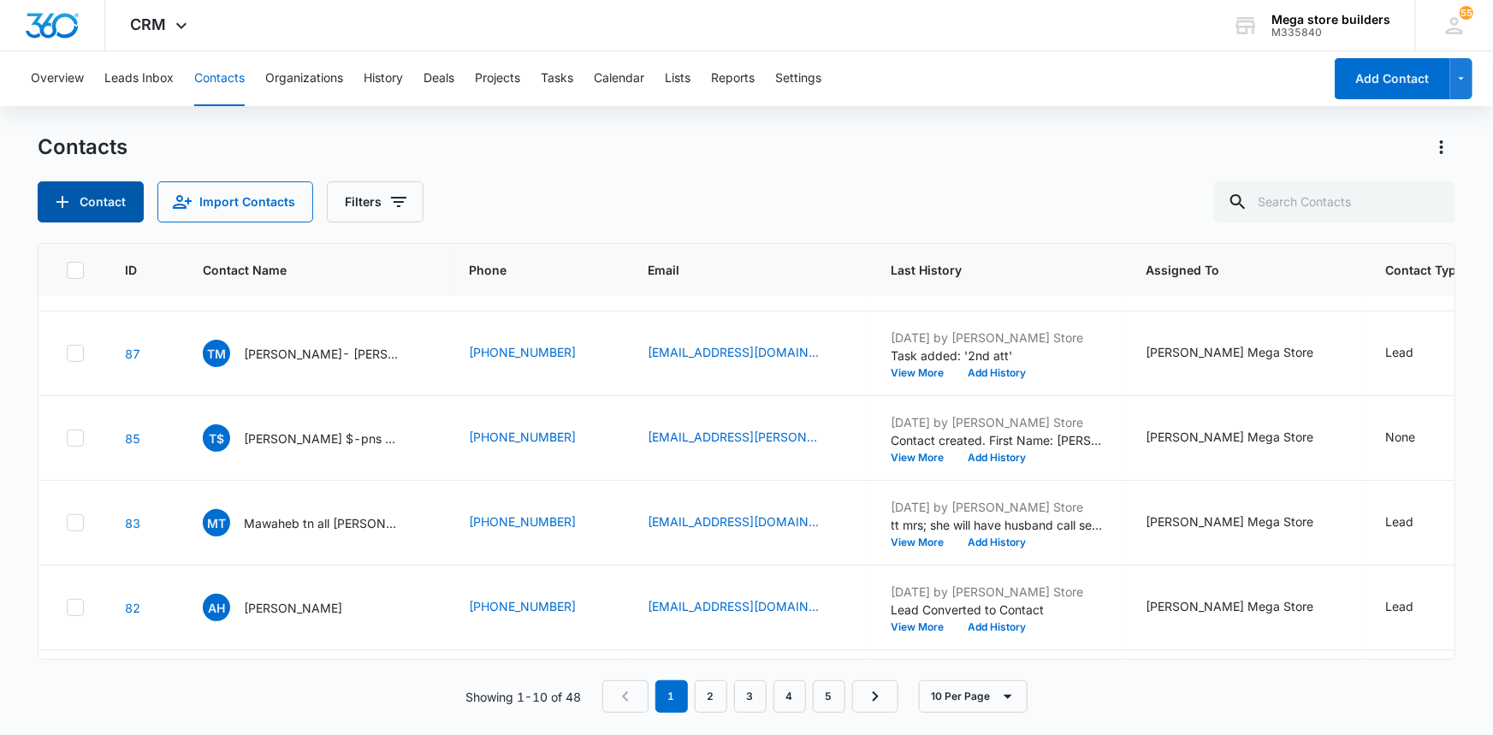
click at [80, 193] on button "Contact" at bounding box center [91, 201] width 106 height 41
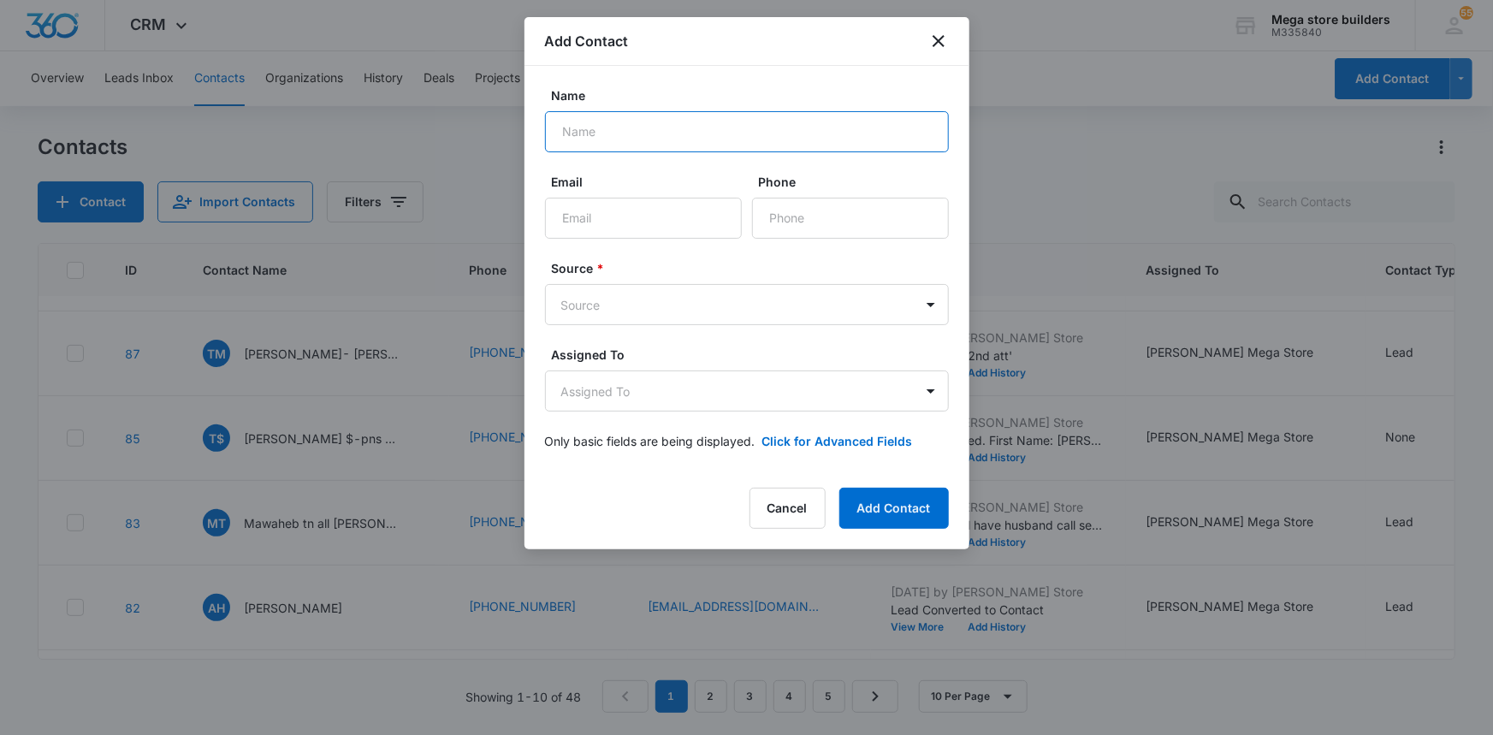
click at [602, 131] on input "Name" at bounding box center [747, 131] width 404 height 41
click at [602, 131] on input "Dhaval Patel" at bounding box center [747, 131] width 404 height 41
type input "Dhaval fl Patel"
click at [625, 221] on input "Email" at bounding box center [643, 218] width 197 height 41
type input "[EMAIL_ADDRESS][DOMAIN_NAME]"
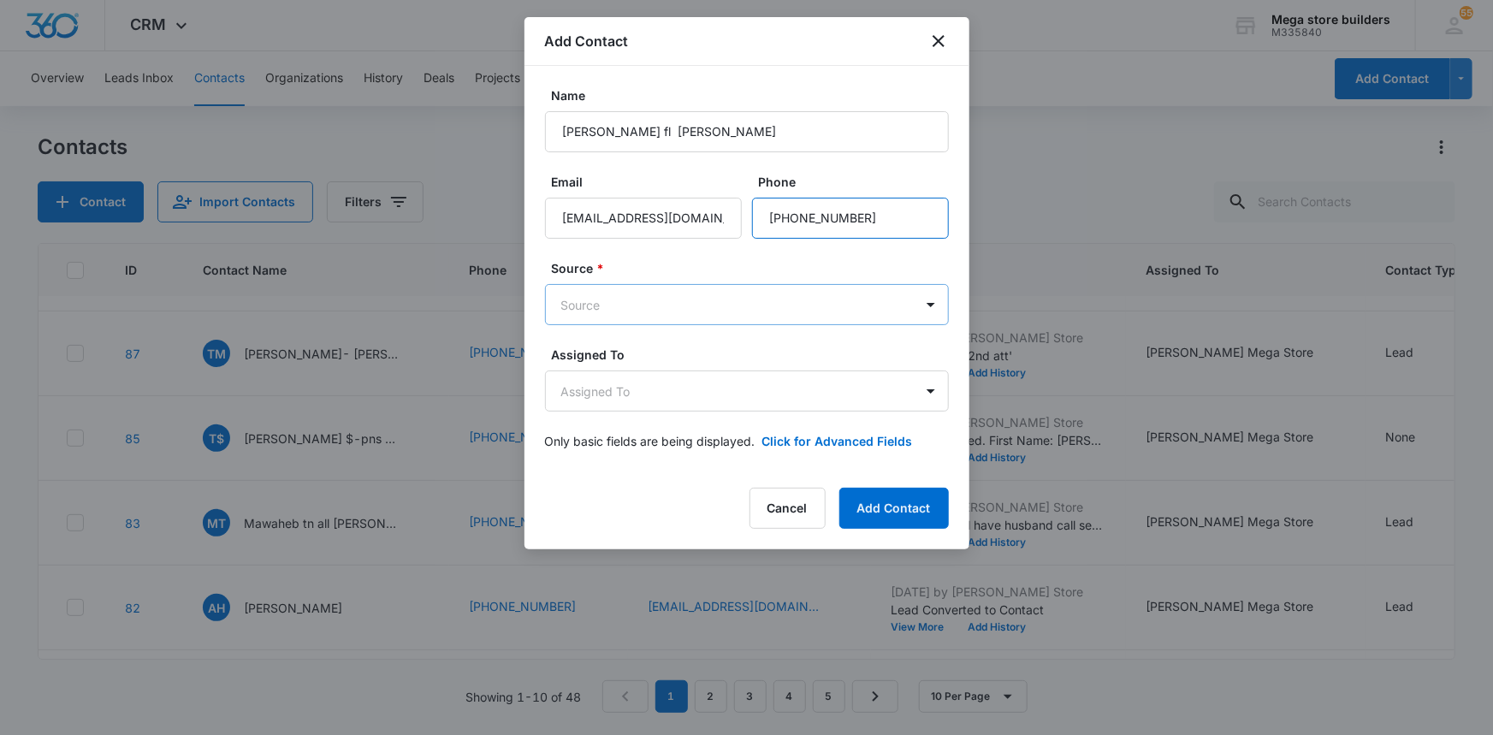
type input "1 (732) 331-6891"
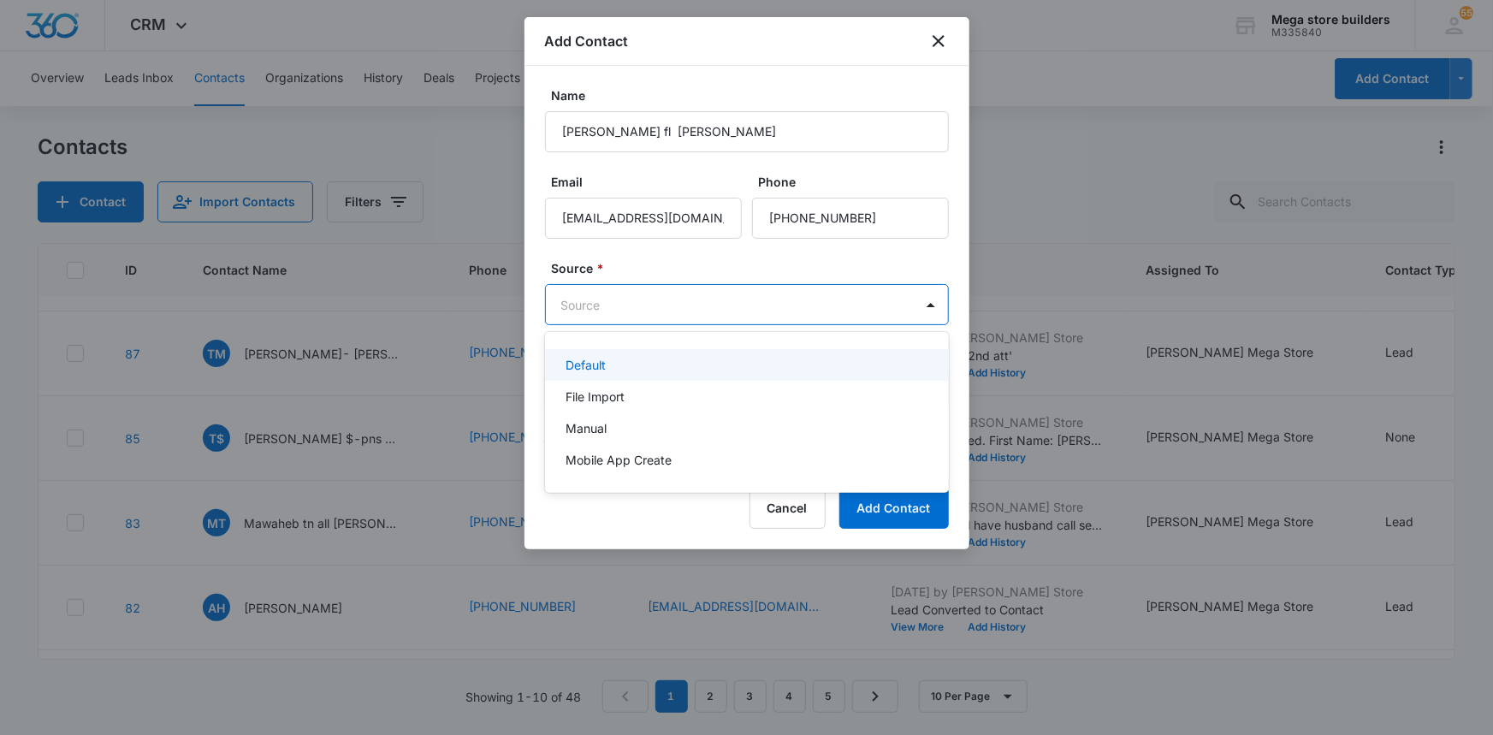
click at [625, 307] on body "CRM Apps Reputation Forms CRM Email Social Content Ads Intelligence Files Brand…" at bounding box center [746, 367] width 1493 height 735
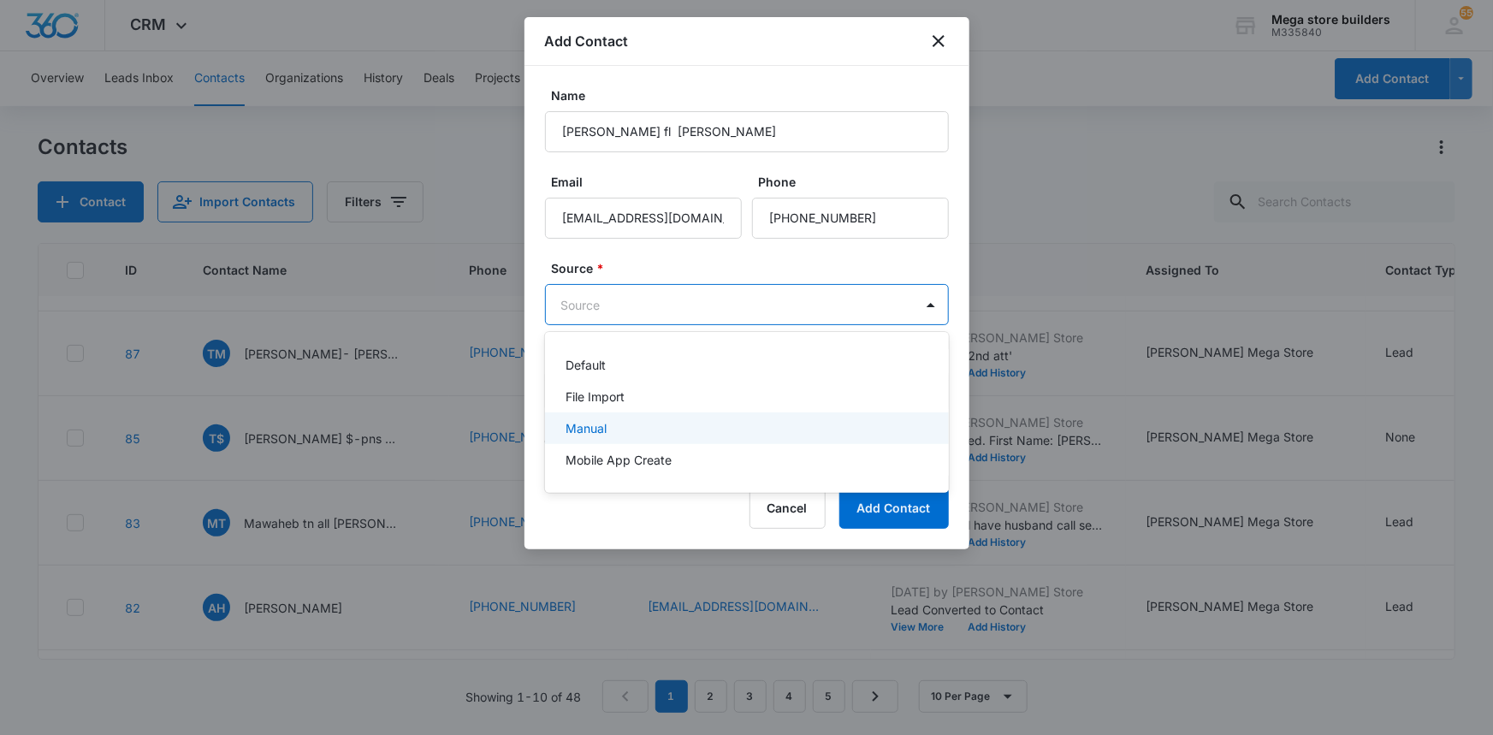
click at [593, 429] on p "Manual" at bounding box center [586, 428] width 41 height 18
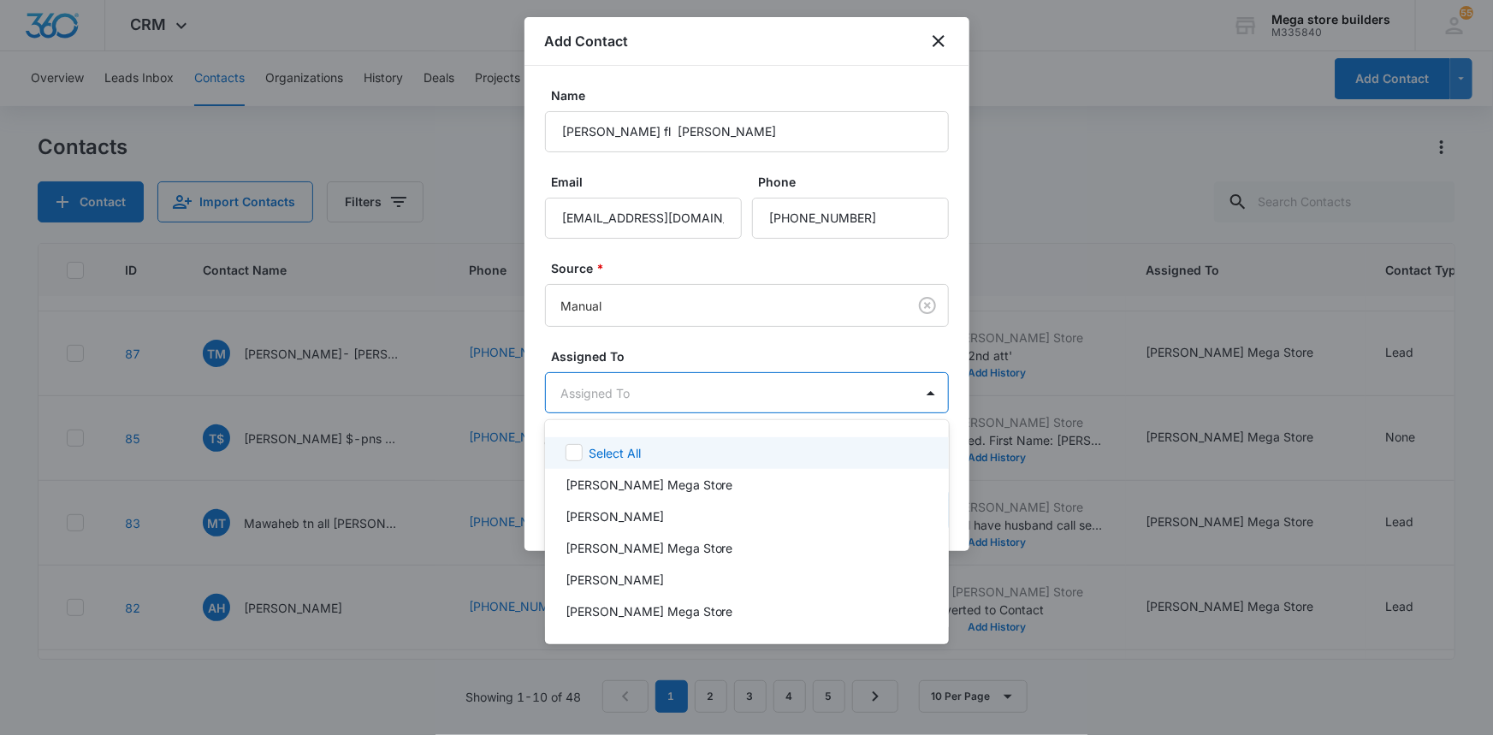
click at [643, 398] on body "CRM Apps Reputation Forms CRM Email Social Content Ads Intelligence Files Brand…" at bounding box center [746, 367] width 1493 height 735
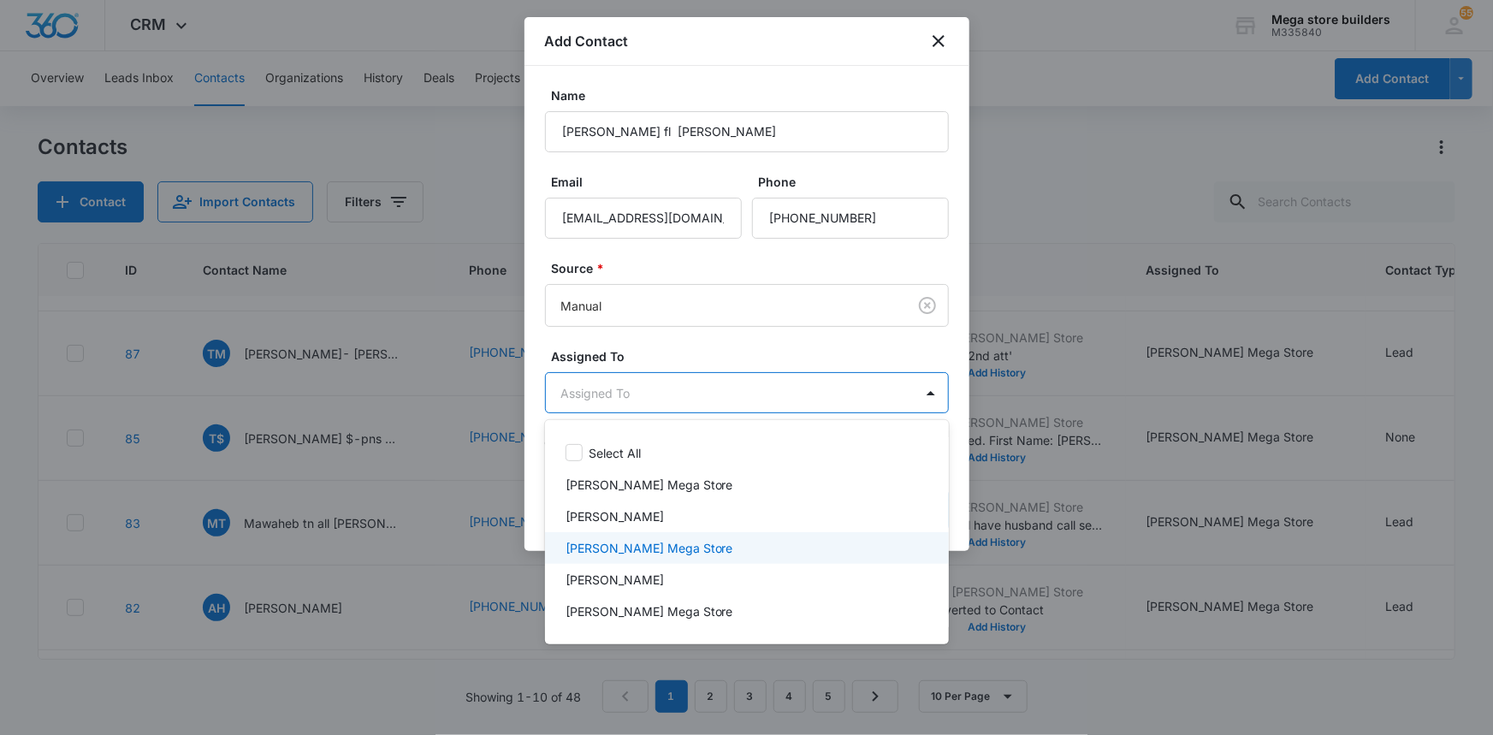
click at [613, 552] on p "[PERSON_NAME] Mega Store" at bounding box center [650, 548] width 168 height 18
click at [991, 548] on div at bounding box center [746, 367] width 1493 height 735
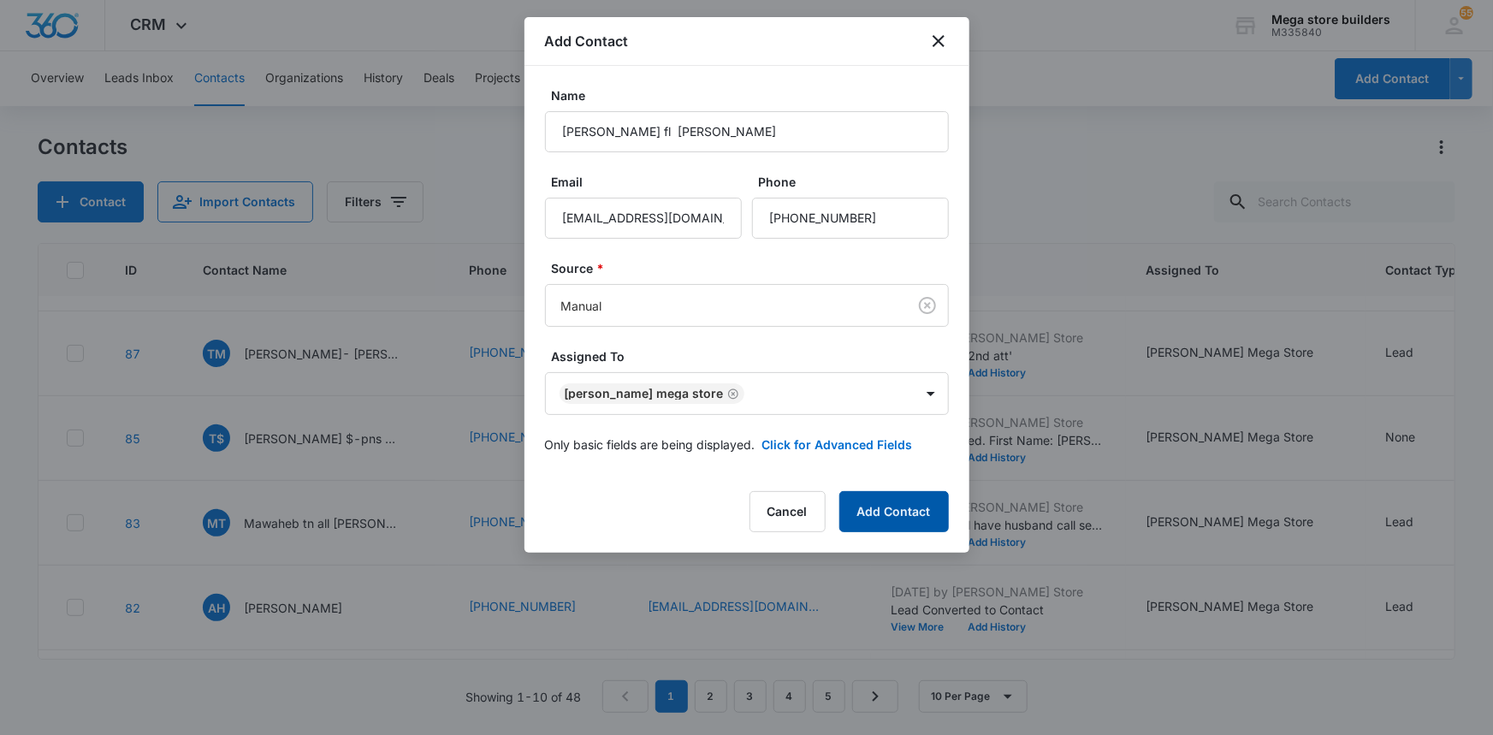
click at [898, 509] on button "Add Contact" at bounding box center [894, 511] width 110 height 41
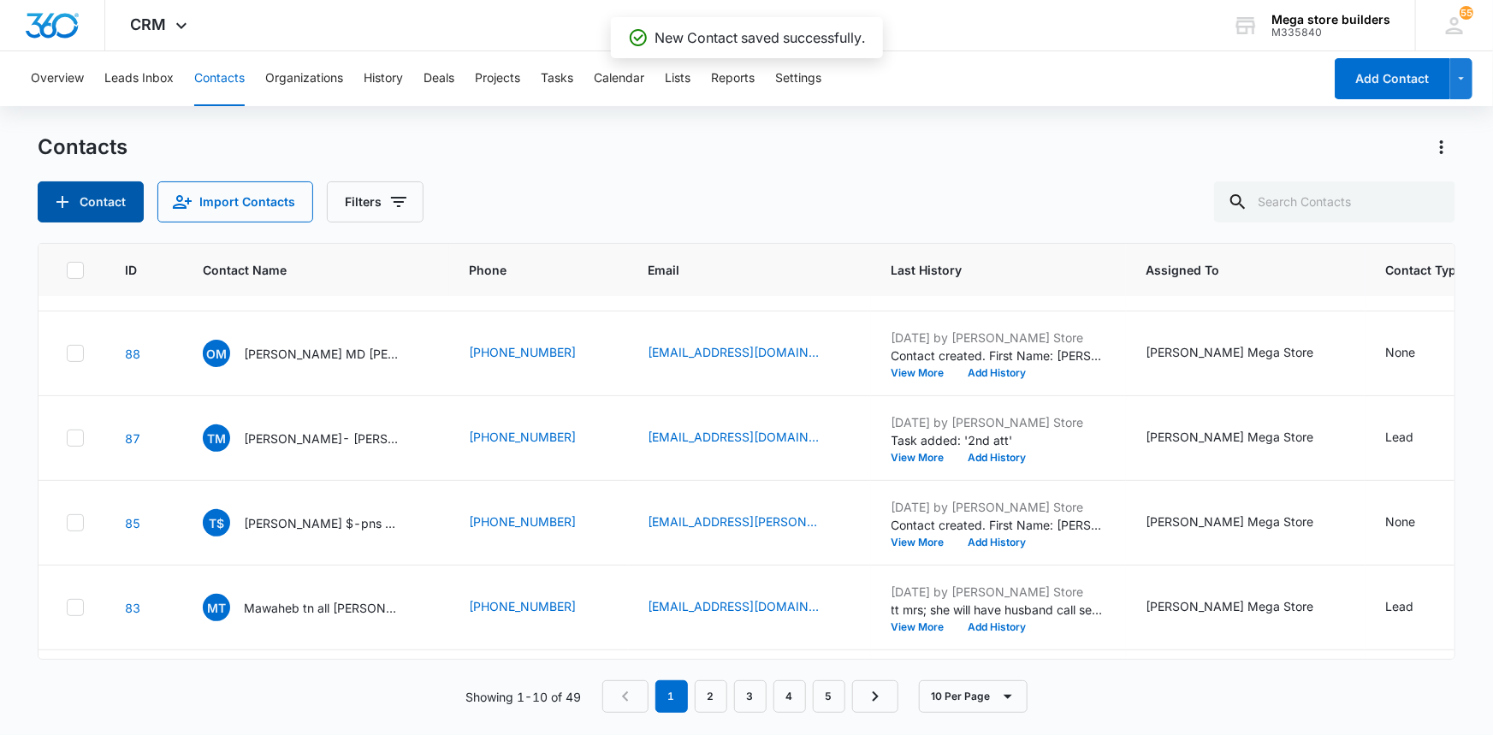
scroll to position [240, 0]
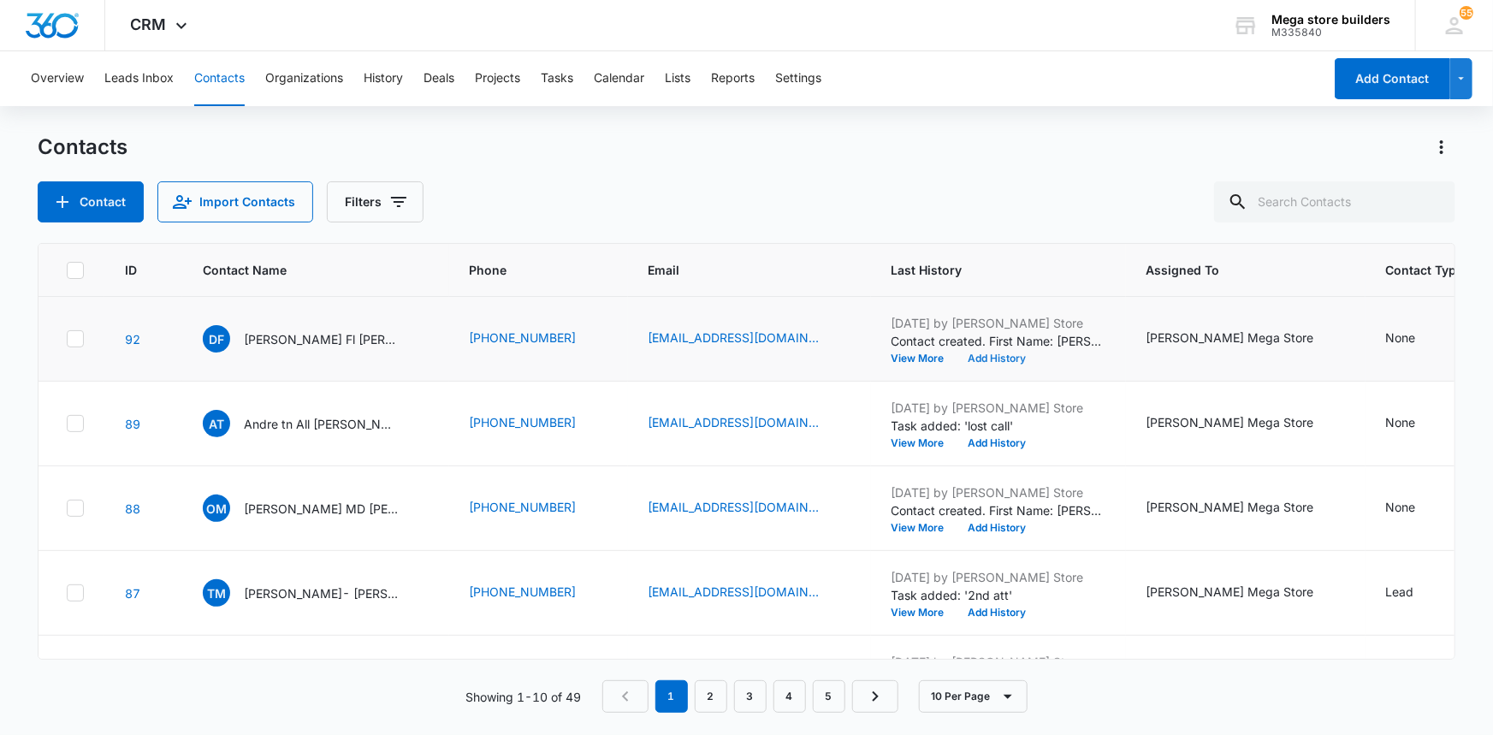
click at [957, 355] on button "Add History" at bounding box center [998, 358] width 82 height 10
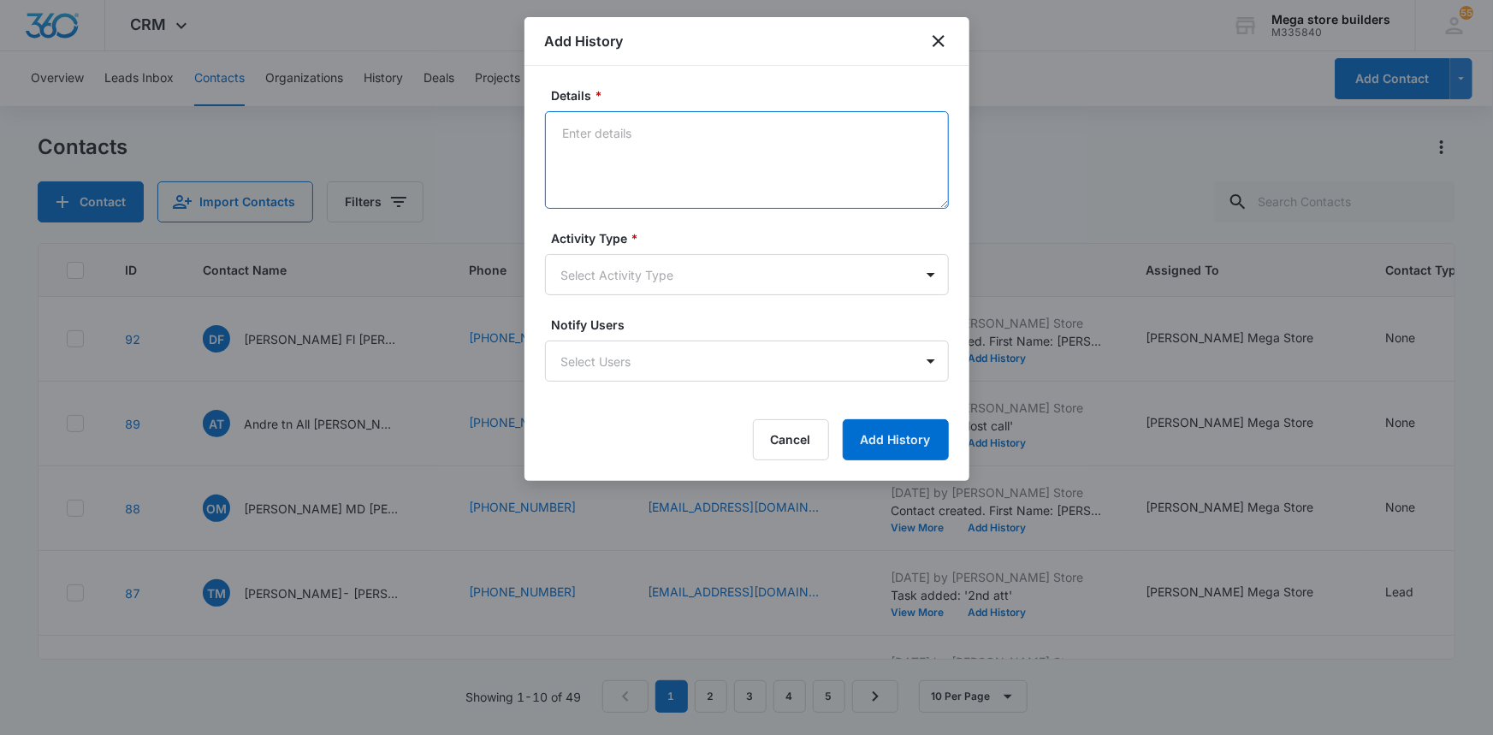
click at [696, 146] on textarea "Details *" at bounding box center [747, 160] width 404 height 98
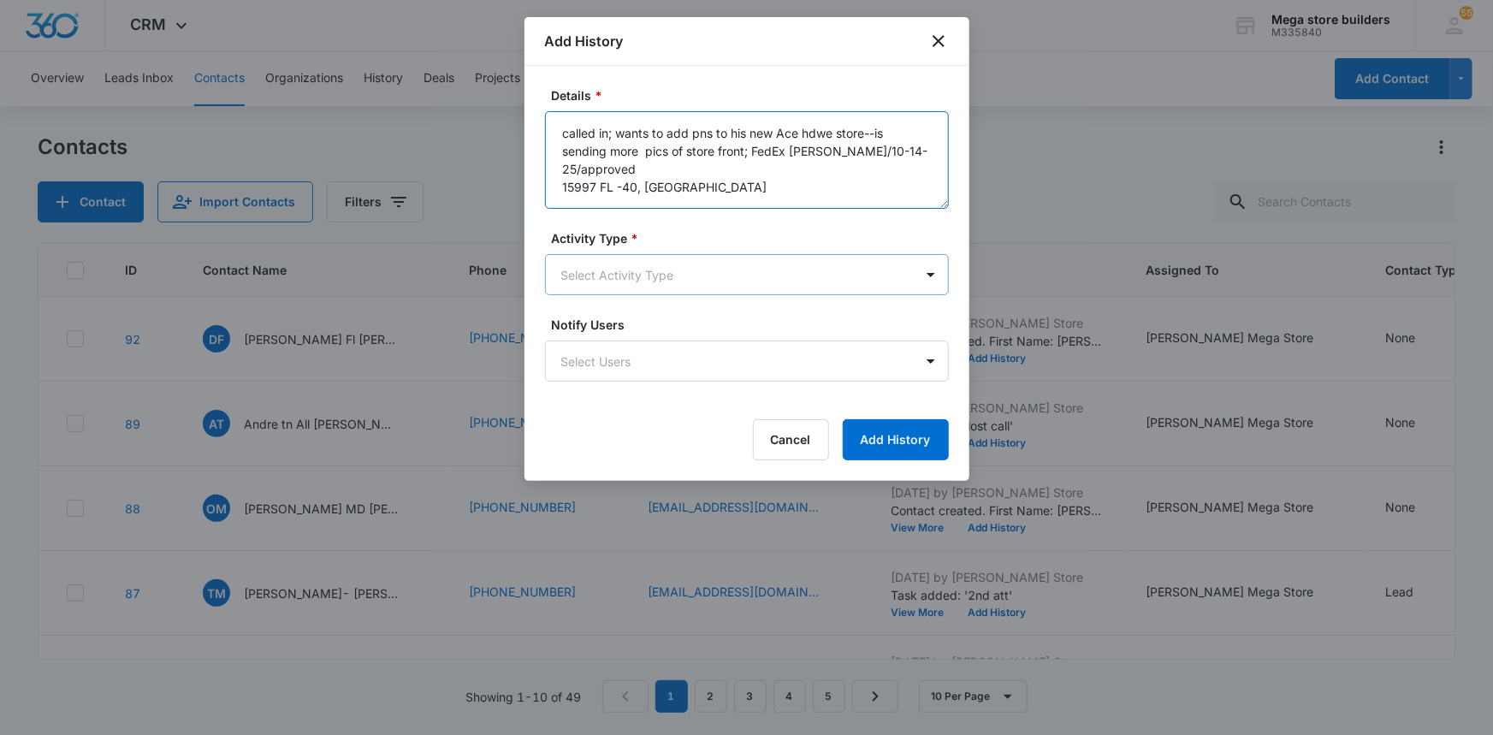
type textarea "called in; wants to add pns to his new Ace hdwe store--is sending more pics of …"
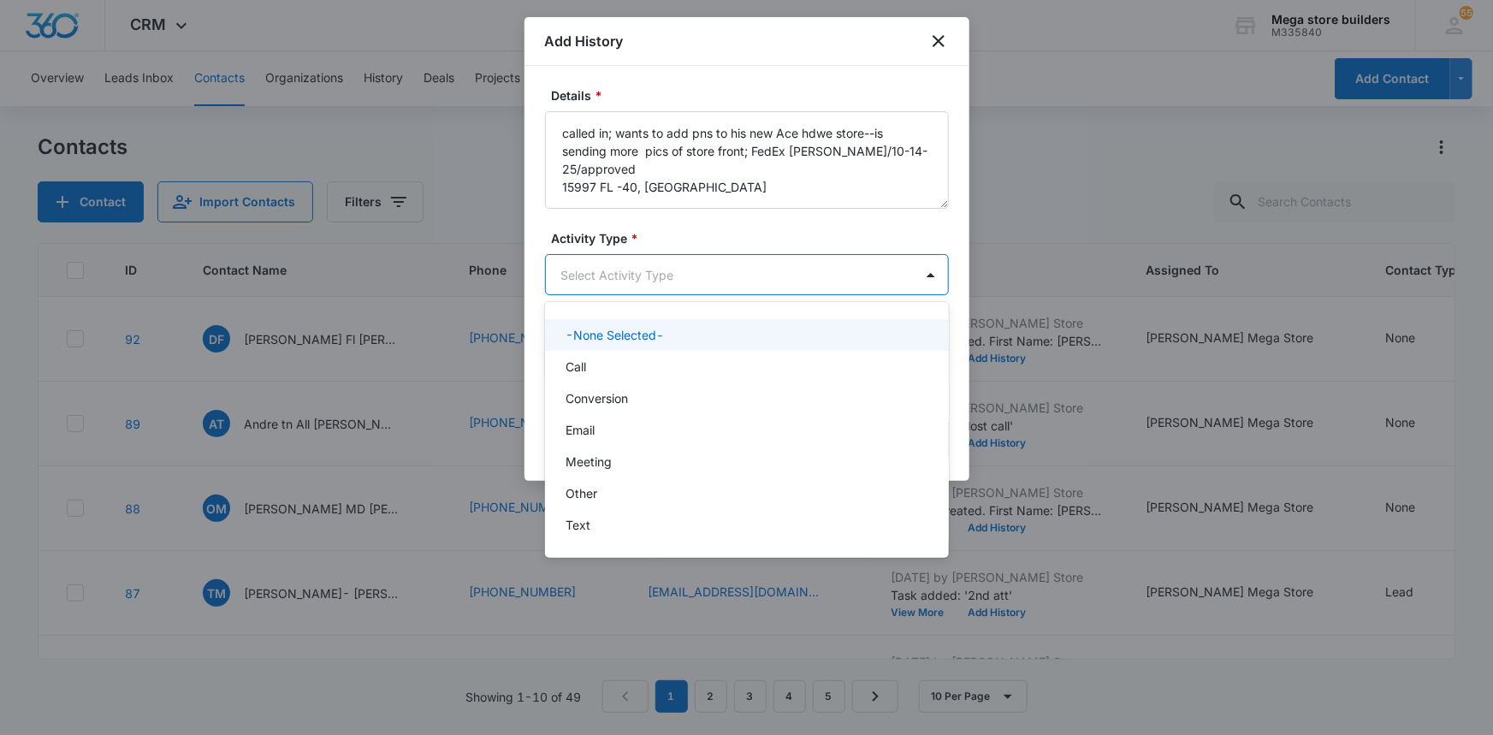
click at [826, 273] on body "CRM Apps Reputation Forms CRM Email Social Content Ads Intelligence Files Brand…" at bounding box center [746, 367] width 1493 height 735
click at [582, 362] on p "Call" at bounding box center [576, 367] width 21 height 18
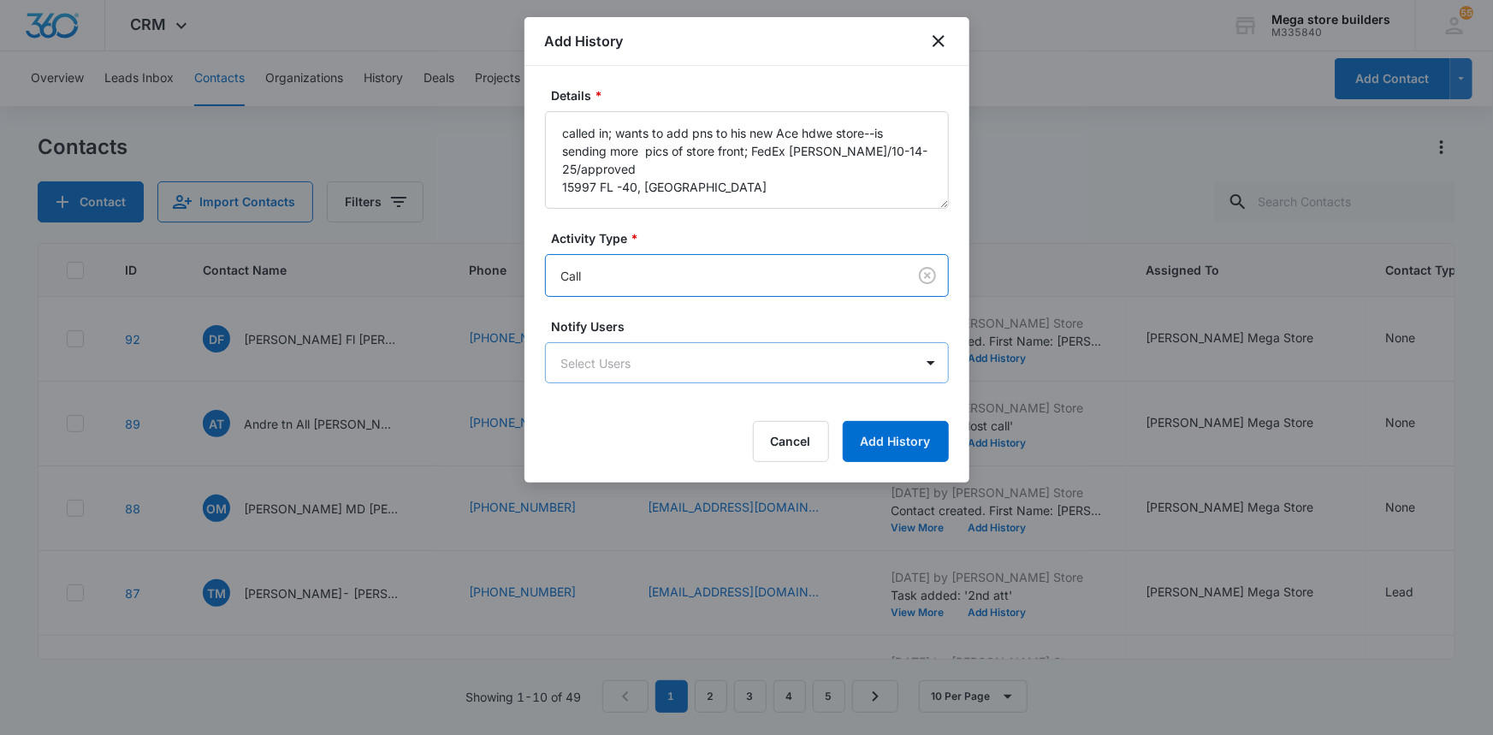
click at [688, 358] on body "CRM Apps Reputation Forms CRM Email Social Content Ads Intelligence Files Brand…" at bounding box center [746, 367] width 1493 height 735
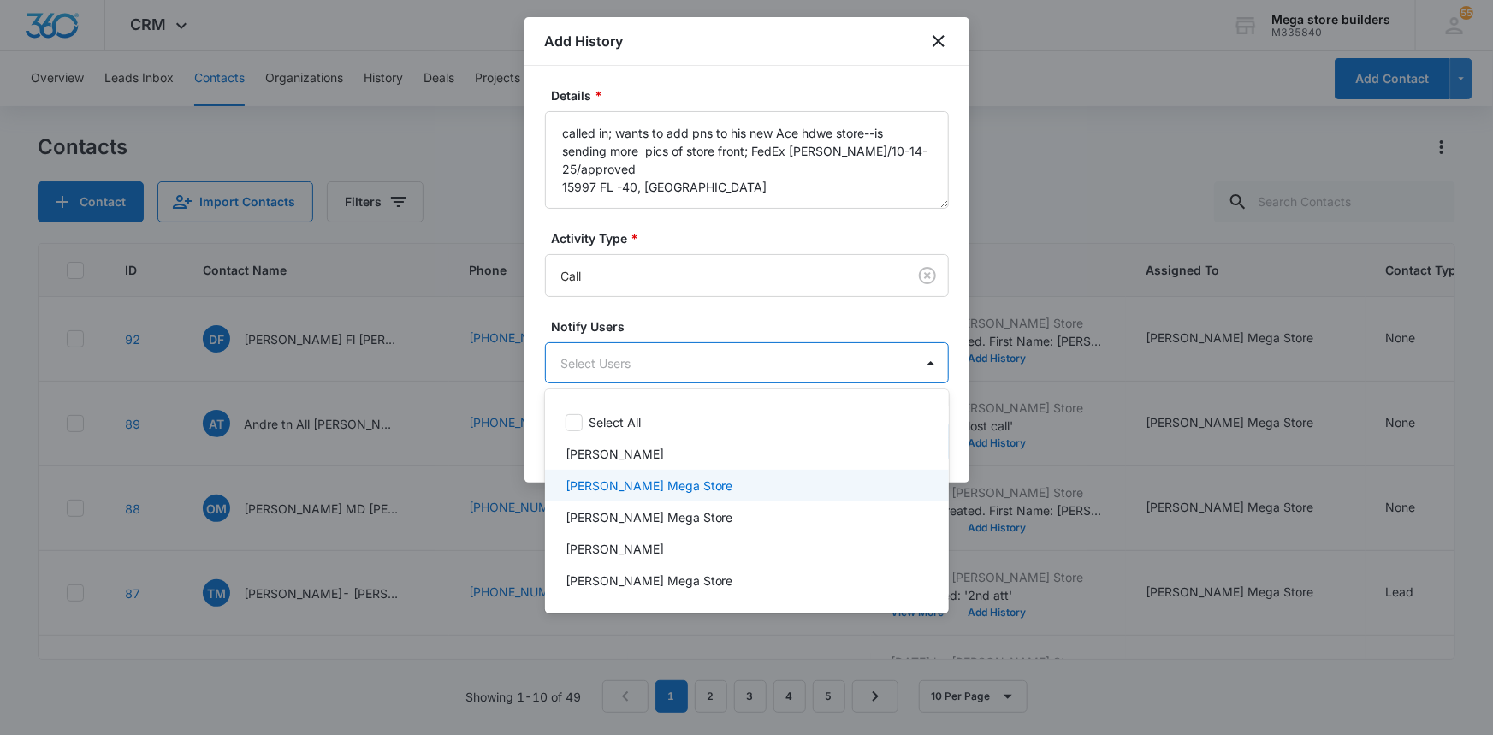
click at [624, 484] on p "[PERSON_NAME] Mega Store" at bounding box center [650, 486] width 168 height 18
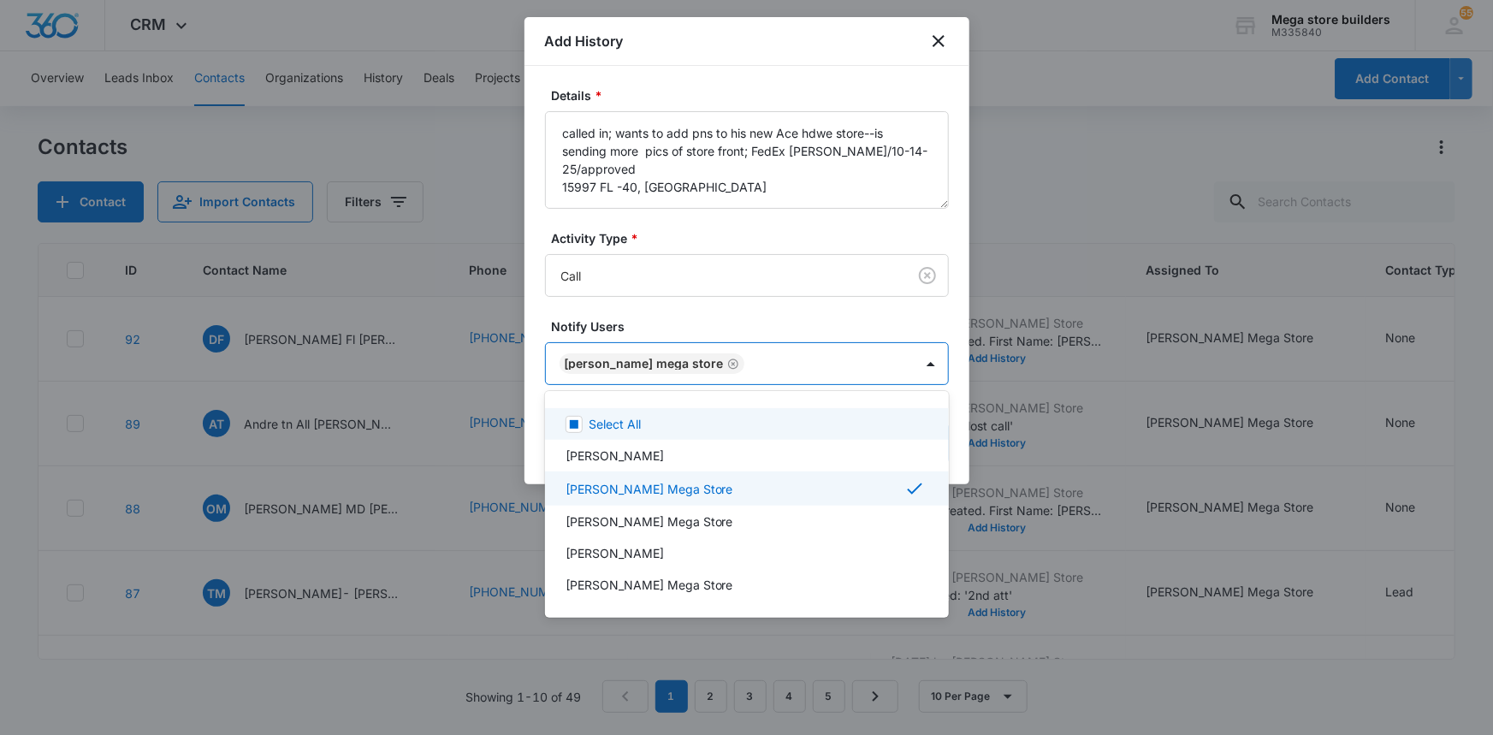
click at [1001, 414] on div at bounding box center [746, 367] width 1493 height 735
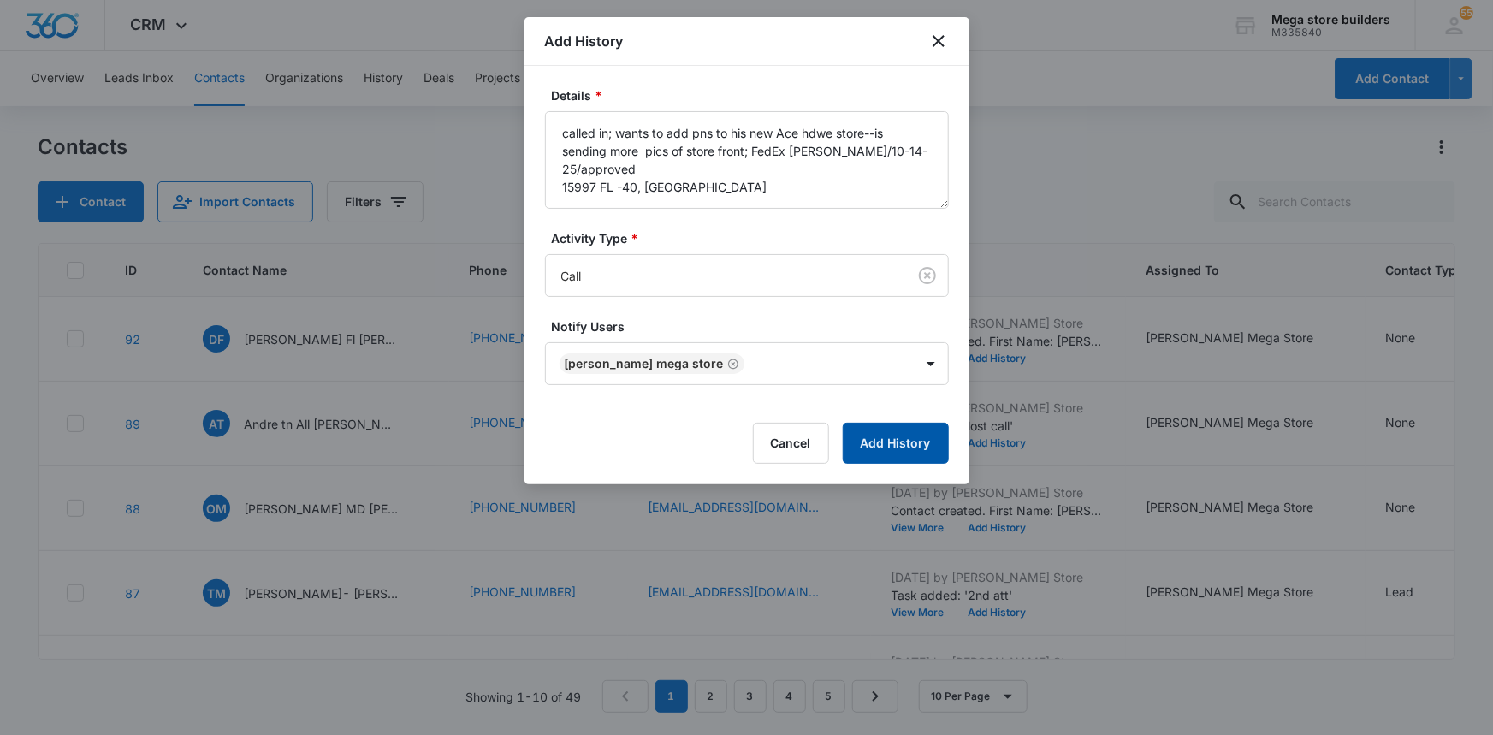
click at [876, 447] on button "Add History" at bounding box center [896, 443] width 106 height 41
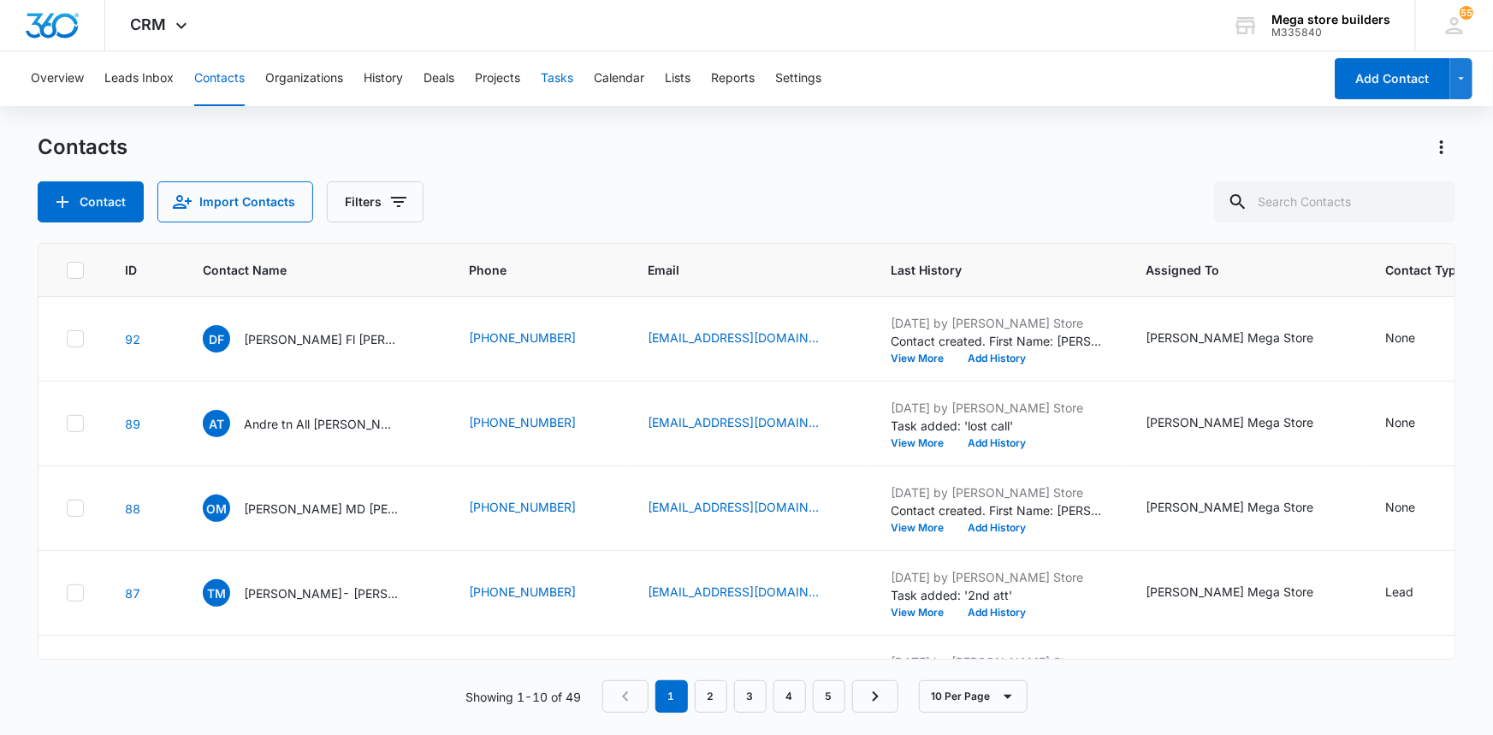
click at [566, 78] on button "Tasks" at bounding box center [557, 78] width 33 height 55
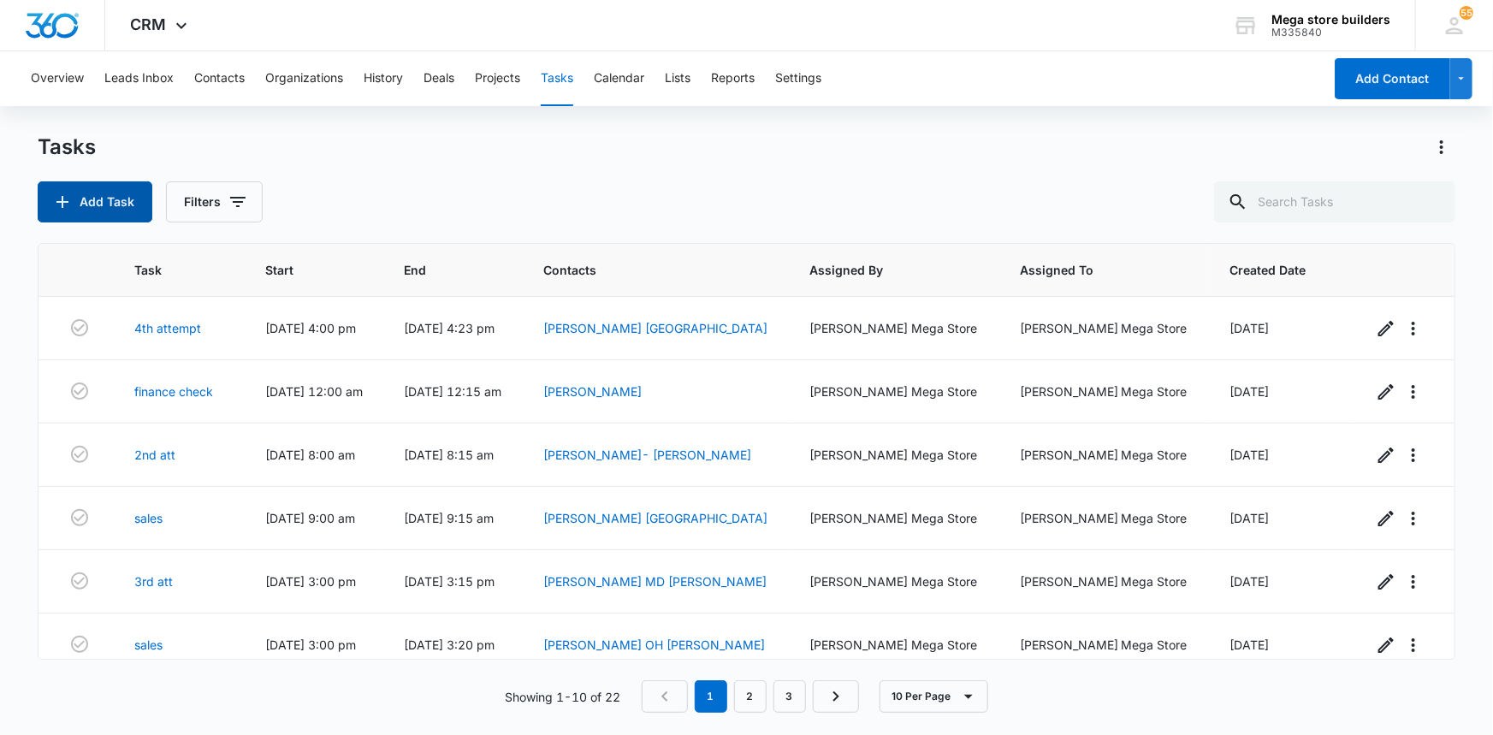
click at [104, 199] on button "Add Task" at bounding box center [95, 201] width 115 height 41
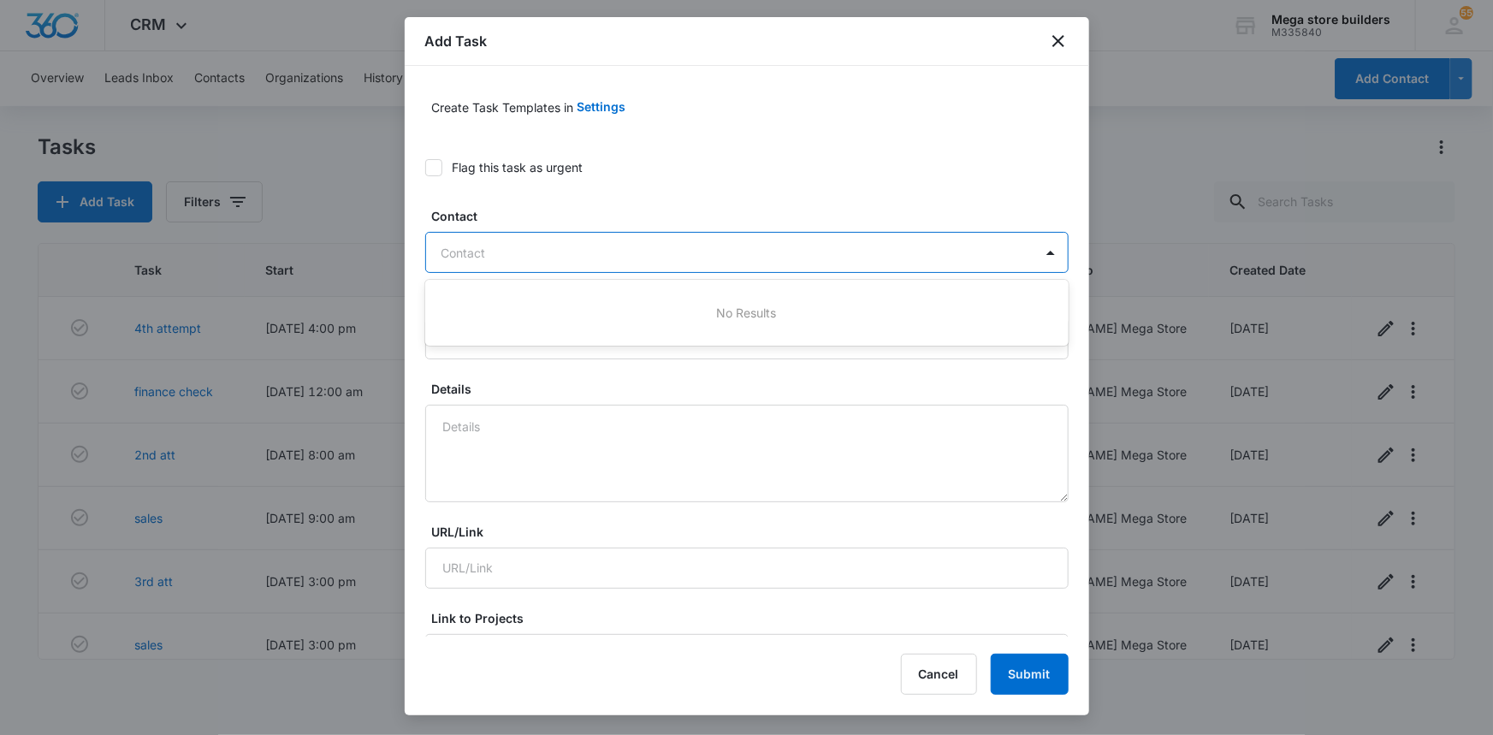
click at [550, 260] on div at bounding box center [737, 252] width 590 height 21
type input "[PERSON_NAME]"
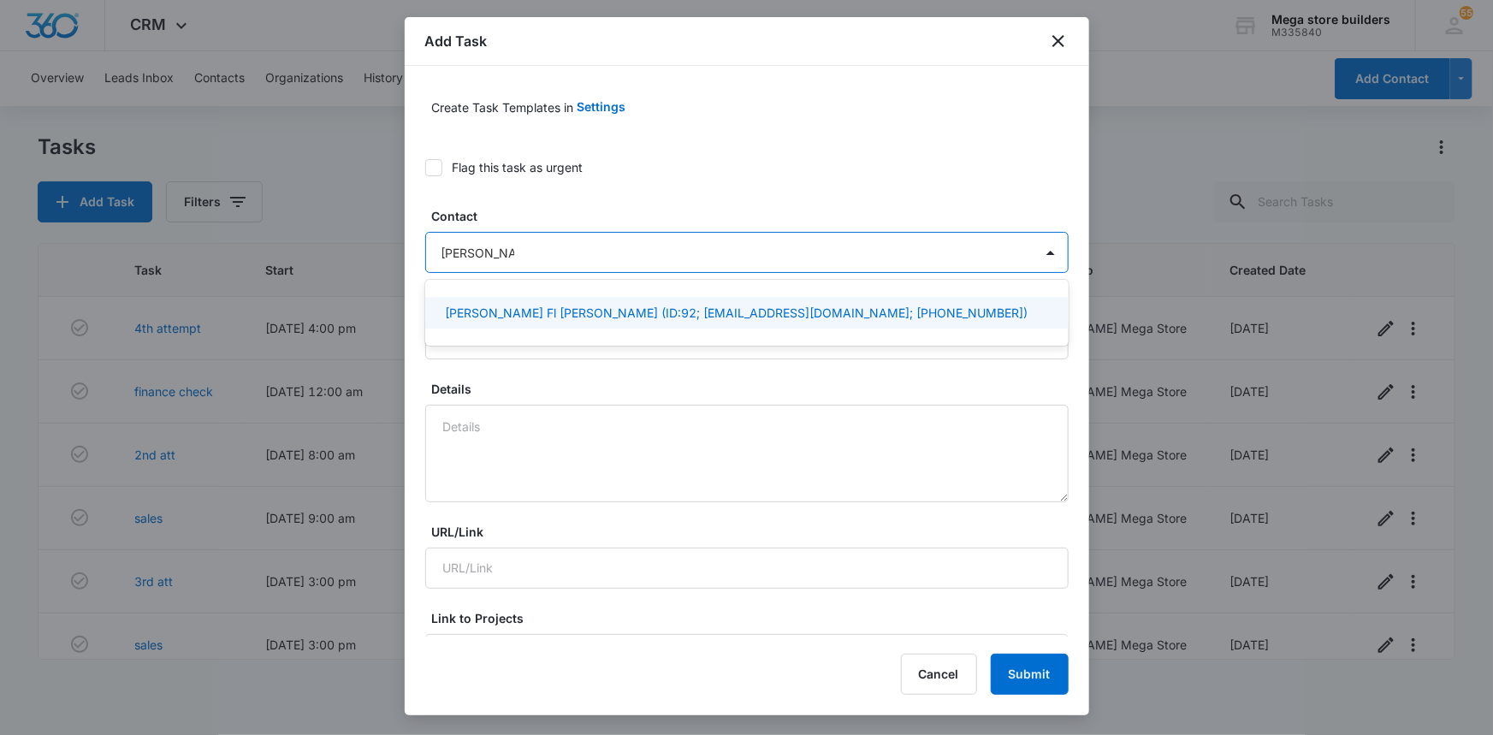
click at [539, 311] on p "[PERSON_NAME] Fl [PERSON_NAME] (ID:92; [EMAIL_ADDRESS][DOMAIN_NAME]; [PHONE_NUM…" at bounding box center [737, 313] width 583 height 18
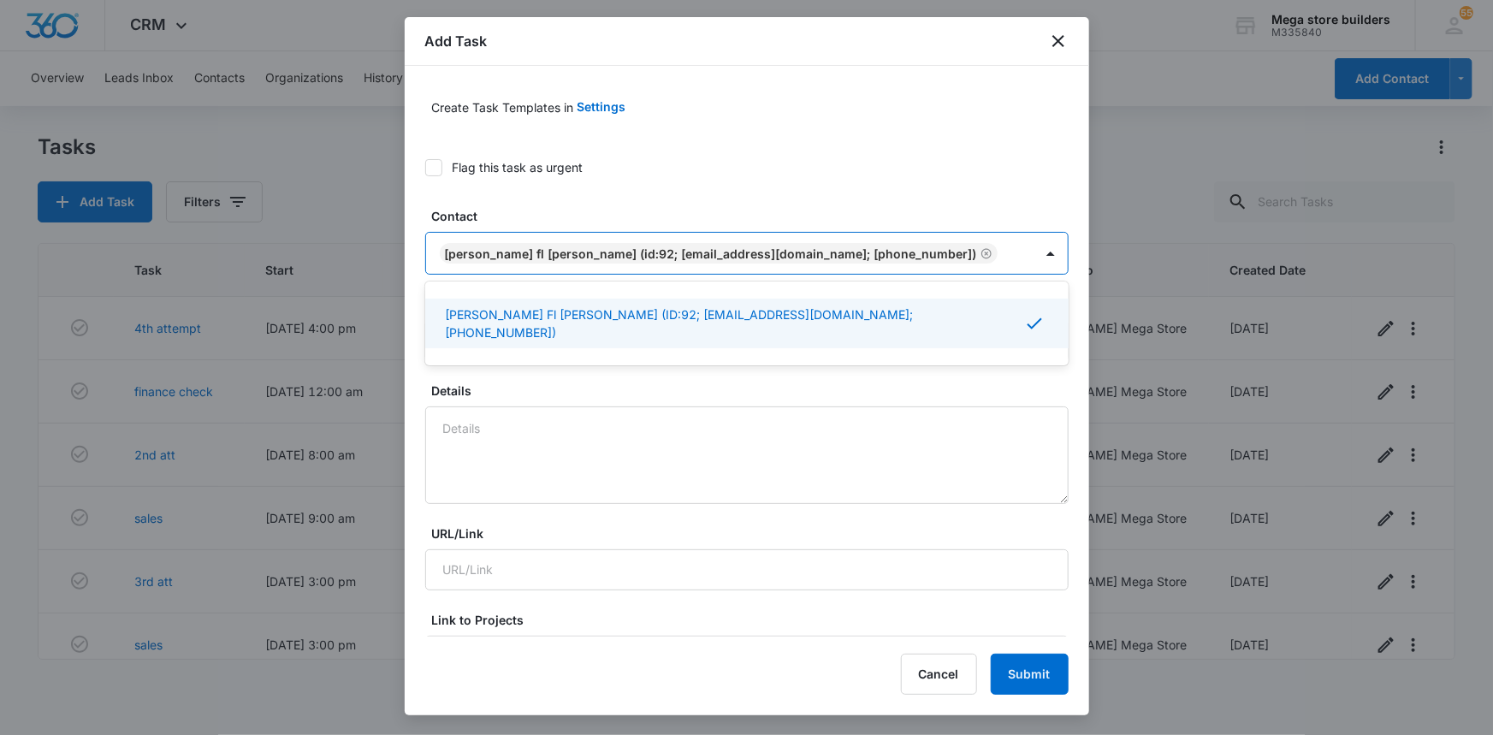
click at [527, 315] on p "[PERSON_NAME] Fl [PERSON_NAME] (ID:92; [EMAIL_ADDRESS][DOMAIN_NAME]; [PHONE_NUM…" at bounding box center [735, 323] width 578 height 36
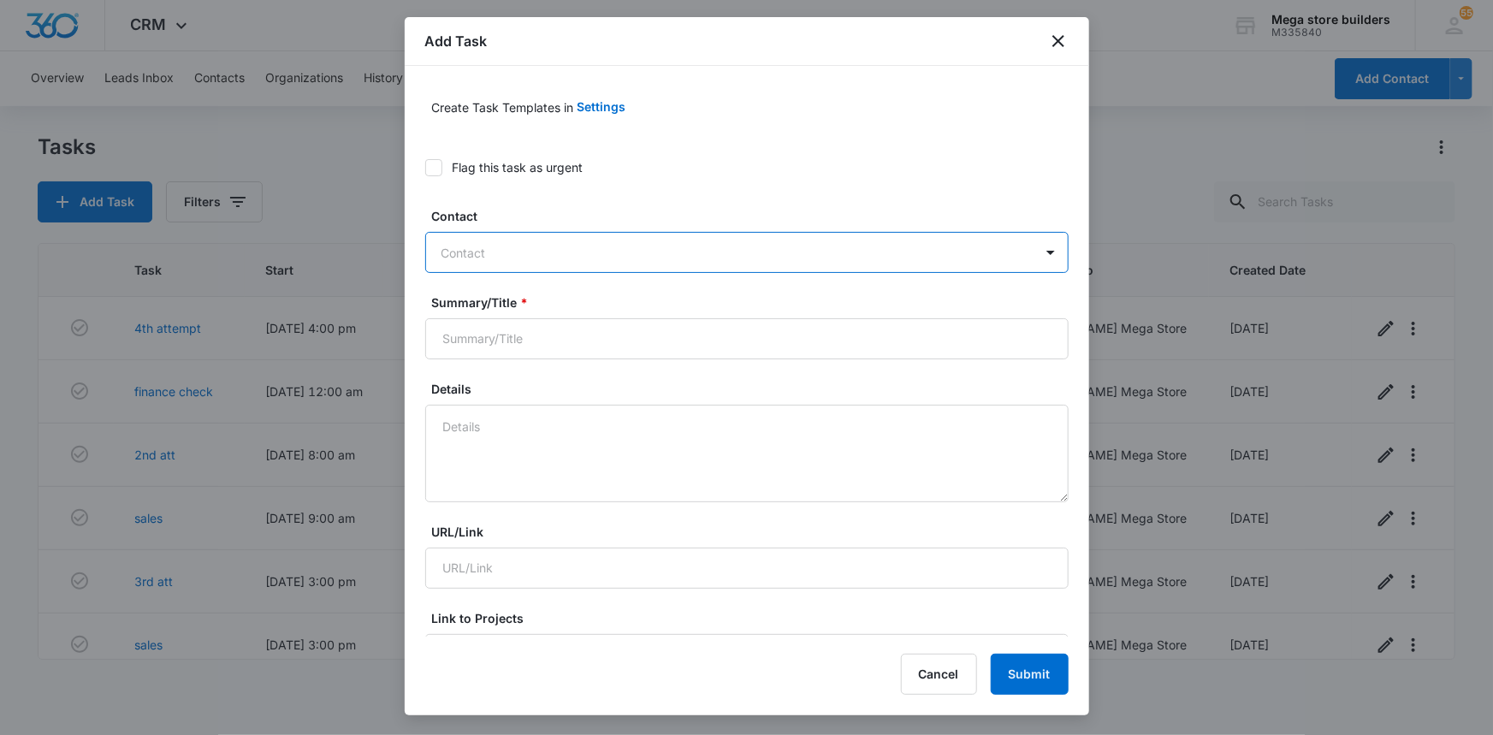
click at [530, 244] on div "Contact" at bounding box center [729, 253] width 607 height 39
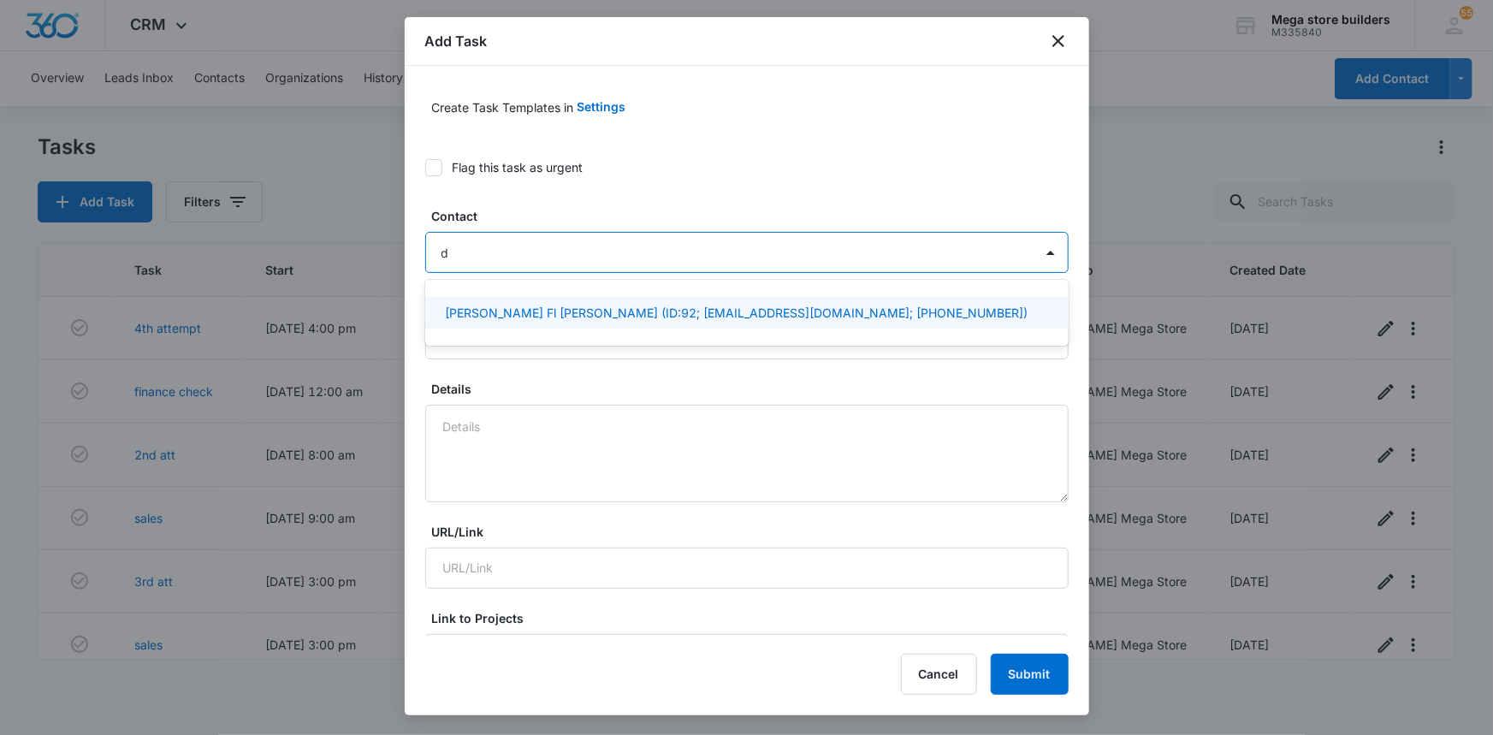
type input "da"
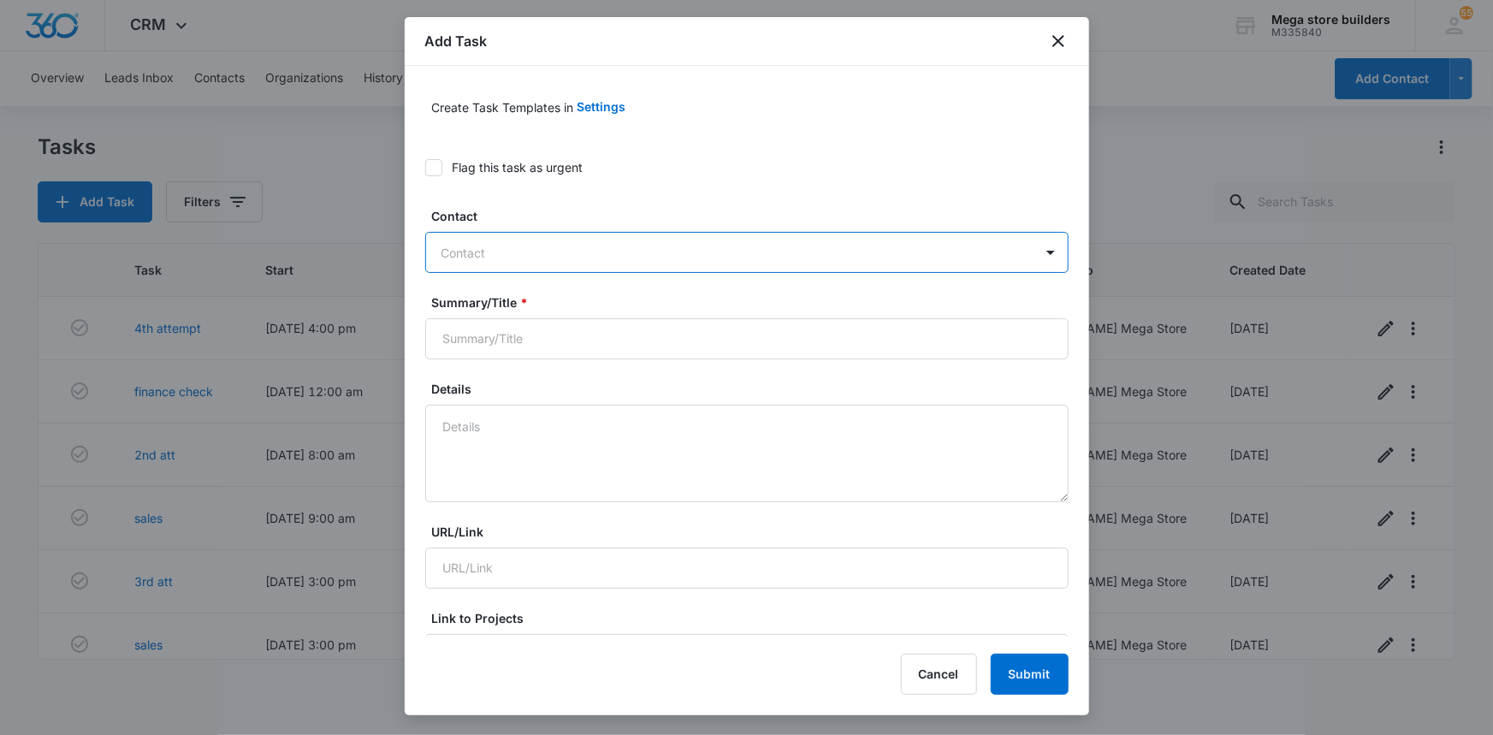
click at [492, 260] on div at bounding box center [737, 252] width 590 height 21
type input "[PERSON_NAME]"
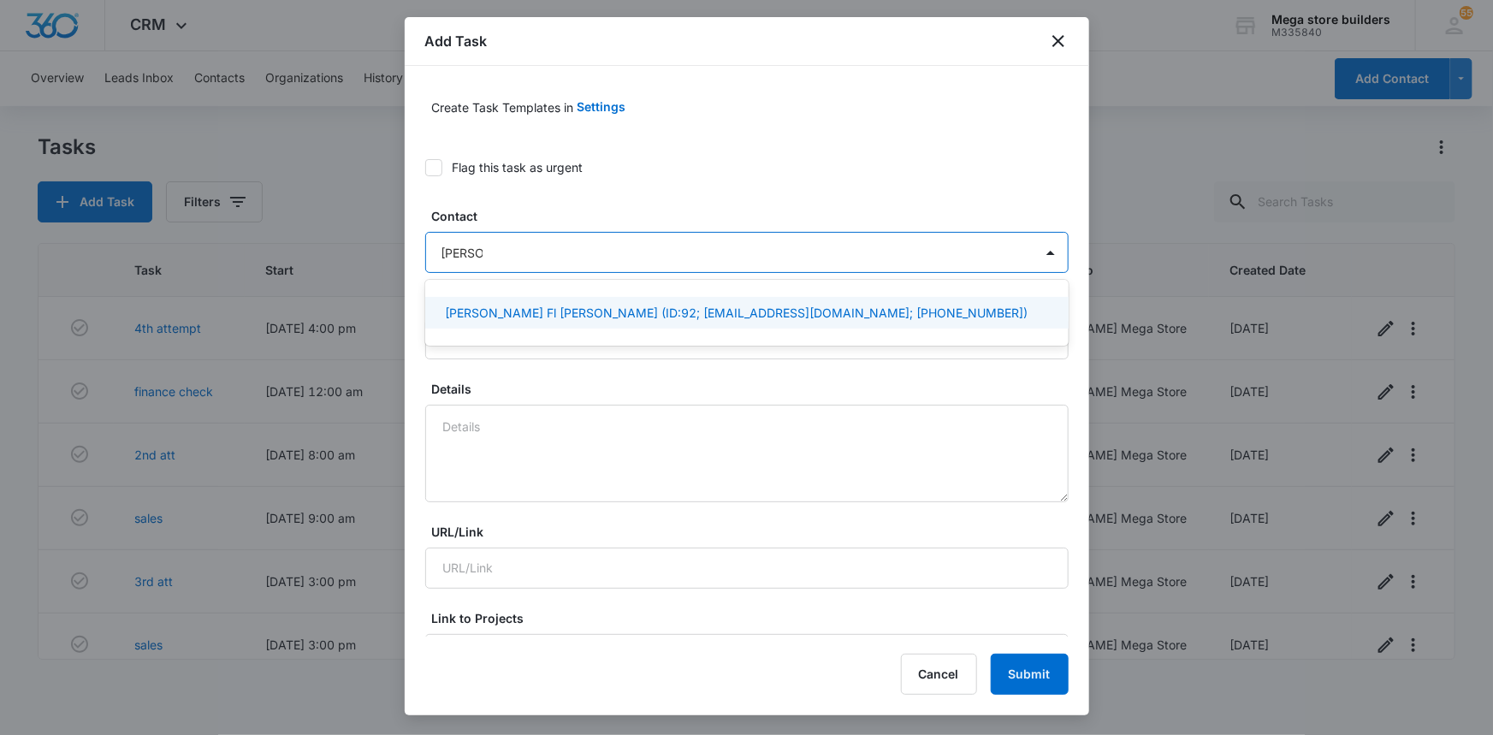
click at [505, 306] on p "[PERSON_NAME] Fl [PERSON_NAME] (ID:92; [EMAIL_ADDRESS][DOMAIN_NAME]; [PHONE_NUM…" at bounding box center [737, 313] width 583 height 18
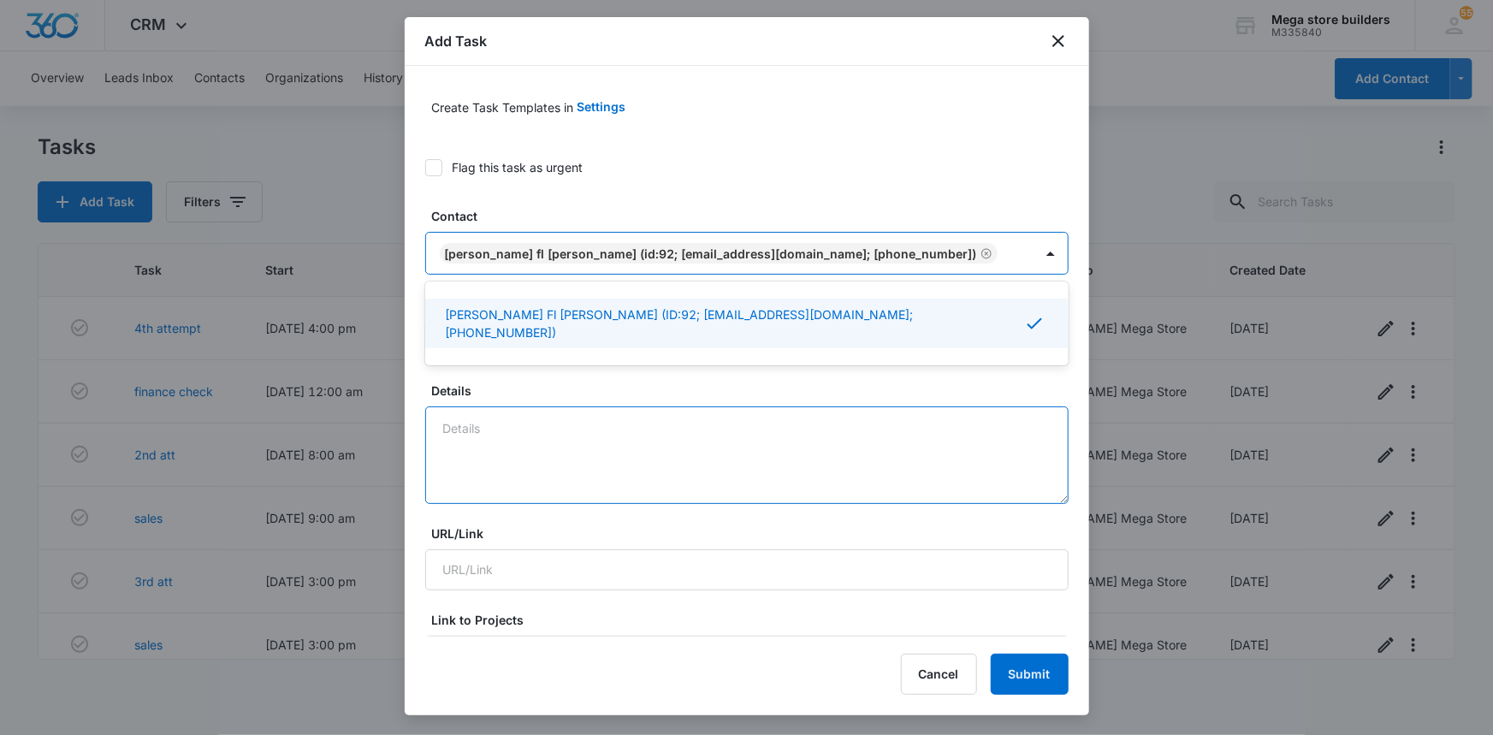
click at [548, 410] on textarea "Details" at bounding box center [746, 455] width 643 height 98
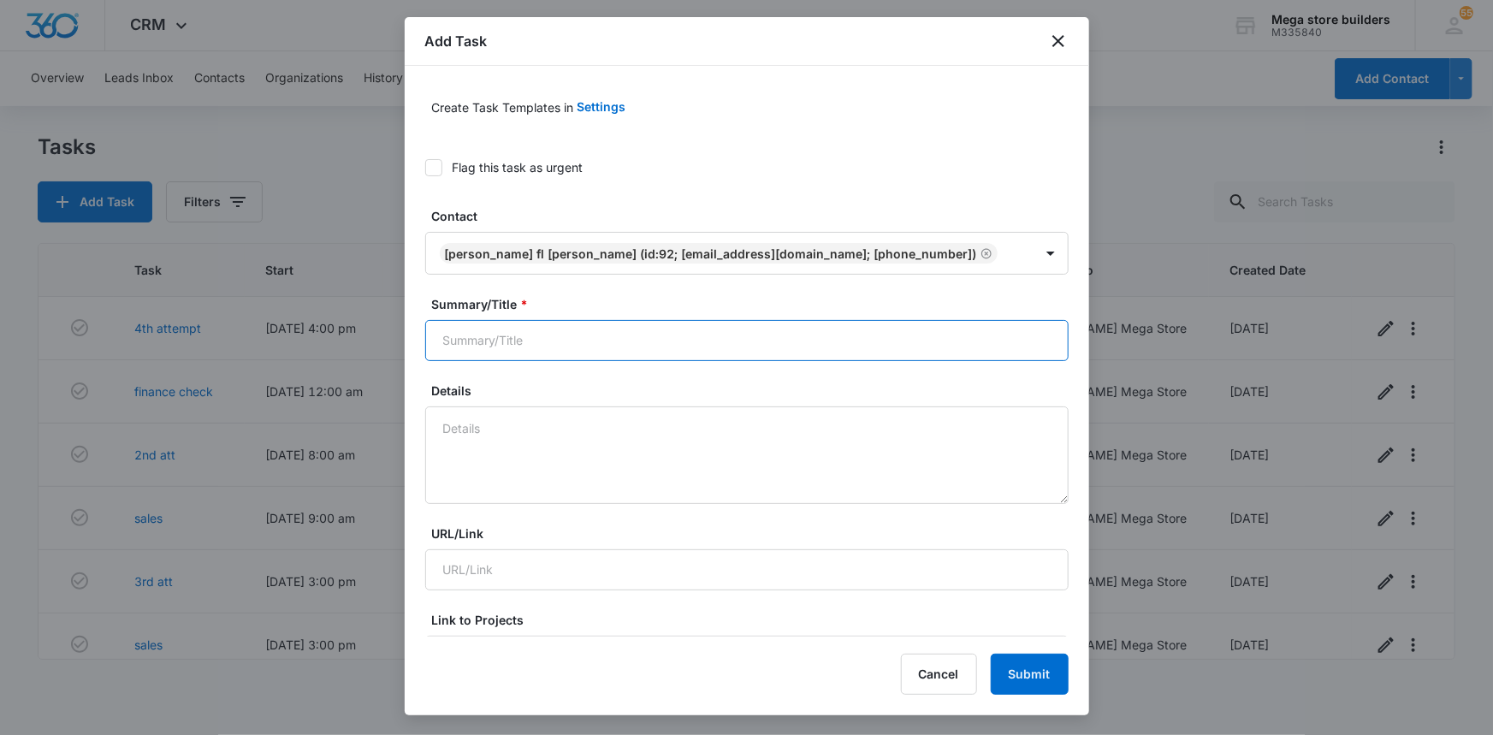
click at [527, 341] on input "Summary/Title *" at bounding box center [746, 340] width 643 height 41
type input "sales/ ck door pics"
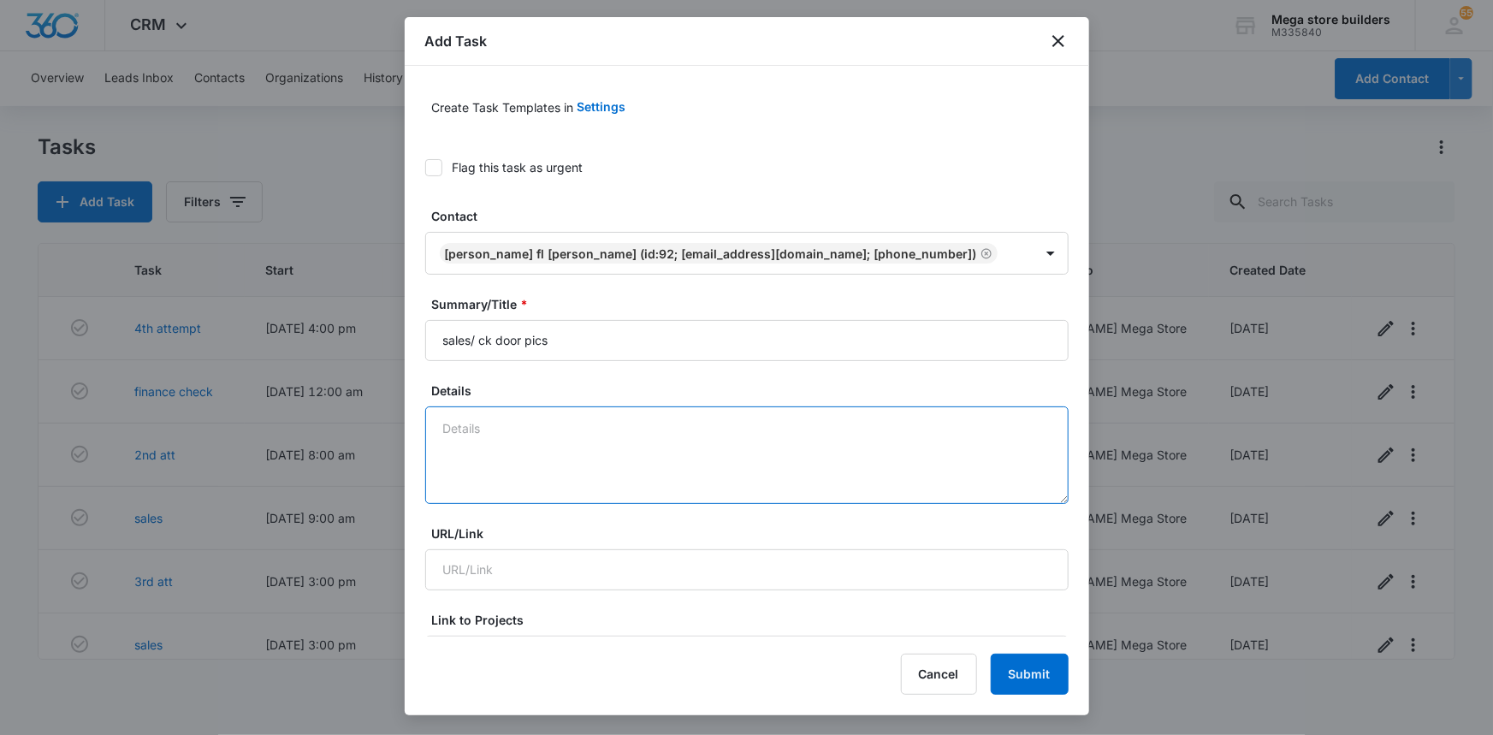
click at [477, 433] on textarea "Details" at bounding box center [746, 455] width 643 height 98
type textarea "sales"
click at [1004, 674] on button "Submit" at bounding box center [1030, 674] width 78 height 41
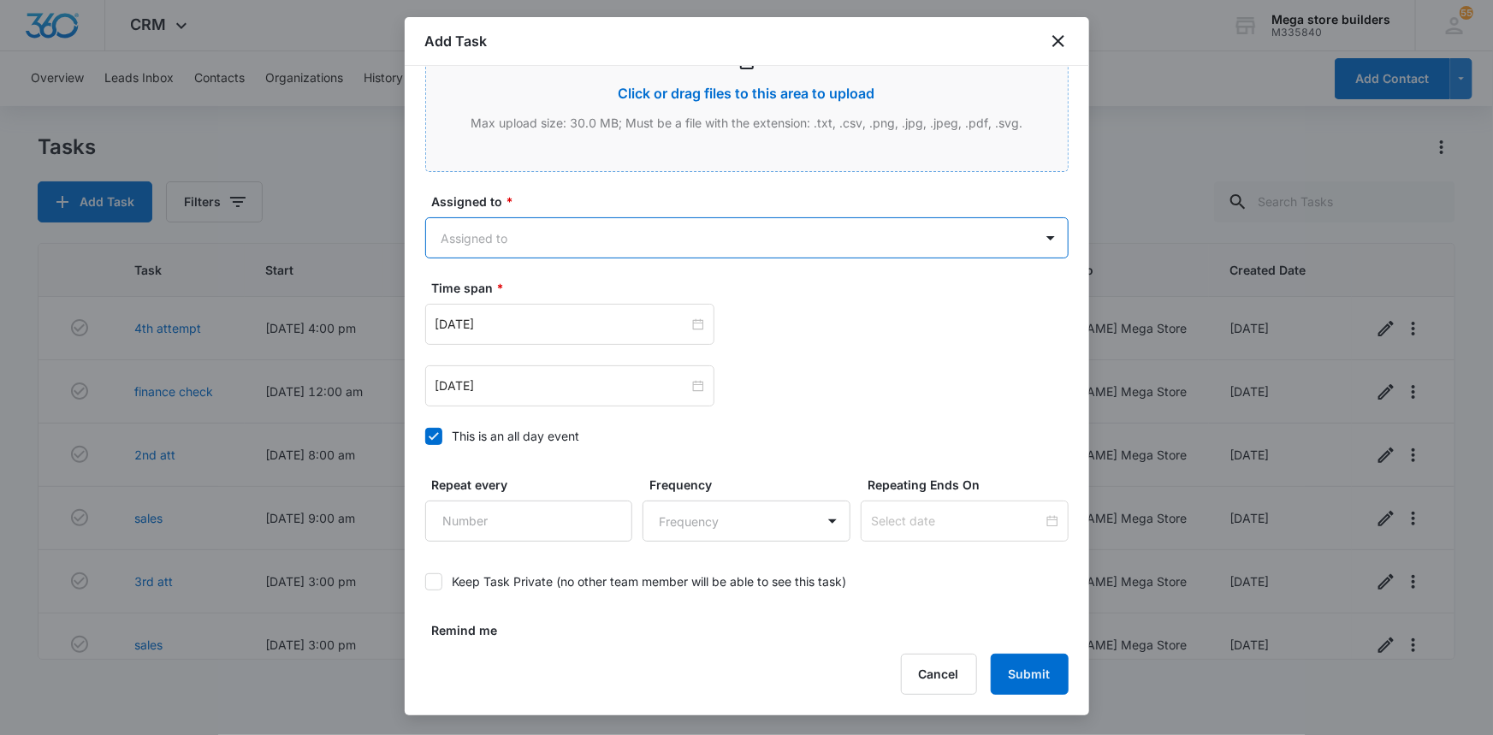
scroll to position [903, 0]
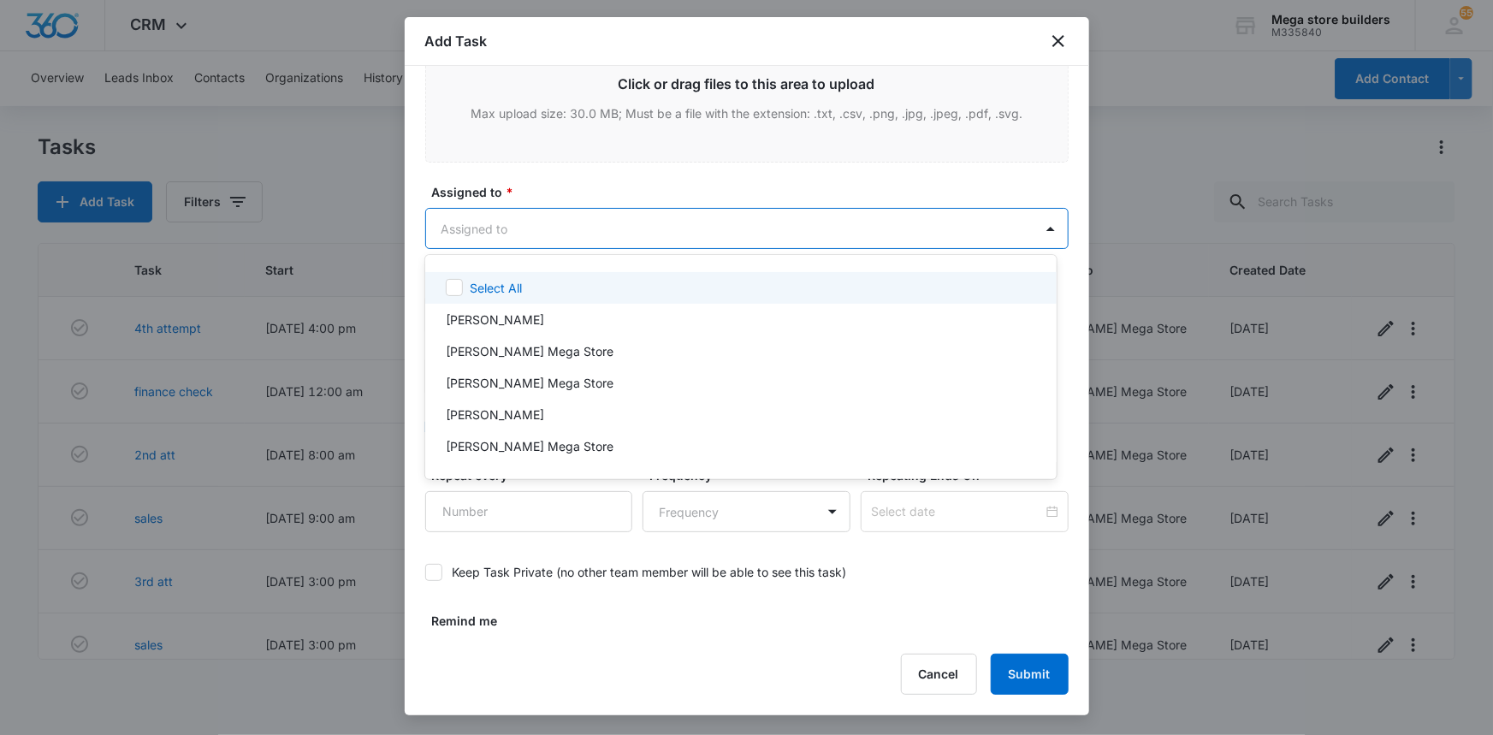
click at [489, 227] on body "CRM Apps Reputation Forms CRM Email Social Content Ads Intelligence Files Brand…" at bounding box center [746, 367] width 1493 height 735
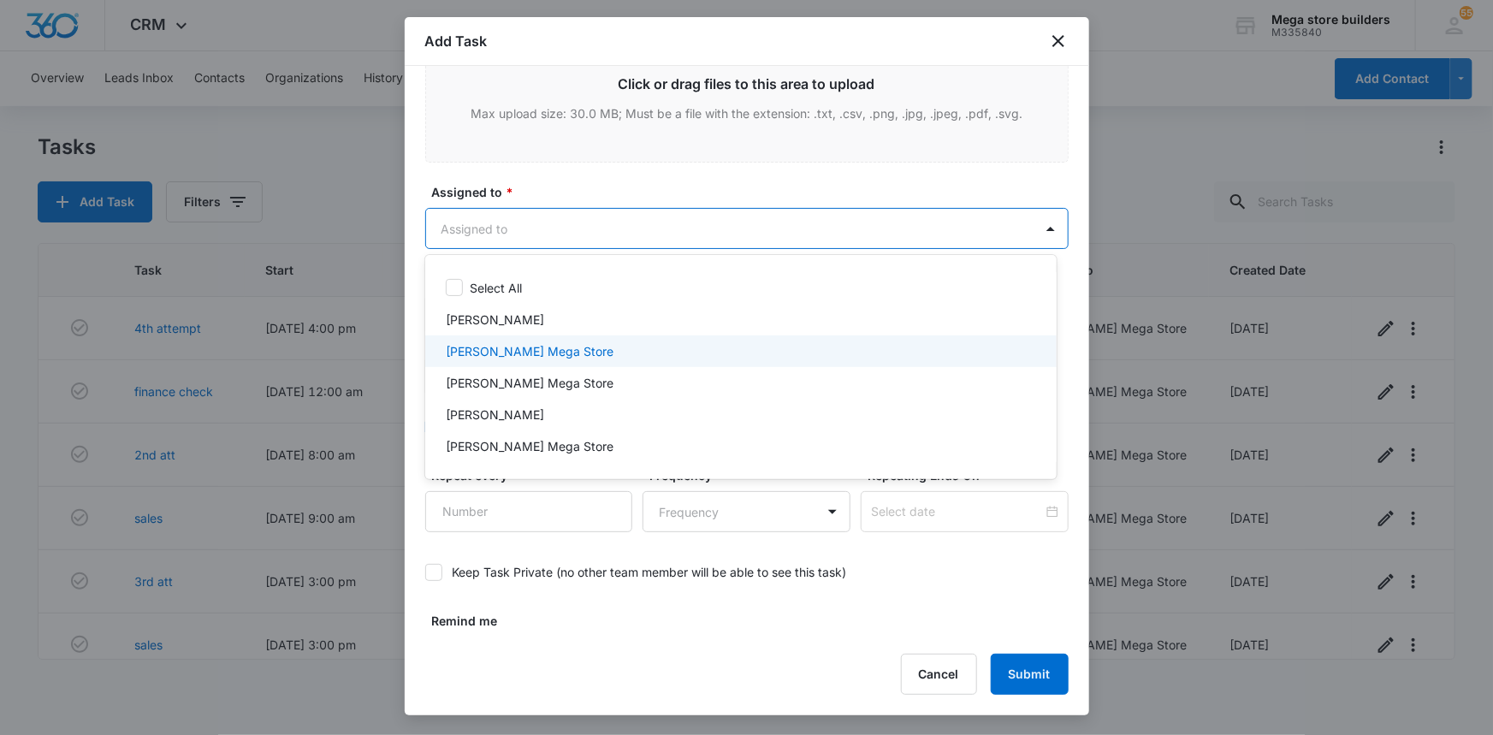
click at [481, 347] on p "[PERSON_NAME] Mega Store" at bounding box center [530, 351] width 168 height 18
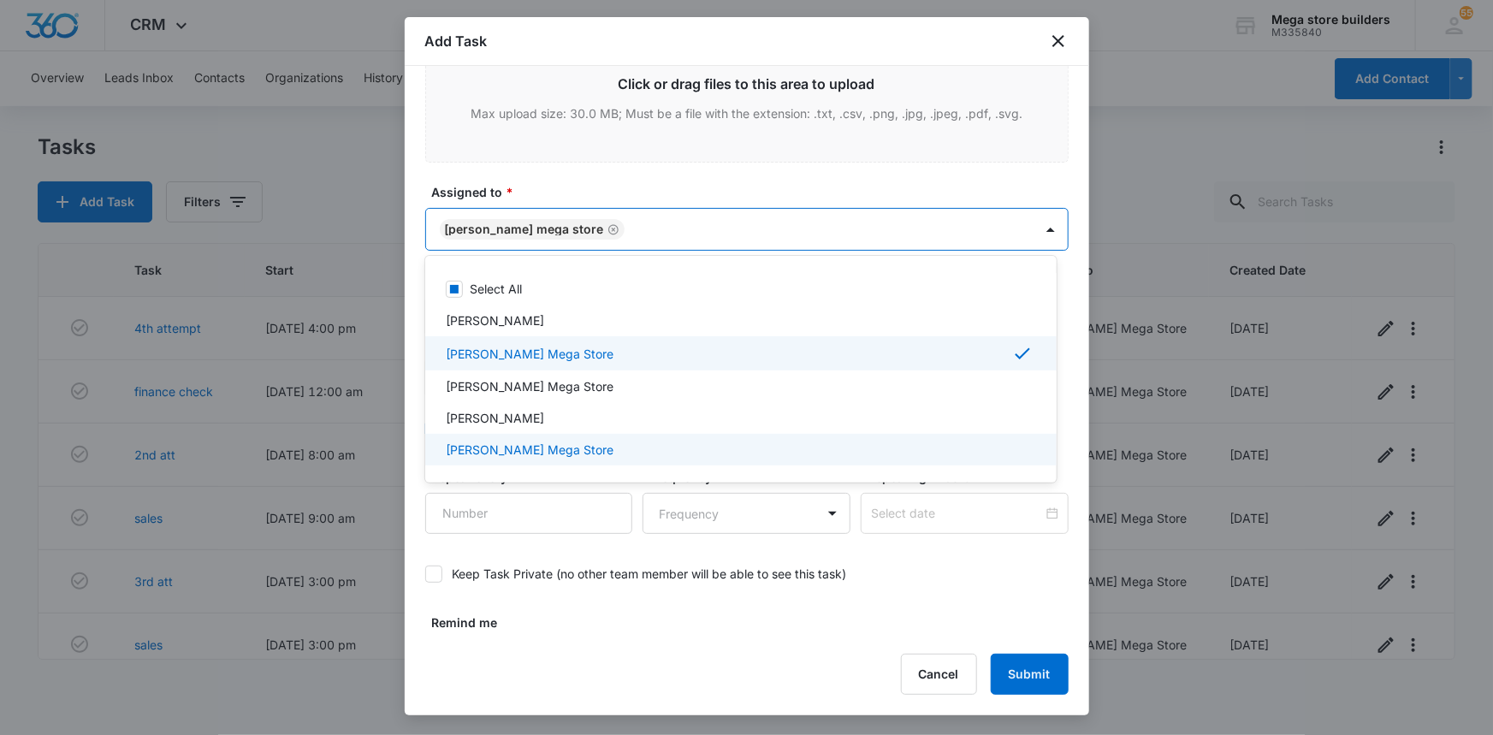
click at [1209, 529] on div at bounding box center [746, 367] width 1493 height 735
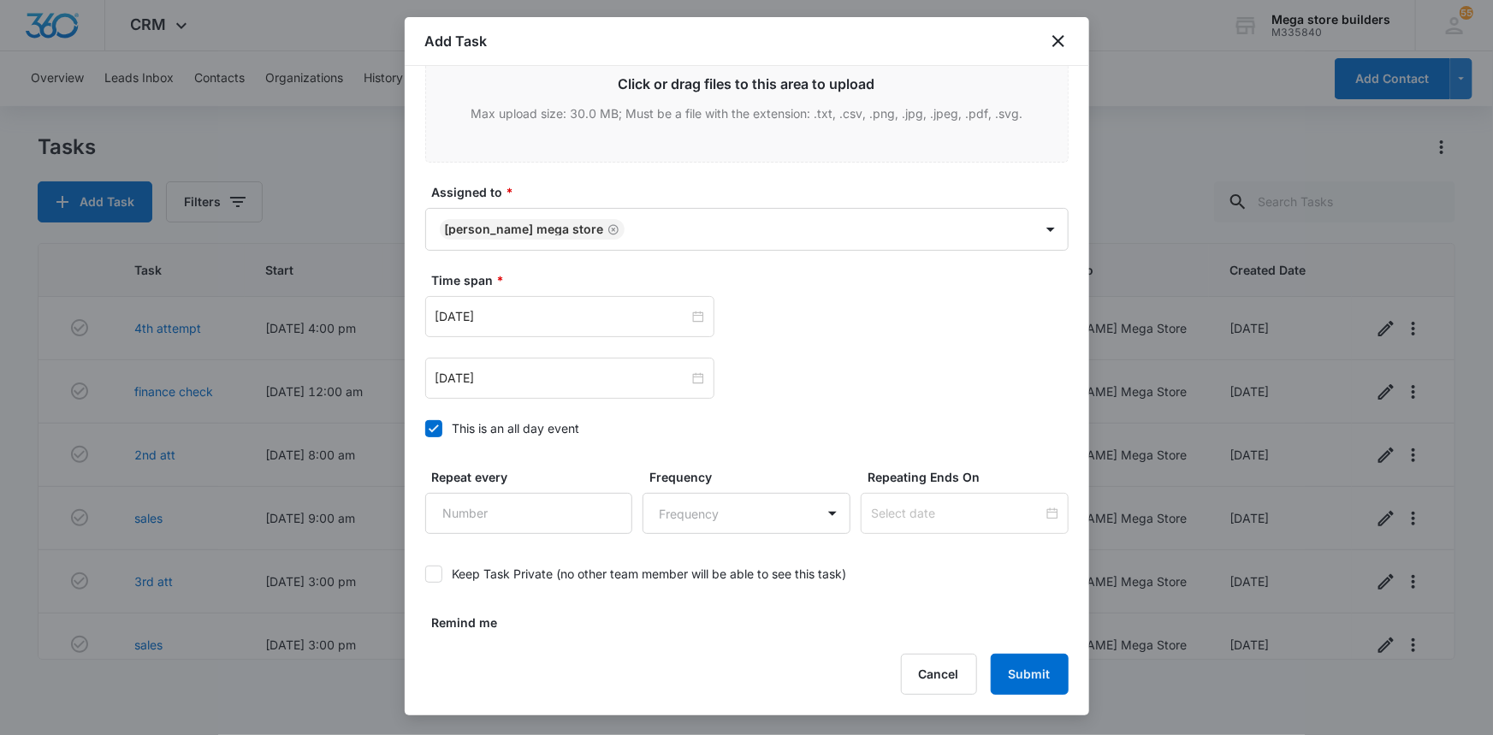
scroll to position [945, 0]
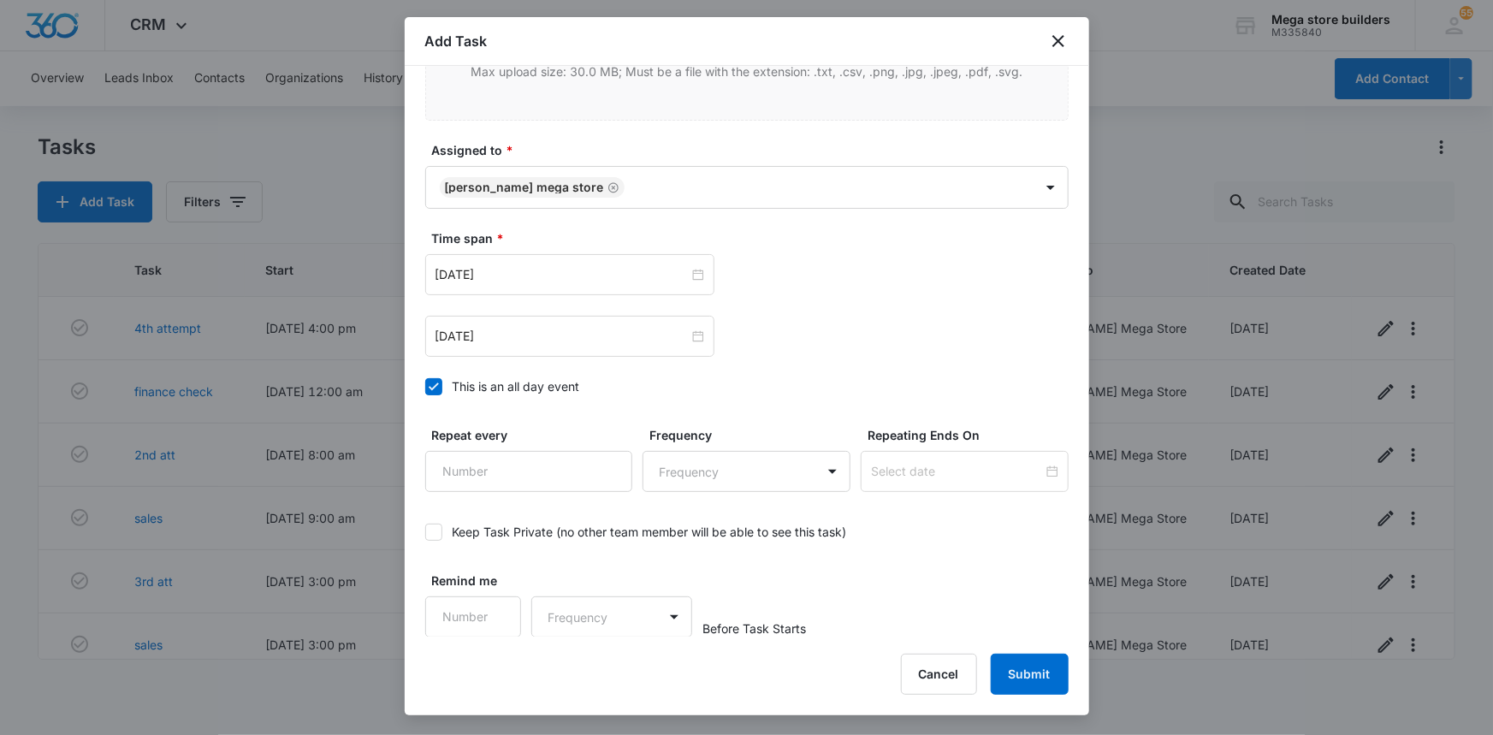
click at [432, 386] on icon at bounding box center [434, 386] width 10 height 8
click at [425, 387] on input "This is an all day event" at bounding box center [425, 387] width 0 height 0
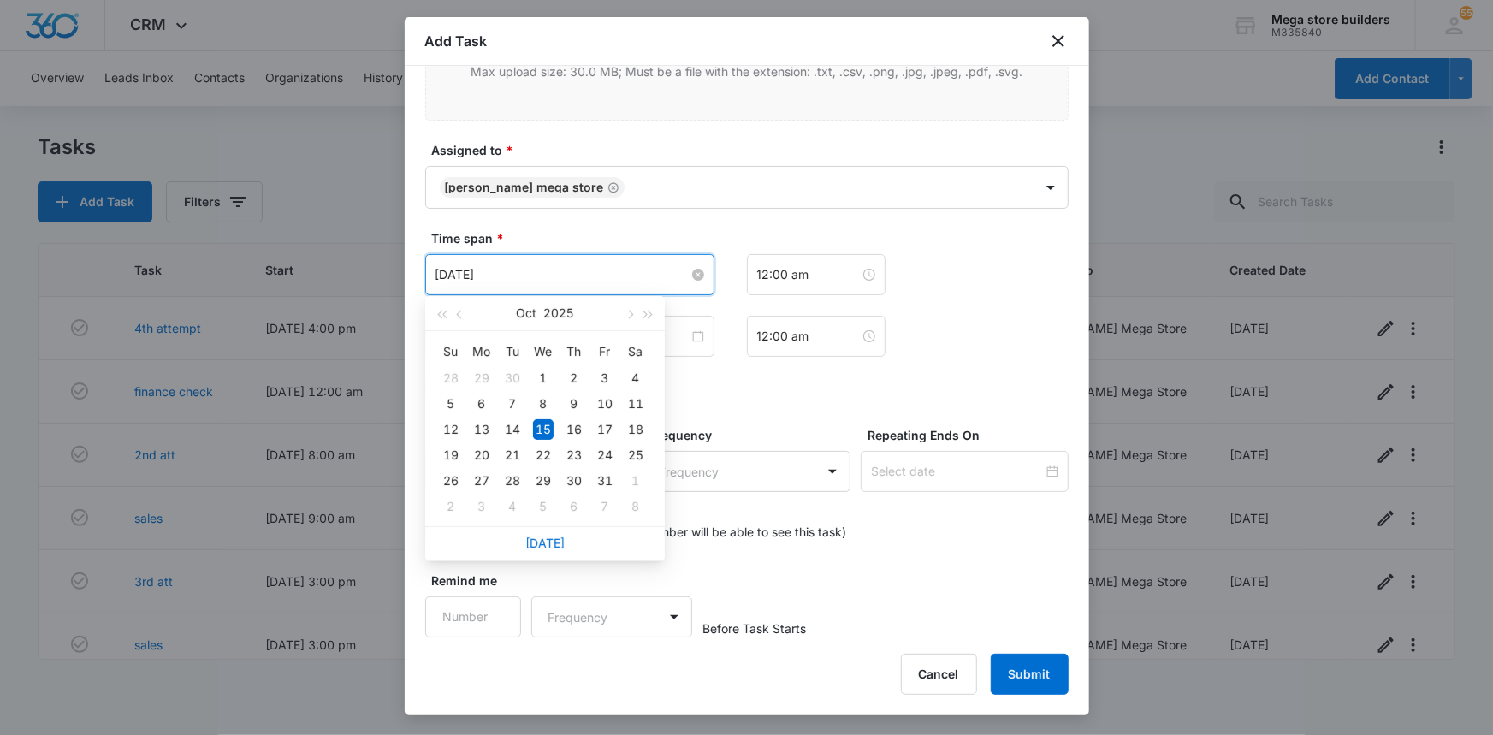
click at [505, 276] on input "[DATE]" at bounding box center [562, 274] width 253 height 19
type input "[DATE]"
click at [573, 427] on div "16" at bounding box center [574, 429] width 21 height 21
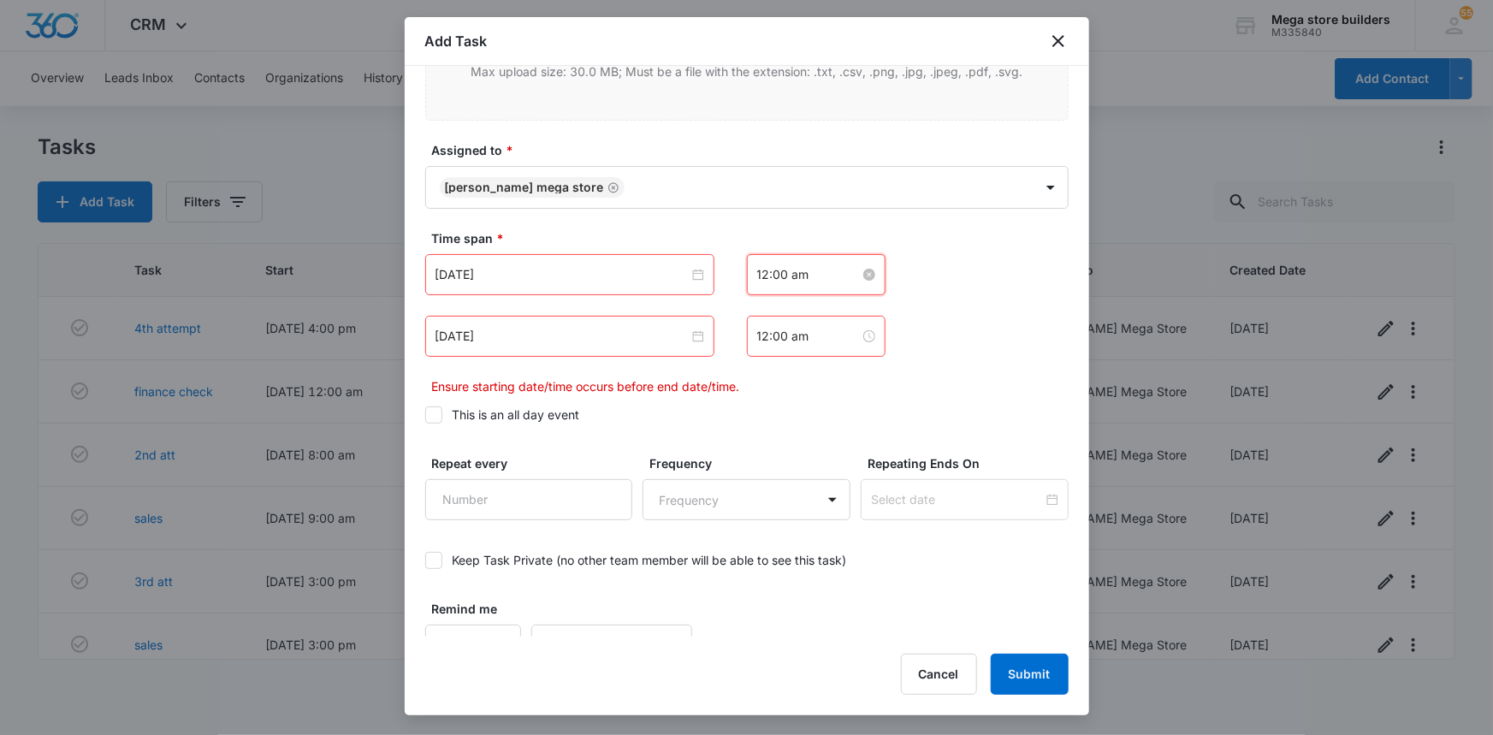
click at [813, 277] on input "12:00 am" at bounding box center [808, 274] width 103 height 19
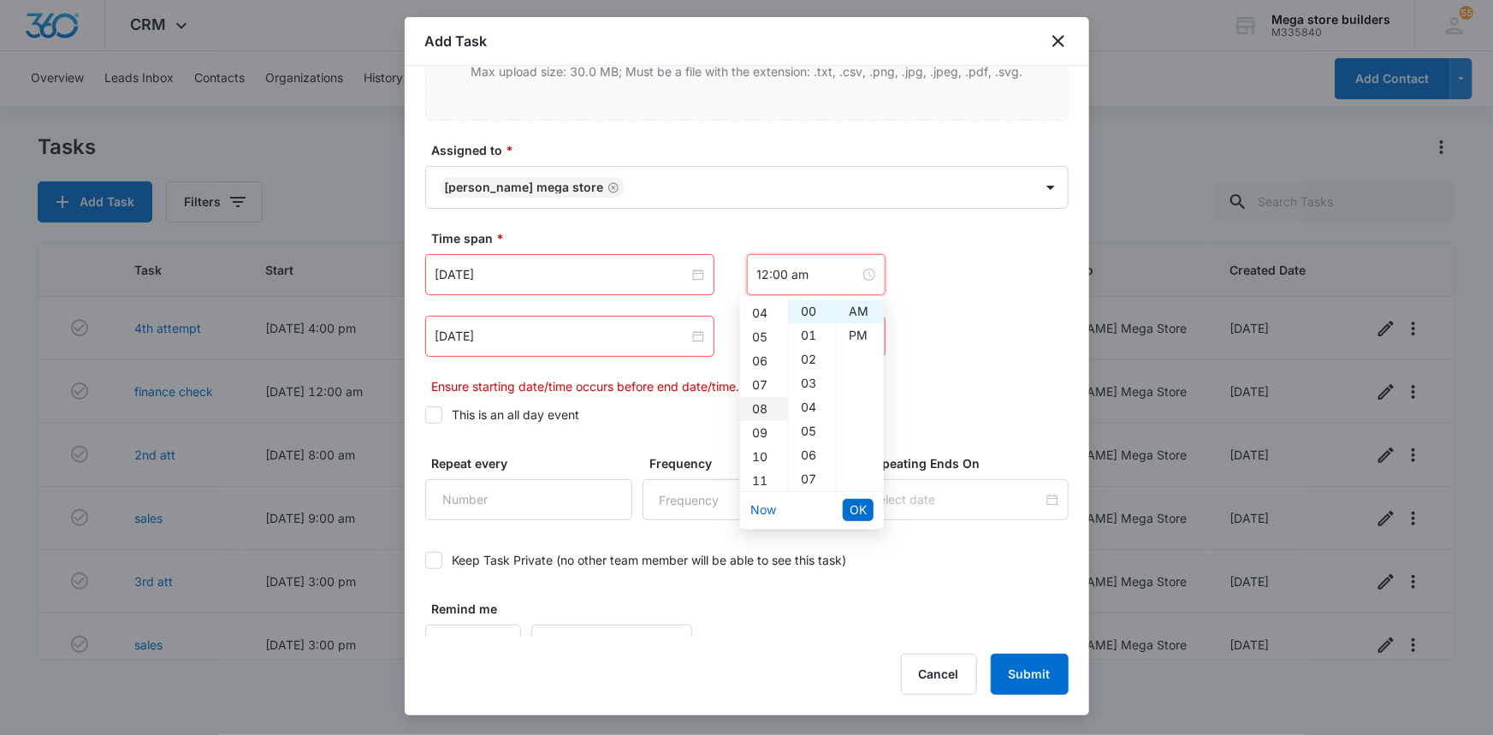
scroll to position [155, 0]
click at [761, 346] on div "08" at bounding box center [764, 348] width 48 height 24
type input "8:00 am"
click at [856, 510] on span "OK" at bounding box center [858, 510] width 17 height 19
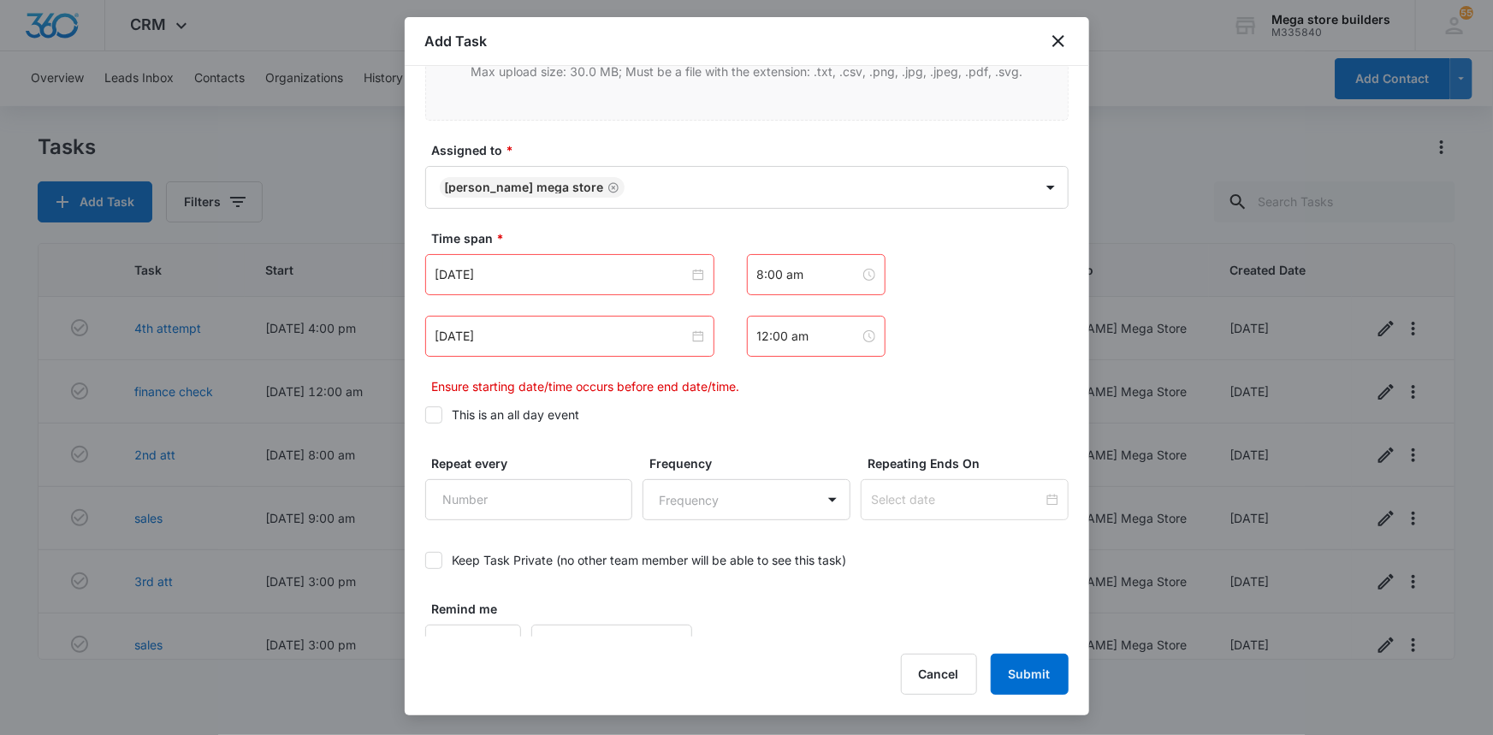
click at [630, 347] on div "[DATE]" at bounding box center [569, 336] width 289 height 41
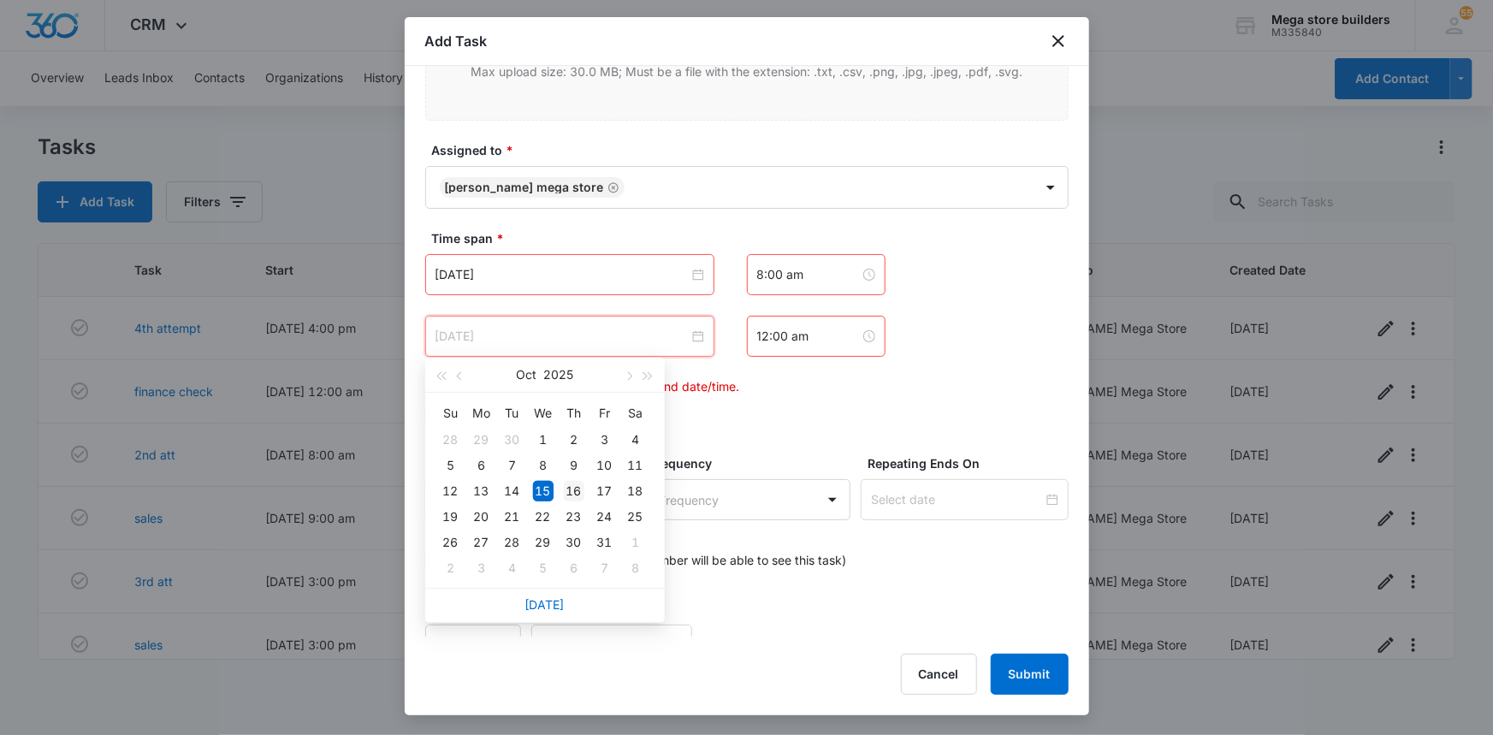
type input "[DATE]"
click at [573, 490] on div "16" at bounding box center [574, 491] width 21 height 21
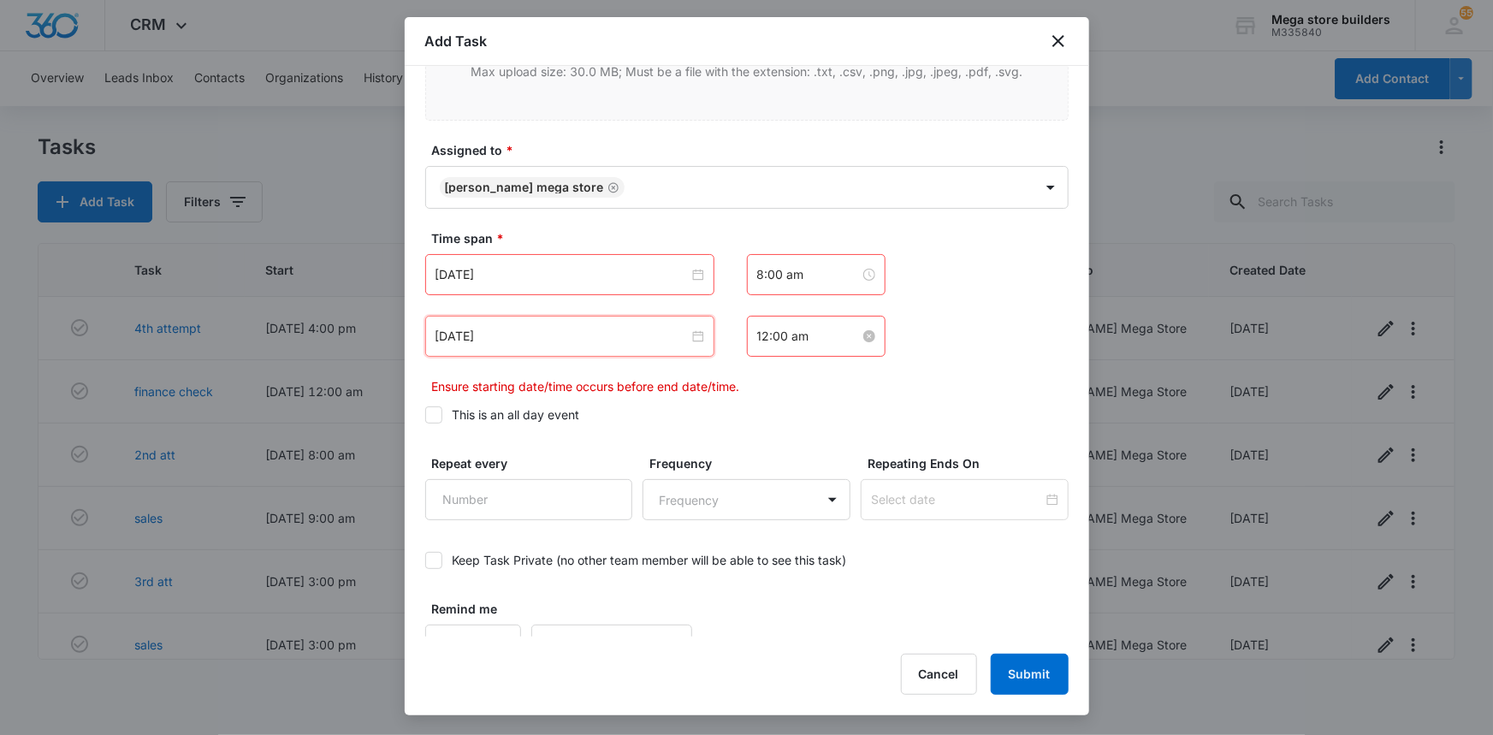
click at [799, 335] on input "12:00 am" at bounding box center [808, 336] width 103 height 19
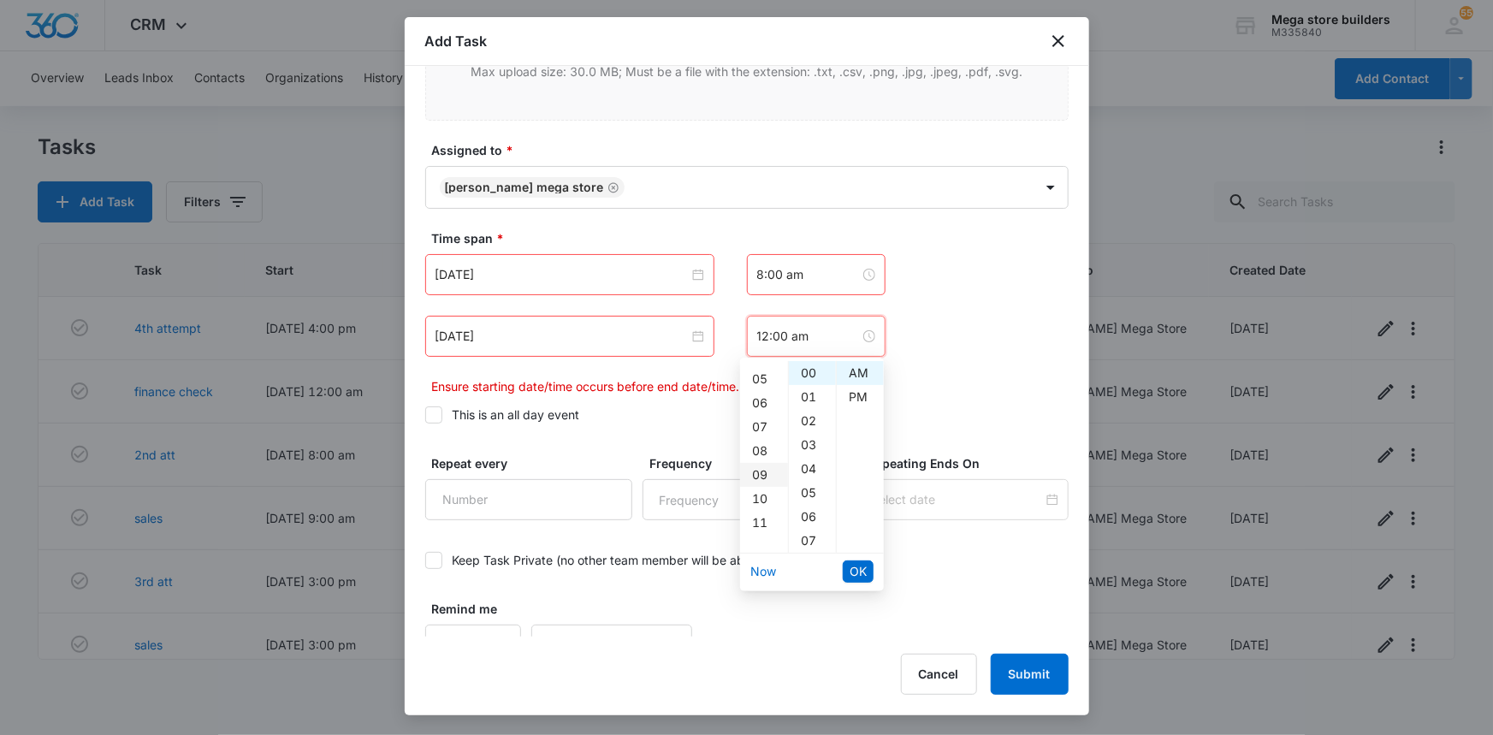
scroll to position [155, 0]
click at [762, 406] on div "08" at bounding box center [764, 410] width 48 height 24
click at [809, 418] on div "15" at bounding box center [812, 422] width 47 height 24
type input "8:15 am"
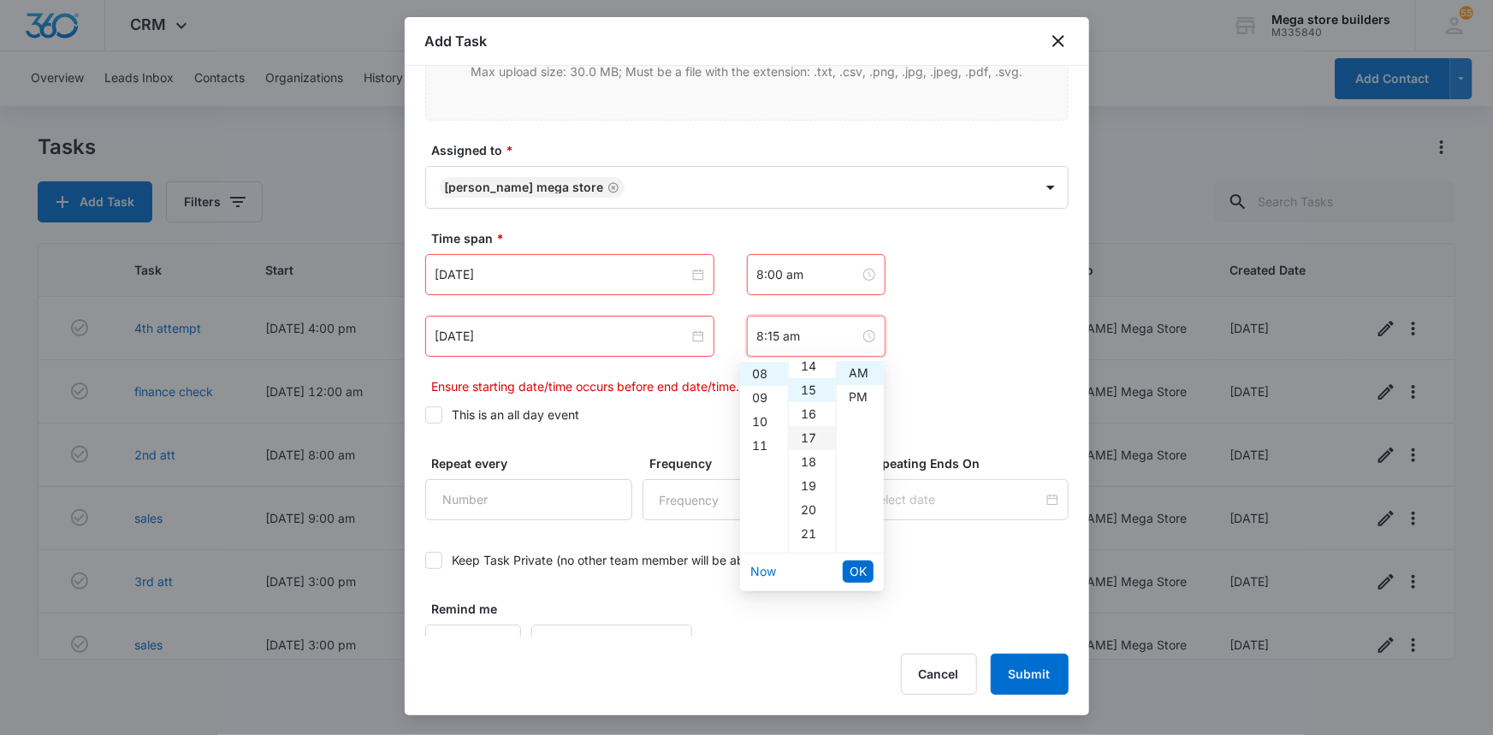
scroll to position [359, 0]
click at [859, 574] on span "OK" at bounding box center [858, 571] width 17 height 19
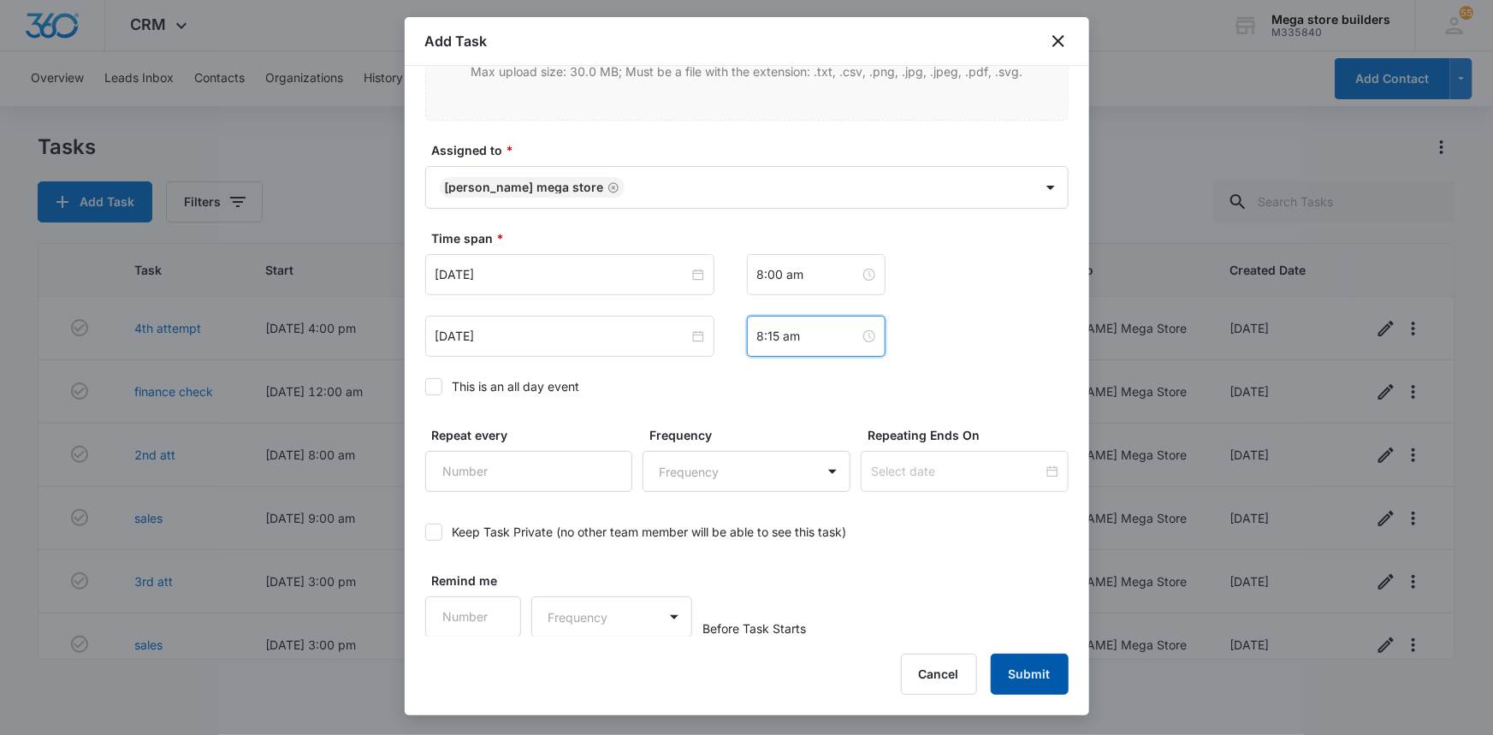
click at [1034, 661] on button "Submit" at bounding box center [1030, 674] width 78 height 41
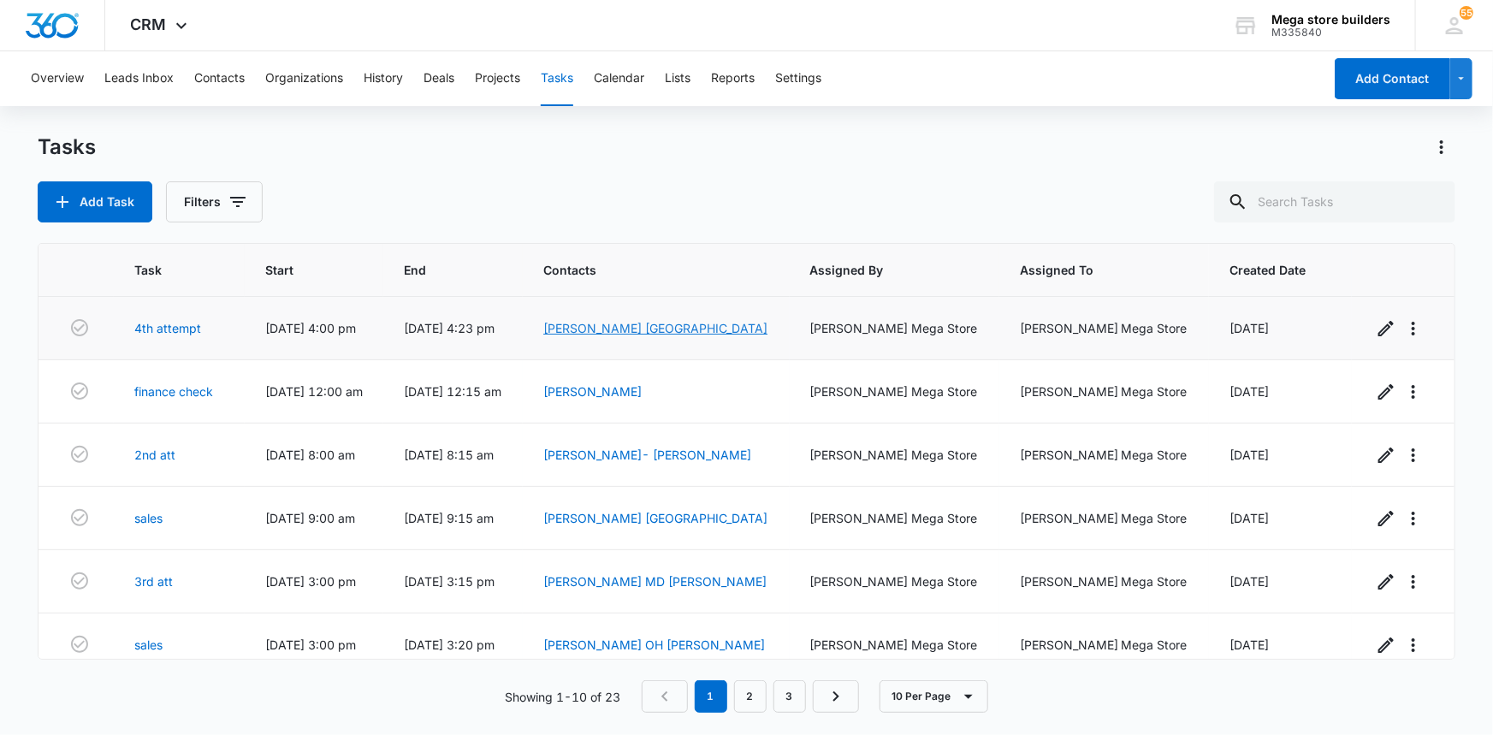
click at [715, 333] on link "[PERSON_NAME] [GEOGRAPHIC_DATA]" at bounding box center [655, 328] width 224 height 15
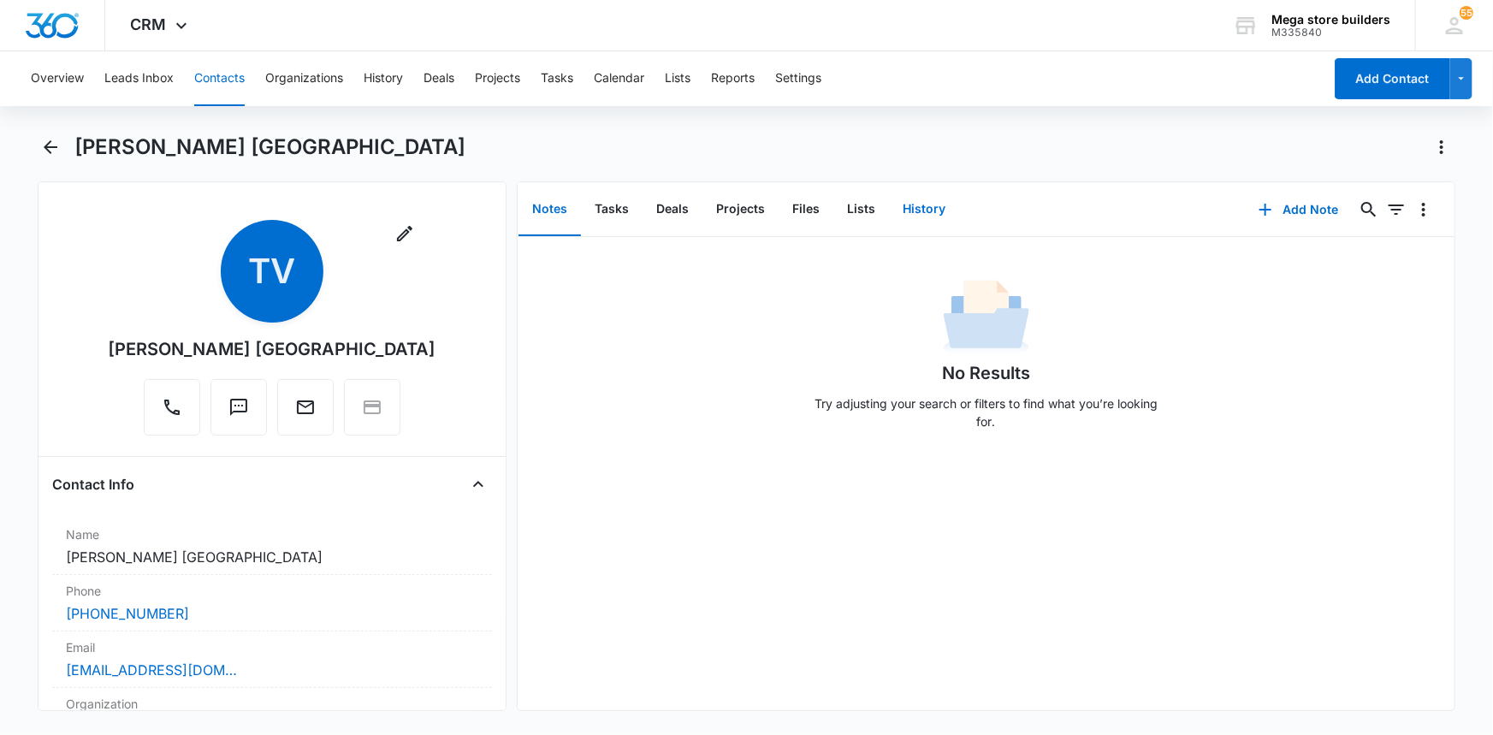
click at [922, 206] on button "History" at bounding box center [924, 209] width 70 height 53
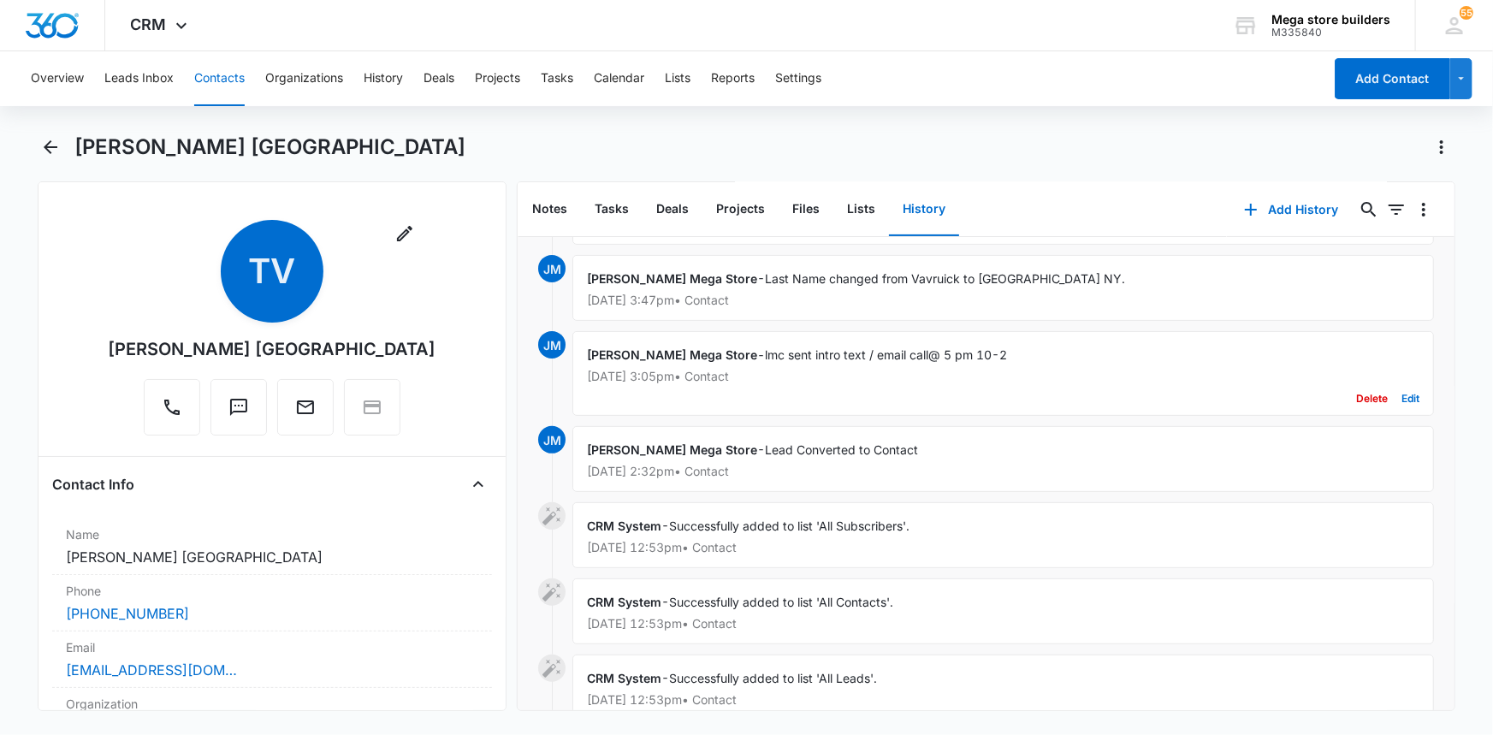
scroll to position [233, 0]
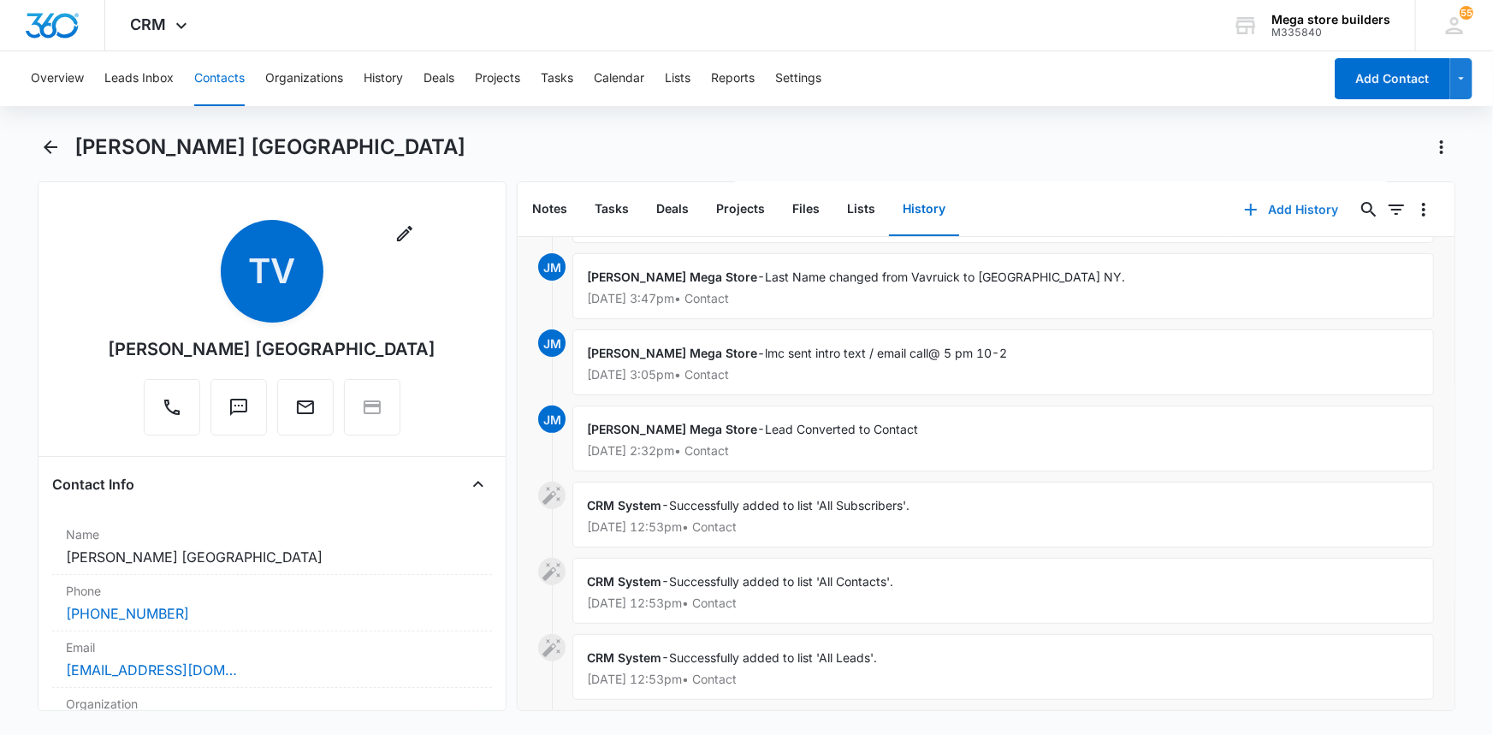
click at [1266, 200] on button "Add History" at bounding box center [1291, 209] width 128 height 41
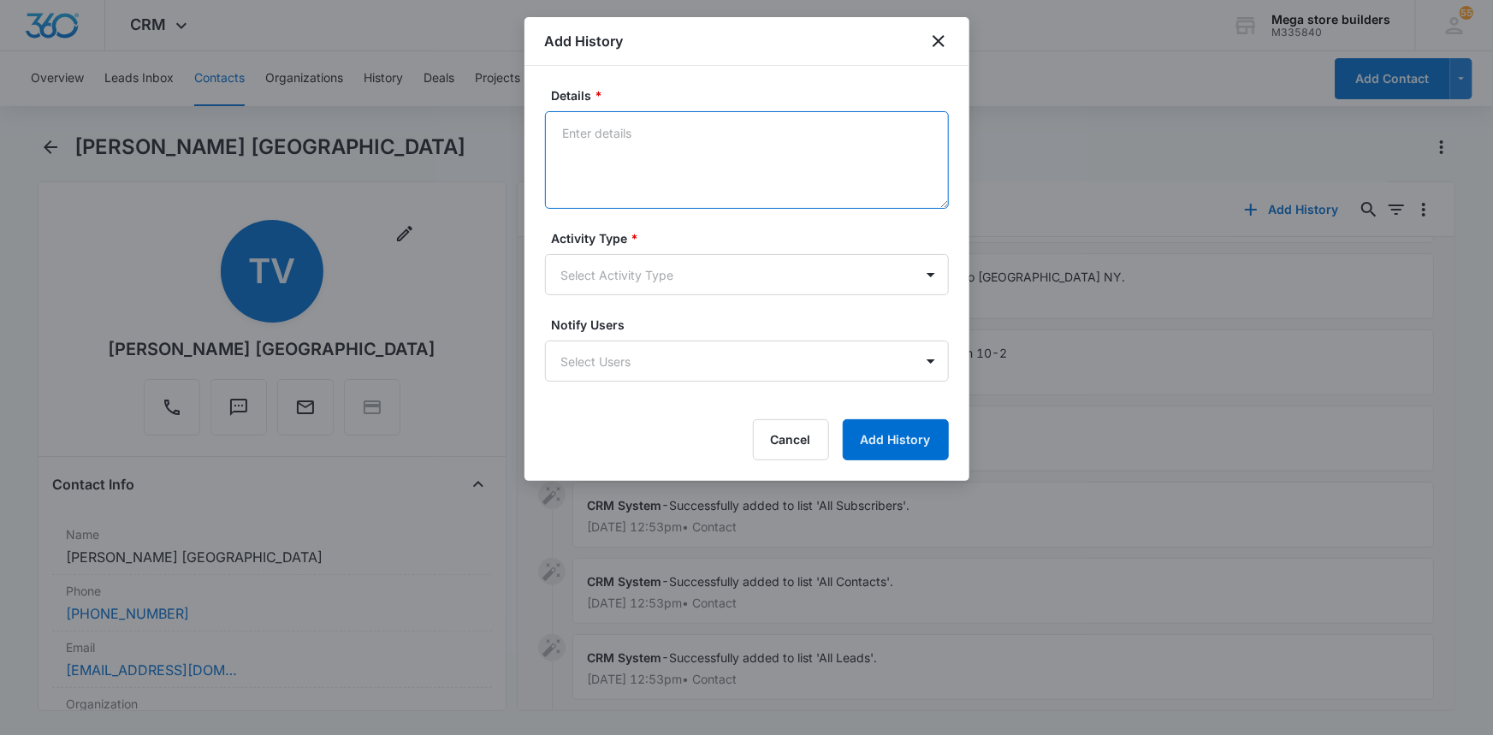
click at [638, 155] on textarea "Details *" at bounding box center [747, 160] width 404 height 98
type textarea "called sent text re ttt / no vm"
click at [673, 263] on body "CRM Apps Reputation Forms CRM Email Social Content Ads Intelligence Files Brand…" at bounding box center [746, 367] width 1493 height 735
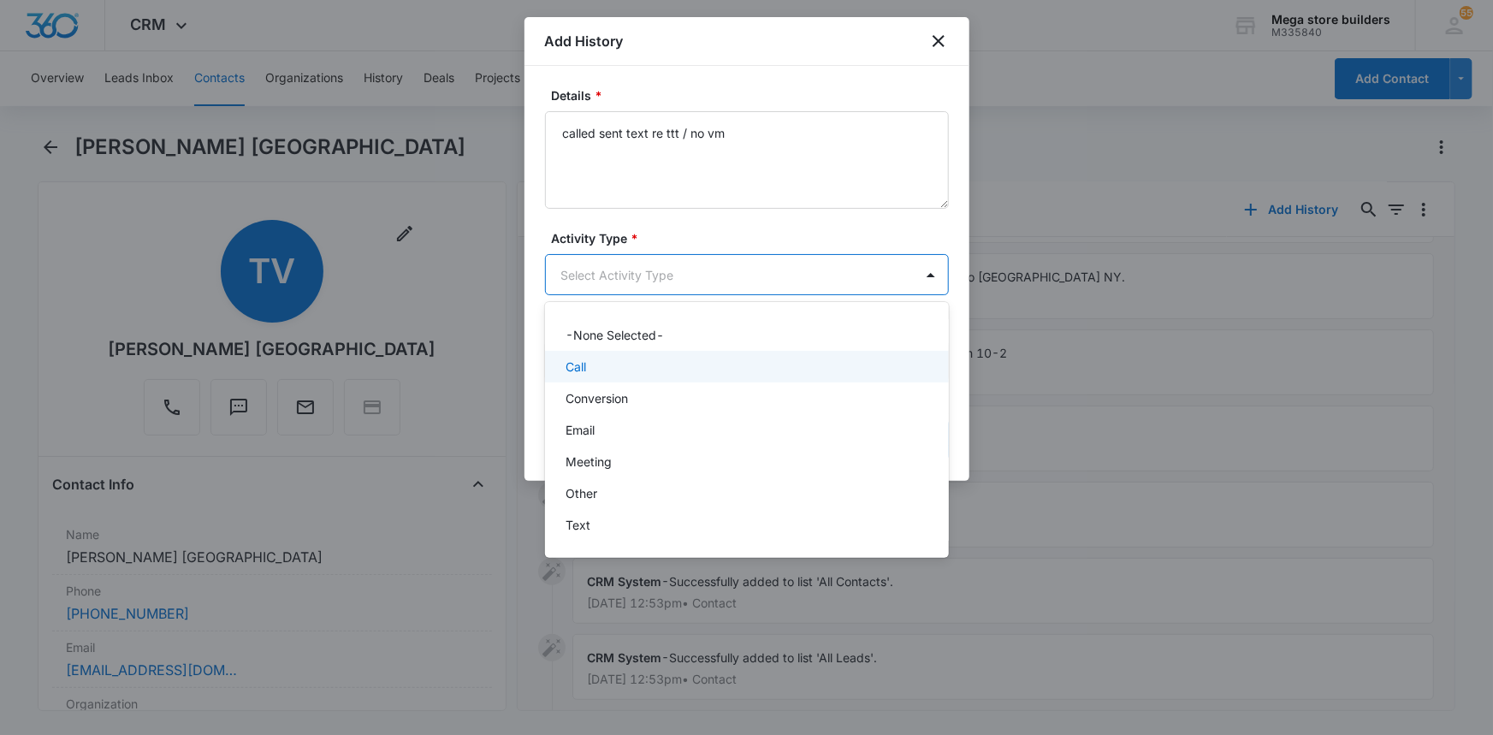
click at [590, 361] on div "Call" at bounding box center [745, 367] width 359 height 18
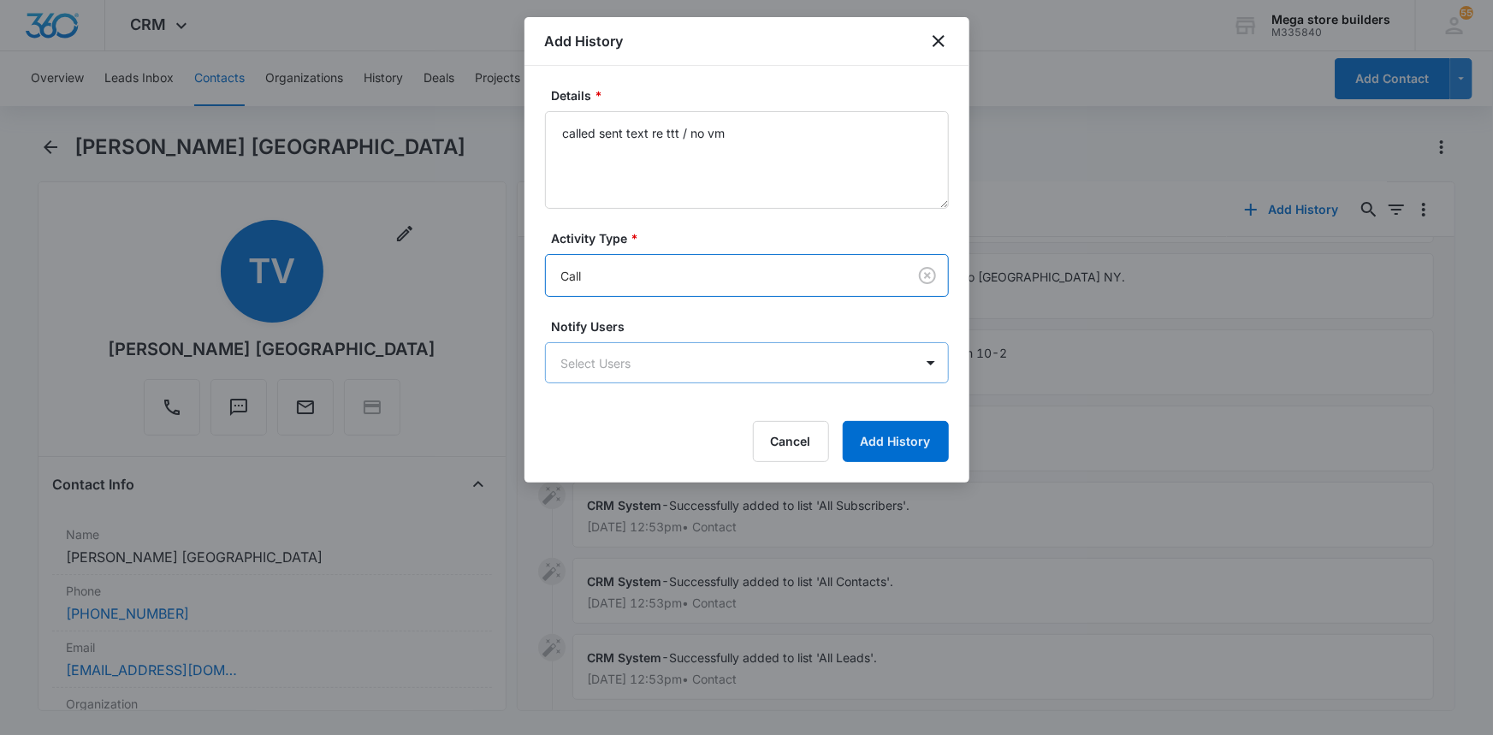
click at [720, 373] on body "CRM Apps Reputation Forms CRM Email Social Content Ads Intelligence Files Brand…" at bounding box center [746, 367] width 1493 height 735
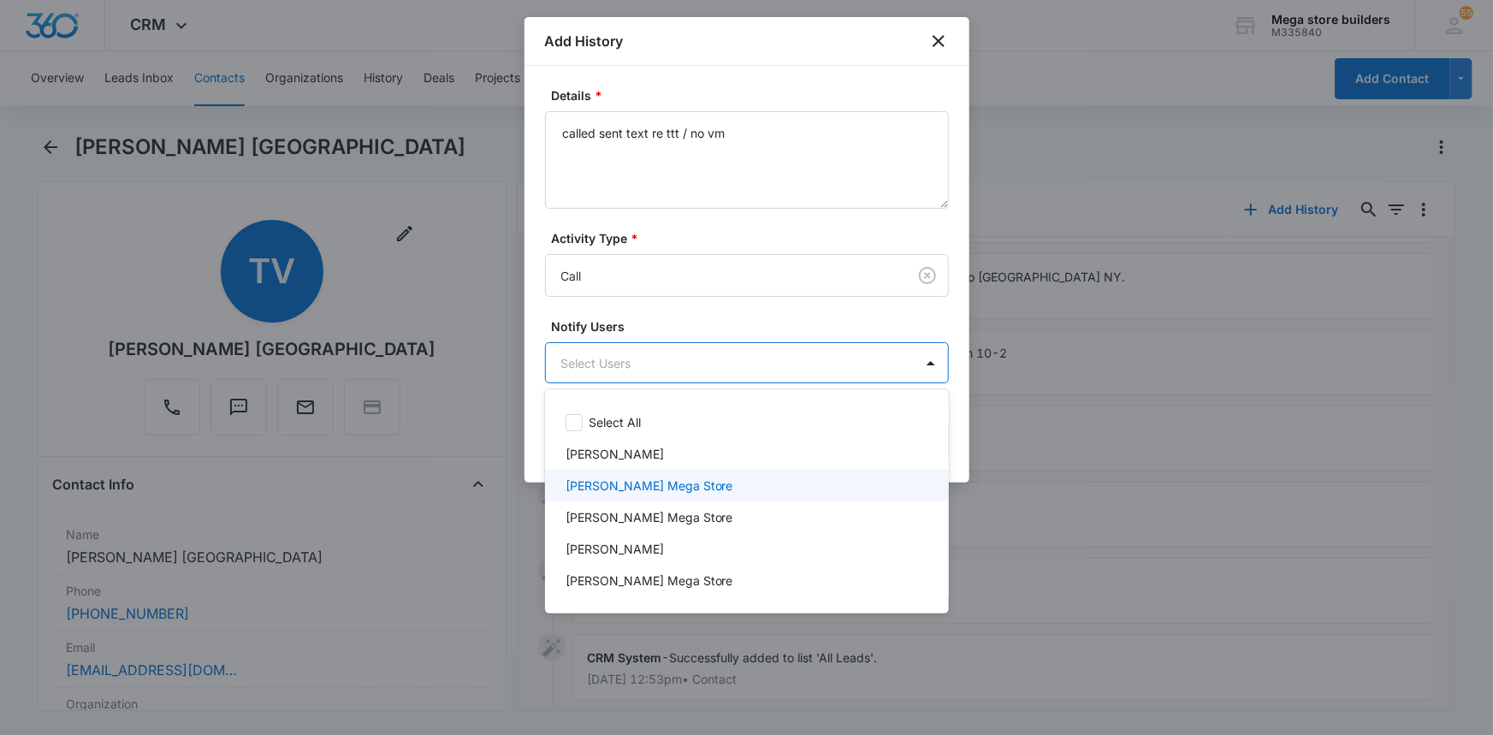
click at [594, 492] on p "[PERSON_NAME] Mega Store" at bounding box center [650, 486] width 168 height 18
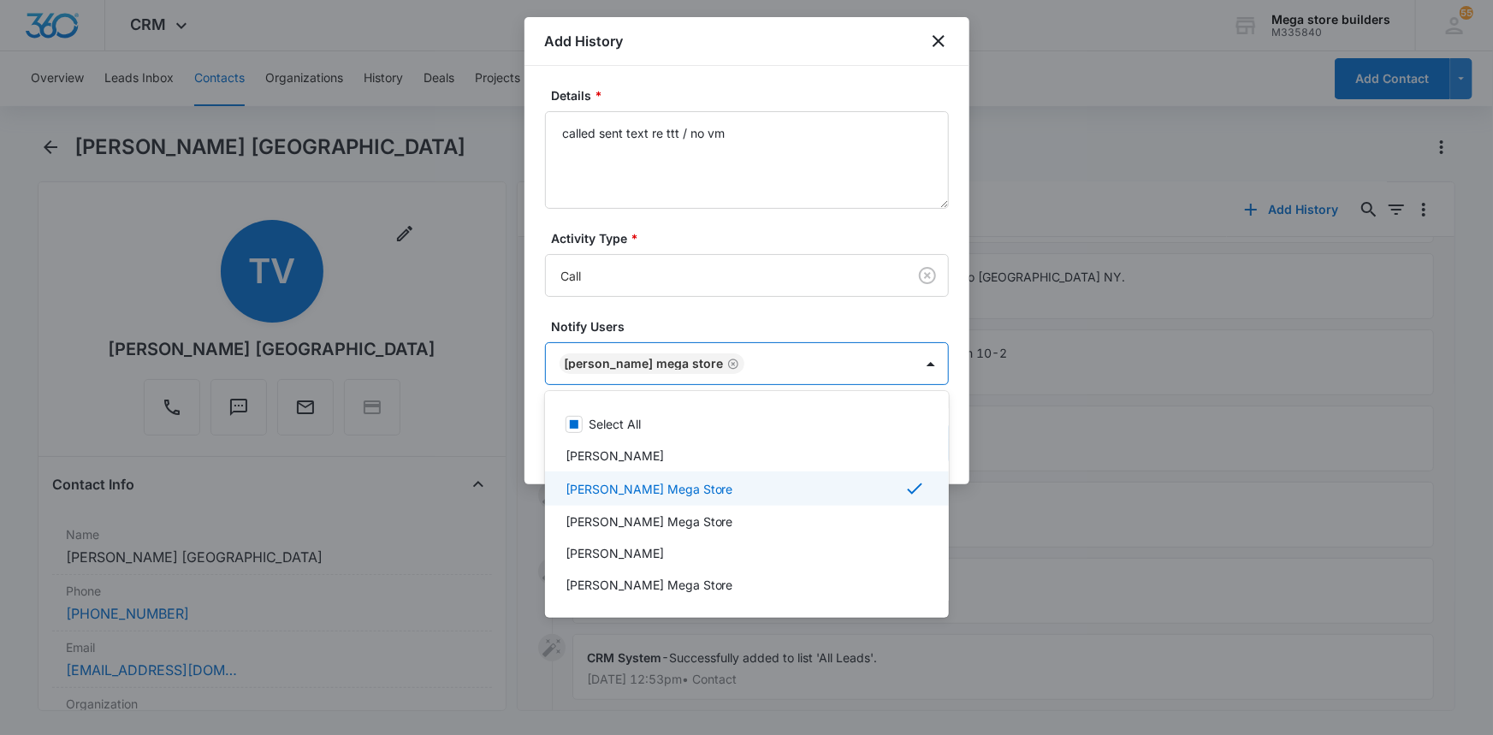
click at [1095, 530] on div at bounding box center [746, 367] width 1493 height 735
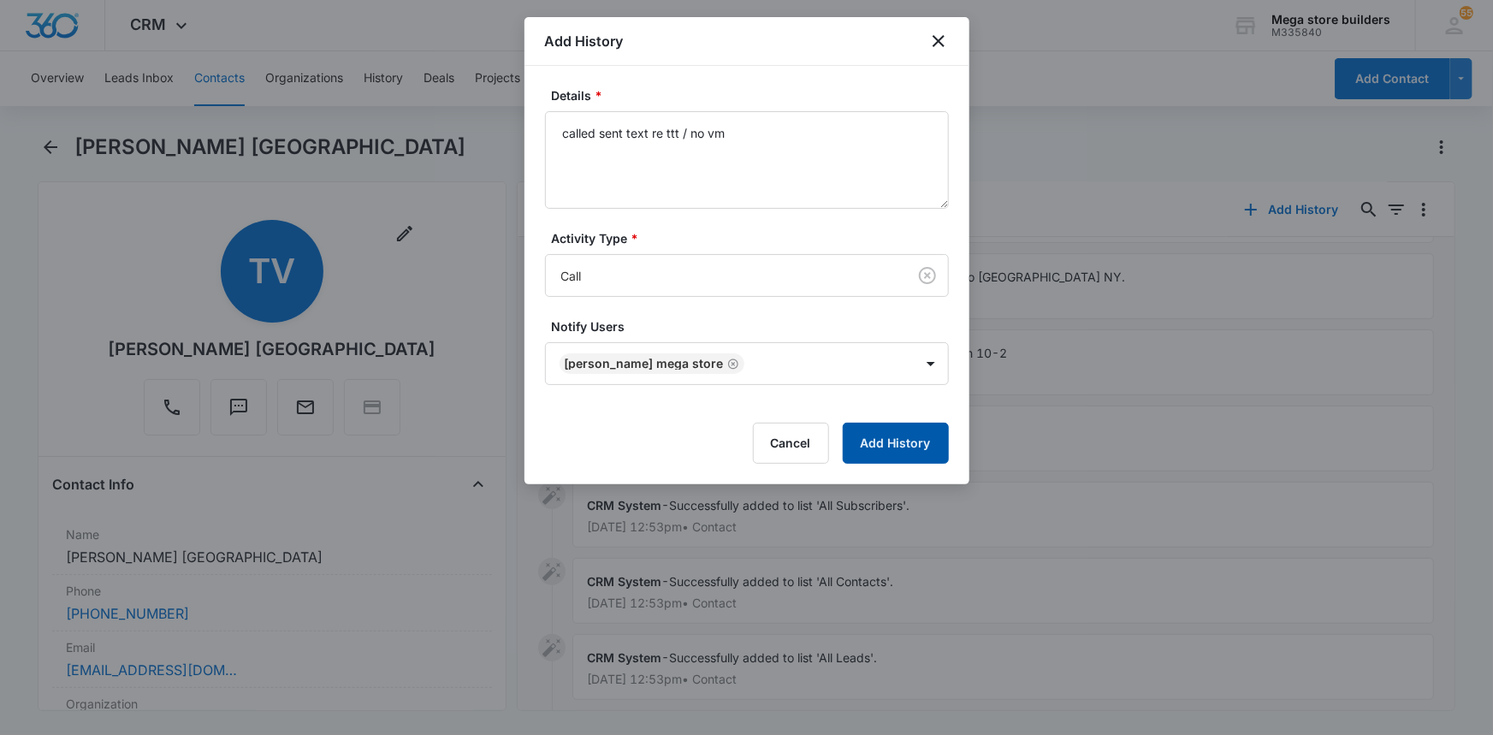
click at [866, 430] on button "Add History" at bounding box center [896, 443] width 106 height 41
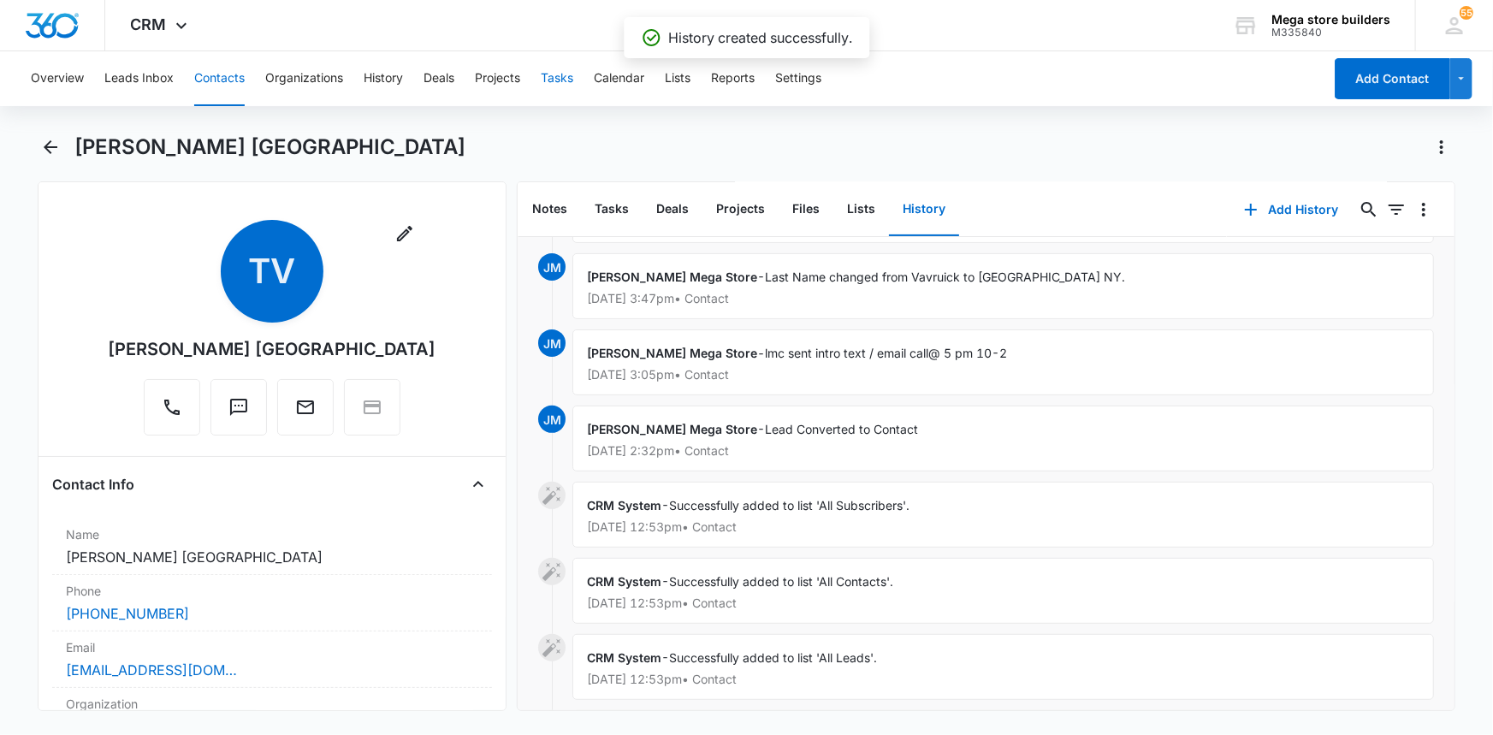
click at [563, 74] on button "Tasks" at bounding box center [557, 78] width 33 height 55
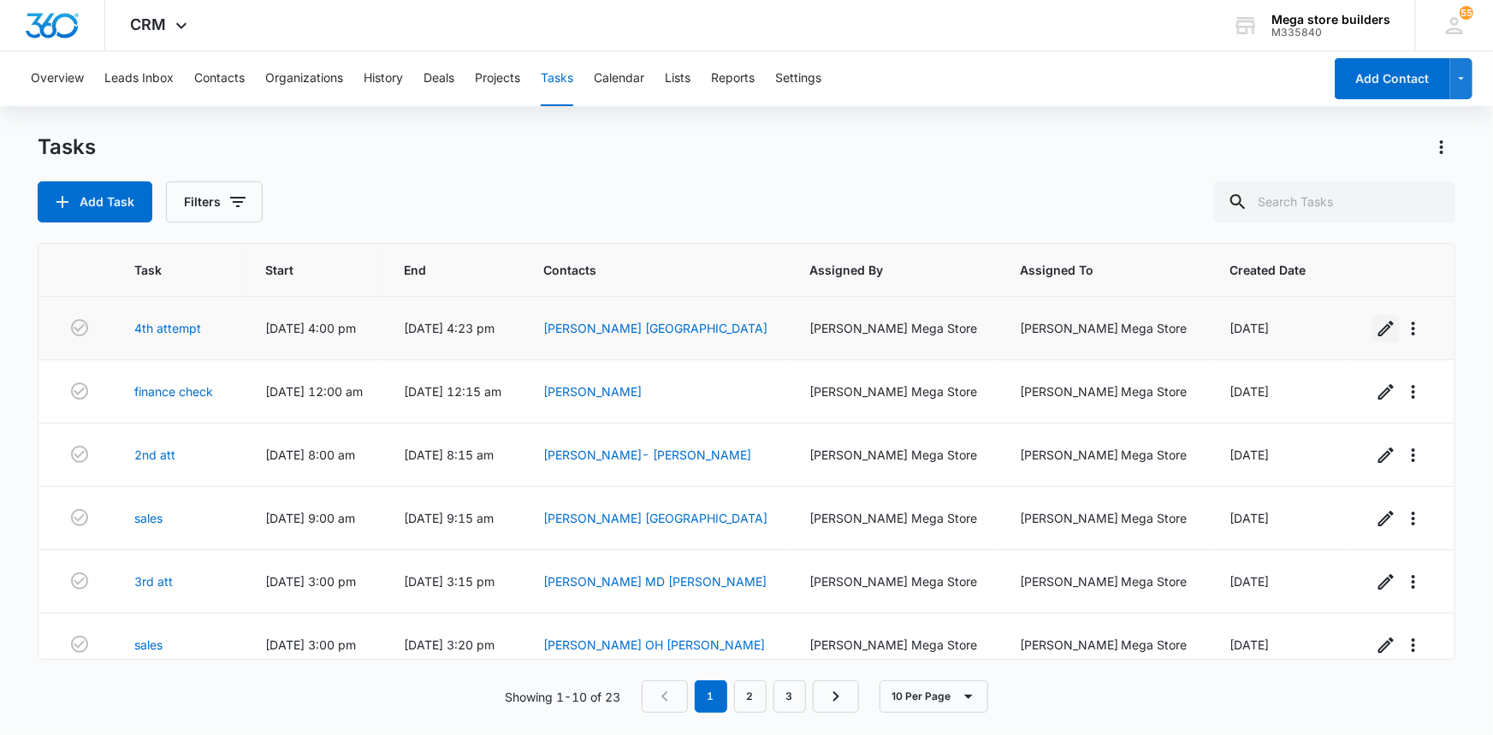
click at [1376, 329] on icon "button" at bounding box center [1386, 328] width 21 height 21
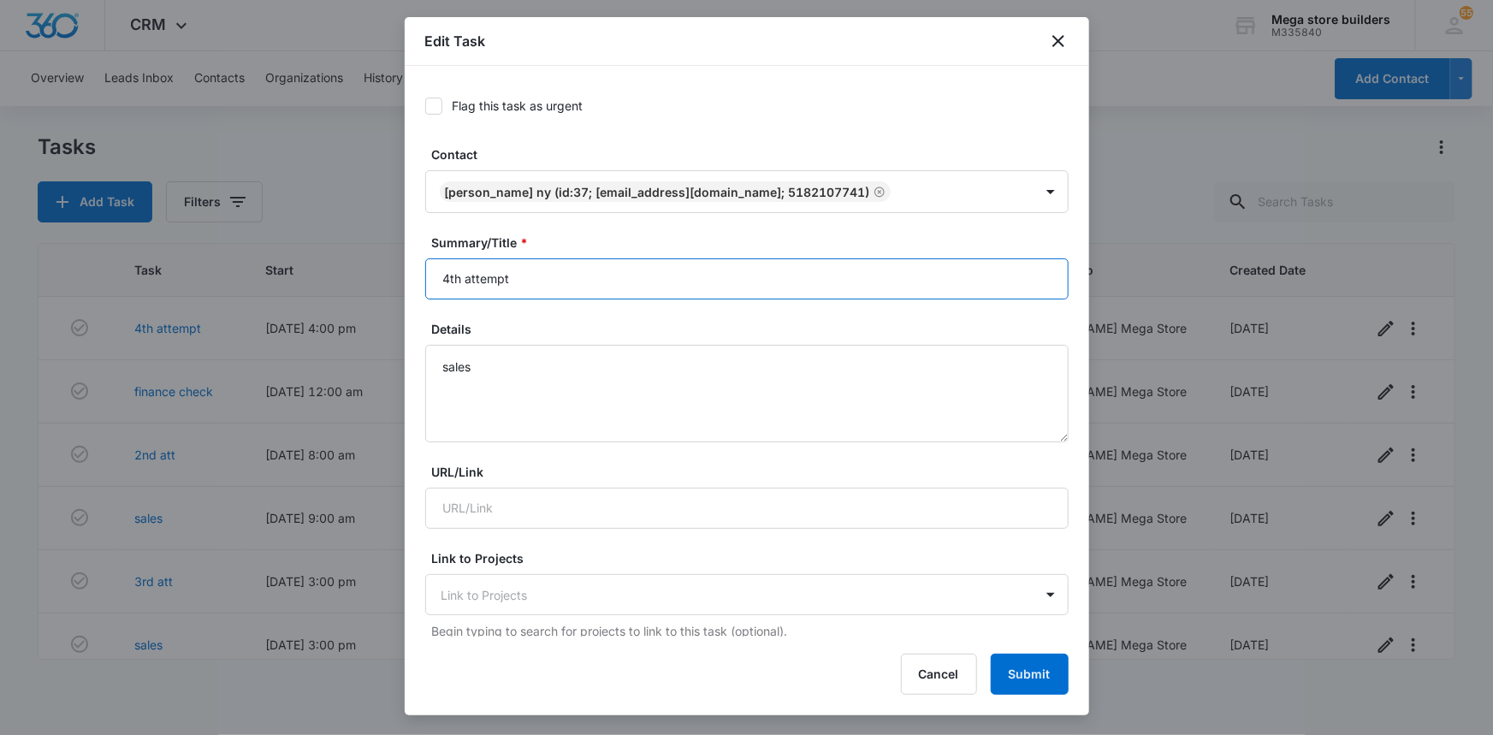
click at [449, 275] on input "4th attempt" at bounding box center [746, 278] width 643 height 41
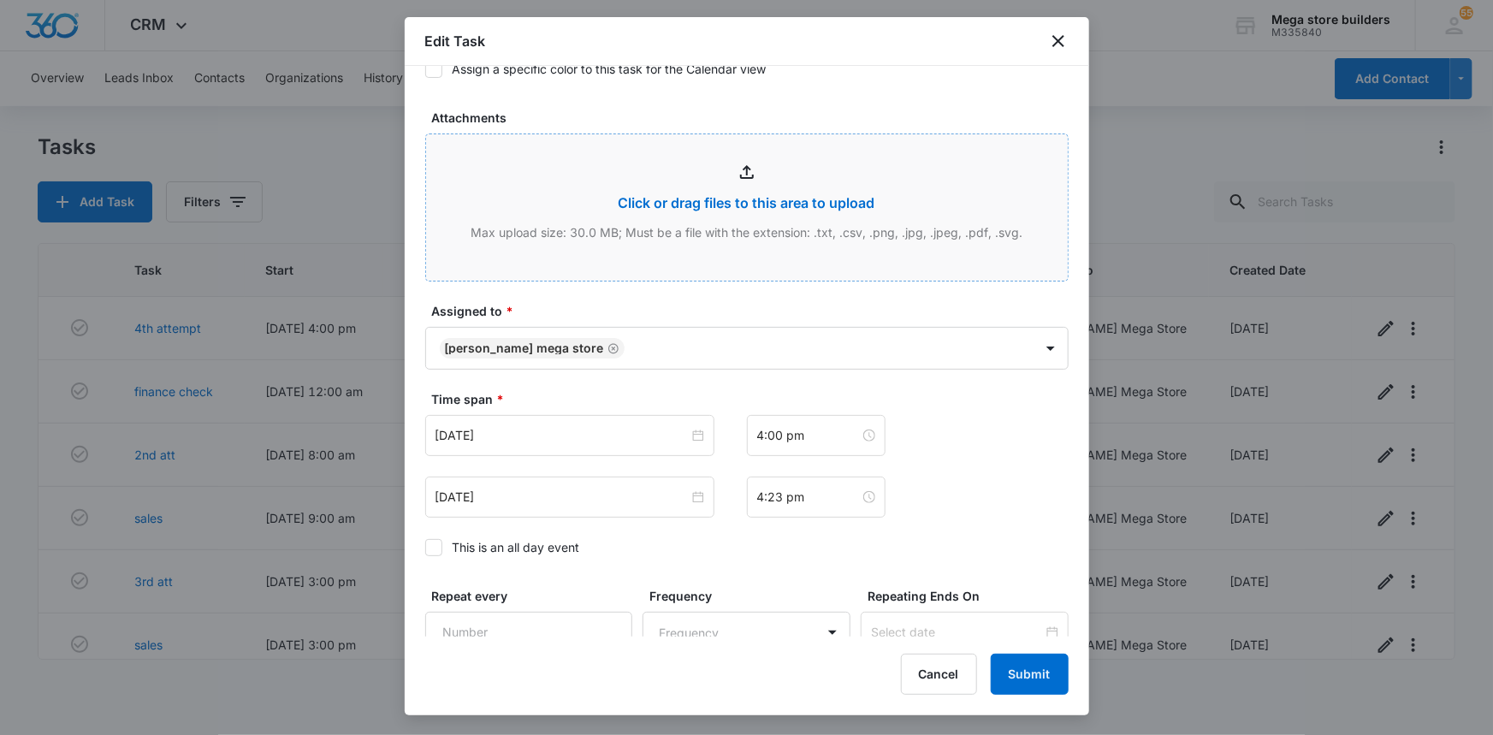
scroll to position [778, 0]
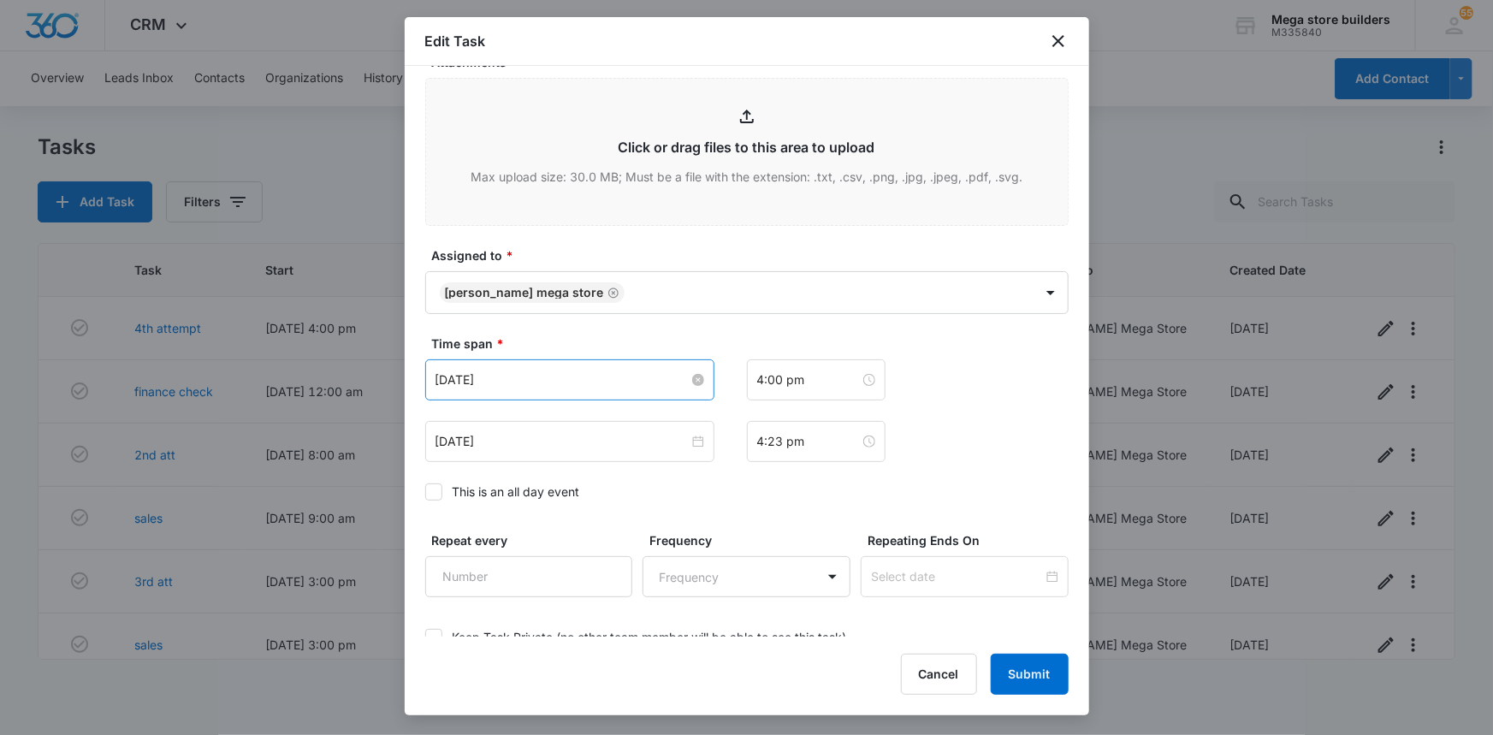
type input "5th attempt"
click at [615, 370] on input "[DATE]" at bounding box center [562, 379] width 253 height 19
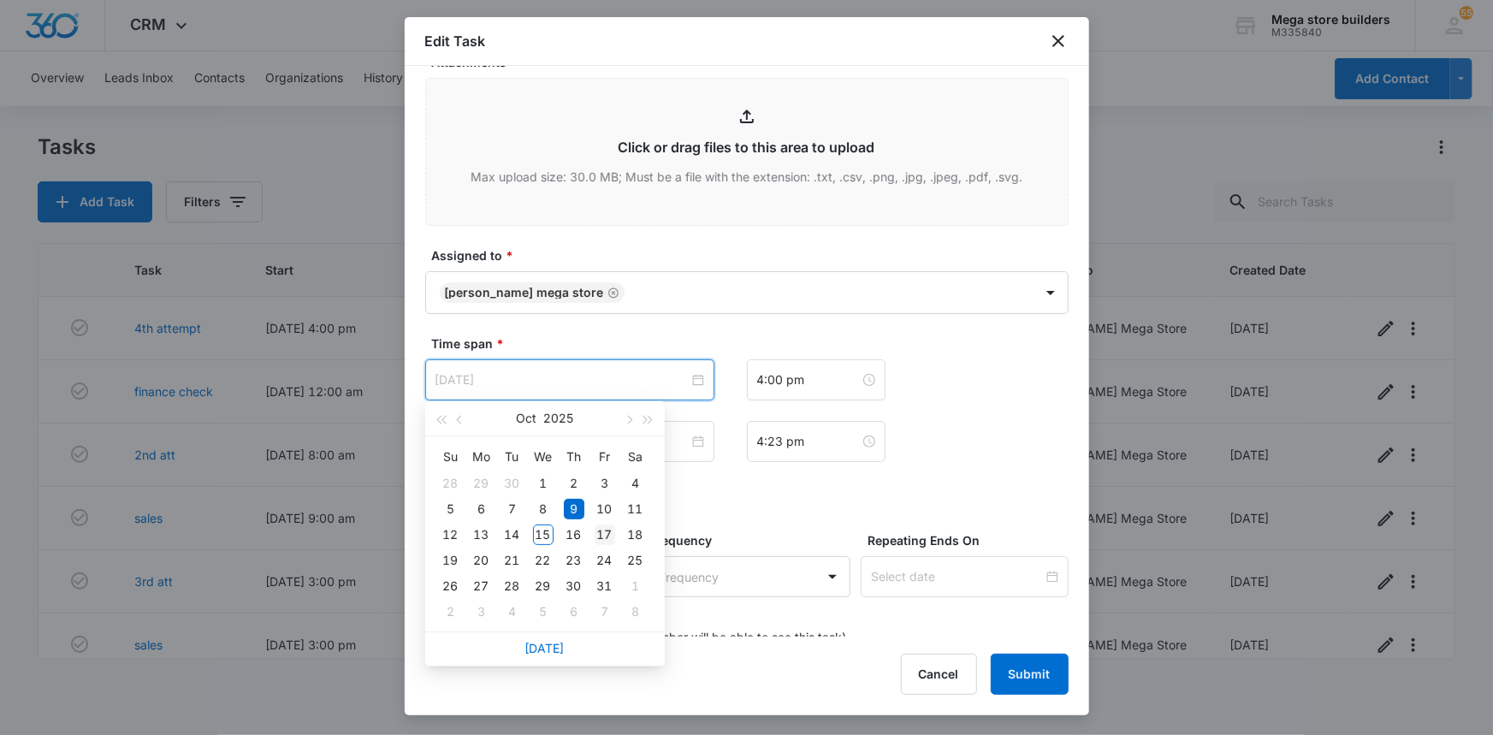
type input "[DATE]"
click at [606, 531] on div "17" at bounding box center [605, 535] width 21 height 21
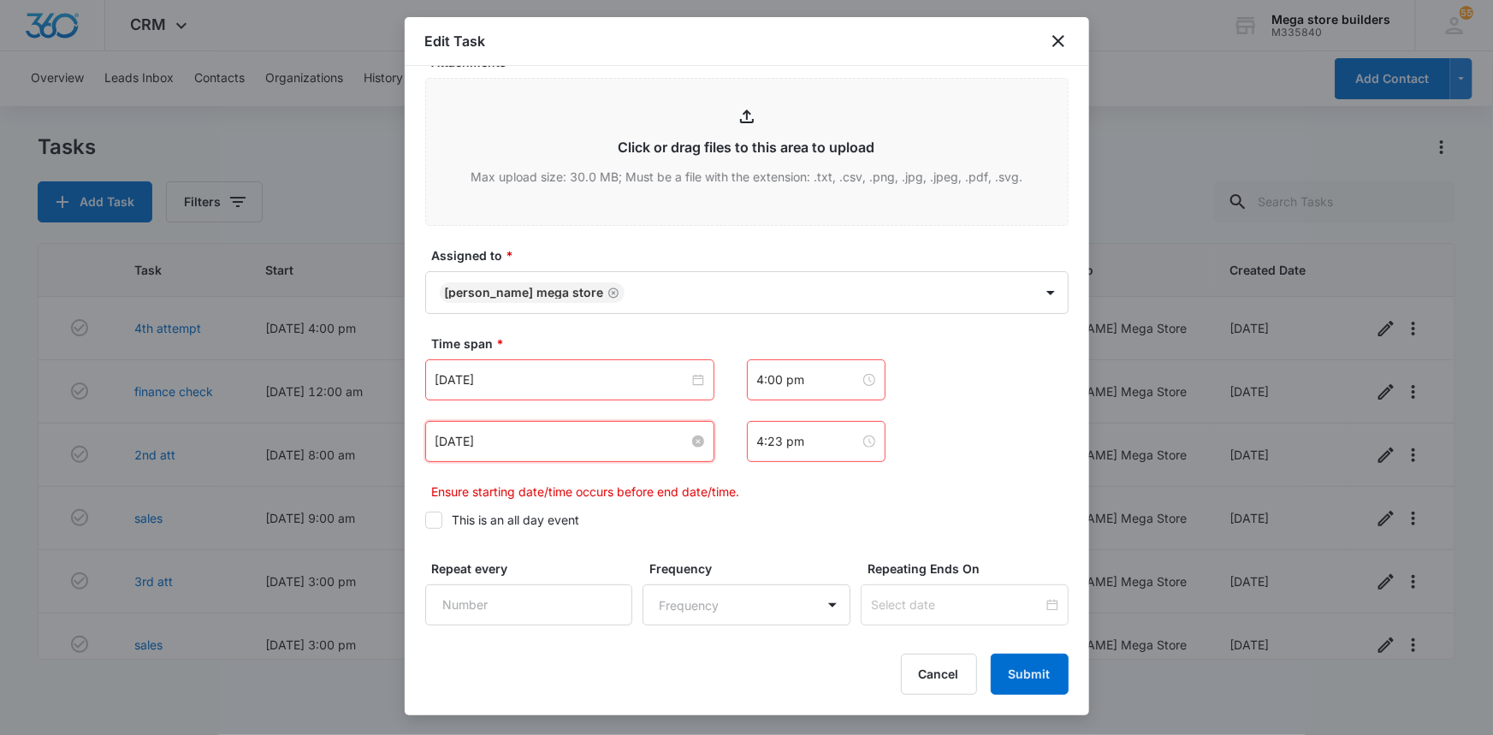
click at [599, 441] on input "[DATE]" at bounding box center [562, 441] width 253 height 19
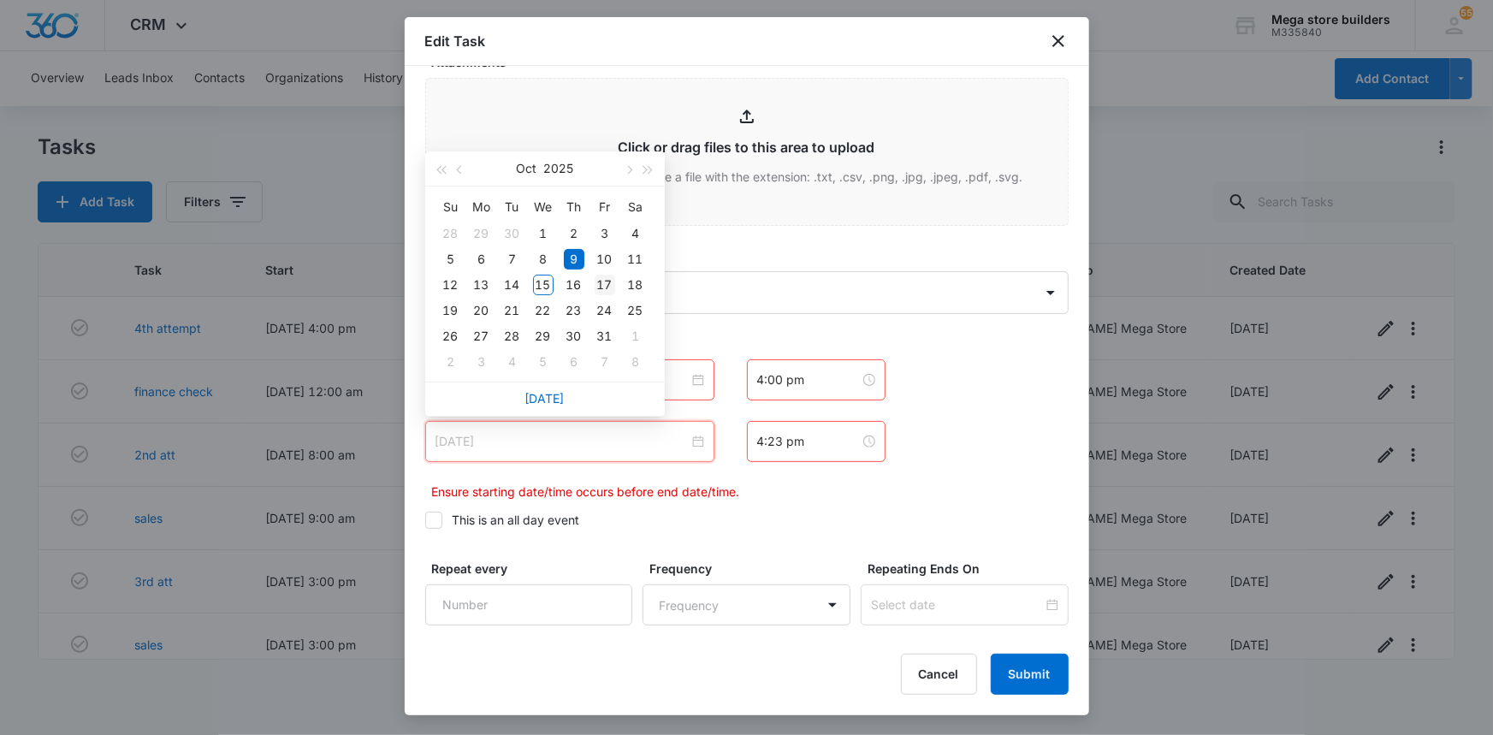
type input "[DATE]"
click at [607, 280] on div "17" at bounding box center [605, 285] width 21 height 21
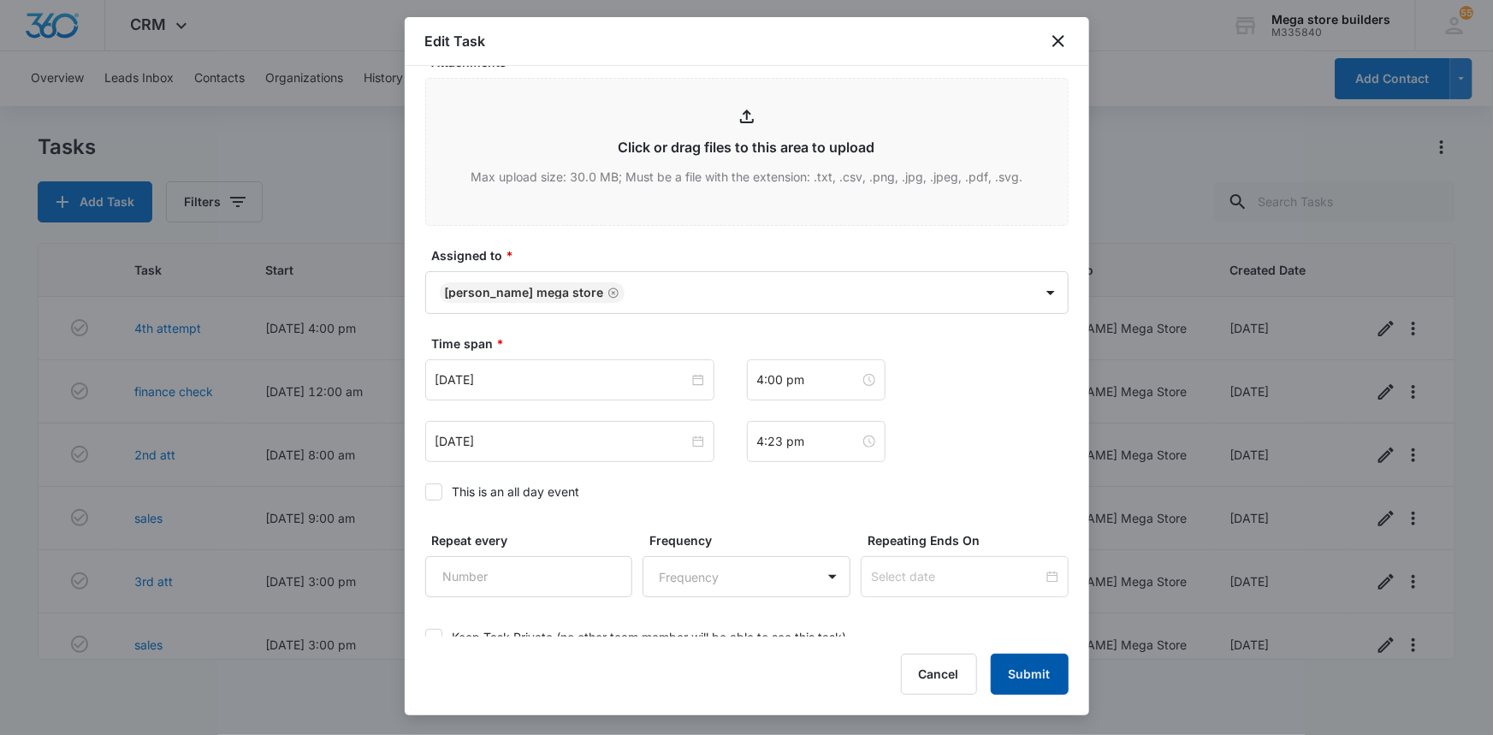
click at [1027, 669] on button "Submit" at bounding box center [1030, 674] width 78 height 41
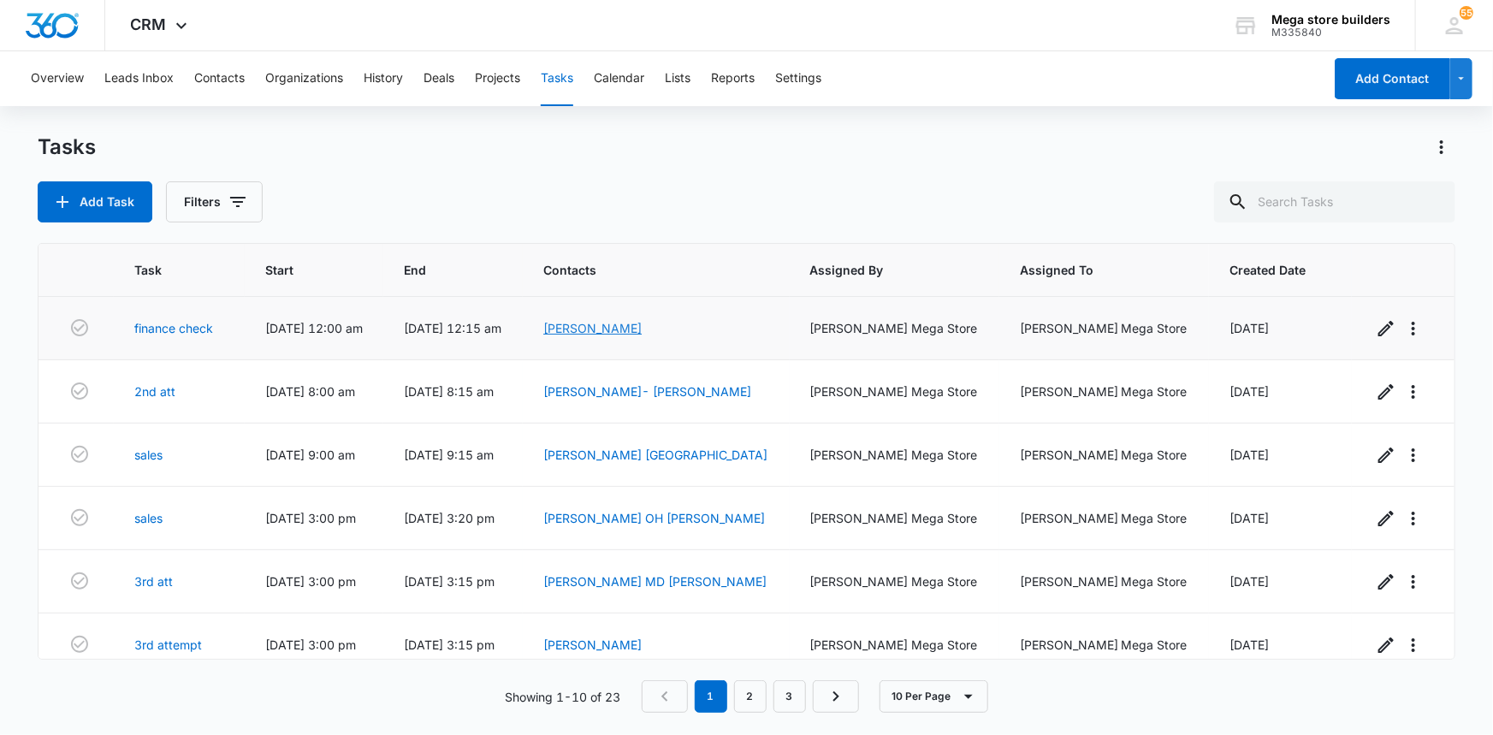
click at [642, 325] on link "[PERSON_NAME]" at bounding box center [592, 328] width 98 height 15
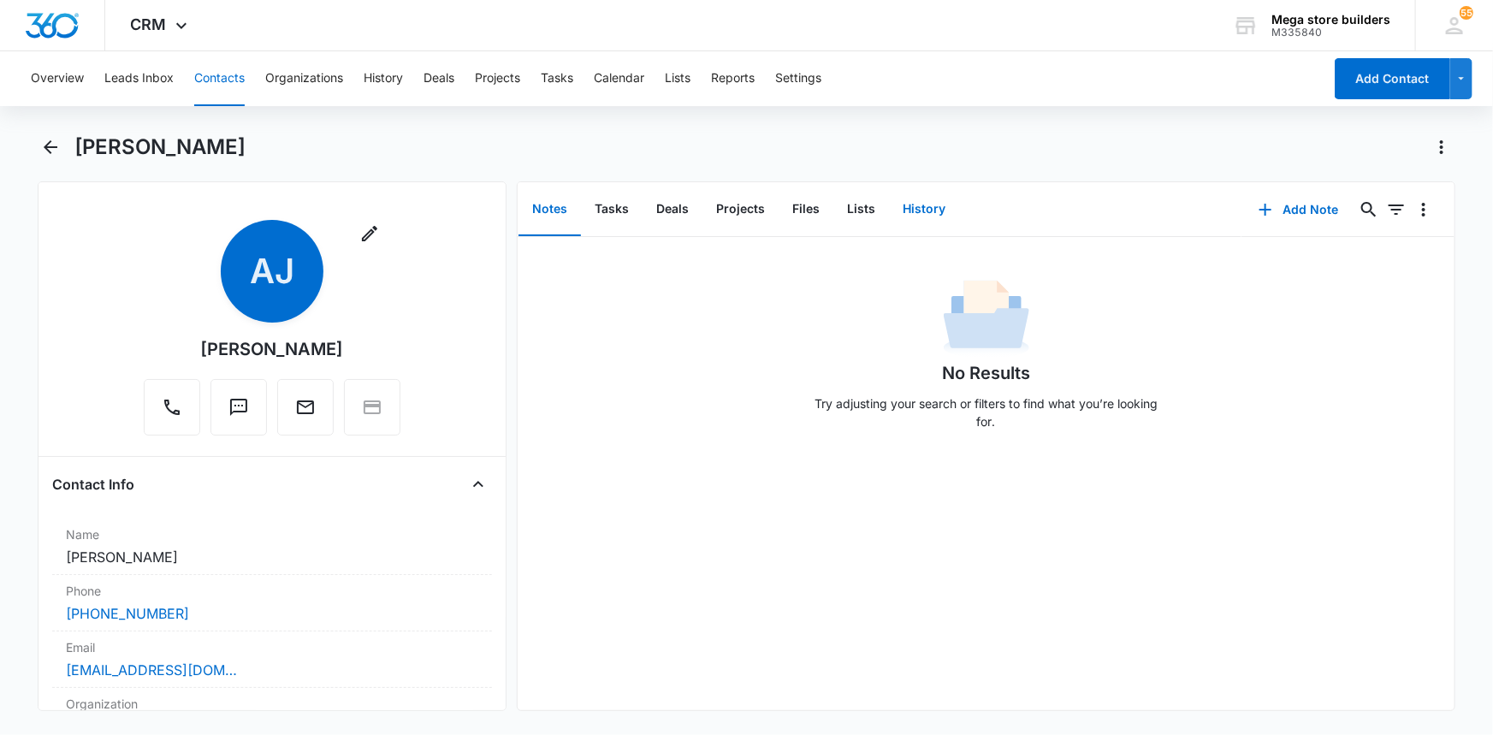
click at [925, 204] on button "History" at bounding box center [924, 209] width 70 height 53
